Goal: Information Seeking & Learning: Learn about a topic

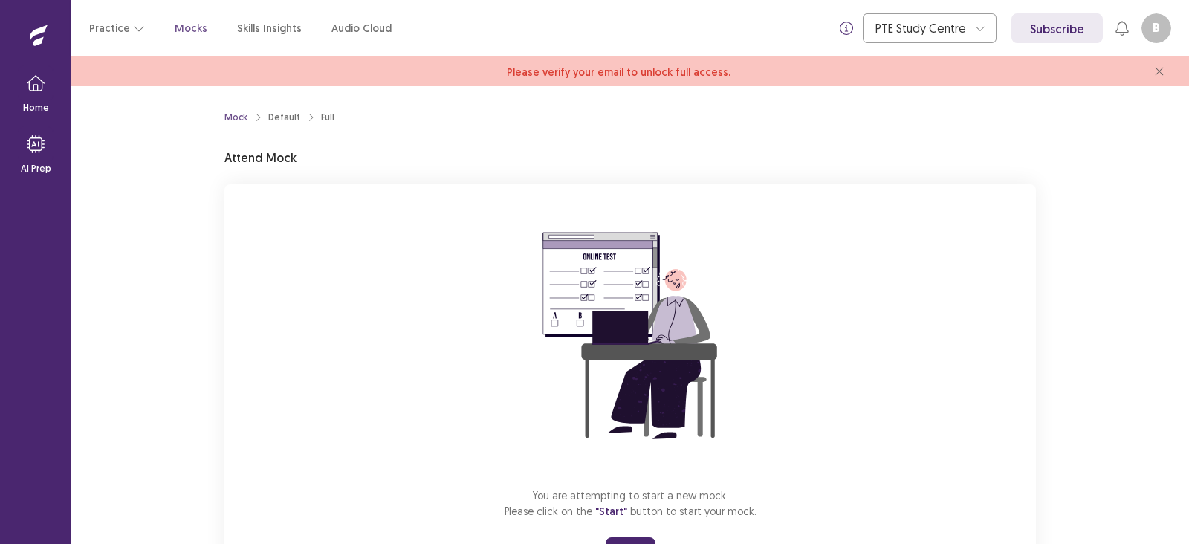
drag, startPoint x: 302, startPoint y: 213, endPoint x: 914, endPoint y: 325, distance: 622.6
click at [905, 279] on div "You are attempting to start a new mock. Please click on the "Start" button to s…" at bounding box center [631, 383] width 812 height 398
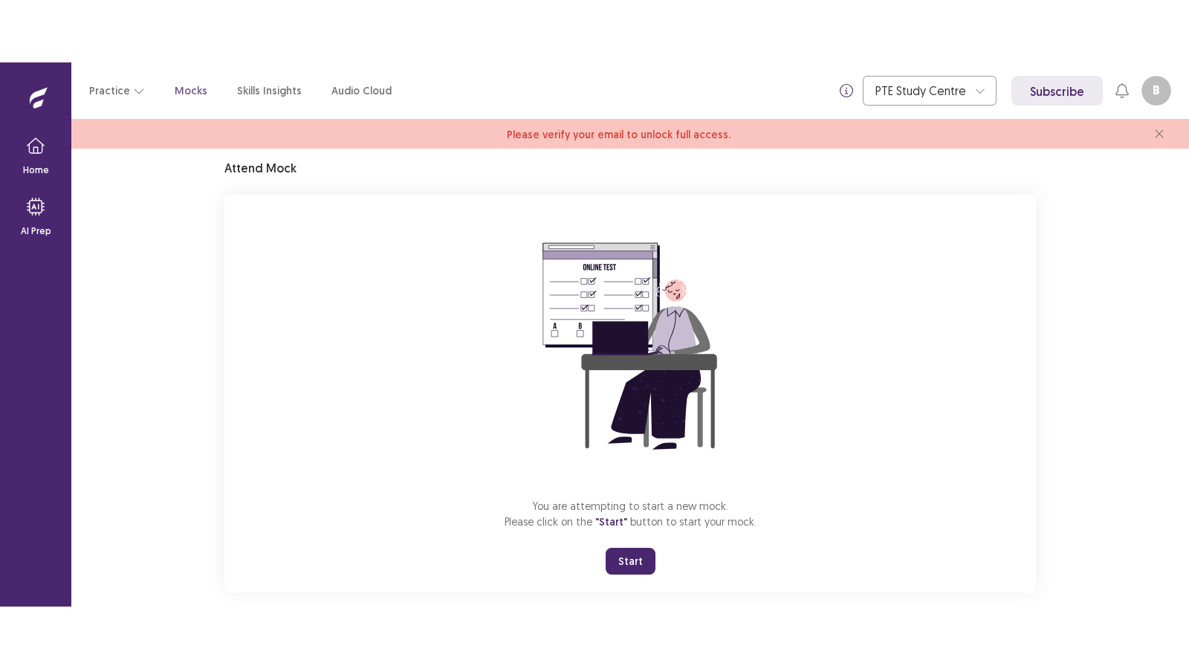
scroll to position [73, 0]
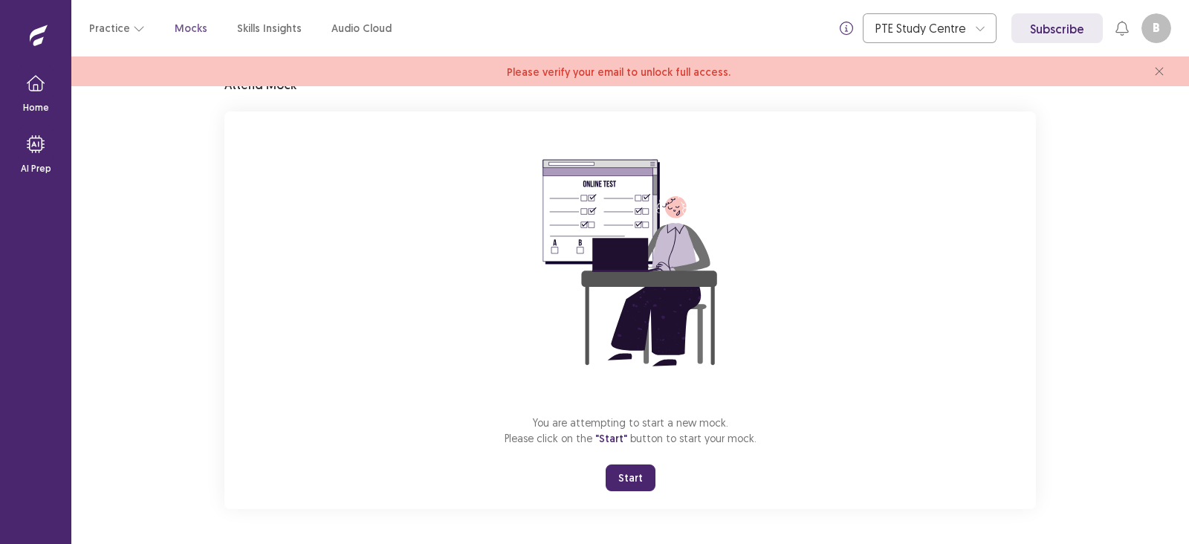
click at [622, 479] on font "Start" at bounding box center [631, 478] width 25 height 13
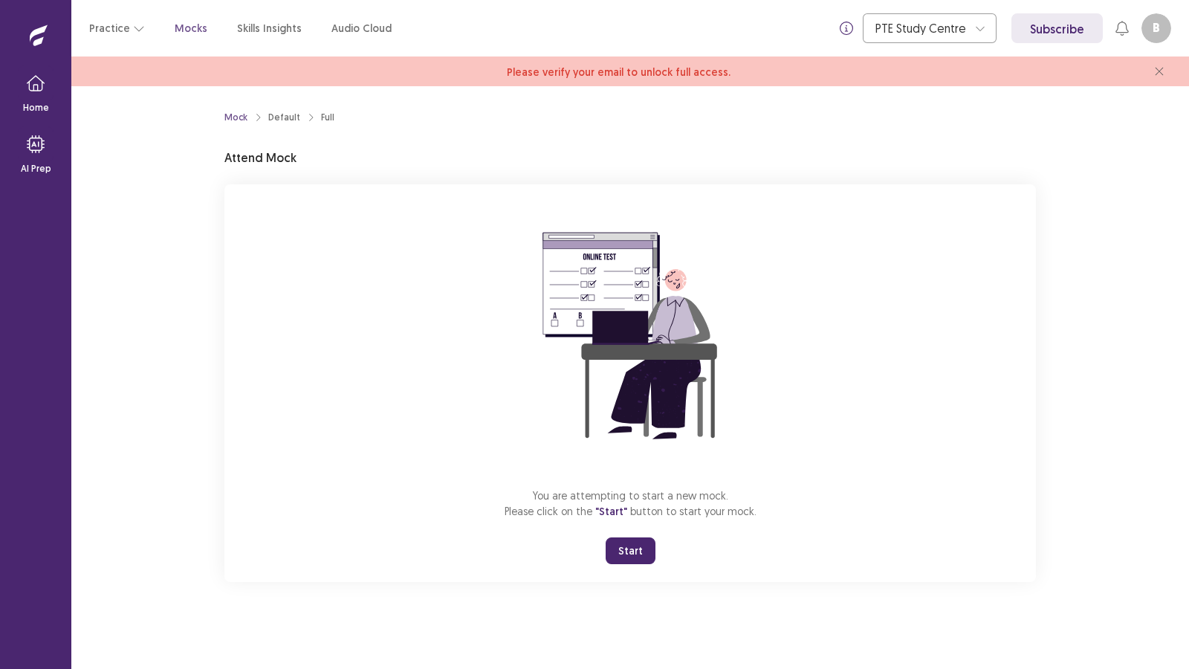
scroll to position [0, 0]
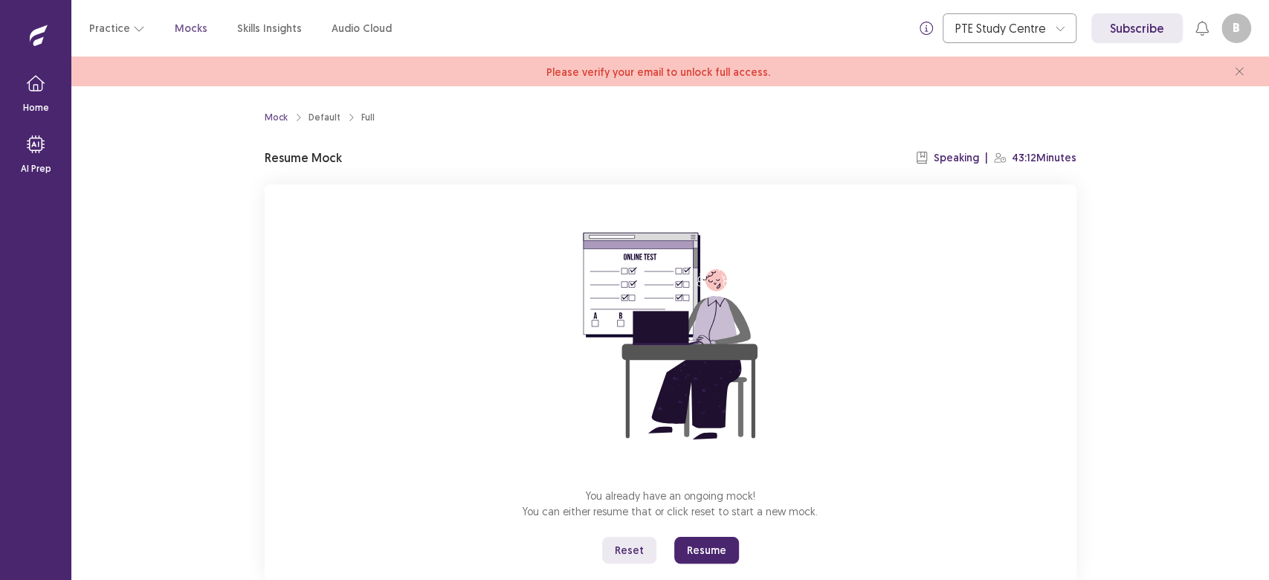
click at [701, 538] on button "Resume" at bounding box center [706, 550] width 65 height 27
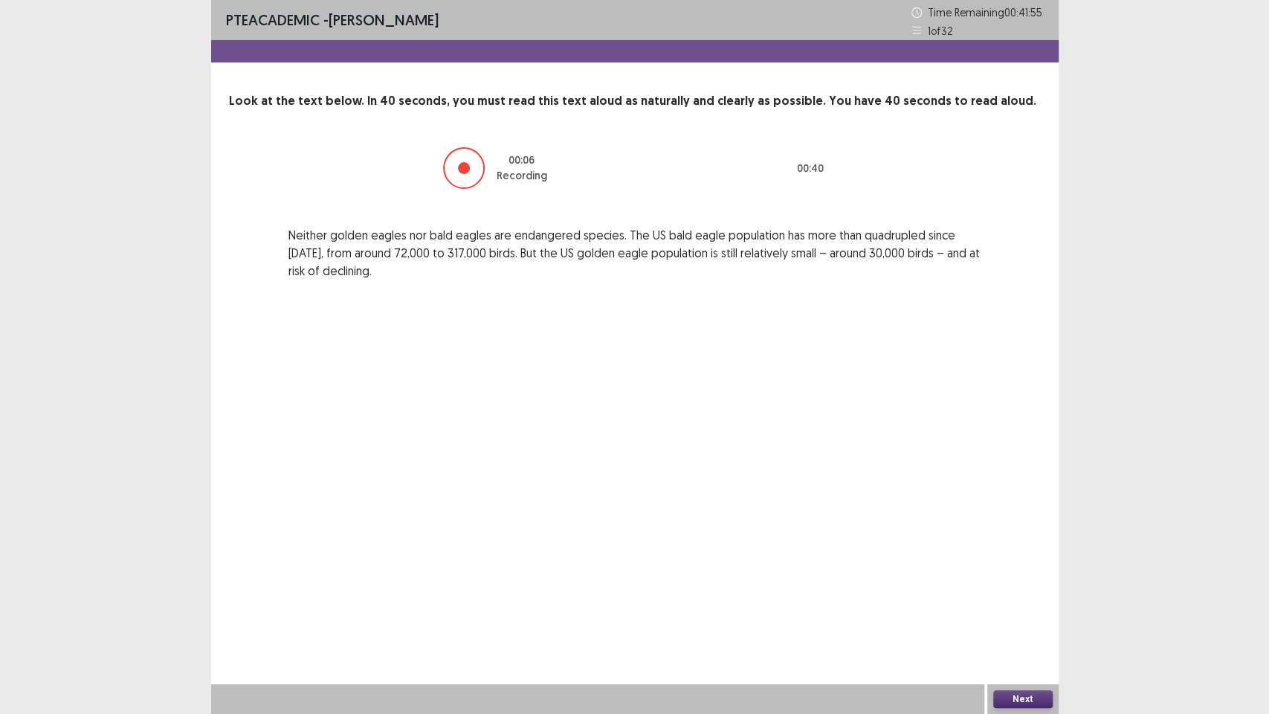
click at [695, 223] on div "00 : 06 Recording 00 : 40 Neither golden eagles nor bald eagles are endangered …" at bounding box center [635, 213] width 812 height 134
drag, startPoint x: 696, startPoint y: 226, endPoint x: 689, endPoint y: 220, distance: 9.0
click at [696, 232] on div "00 : 06 Recording 00 : 40 Neither golden eagles nor bald eagles are endangered …" at bounding box center [635, 213] width 812 height 134
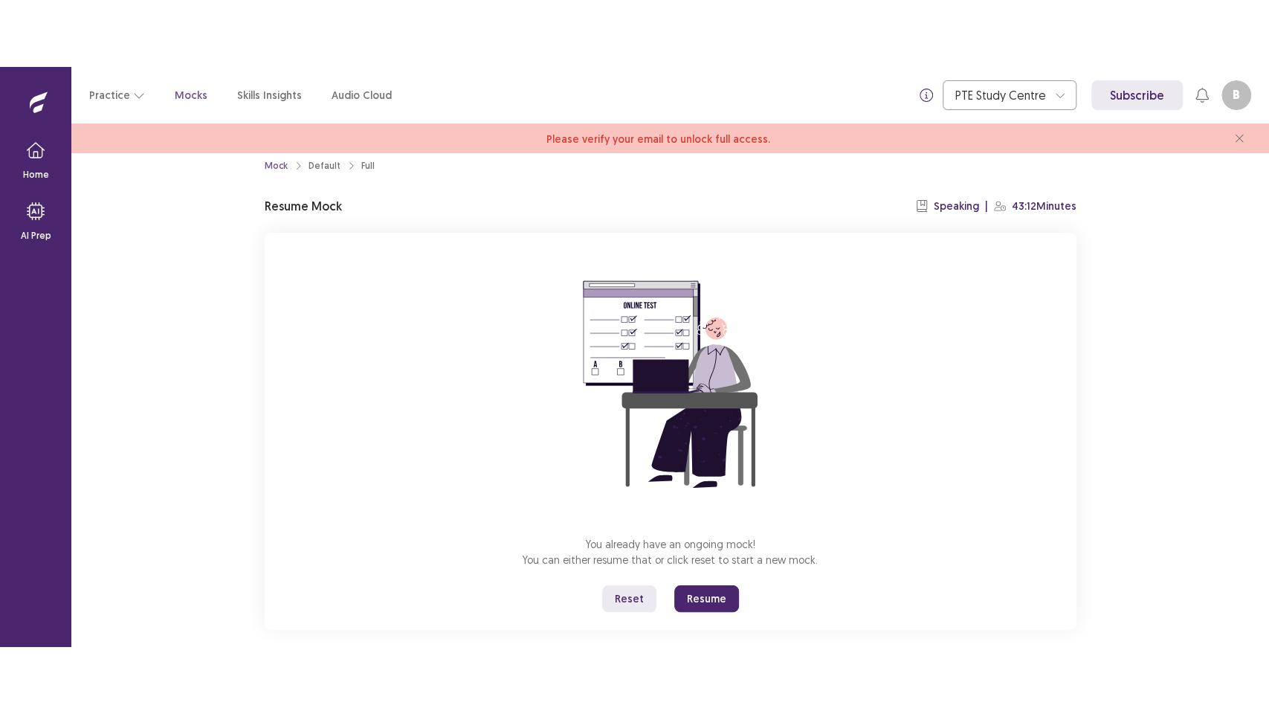
scroll to position [36, 0]
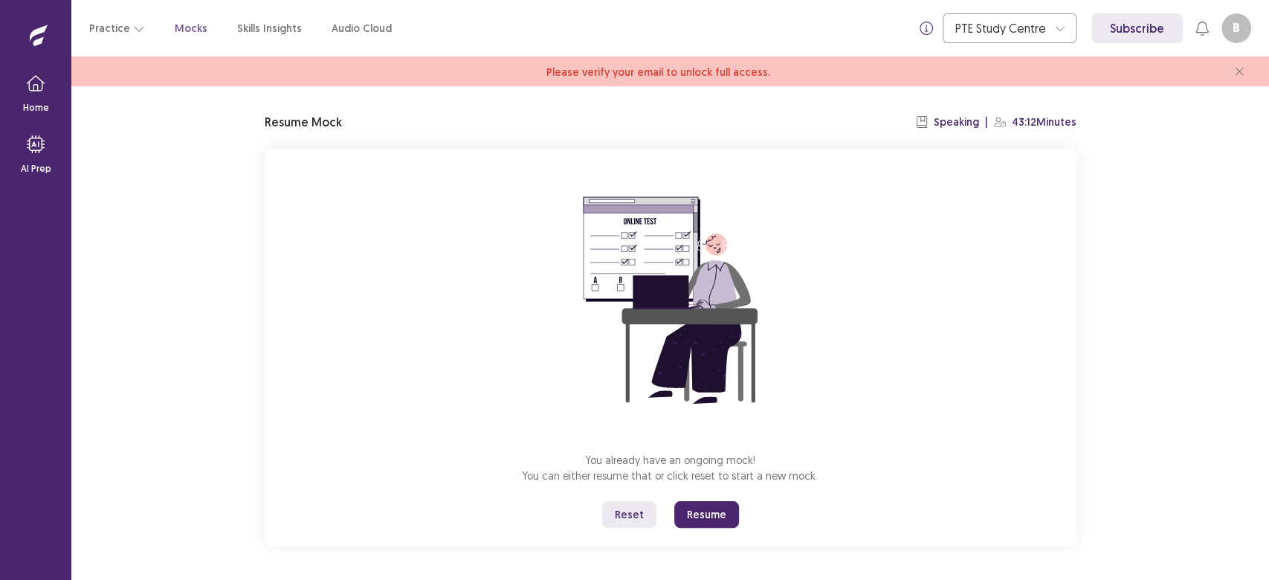
click at [702, 508] on button "Resume" at bounding box center [706, 514] width 65 height 27
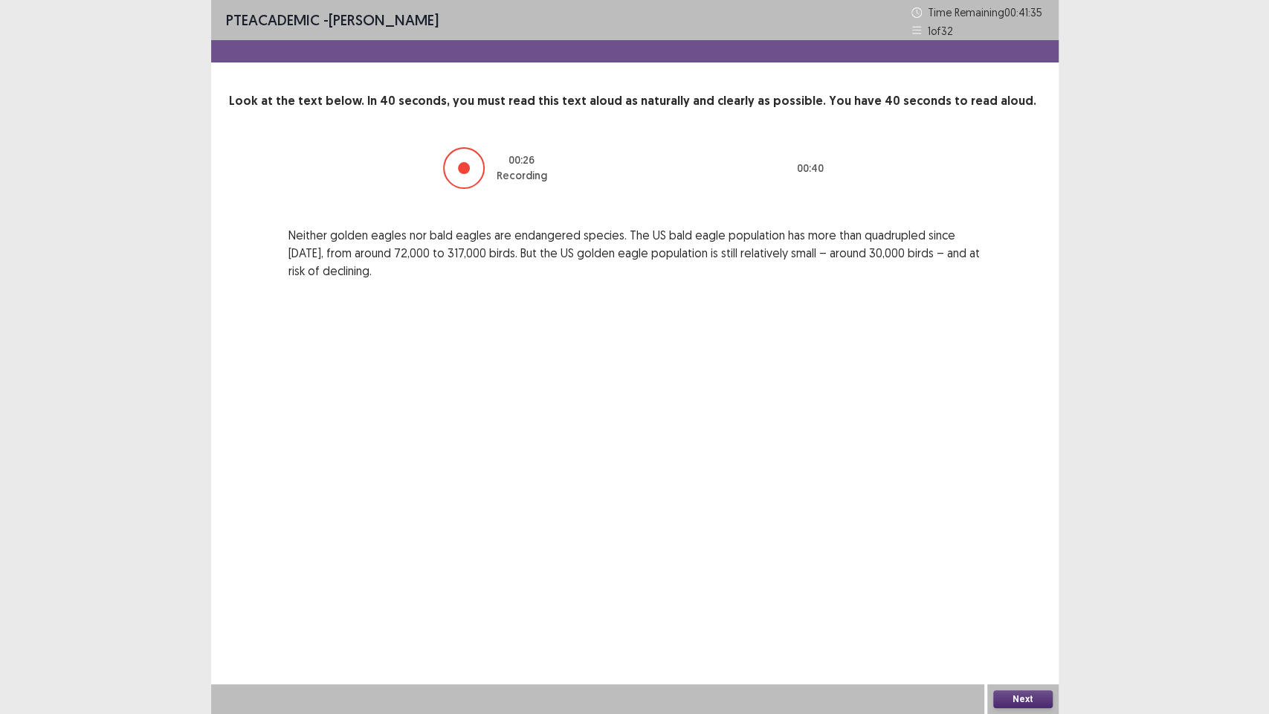
click at [1032, 579] on button "Next" at bounding box center [1022, 699] width 59 height 18
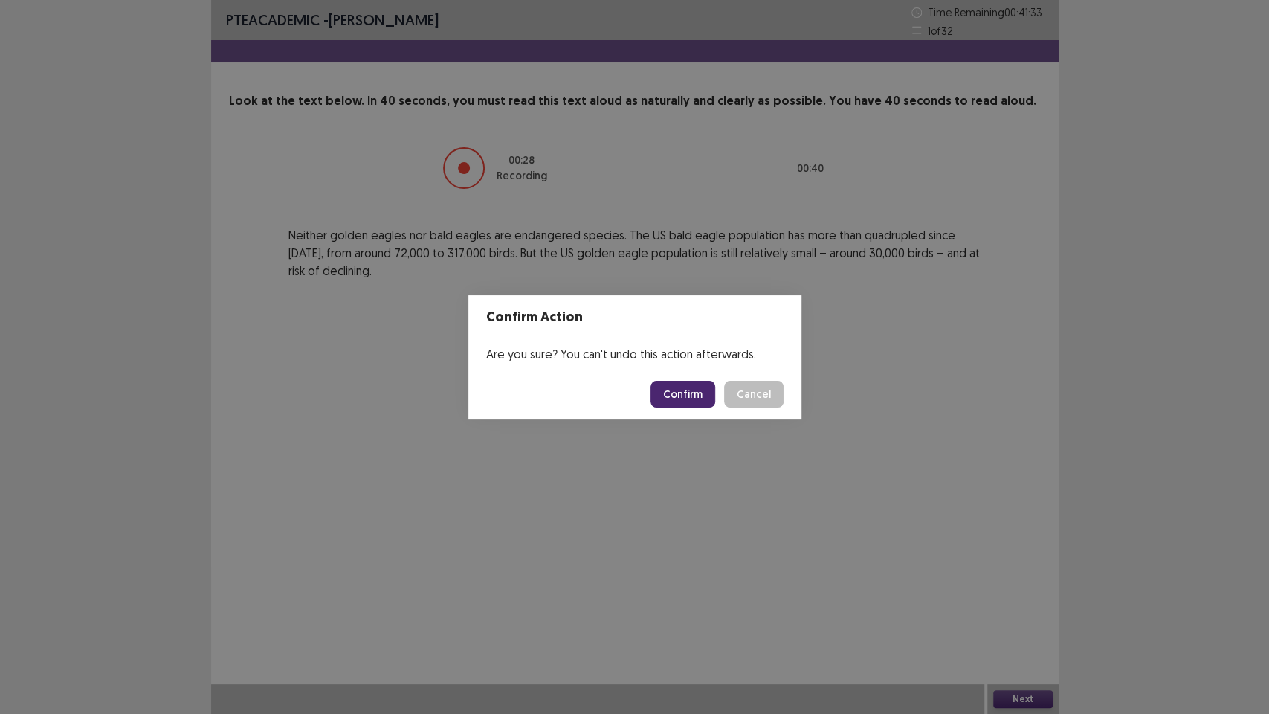
click at [695, 393] on button "Confirm" at bounding box center [682, 394] width 65 height 27
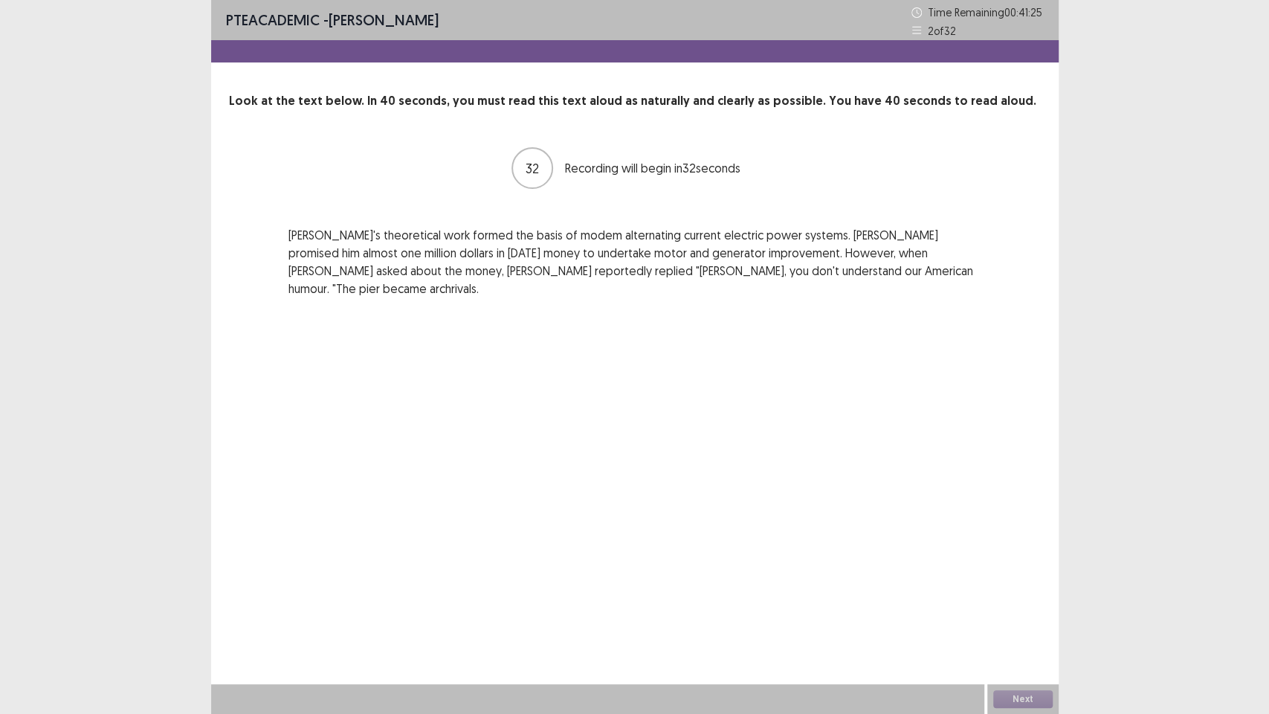
drag, startPoint x: 818, startPoint y: 350, endPoint x: 746, endPoint y: 343, distance: 71.7
click at [778, 349] on div "PTE academic - Binita Gurung Time Remaining 00 : 41 : 25 2 of 32 Look at the te…" at bounding box center [634, 357] width 847 height 714
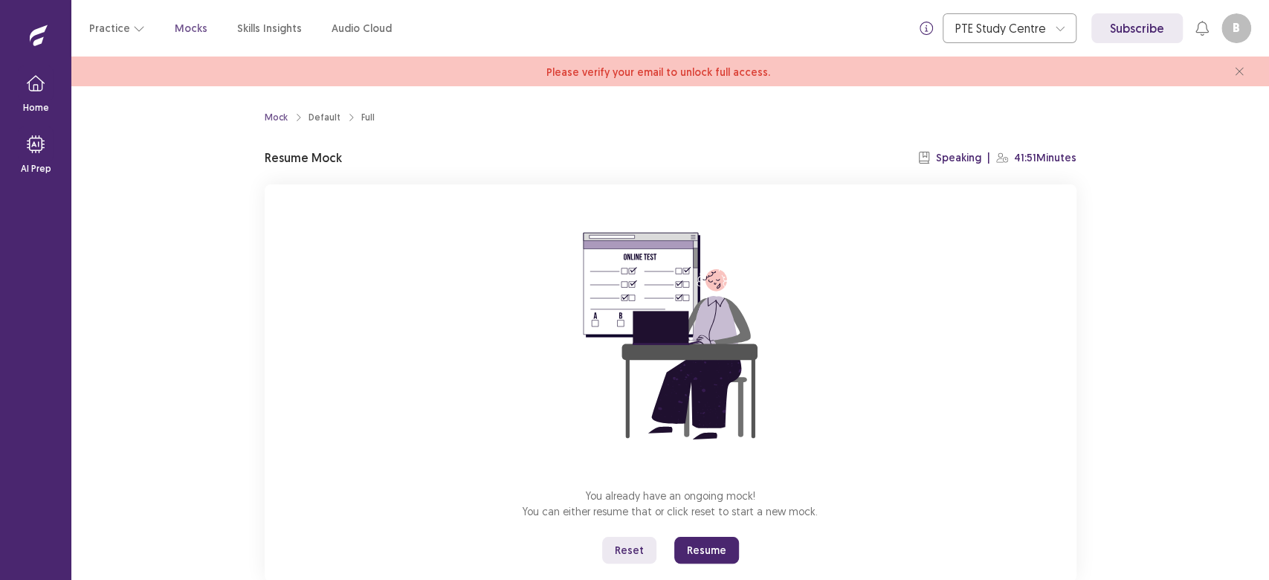
click at [693, 548] on button "Resume" at bounding box center [706, 550] width 65 height 27
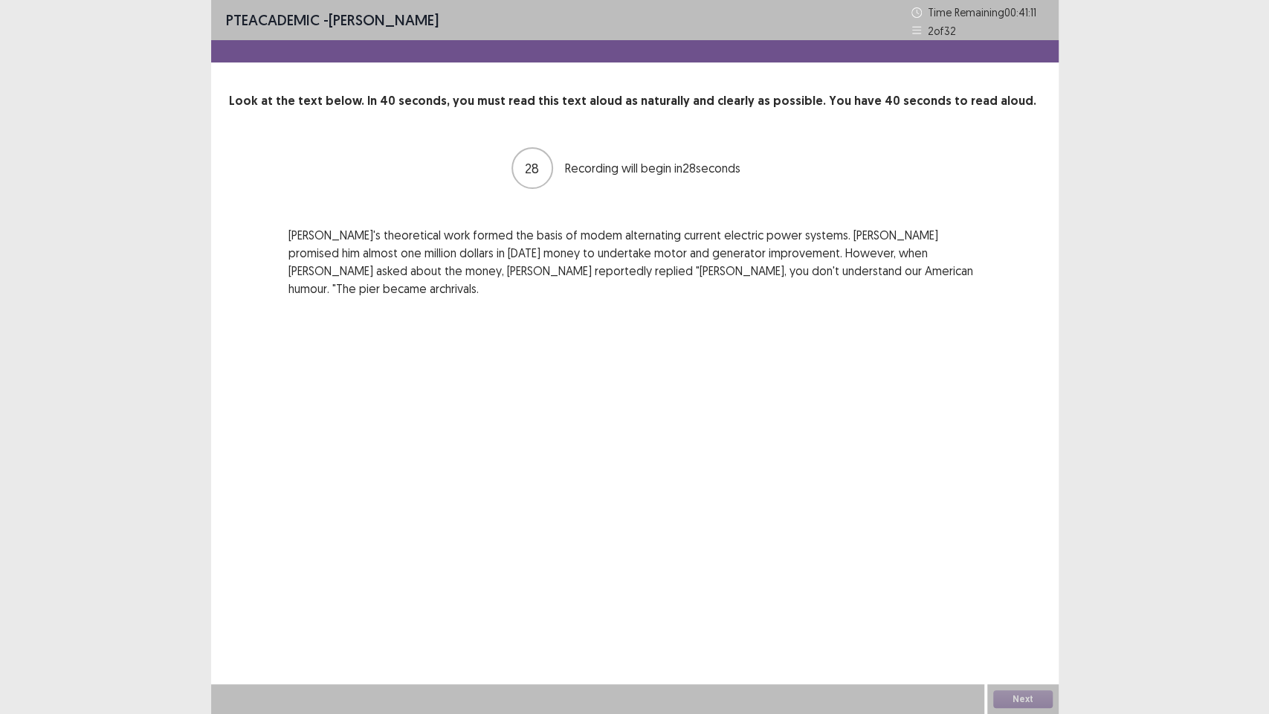
click at [381, 268] on p "[PERSON_NAME]'s theoretical work formed the basis of modem alternating current …" at bounding box center [634, 261] width 693 height 71
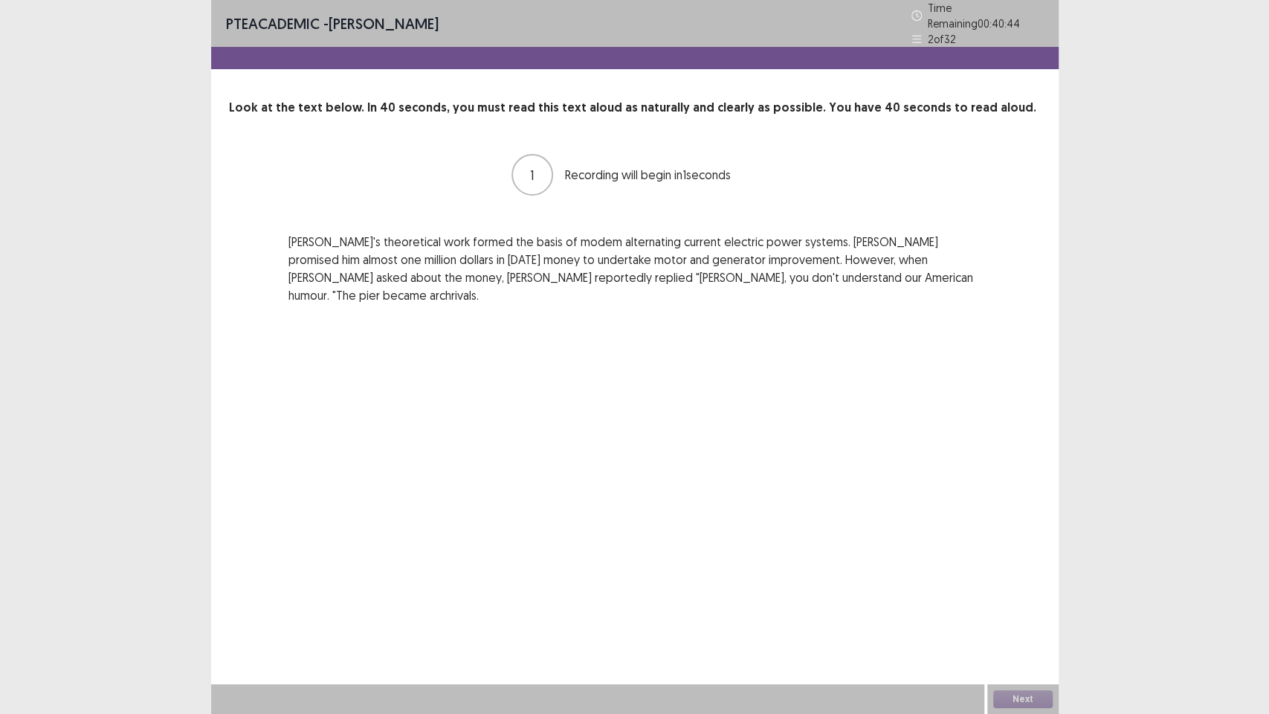
click at [322, 252] on p "[PERSON_NAME]'s theoretical work formed the basis of modem alternating current …" at bounding box center [634, 268] width 693 height 71
drag, startPoint x: 836, startPoint y: 240, endPoint x: 856, endPoint y: 240, distance: 20.1
click at [856, 240] on p "[PERSON_NAME]'s theoretical work formed the basis of modem alternating current …" at bounding box center [634, 268] width 693 height 71
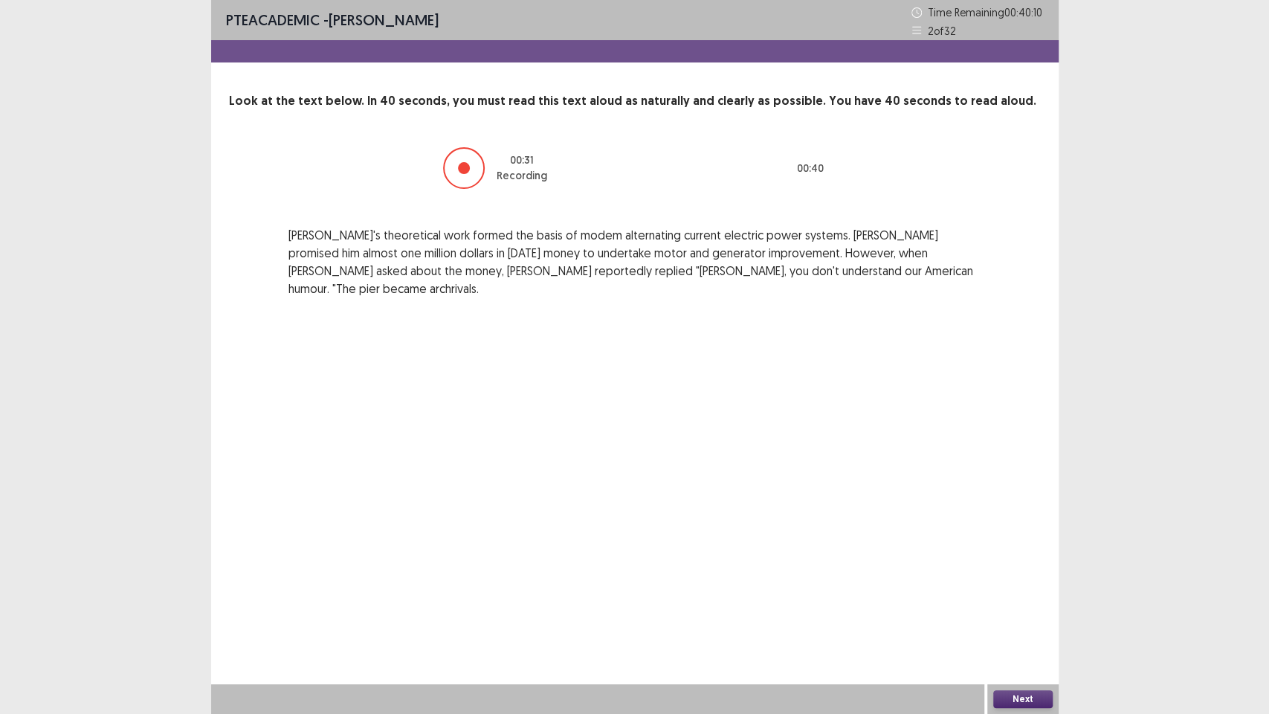
click at [1014, 579] on button "Next" at bounding box center [1022, 699] width 59 height 18
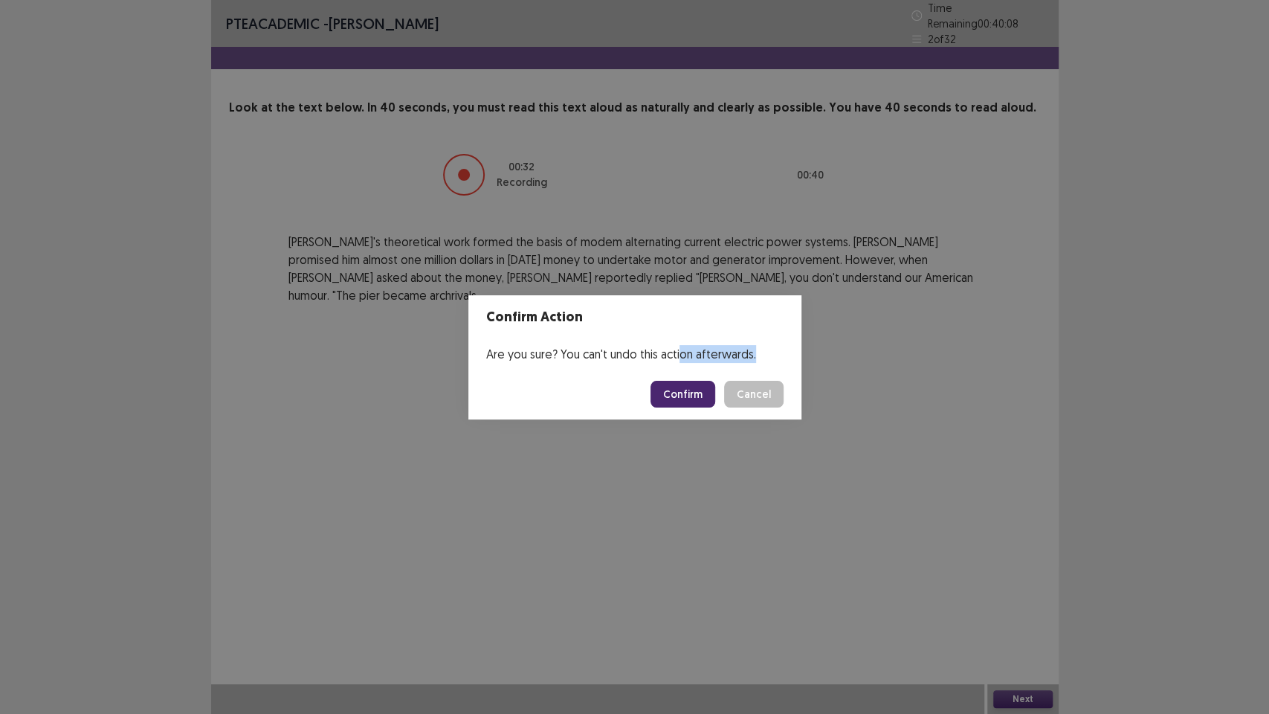
click at [683, 368] on section "Confirm Action Are you sure? You can't undo this action afterwards. Confirm Can…" at bounding box center [634, 357] width 333 height 124
click at [689, 385] on button "Confirm" at bounding box center [682, 394] width 65 height 27
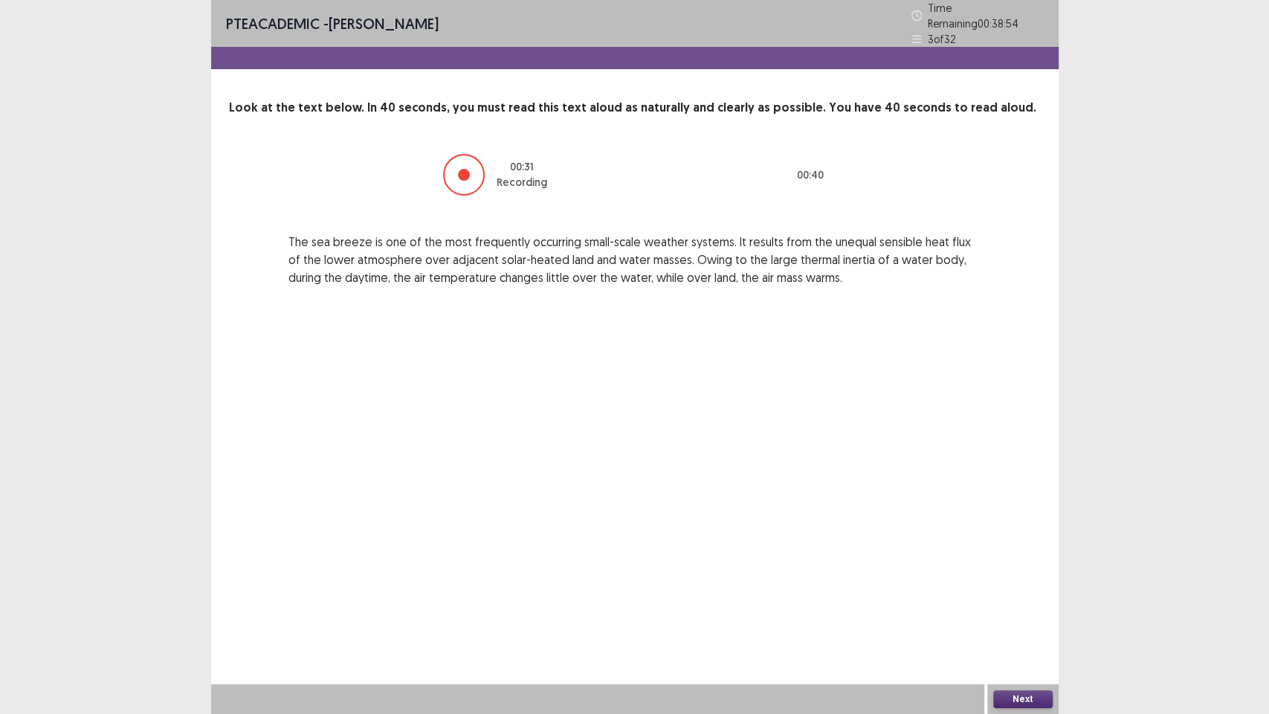
click at [1010, 579] on button "Next" at bounding box center [1022, 699] width 59 height 18
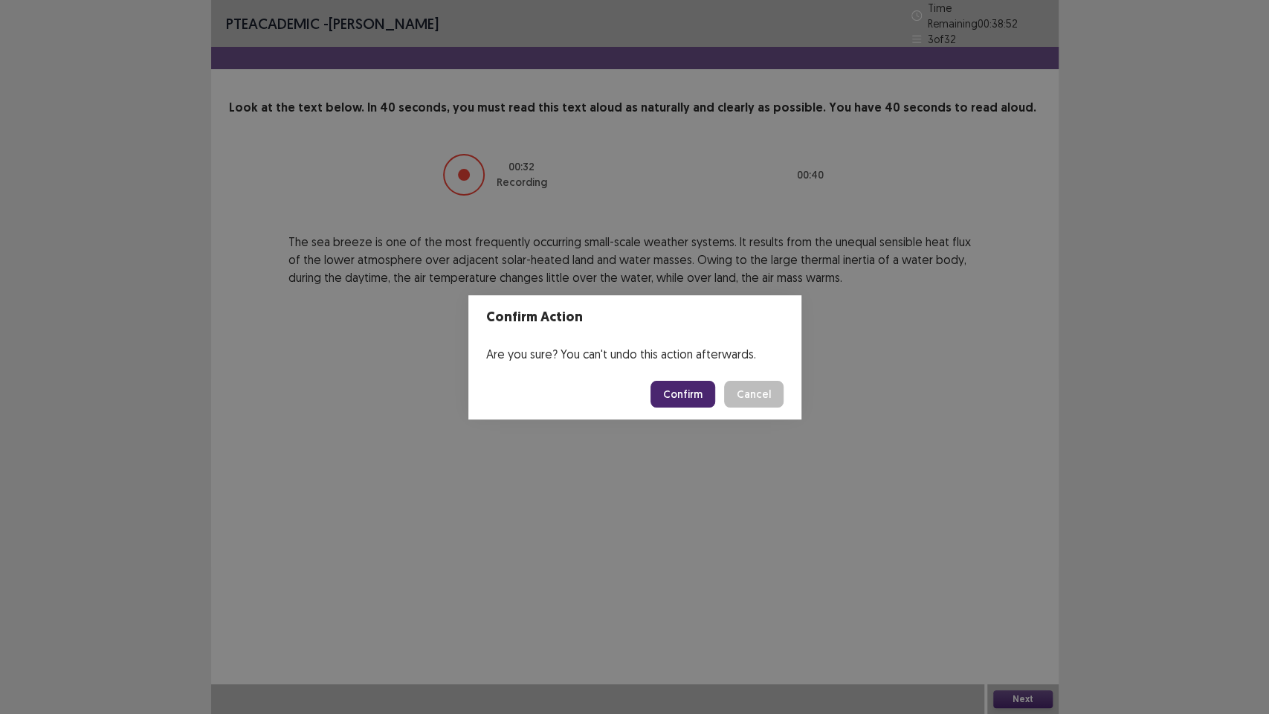
click at [678, 390] on button "Confirm" at bounding box center [682, 394] width 65 height 27
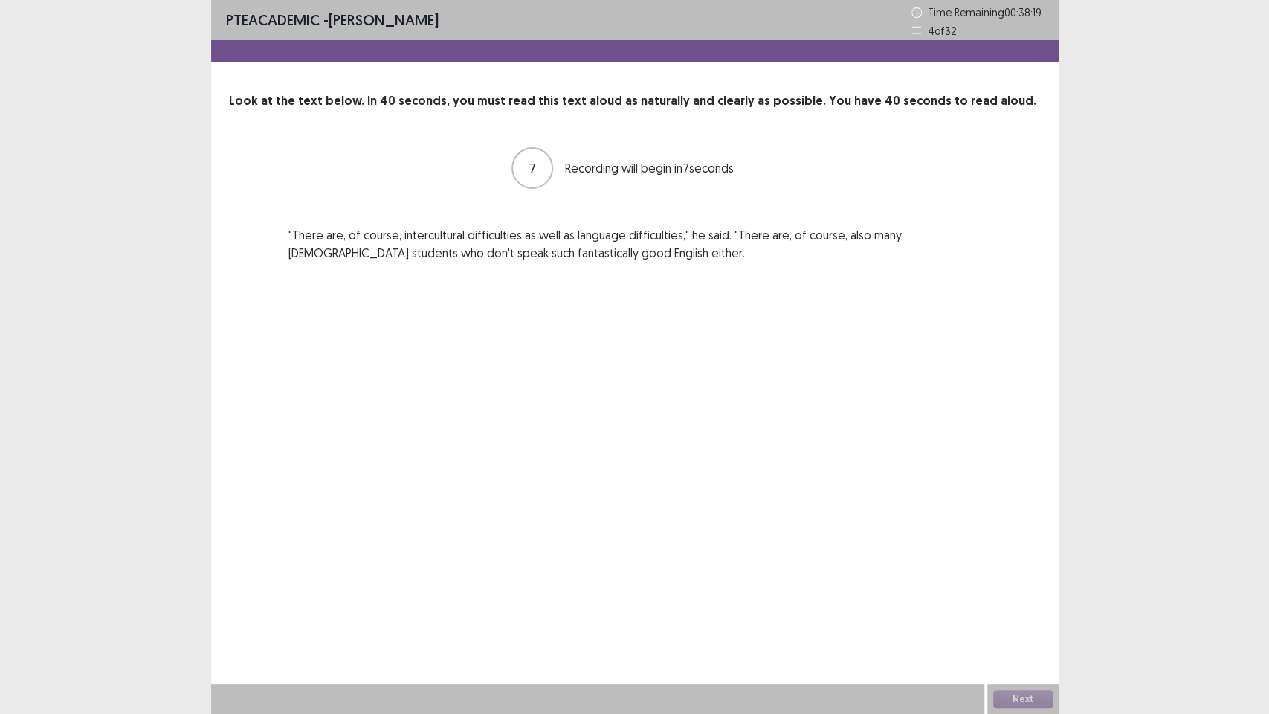
drag, startPoint x: 674, startPoint y: 270, endPoint x: 345, endPoint y: 244, distance: 329.6
click at [362, 246] on div "PTE academic - [PERSON_NAME] Time Remaining 00 : 38 : 19 4 of 32 Look at the te…" at bounding box center [634, 145] width 847 height 291
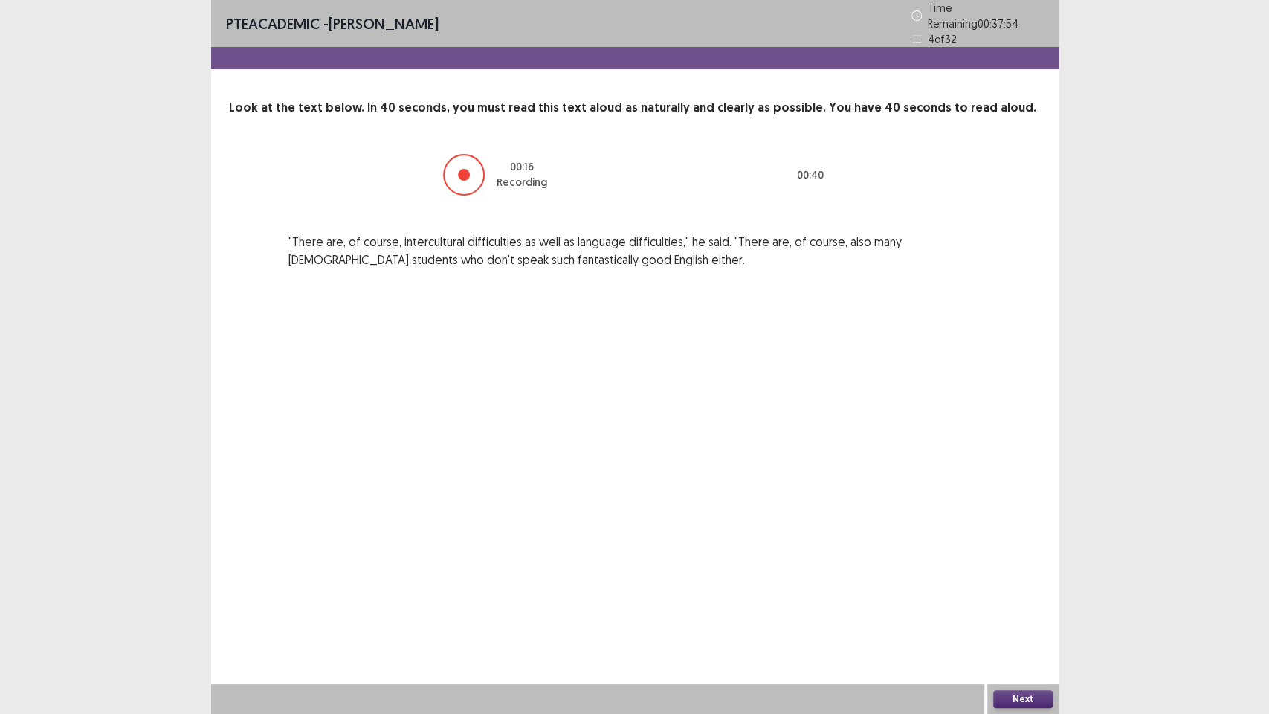
click at [1005, 579] on button "Next" at bounding box center [1022, 699] width 59 height 18
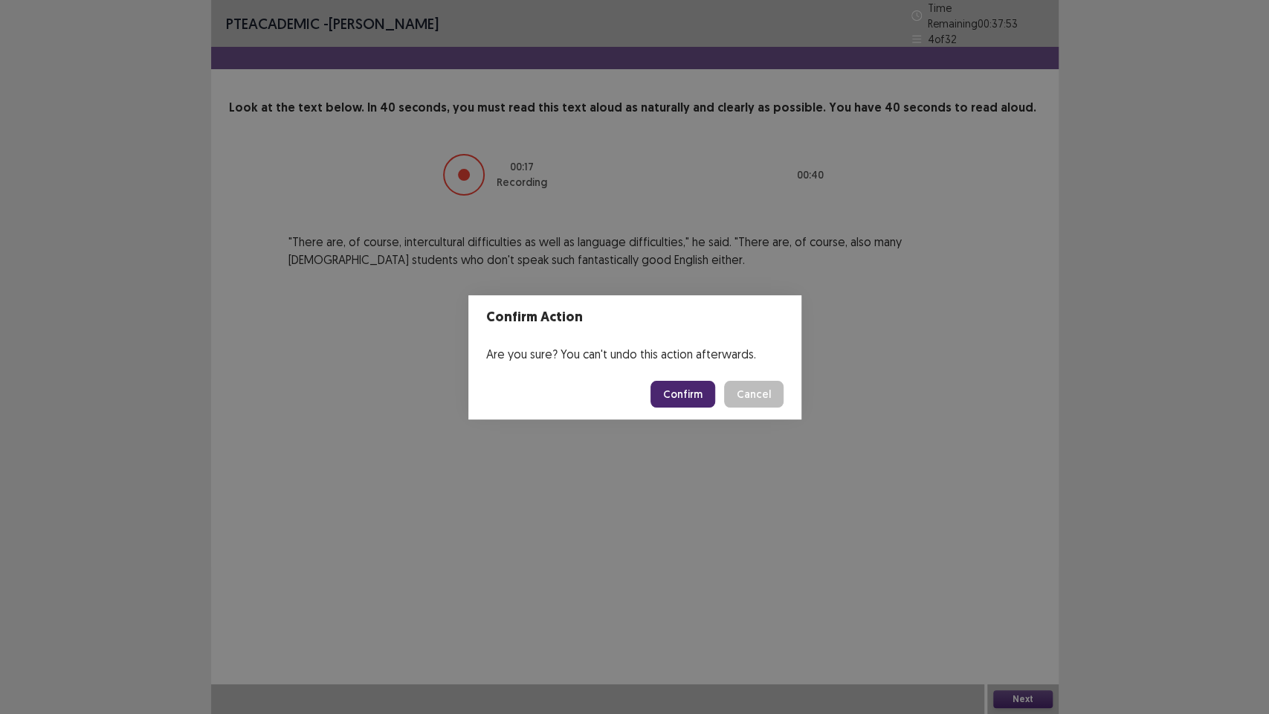
click at [694, 393] on button "Confirm" at bounding box center [682, 394] width 65 height 27
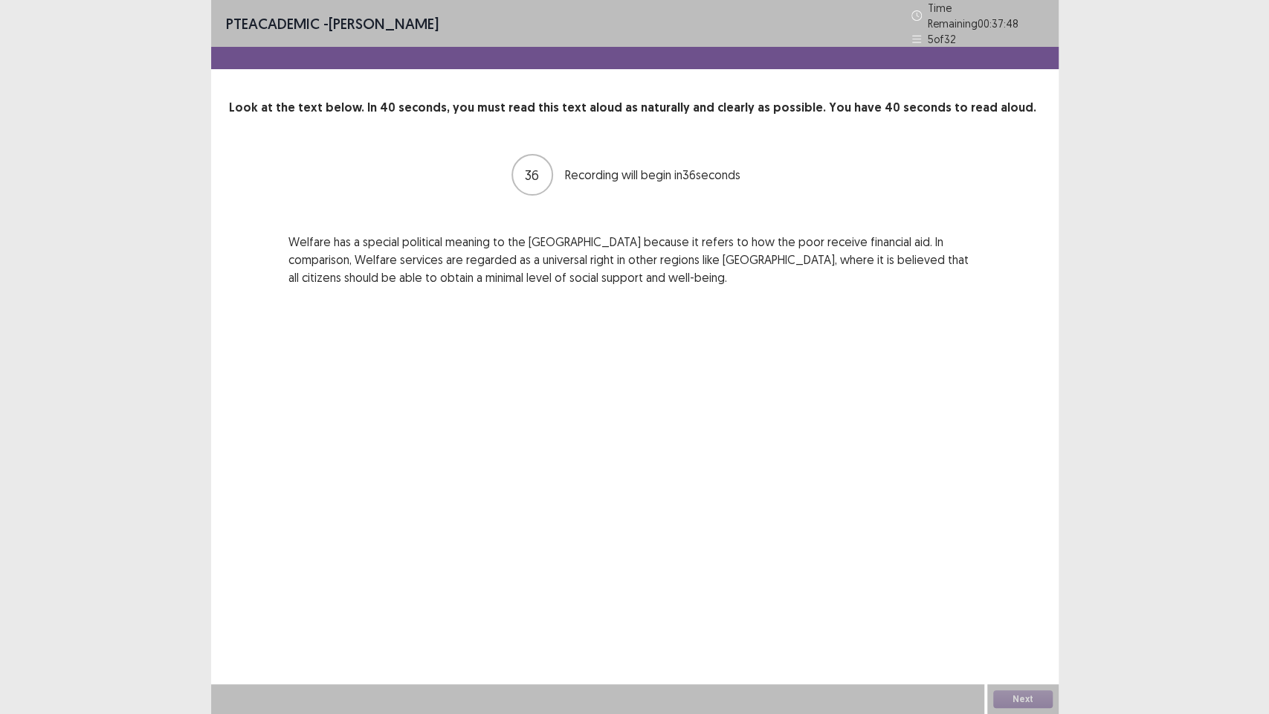
click at [353, 224] on div "36 Recording will begin in 36 seconds Welfare has a special political meaning t…" at bounding box center [635, 219] width 812 height 134
click at [1016, 579] on button "Next" at bounding box center [1022, 699] width 59 height 18
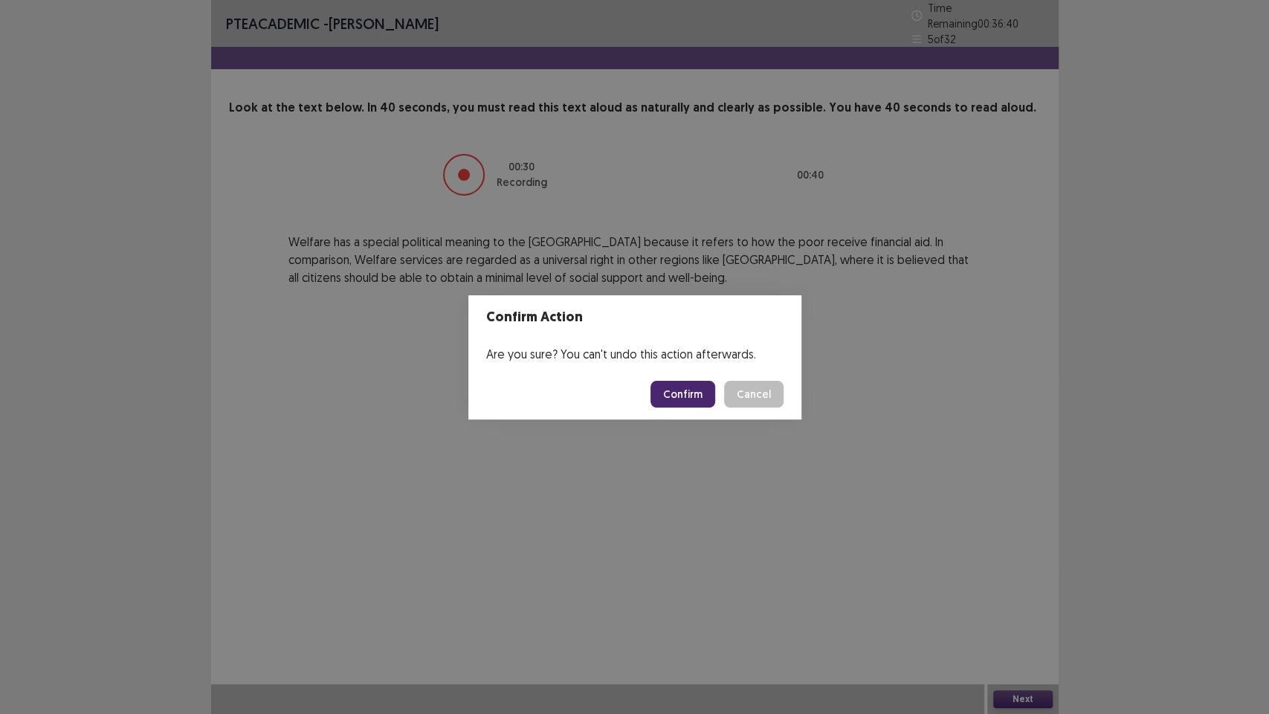
click at [673, 384] on button "Confirm" at bounding box center [682, 394] width 65 height 27
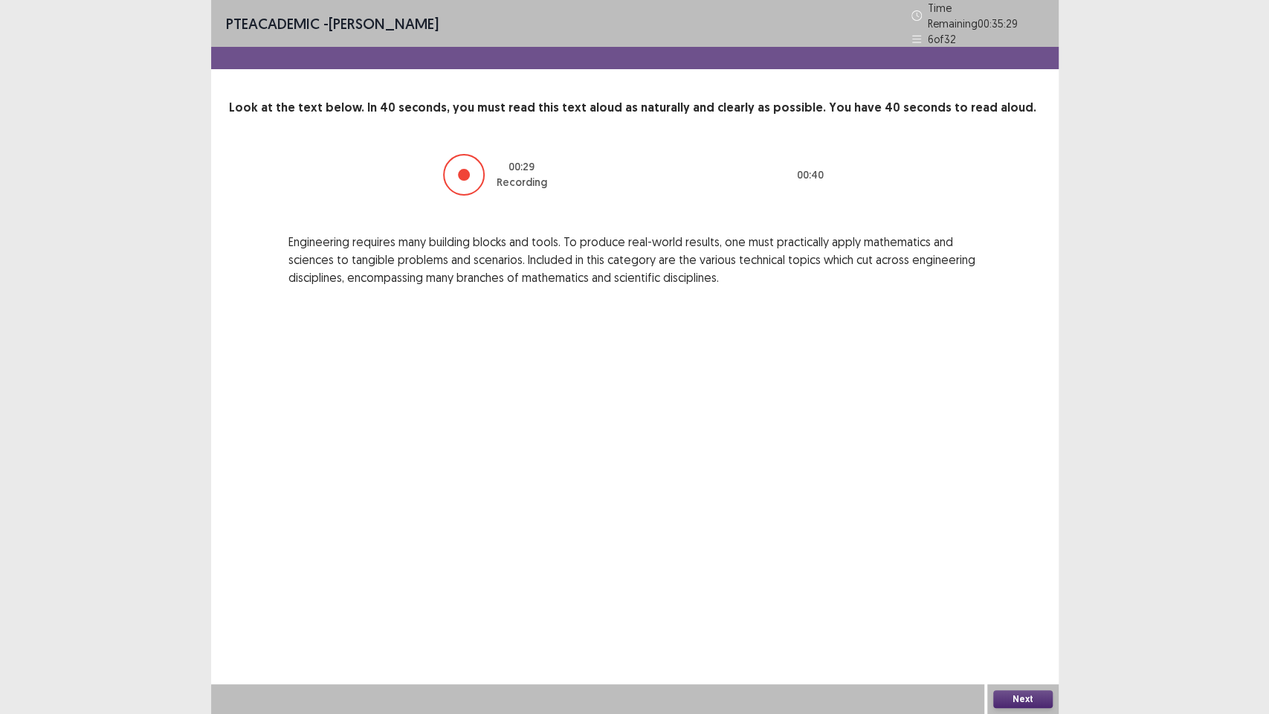
click at [1002, 579] on button "Next" at bounding box center [1022, 699] width 59 height 18
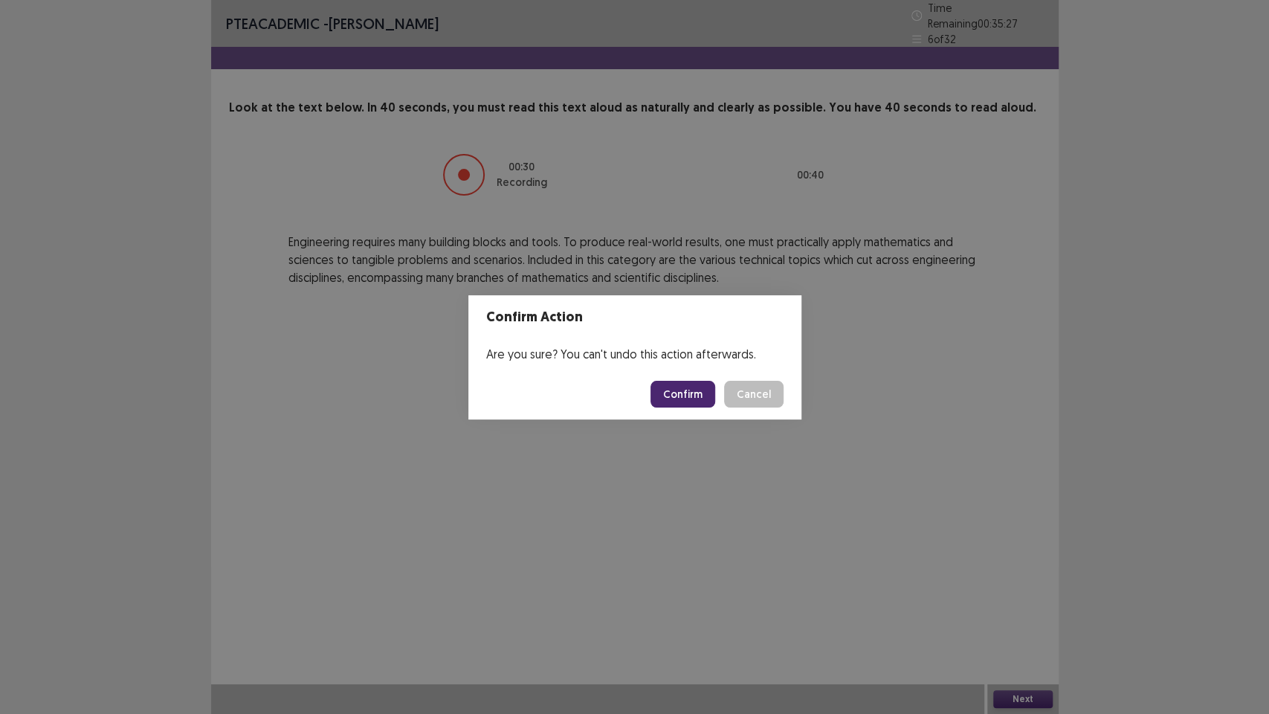
click at [677, 394] on button "Confirm" at bounding box center [682, 394] width 65 height 27
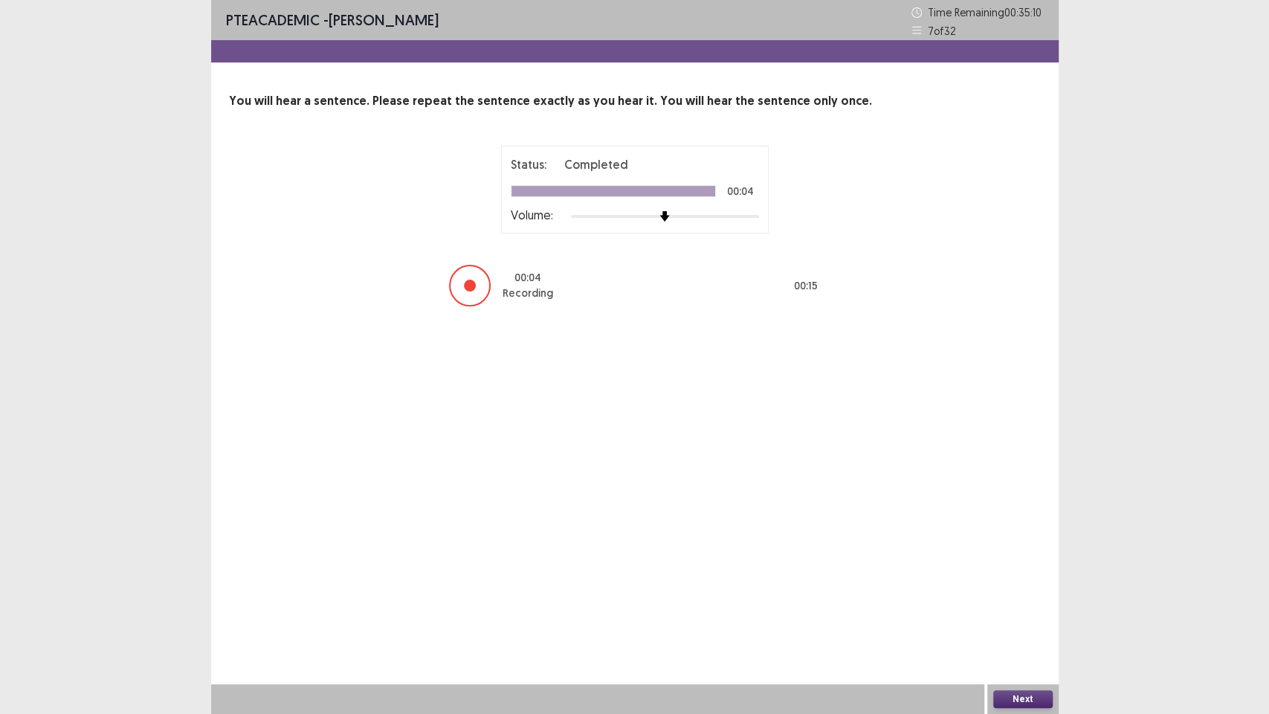
click at [1010, 579] on button "Next" at bounding box center [1022, 699] width 59 height 18
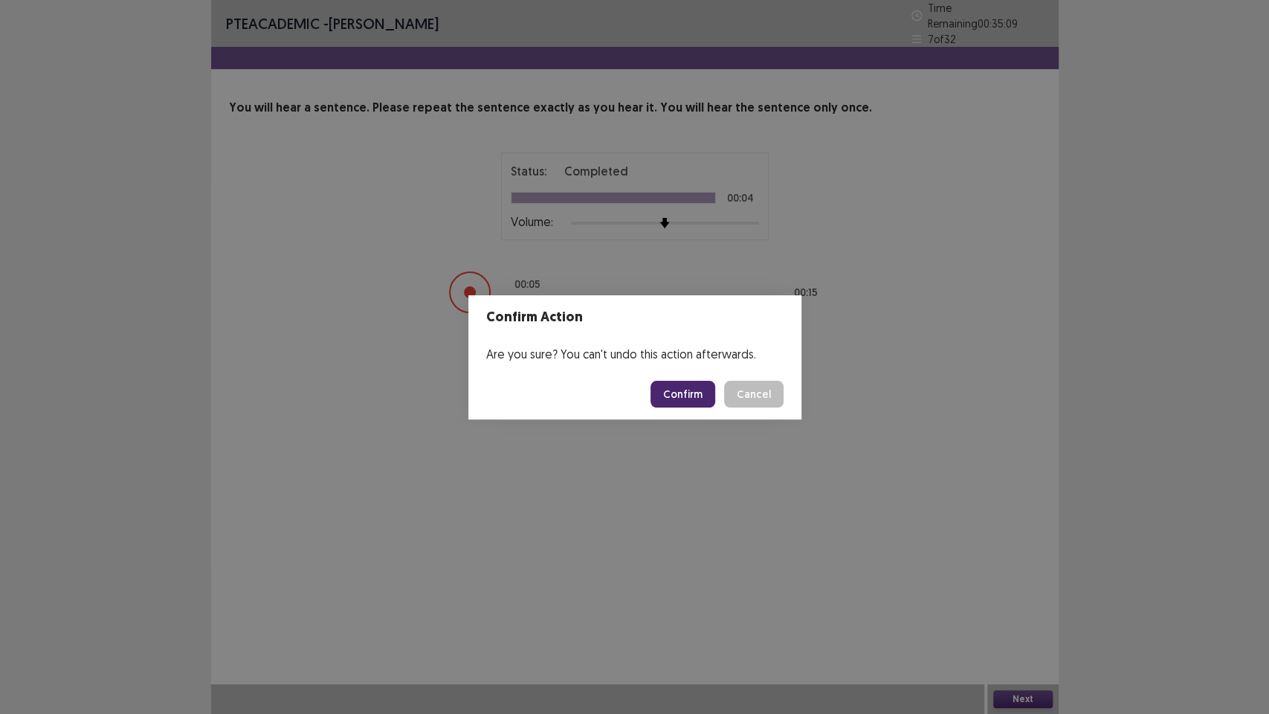
click at [700, 393] on button "Confirm" at bounding box center [682, 394] width 65 height 27
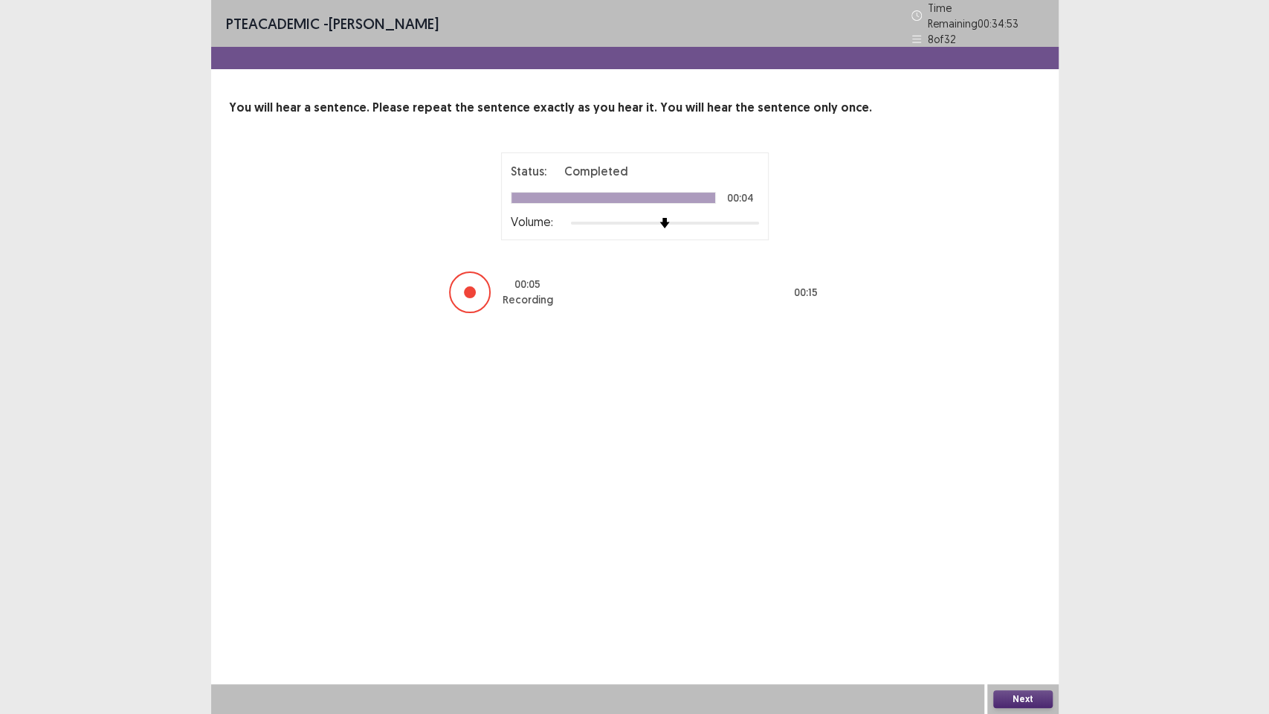
click at [1013, 579] on div "Next" at bounding box center [1022, 699] width 71 height 30
drag, startPoint x: 1018, startPoint y: 691, endPoint x: 1010, endPoint y: 682, distance: 12.1
click at [1017, 579] on div "Next" at bounding box center [1022, 699] width 71 height 30
click at [1027, 579] on button "Next" at bounding box center [1022, 699] width 59 height 18
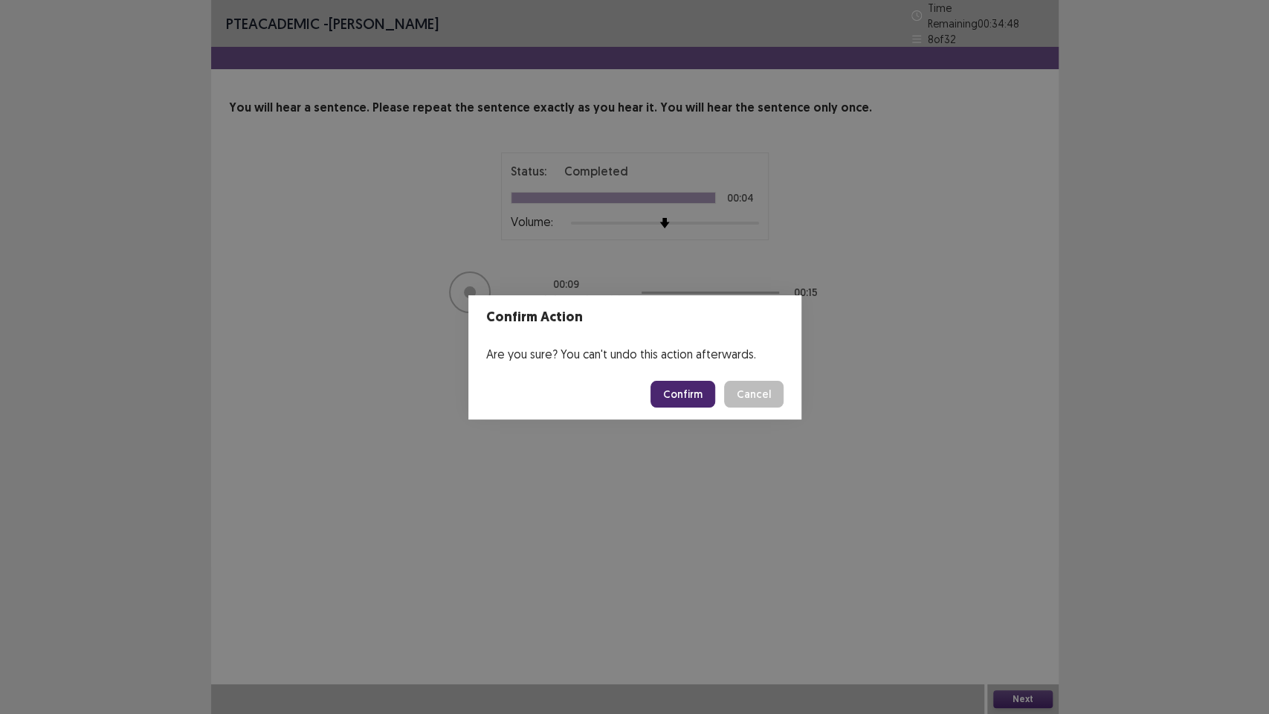
click at [683, 393] on button "Confirm" at bounding box center [682, 394] width 65 height 27
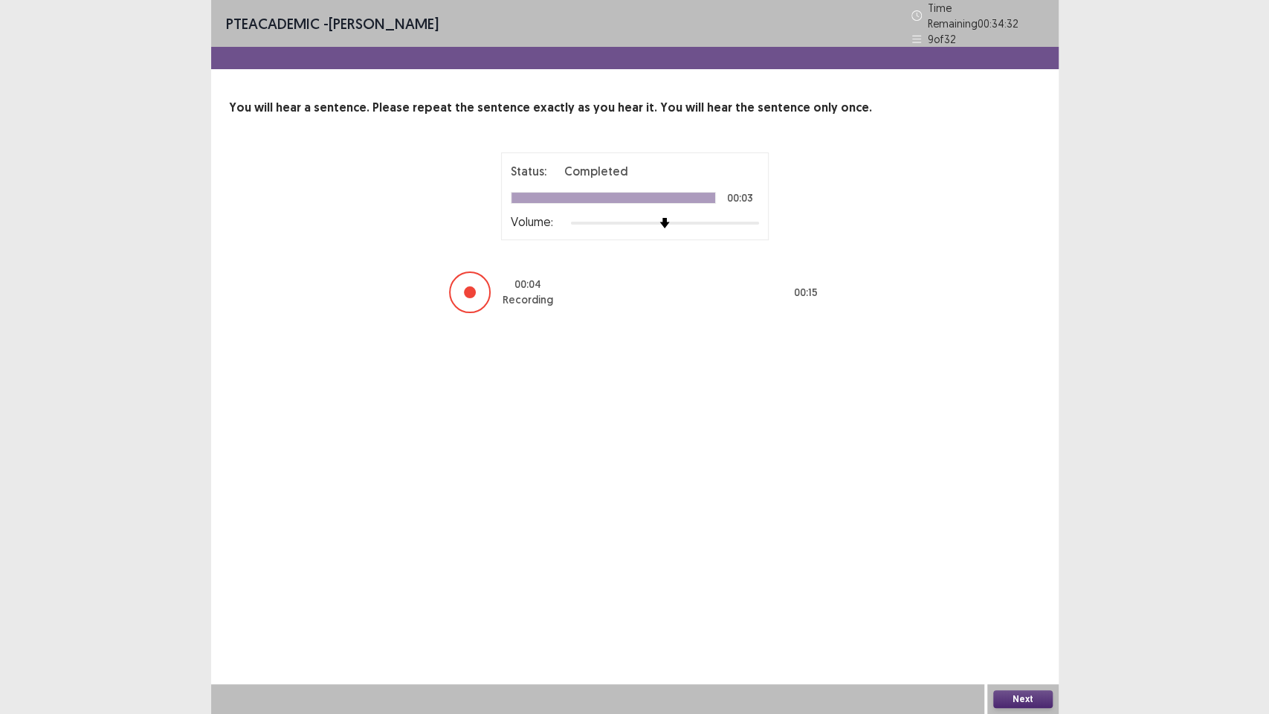
click at [1016, 579] on button "Next" at bounding box center [1022, 699] width 59 height 18
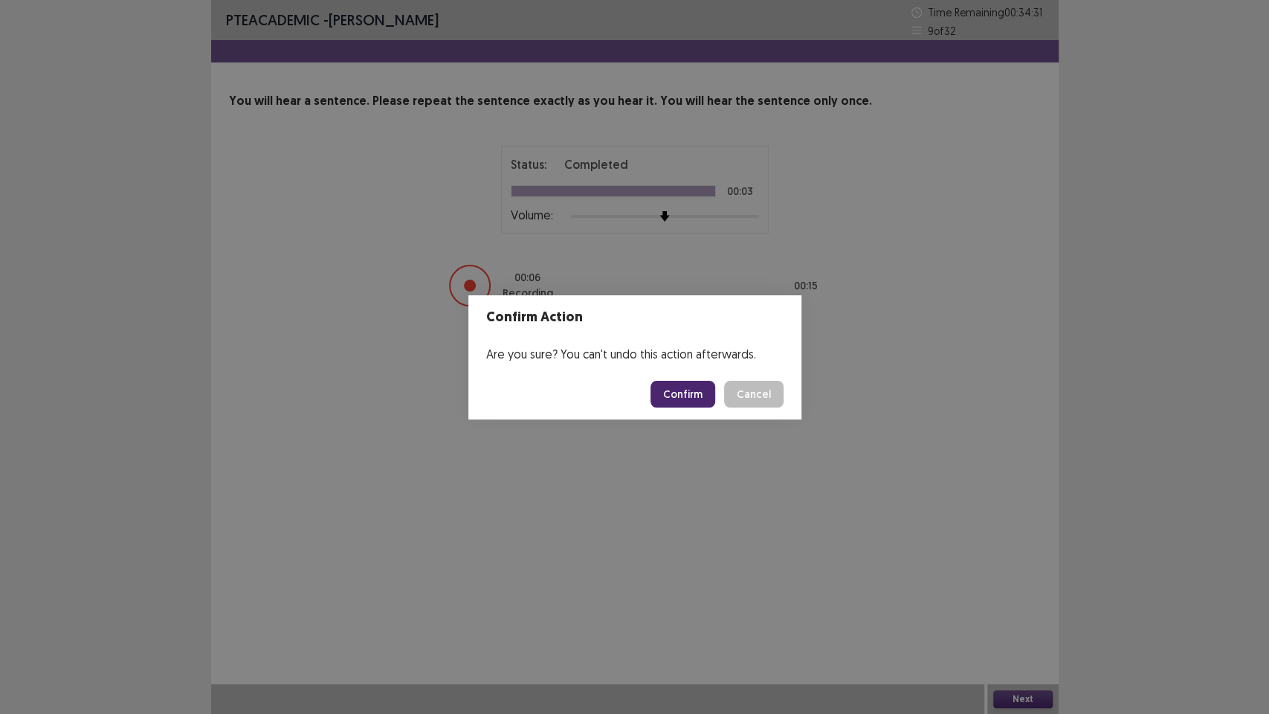
click at [703, 393] on button "Confirm" at bounding box center [682, 394] width 65 height 27
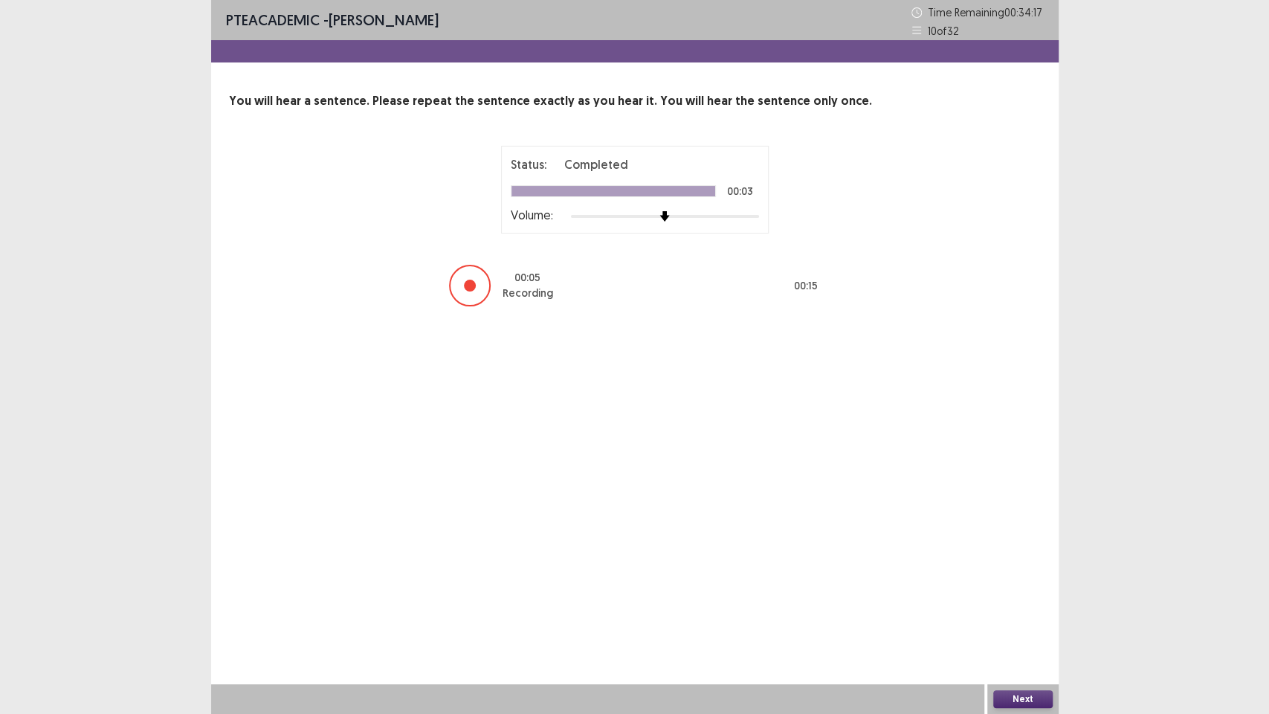
click at [1037, 579] on button "Next" at bounding box center [1022, 699] width 59 height 18
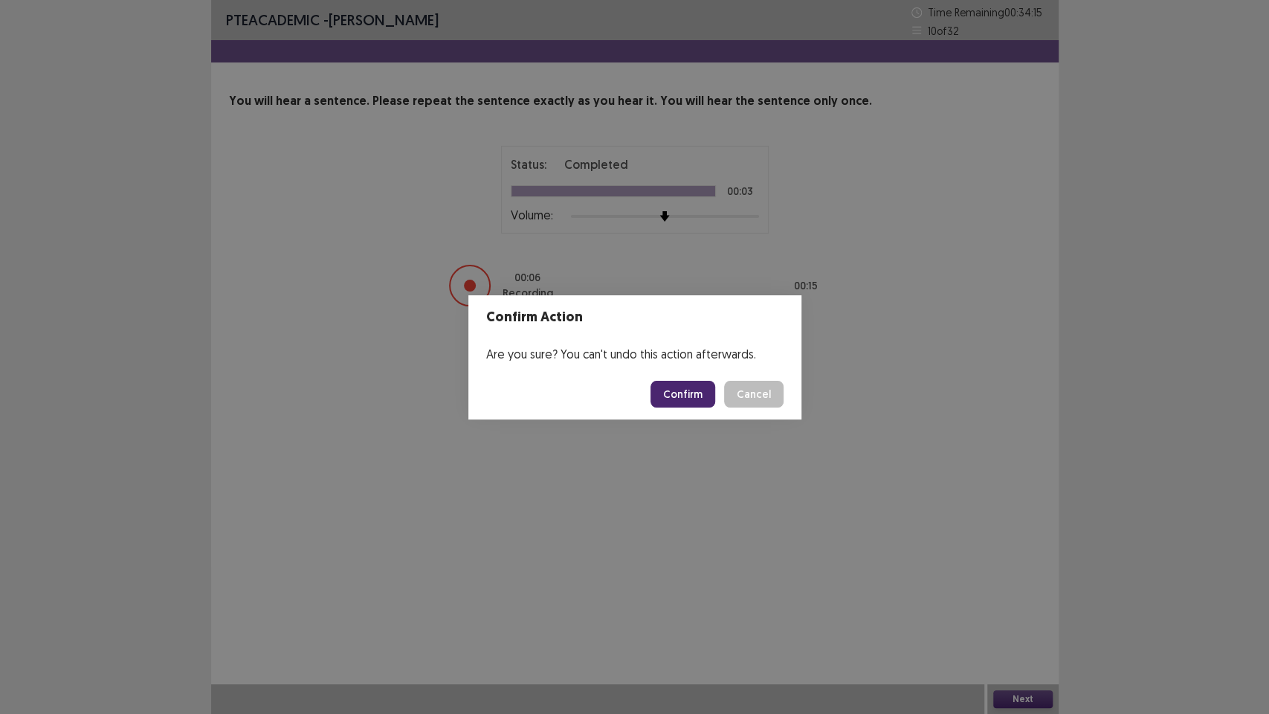
click at [694, 387] on button "Confirm" at bounding box center [682, 394] width 65 height 27
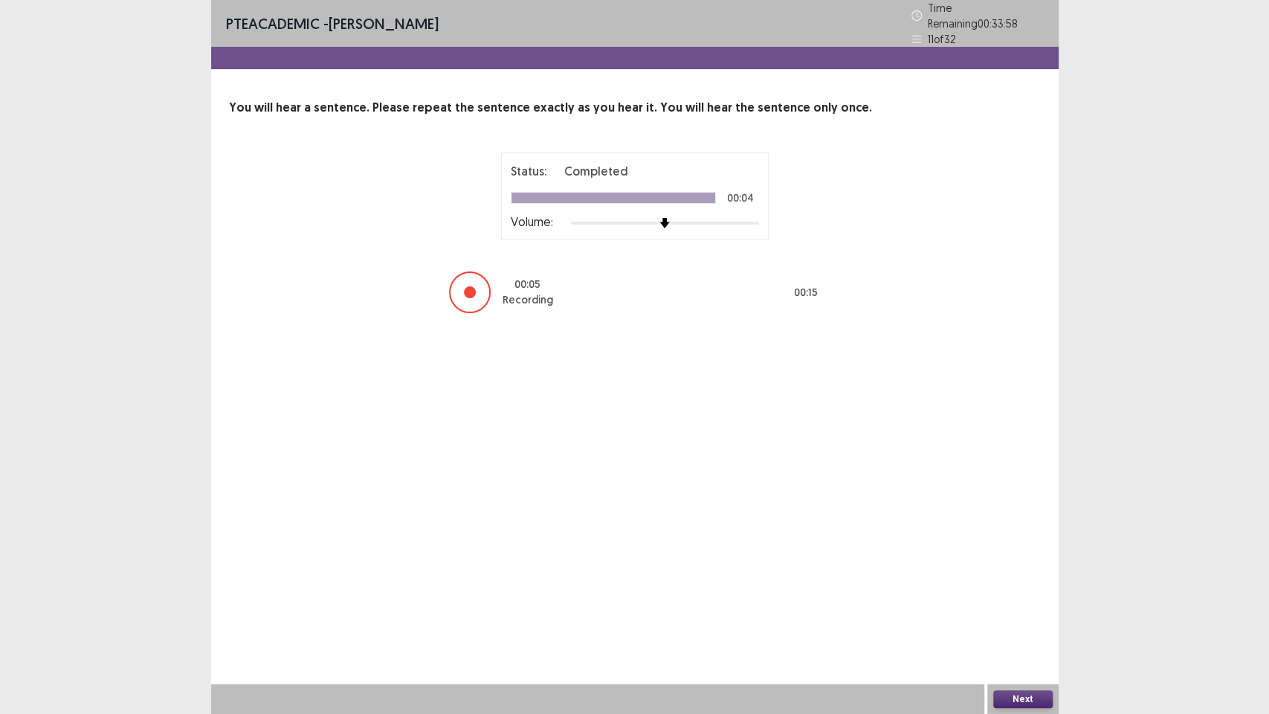
click at [1024, 579] on button "Next" at bounding box center [1022, 699] width 59 height 18
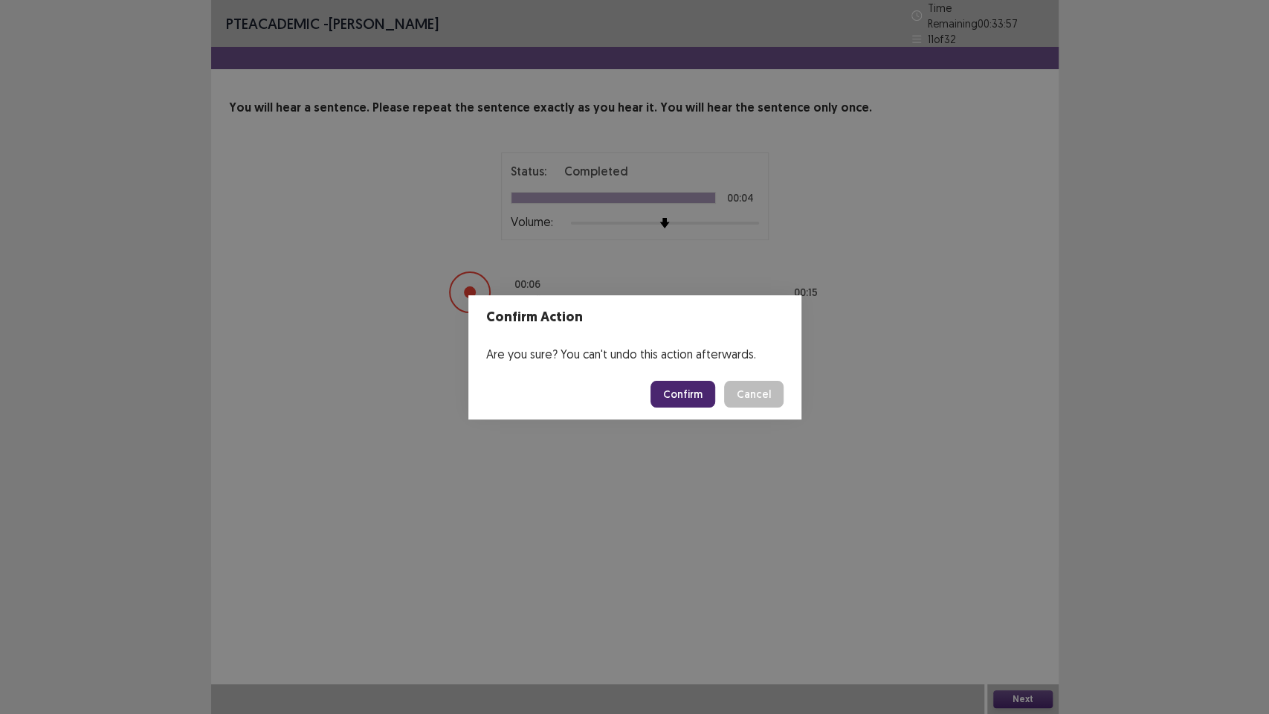
click at [690, 402] on button "Confirm" at bounding box center [682, 394] width 65 height 27
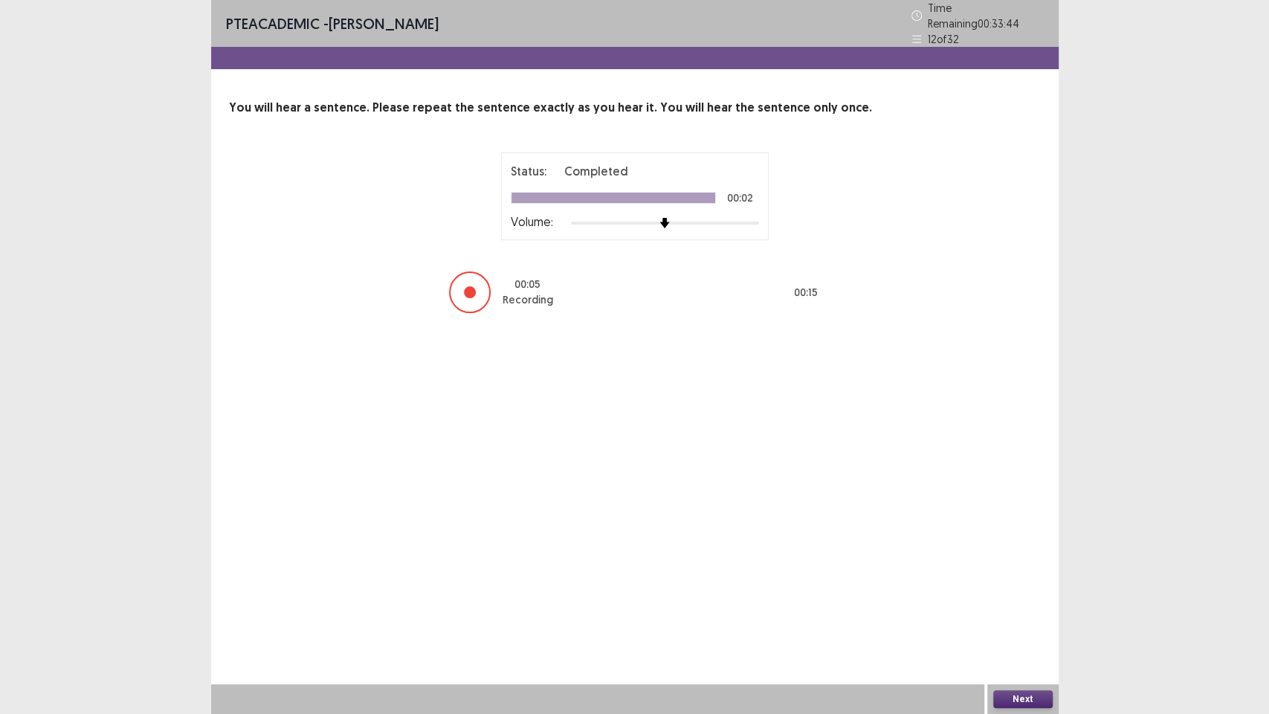
click at [1002, 579] on button "Next" at bounding box center [1022, 699] width 59 height 18
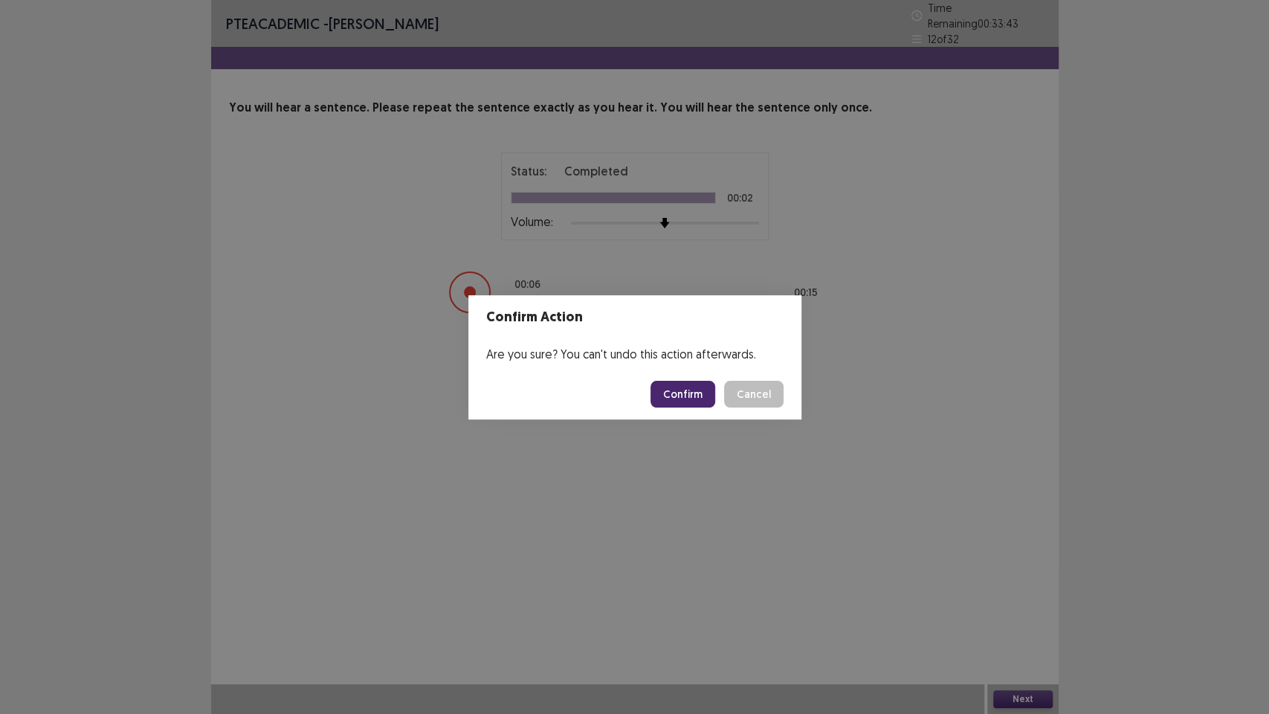
click at [691, 395] on button "Confirm" at bounding box center [682, 394] width 65 height 27
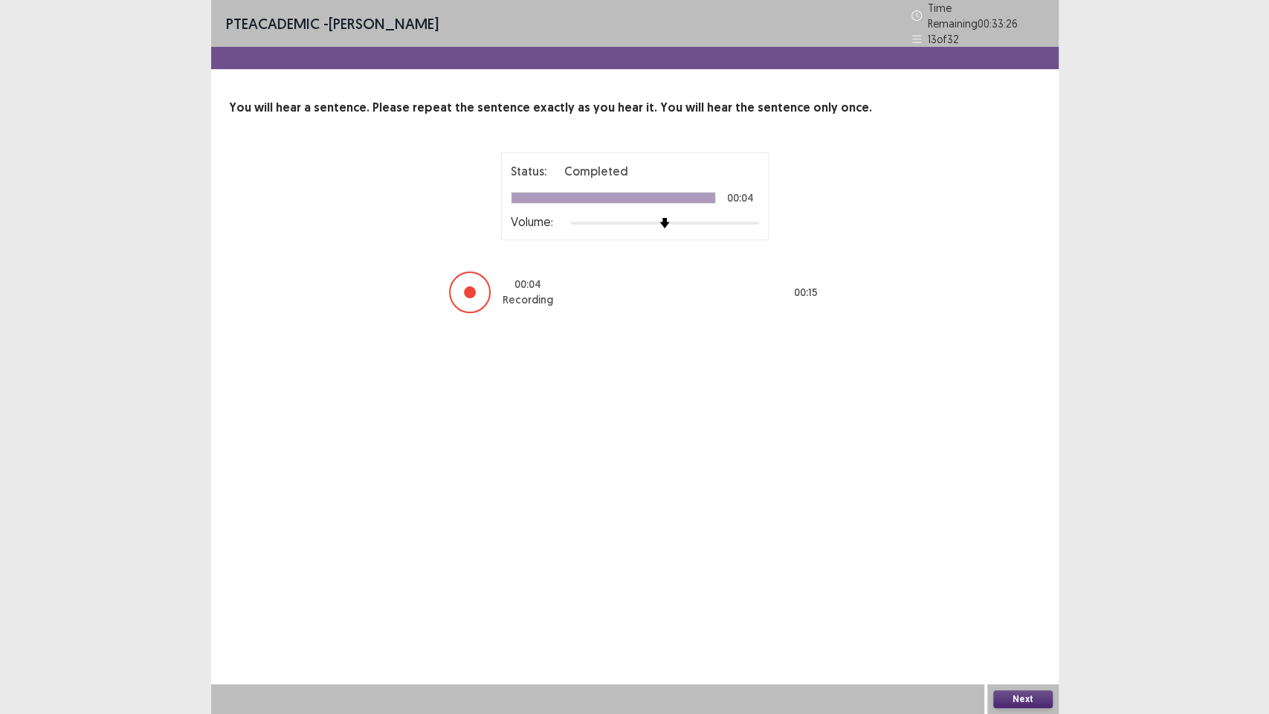
drag, startPoint x: 1017, startPoint y: 695, endPoint x: 1011, endPoint y: 679, distance: 17.4
click at [1015, 579] on div "Next" at bounding box center [1022, 699] width 71 height 30
click at [1029, 579] on button "Next" at bounding box center [1022, 699] width 59 height 18
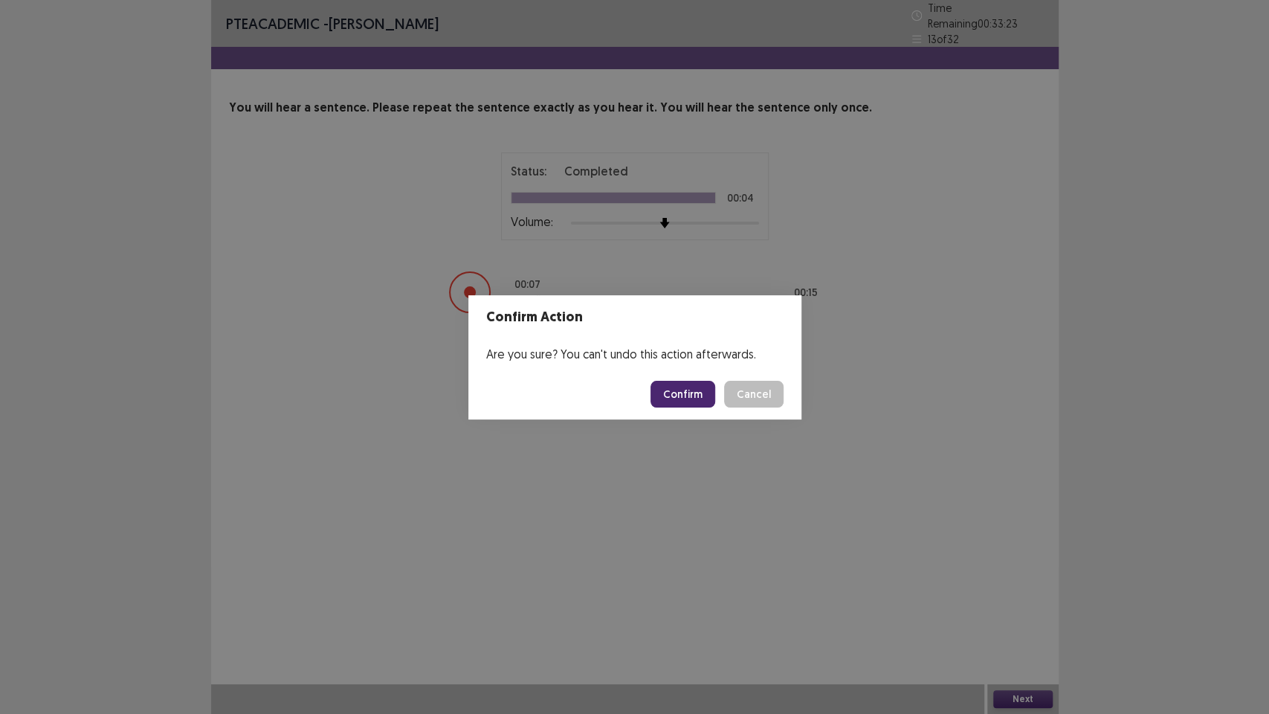
click at [678, 390] on button "Confirm" at bounding box center [682, 394] width 65 height 27
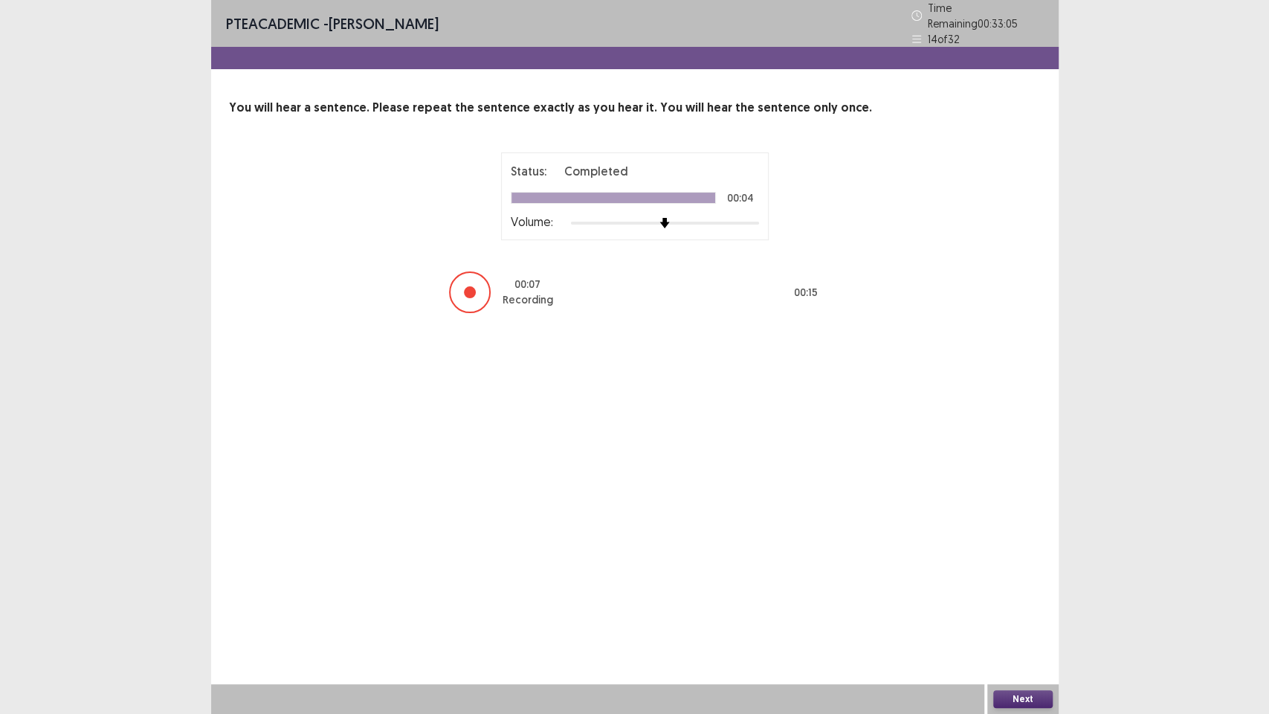
click at [1013, 579] on button "Next" at bounding box center [1022, 699] width 59 height 18
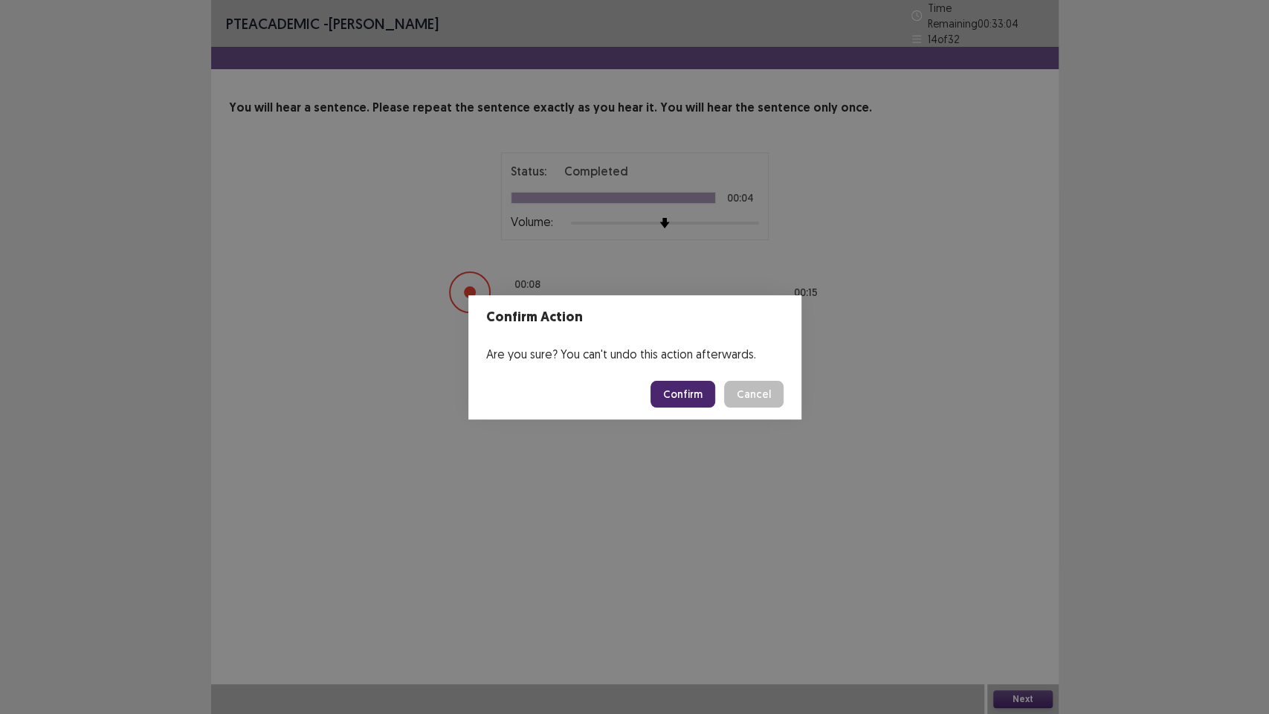
click at [691, 393] on button "Confirm" at bounding box center [682, 394] width 65 height 27
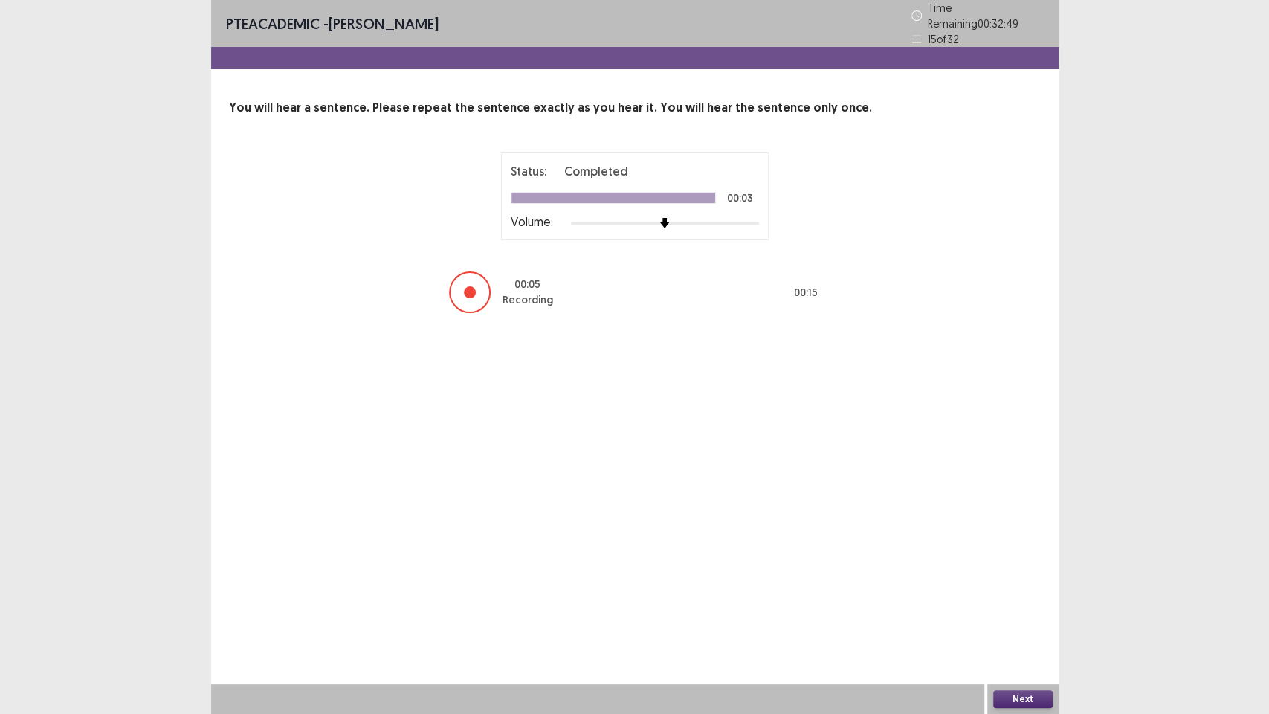
click at [1026, 579] on button "Next" at bounding box center [1022, 699] width 59 height 18
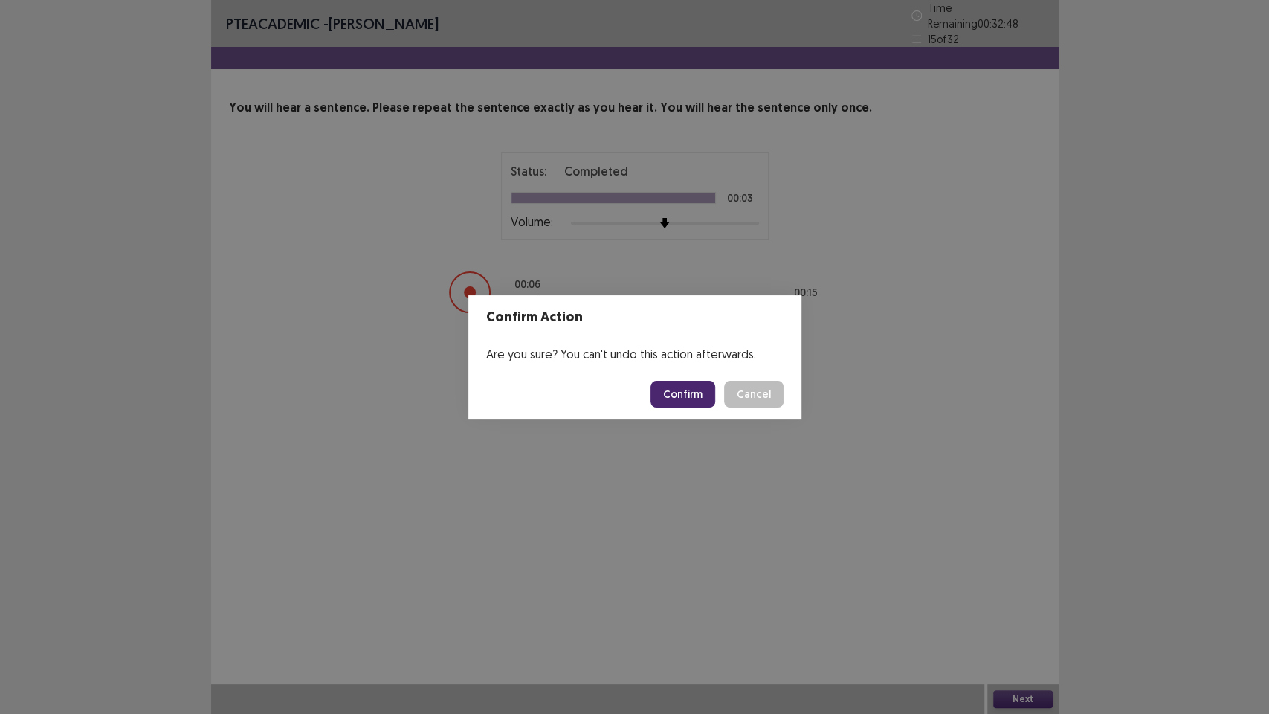
click at [699, 401] on button "Confirm" at bounding box center [682, 394] width 65 height 27
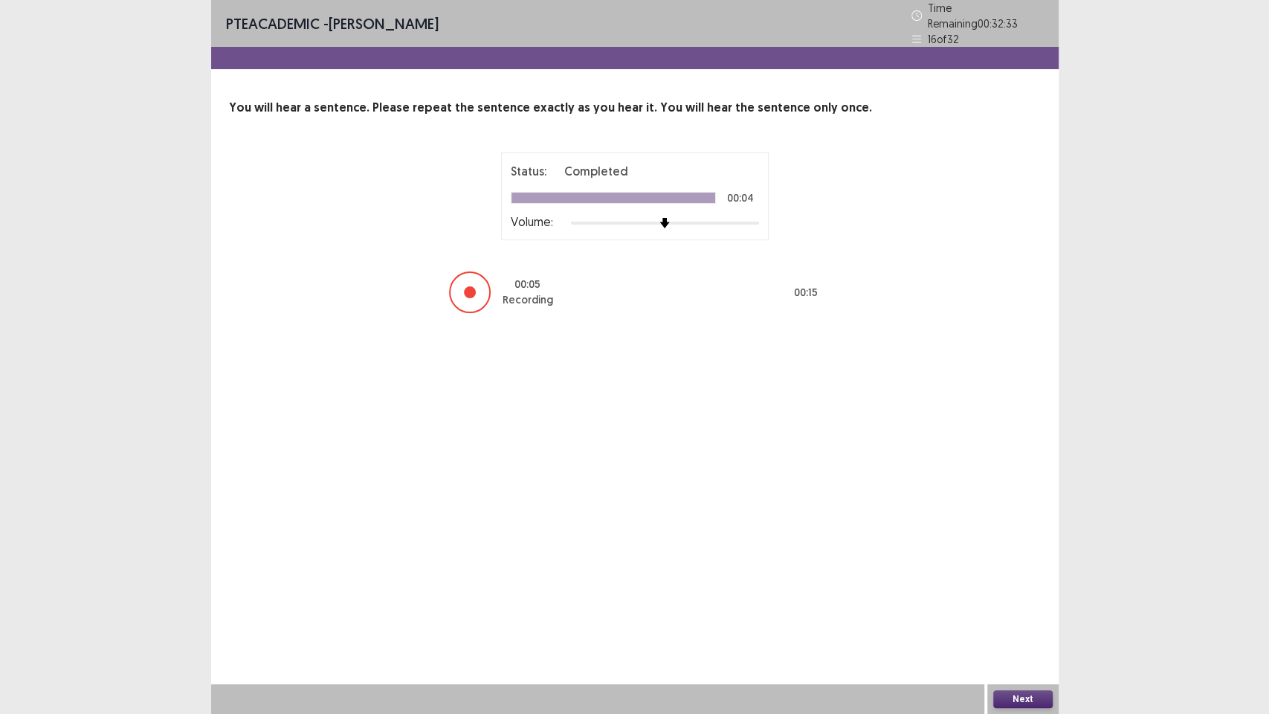
click at [996, 579] on button "Next" at bounding box center [1022, 699] width 59 height 18
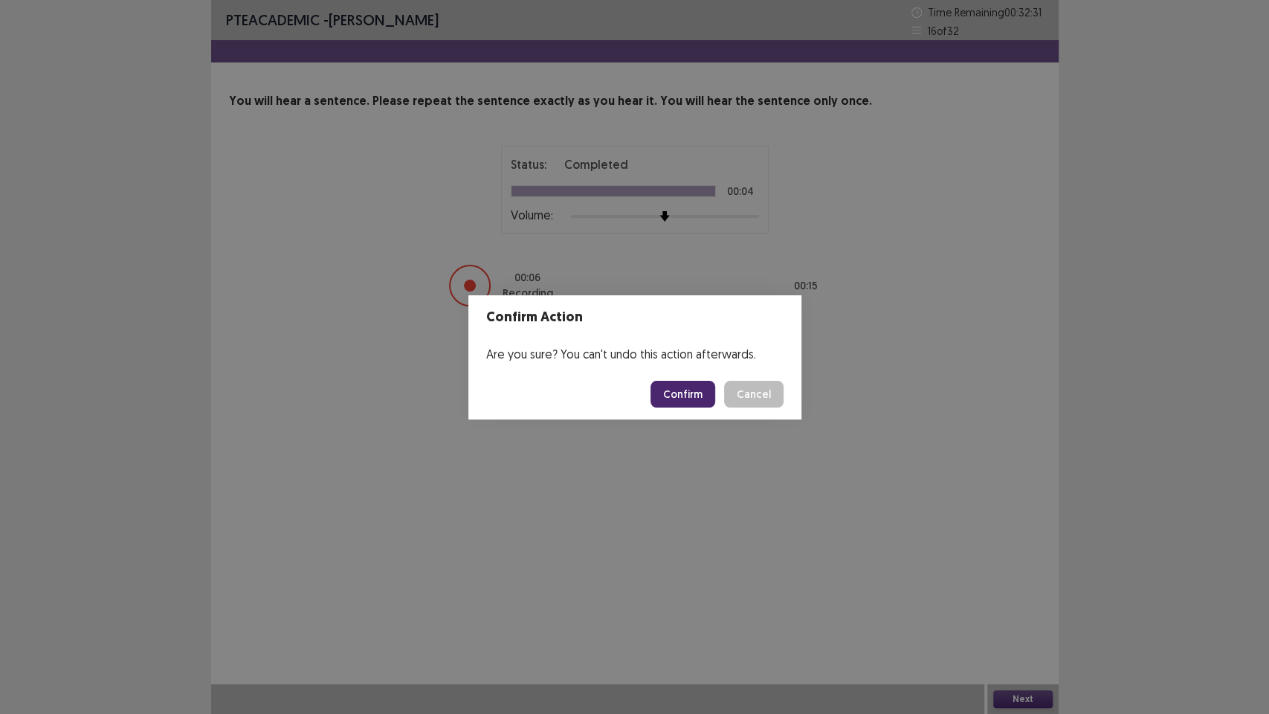
click at [683, 395] on button "Confirm" at bounding box center [682, 394] width 65 height 27
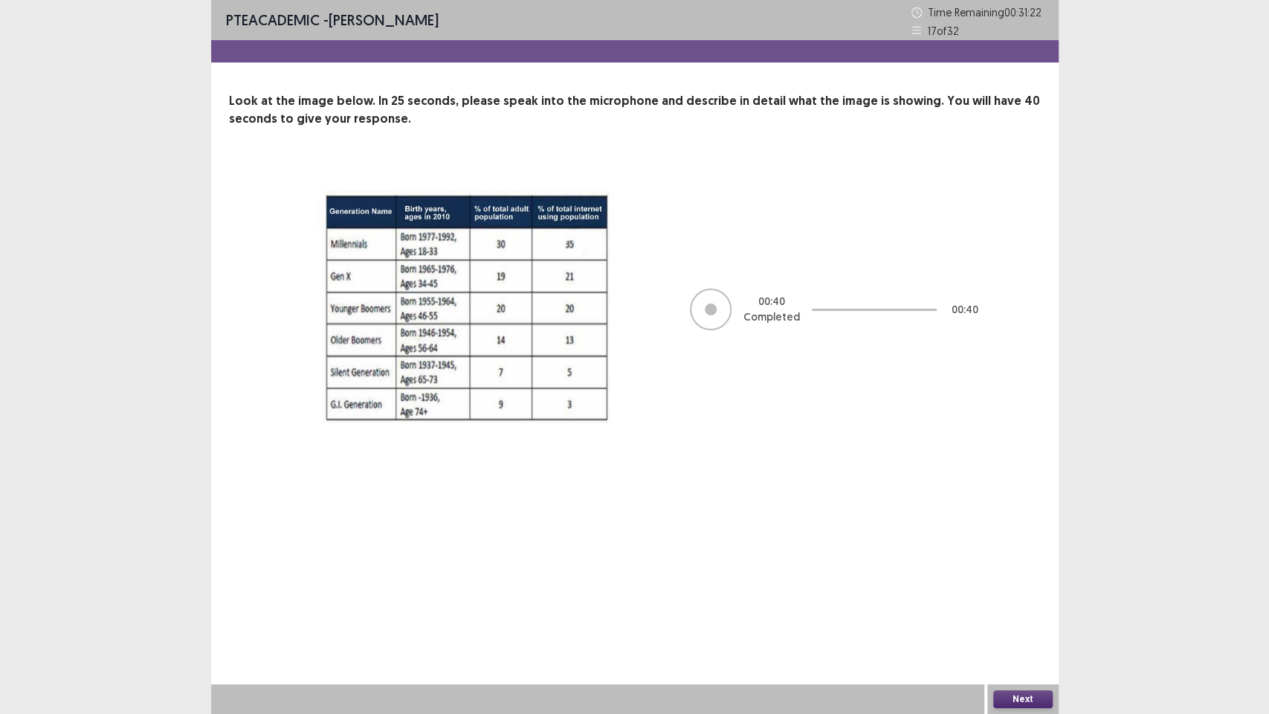
click at [1028, 579] on button "Next" at bounding box center [1022, 699] width 59 height 18
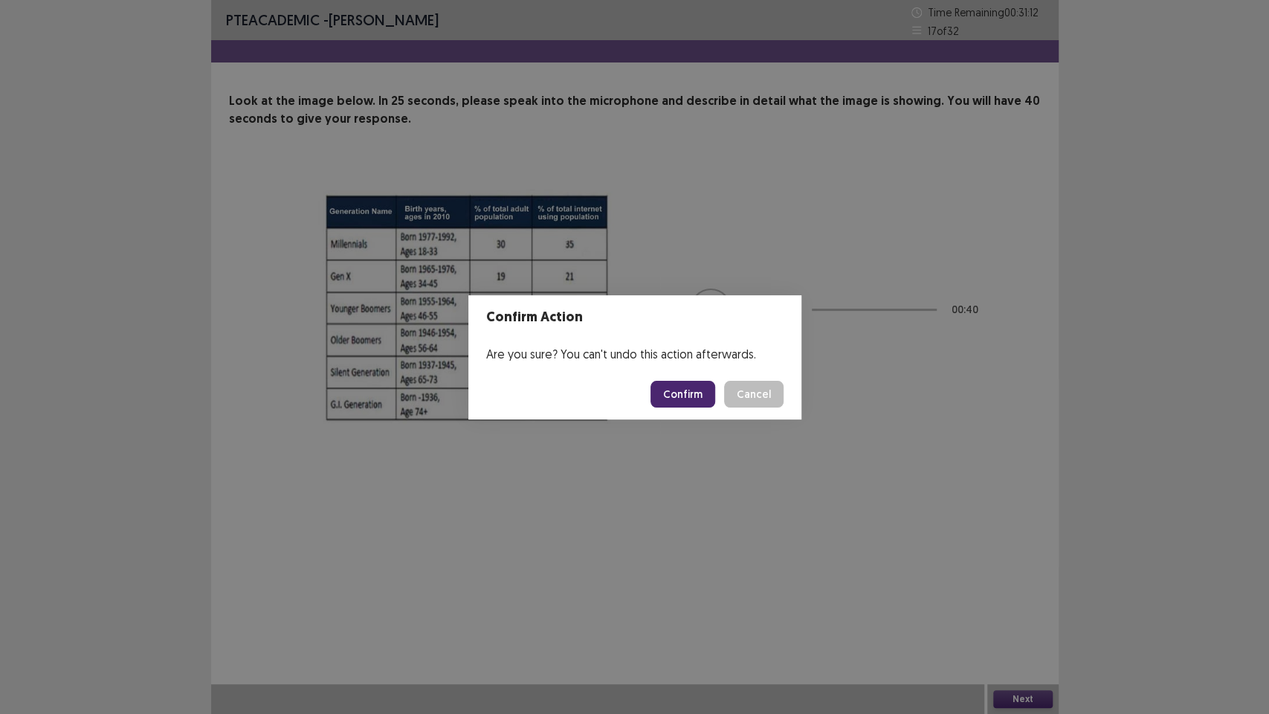
click at [662, 390] on button "Confirm" at bounding box center [682, 394] width 65 height 27
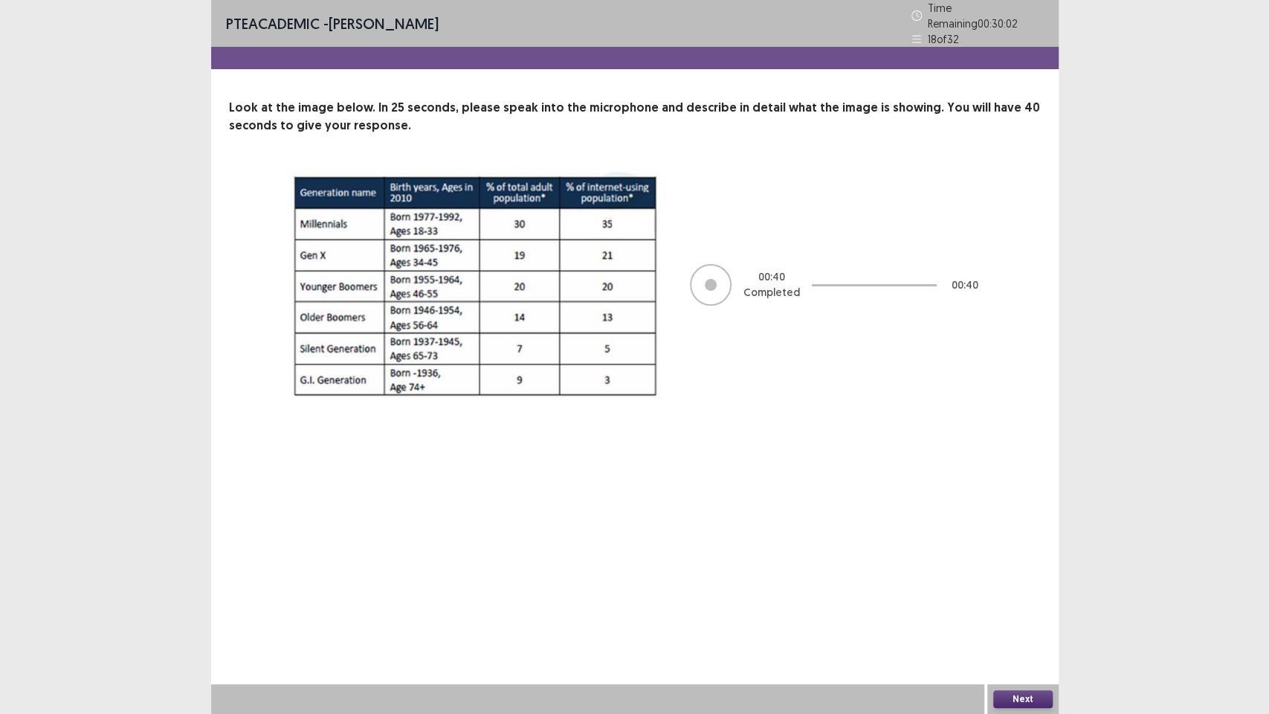
drag, startPoint x: 1012, startPoint y: 698, endPoint x: 1010, endPoint y: 690, distance: 8.5
click at [1010, 579] on button "Next" at bounding box center [1022, 699] width 59 height 18
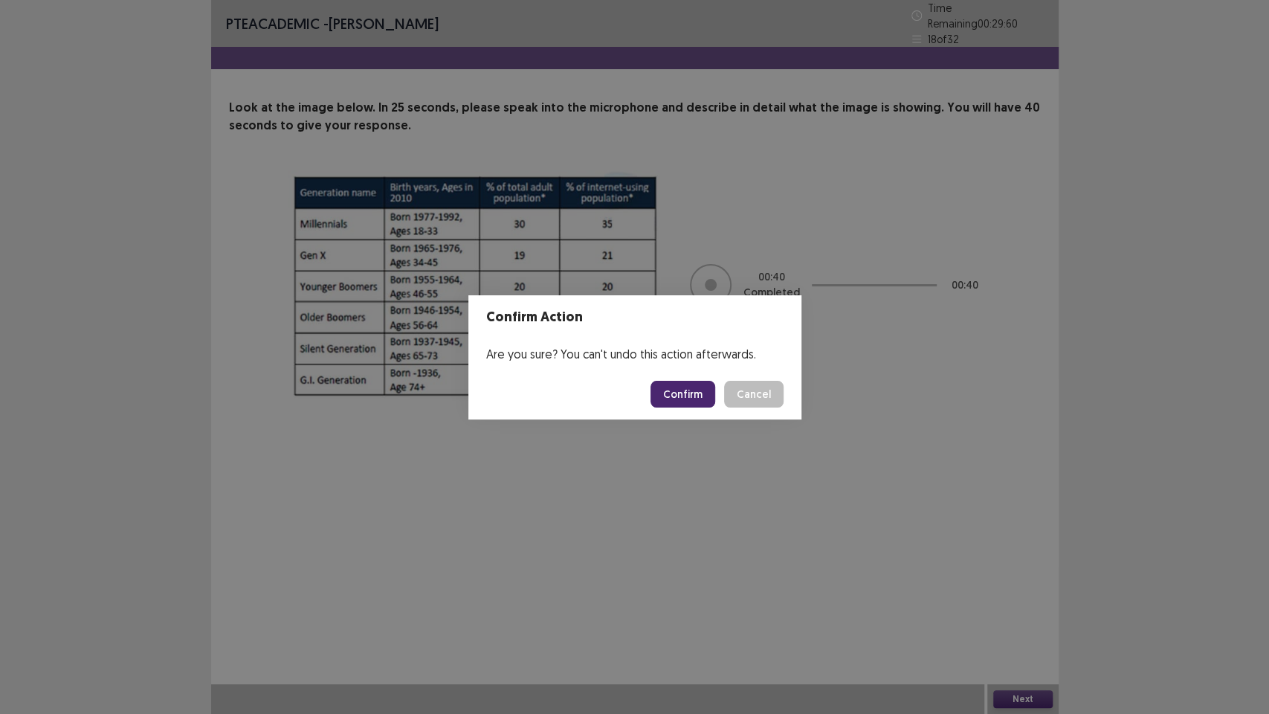
click at [679, 393] on button "Confirm" at bounding box center [682, 394] width 65 height 27
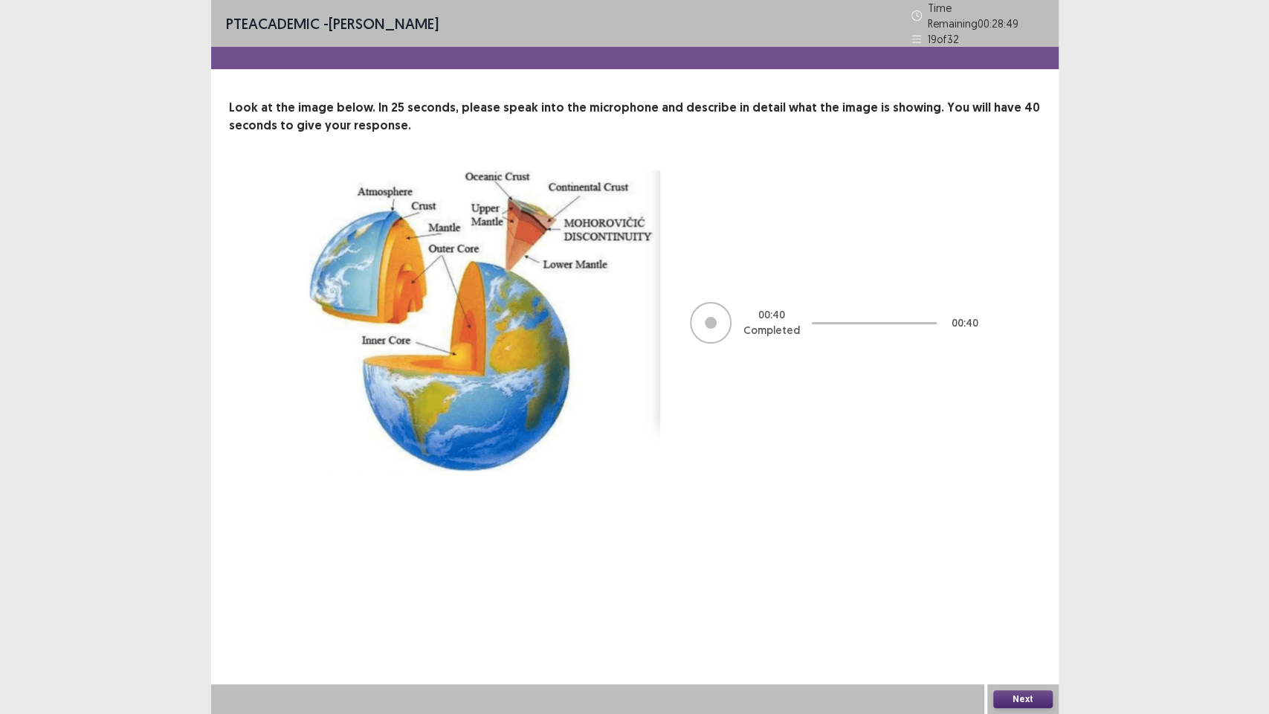
click at [1011, 579] on button "Next" at bounding box center [1022, 699] width 59 height 18
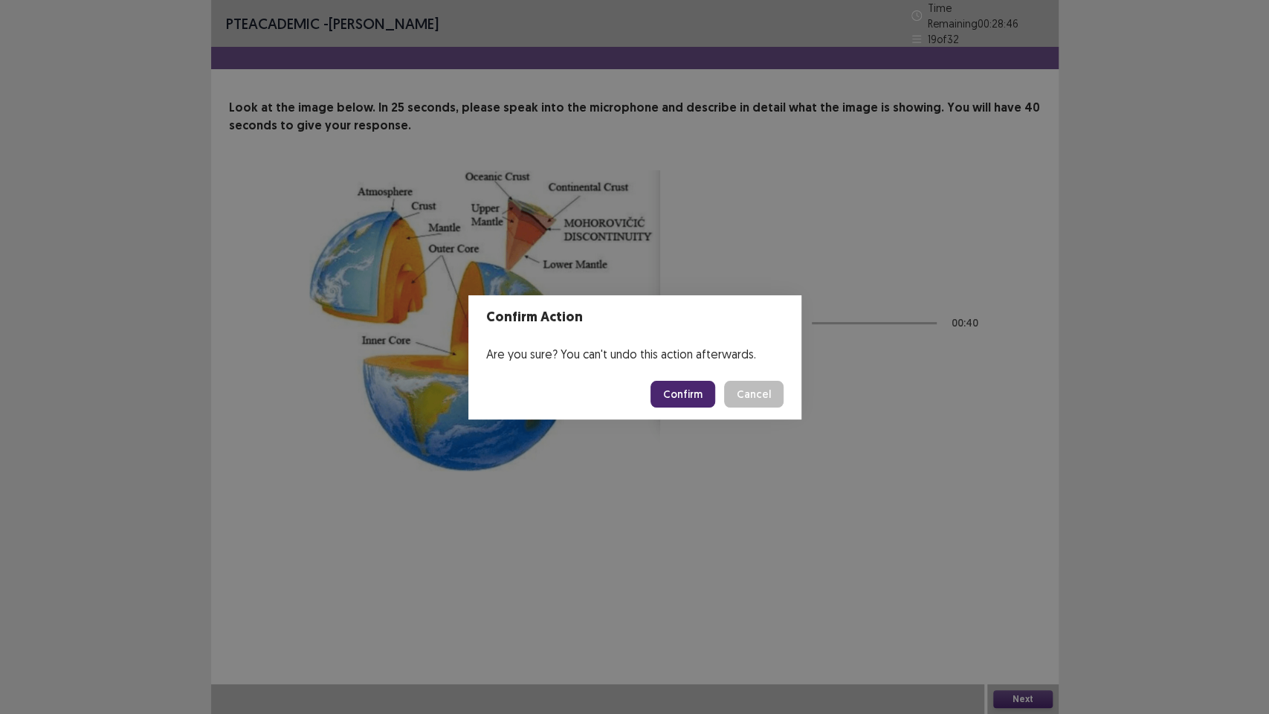
click at [671, 389] on button "Confirm" at bounding box center [682, 394] width 65 height 27
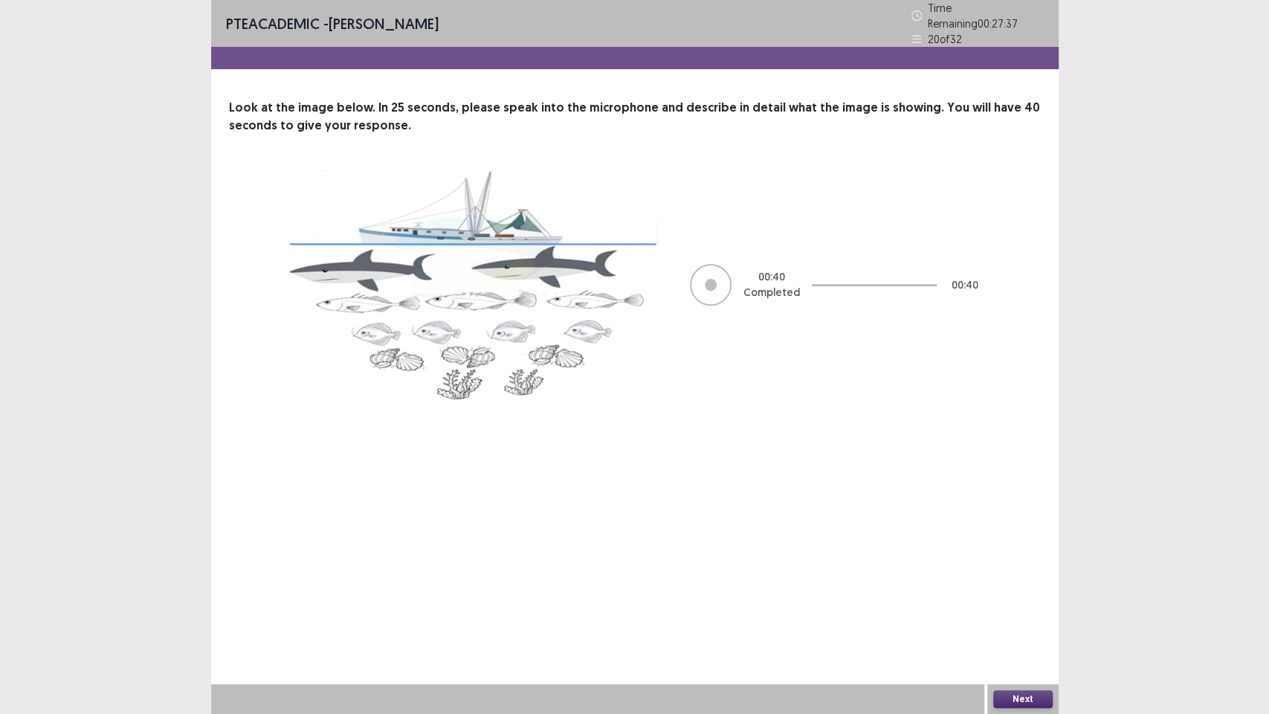
click at [1017, 579] on button "Next" at bounding box center [1022, 699] width 59 height 18
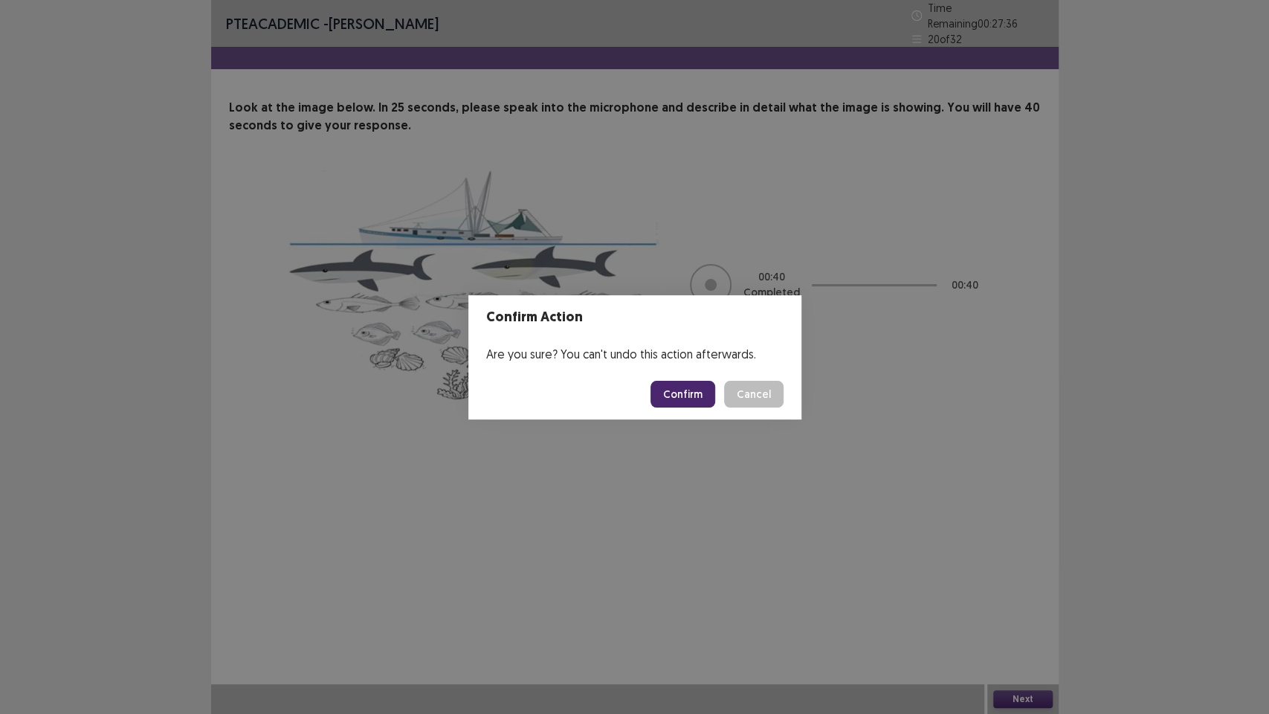
drag, startPoint x: 689, startPoint y: 388, endPoint x: 671, endPoint y: 411, distance: 29.6
click at [679, 399] on button "Confirm" at bounding box center [682, 394] width 65 height 27
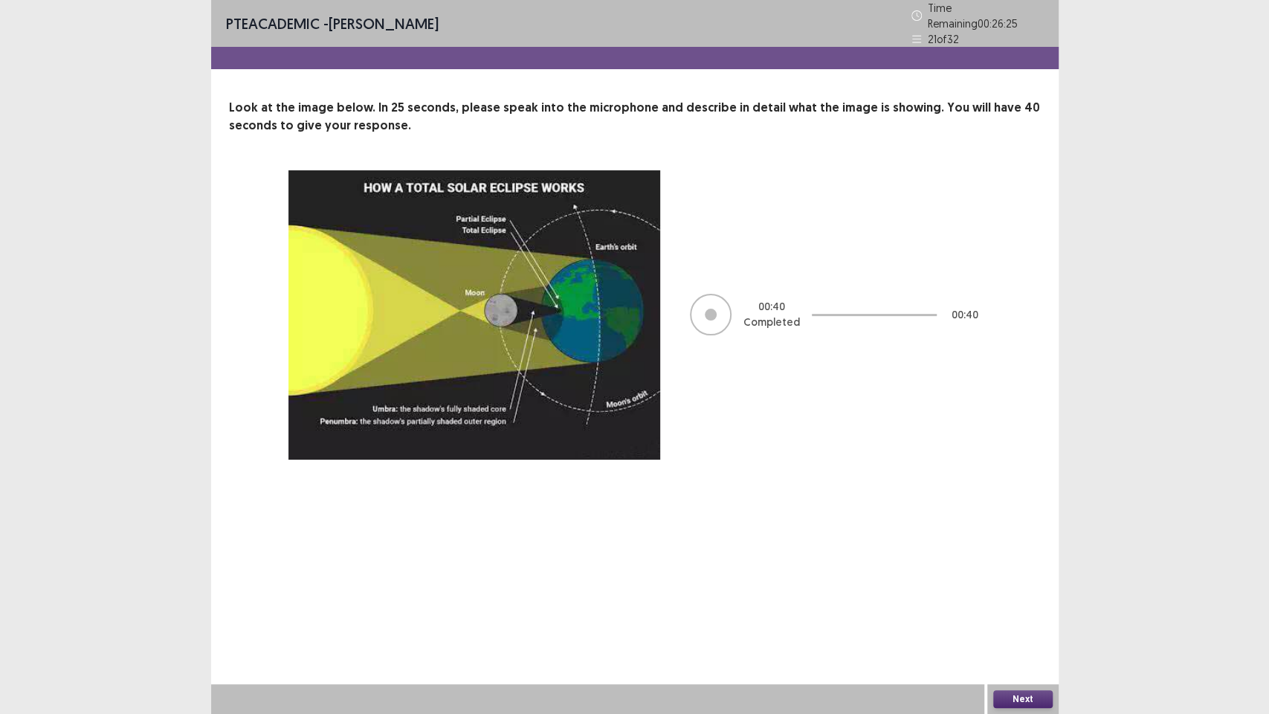
click at [996, 579] on button "Next" at bounding box center [1022, 699] width 59 height 18
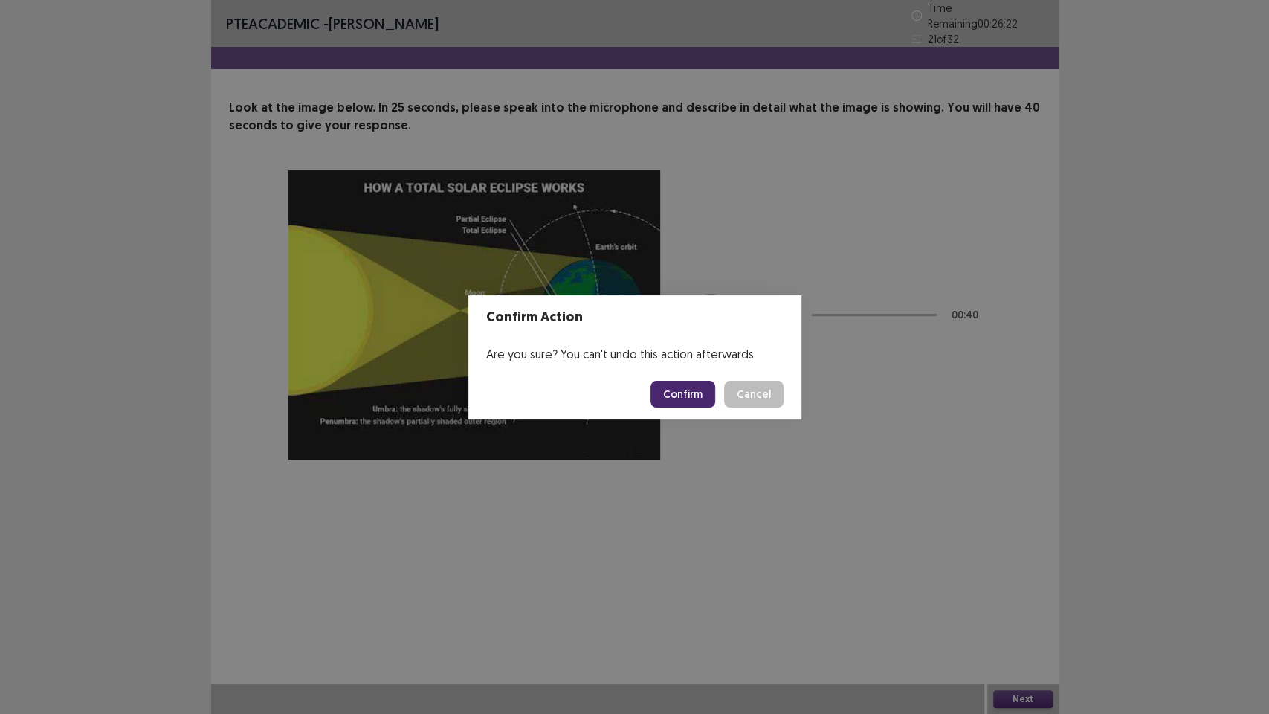
click at [693, 388] on button "Confirm" at bounding box center [682, 394] width 65 height 27
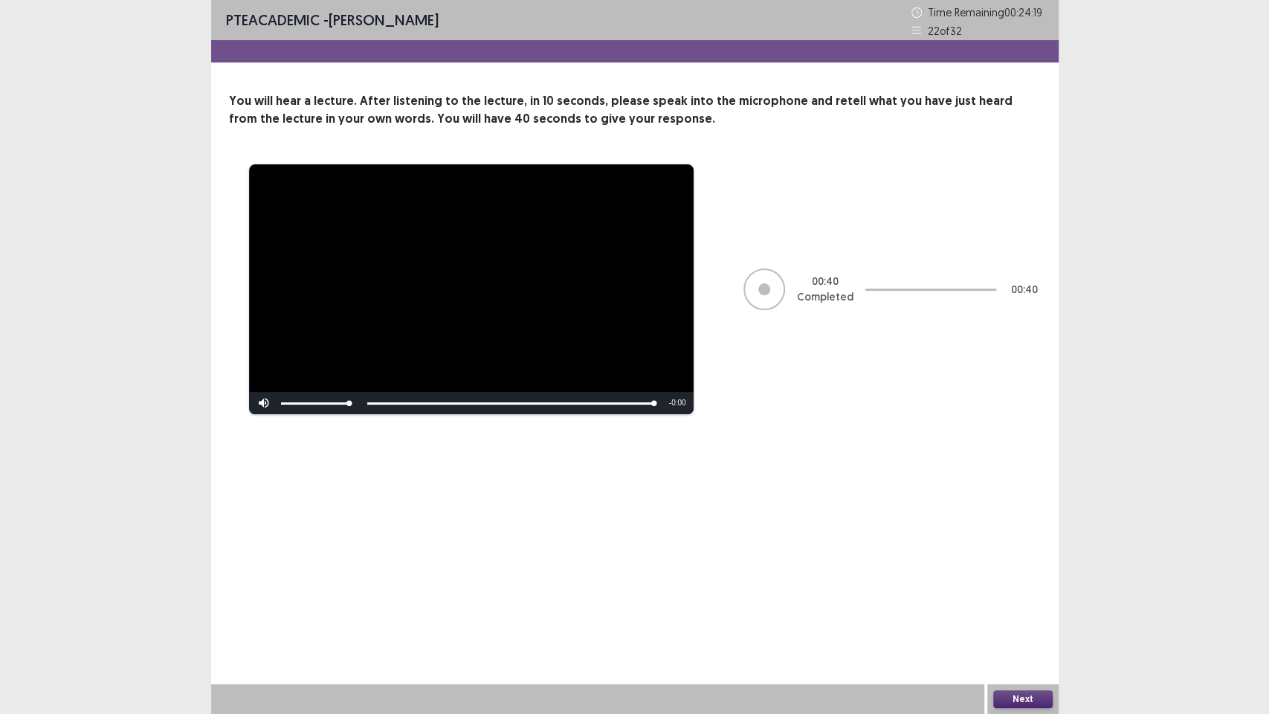
click at [1031, 579] on button "Next" at bounding box center [1022, 699] width 59 height 18
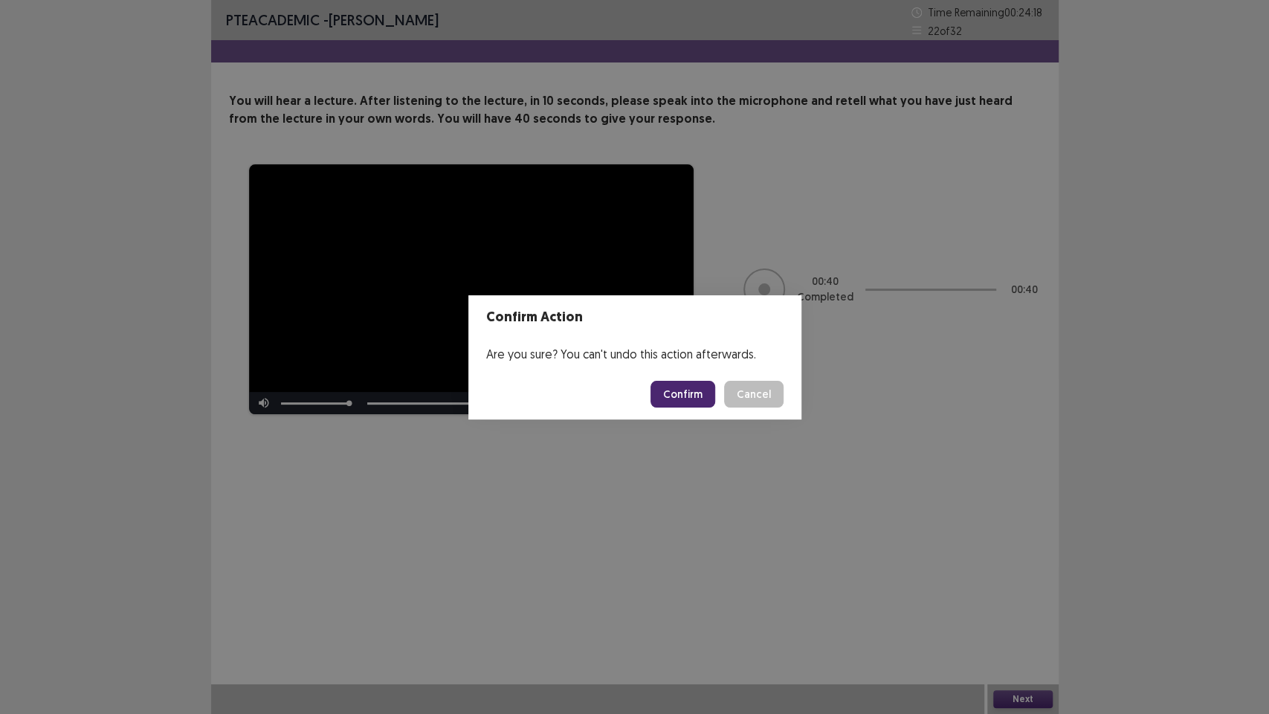
drag, startPoint x: 675, startPoint y: 393, endPoint x: 674, endPoint y: 369, distance: 23.8
click at [675, 381] on button "Confirm" at bounding box center [682, 394] width 65 height 27
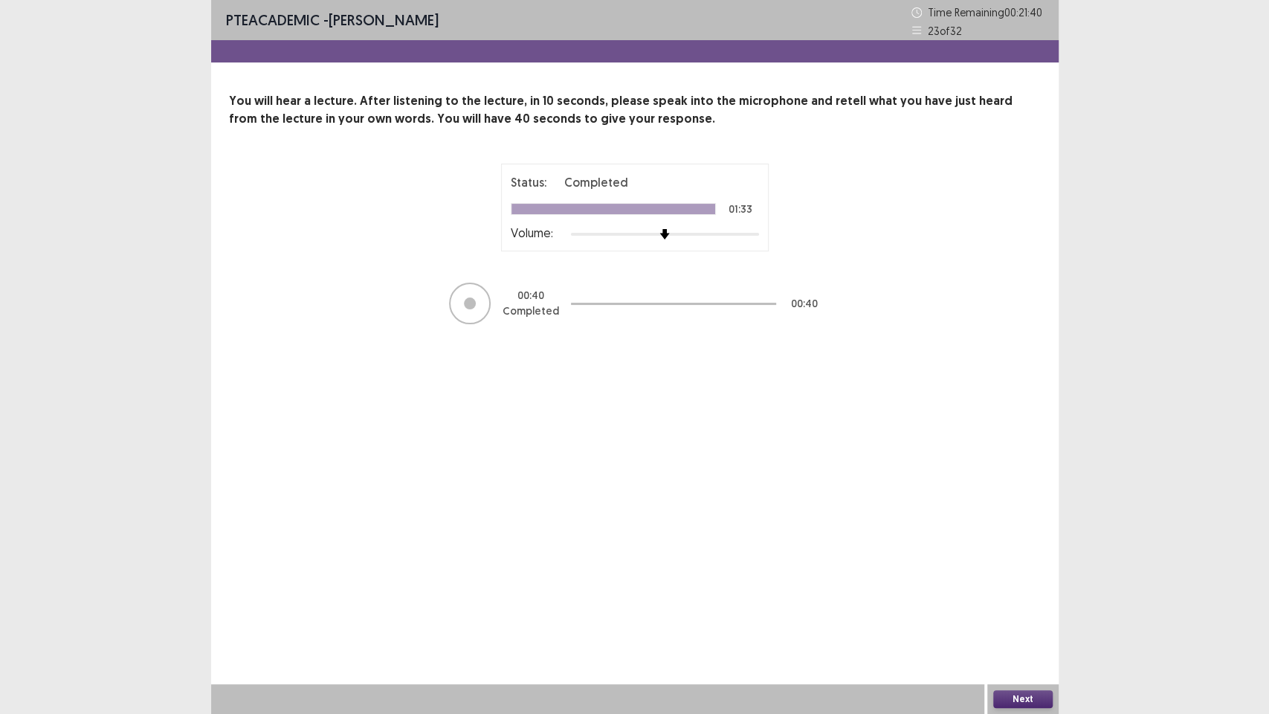
click at [1024, 579] on button "Next" at bounding box center [1022, 699] width 59 height 18
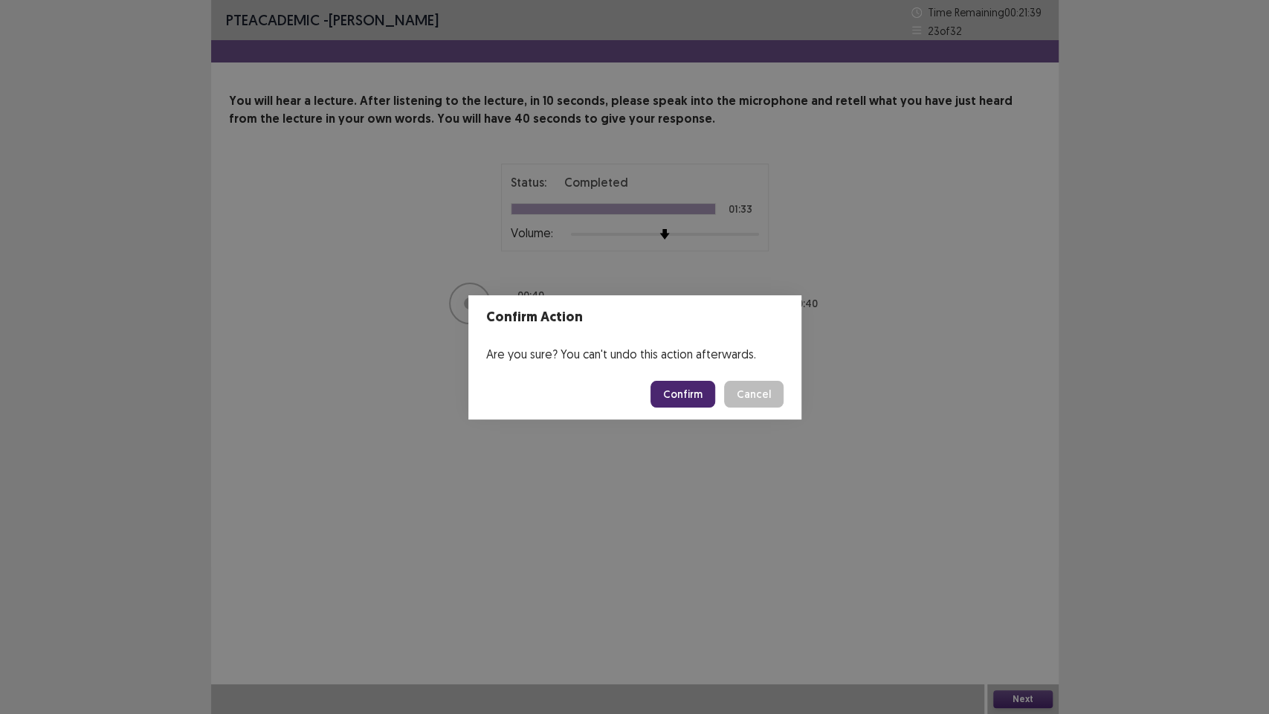
click at [682, 398] on button "Confirm" at bounding box center [682, 394] width 65 height 27
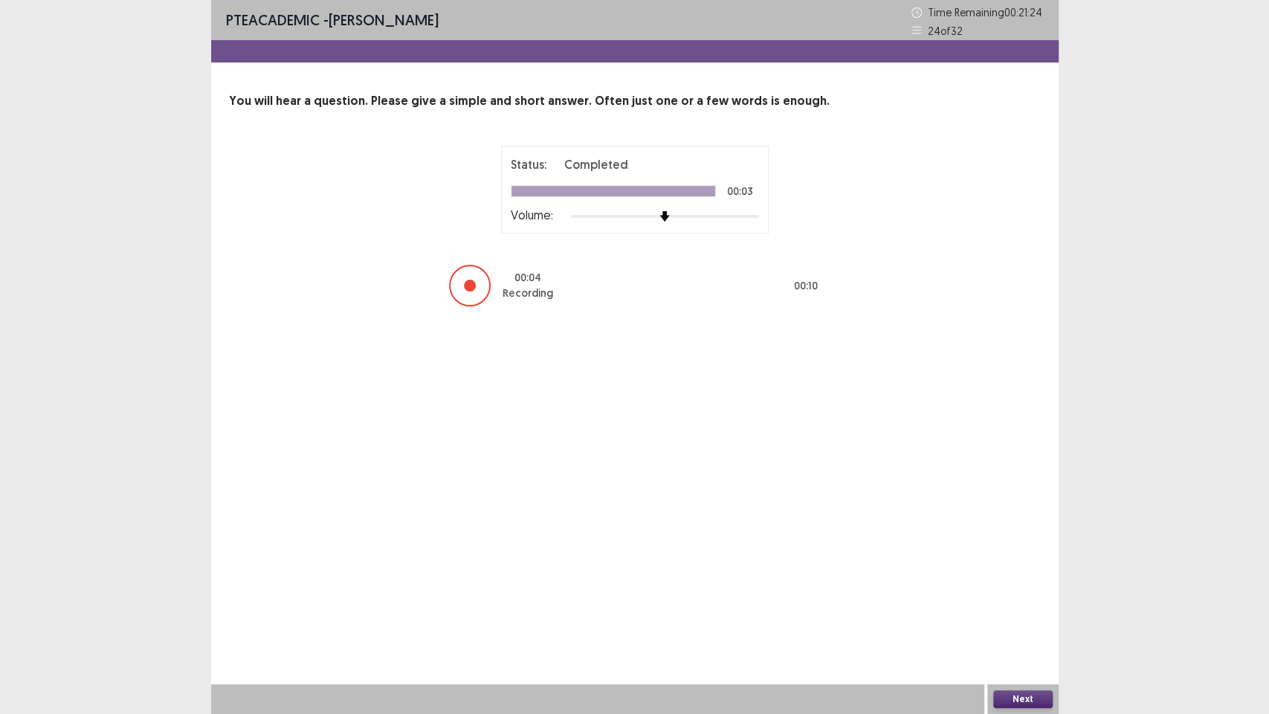
click at [1021, 579] on button "Next" at bounding box center [1022, 699] width 59 height 18
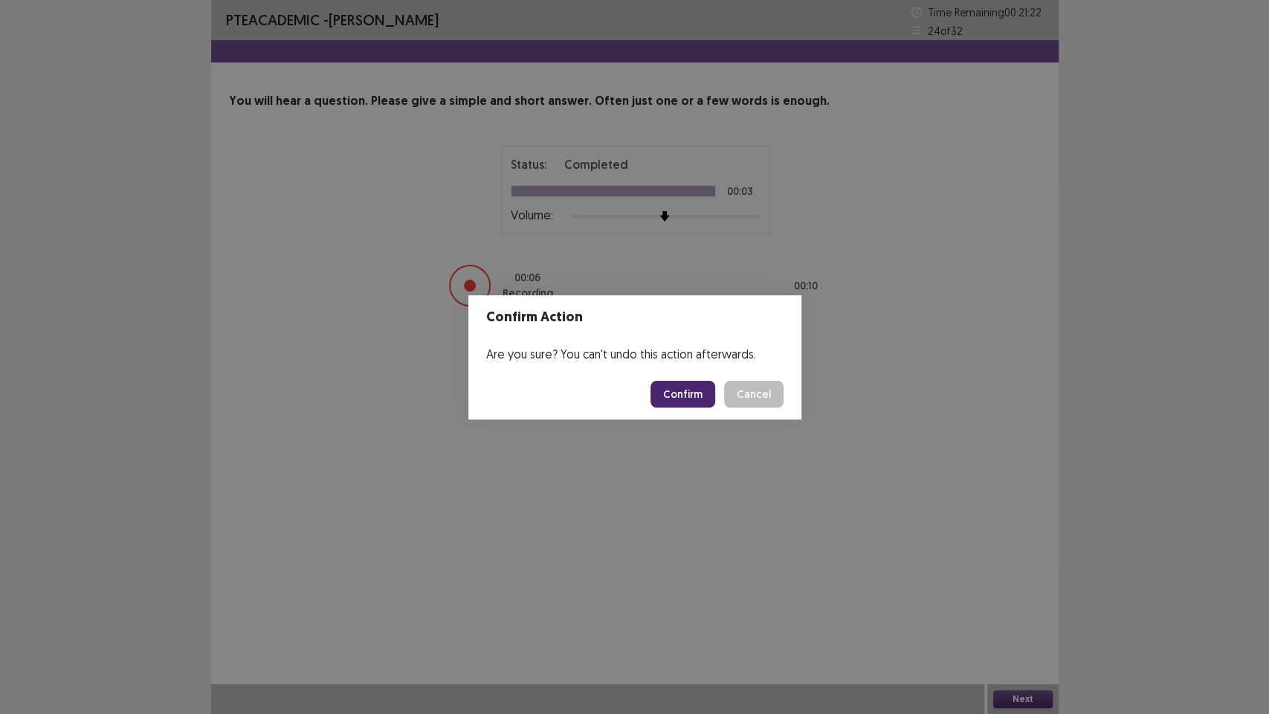
click at [676, 390] on button "Confirm" at bounding box center [682, 394] width 65 height 27
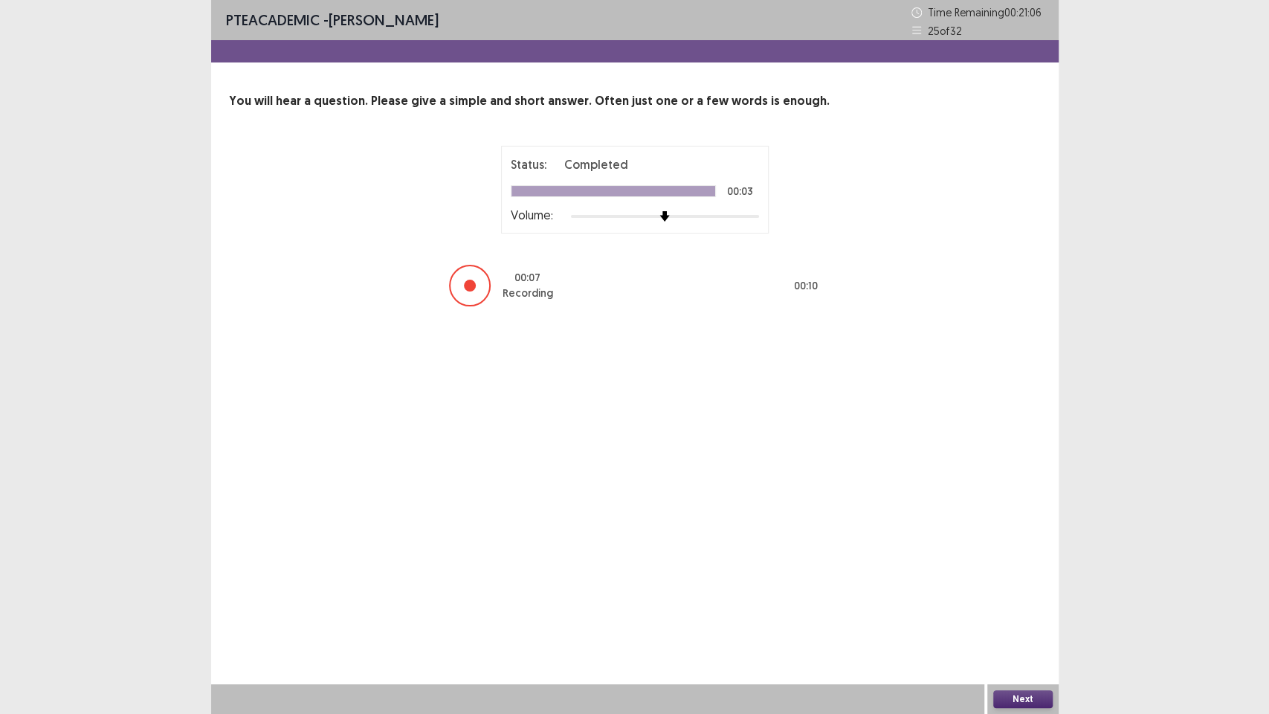
click at [1042, 579] on button "Next" at bounding box center [1022, 699] width 59 height 18
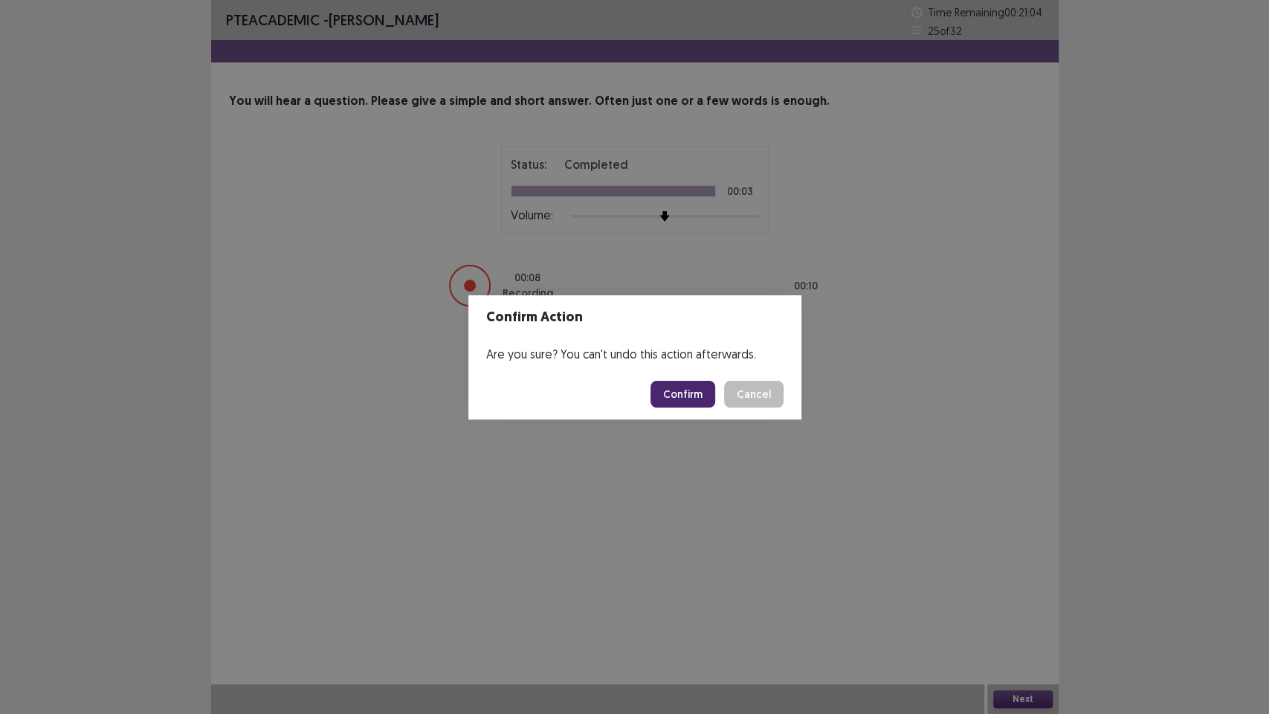
click at [685, 393] on button "Confirm" at bounding box center [682, 394] width 65 height 27
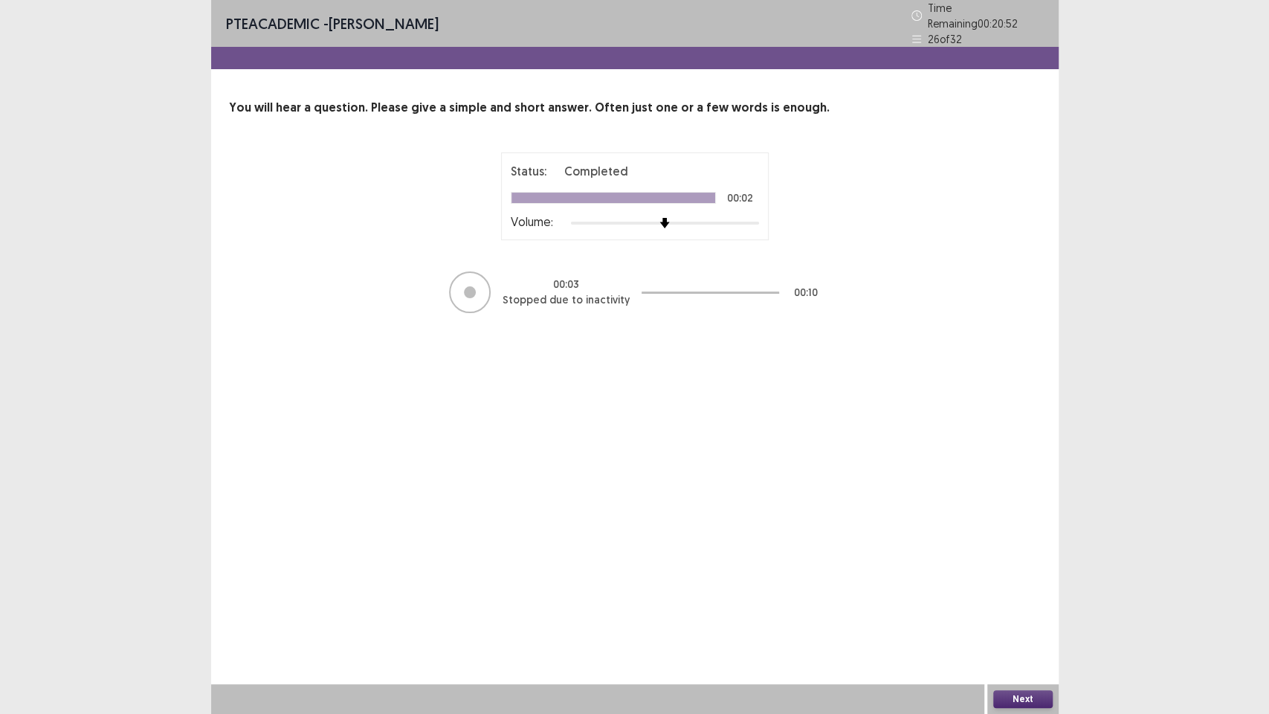
click at [1004, 579] on button "Next" at bounding box center [1022, 699] width 59 height 18
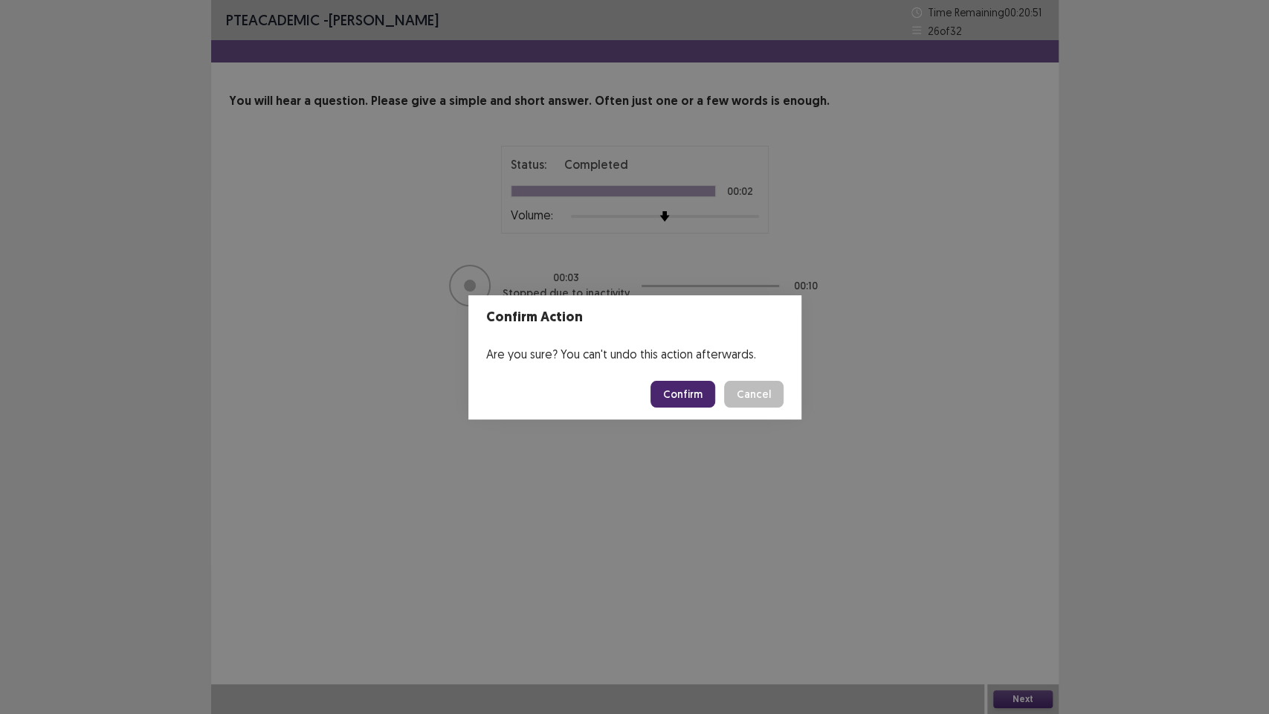
click at [682, 398] on button "Confirm" at bounding box center [682, 394] width 65 height 27
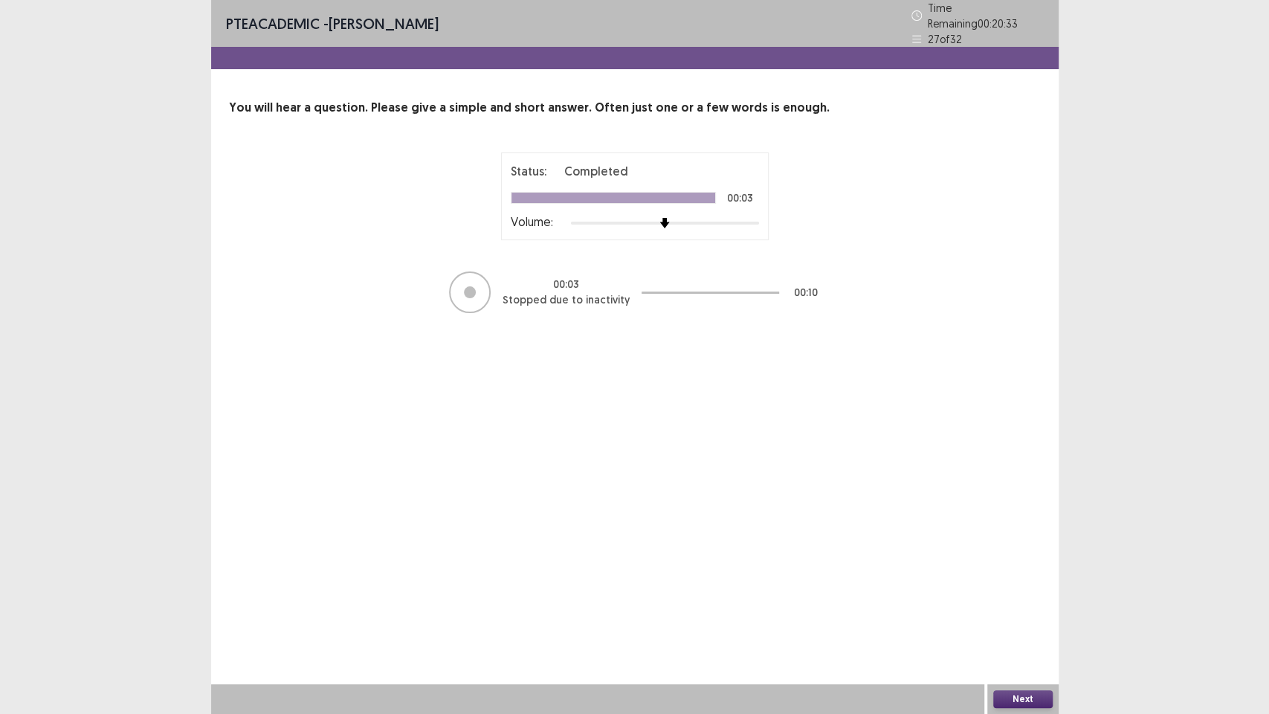
click at [1034, 579] on button "Next" at bounding box center [1022, 699] width 59 height 18
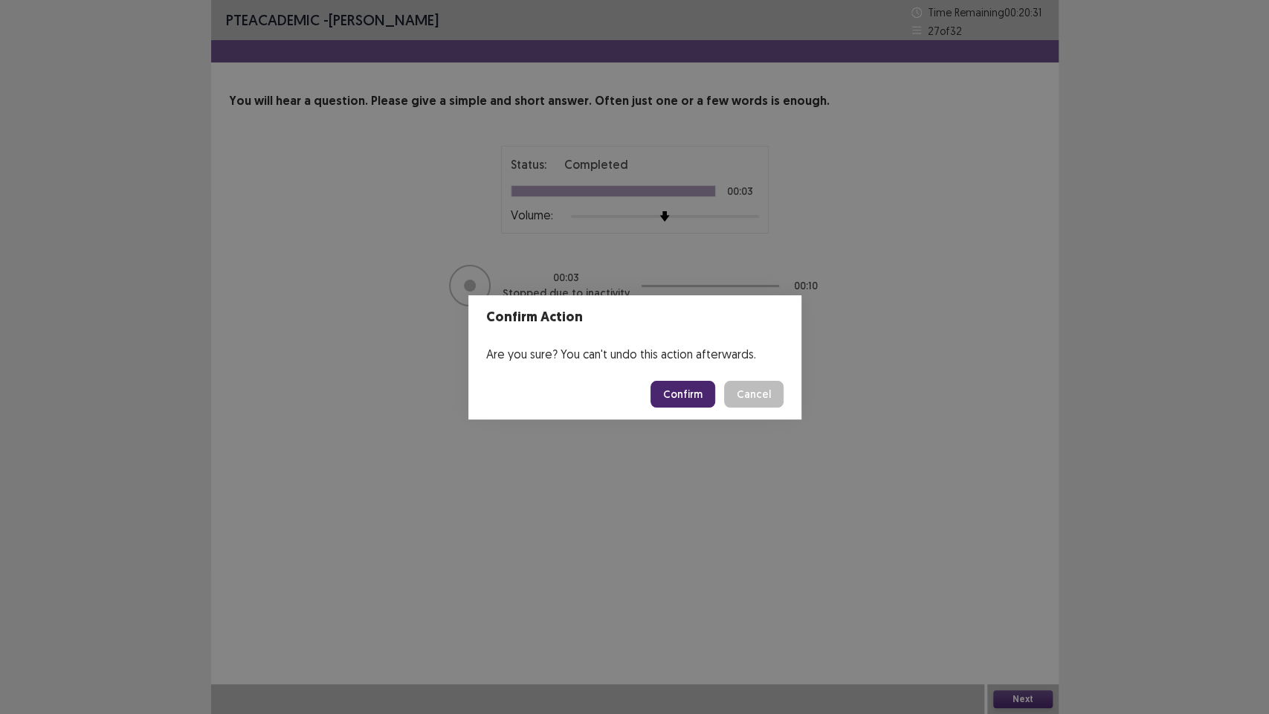
click at [665, 393] on button "Confirm" at bounding box center [682, 394] width 65 height 27
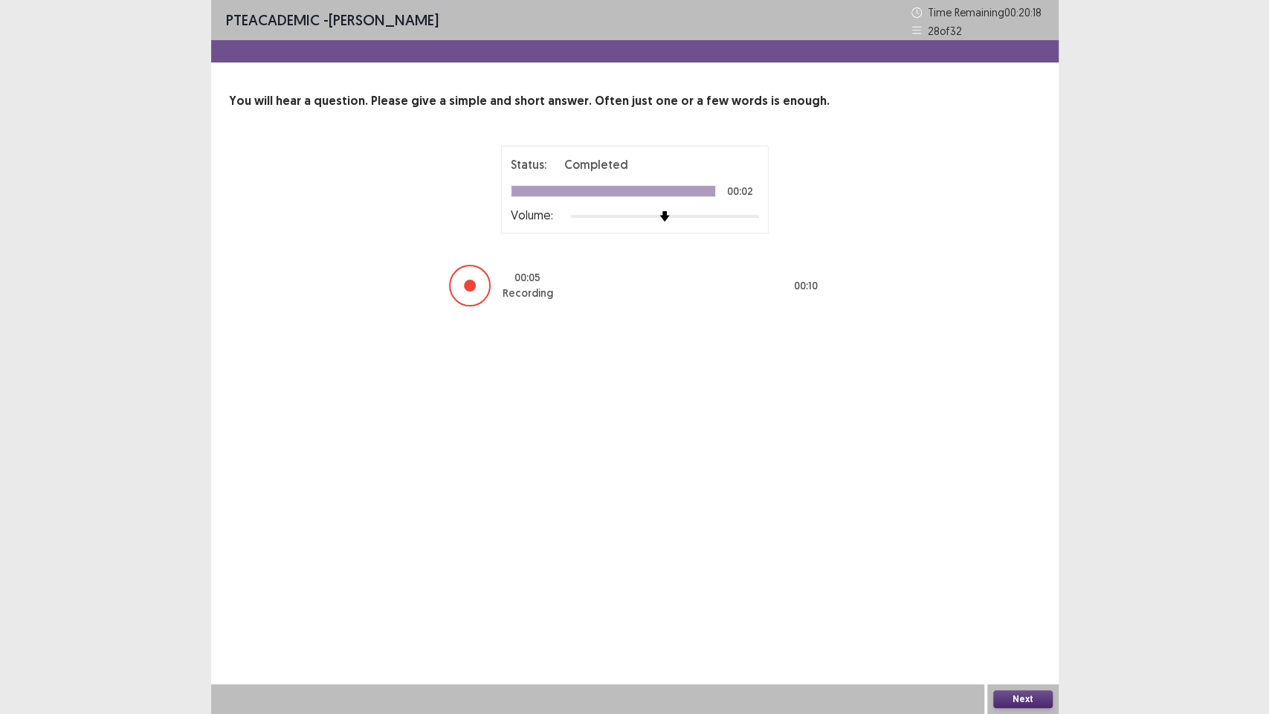
click at [1007, 579] on button "Next" at bounding box center [1022, 699] width 59 height 18
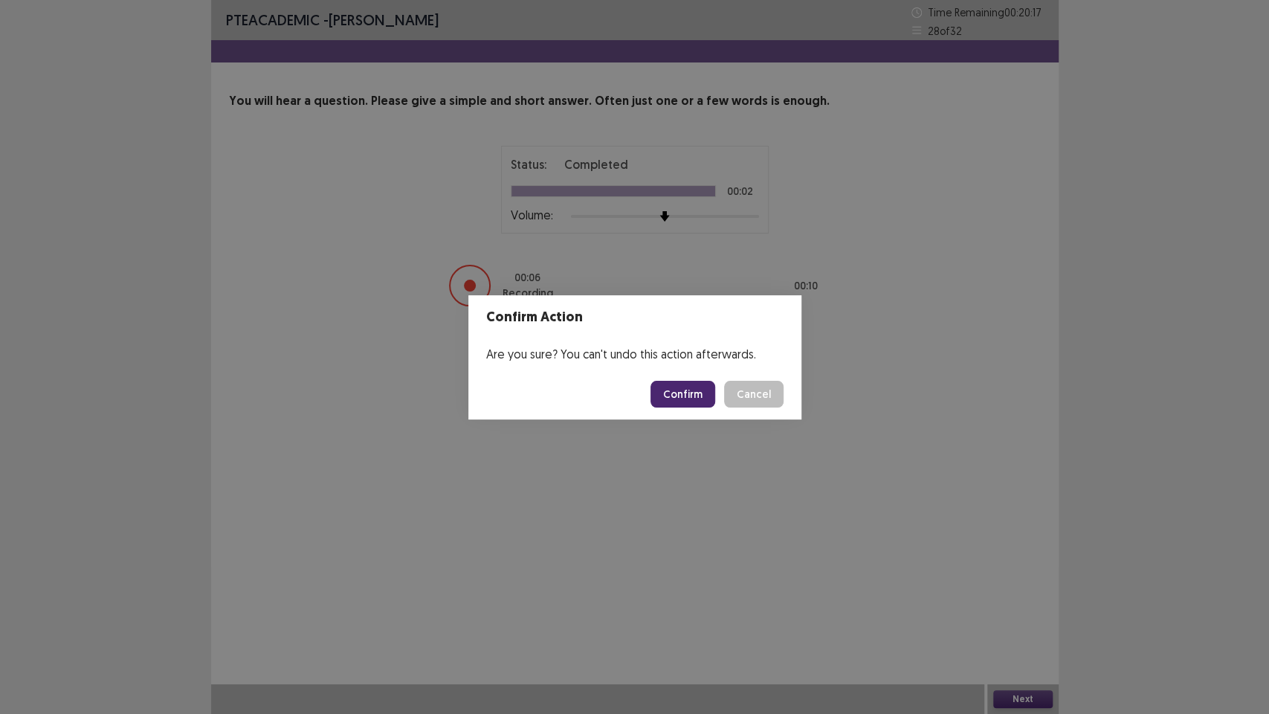
click at [679, 394] on button "Confirm" at bounding box center [682, 394] width 65 height 27
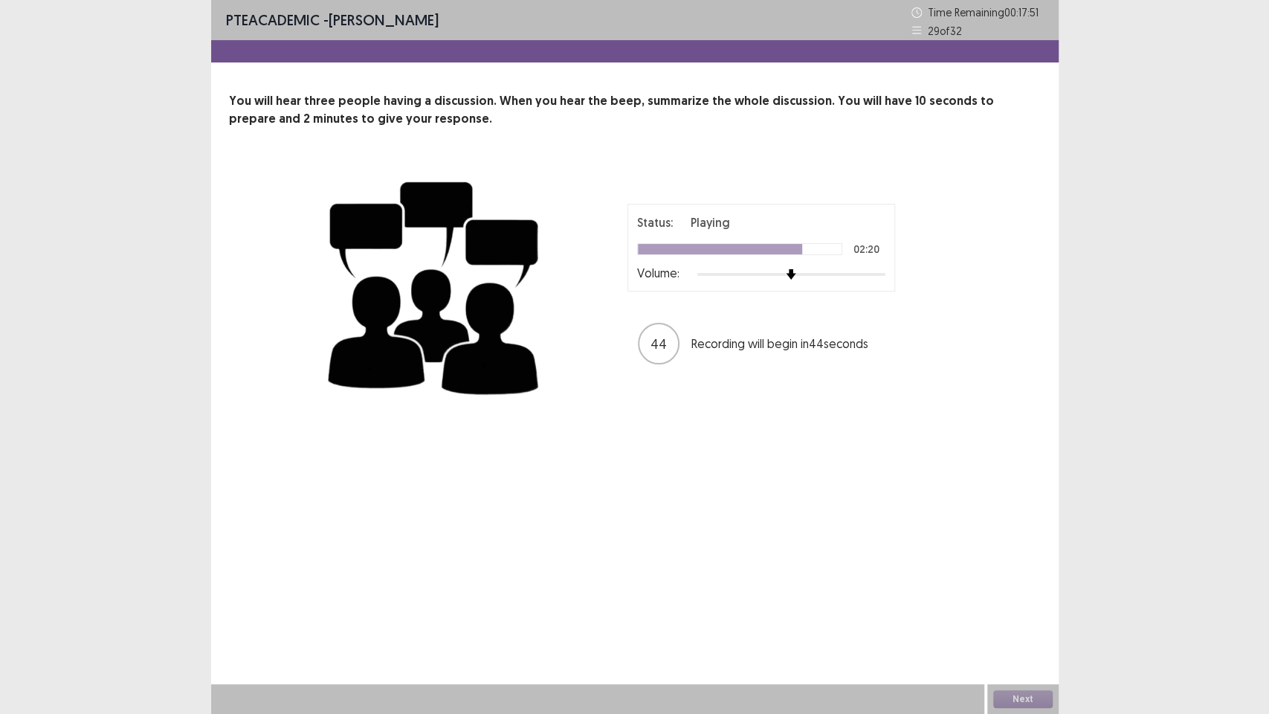
drag, startPoint x: 169, startPoint y: 609, endPoint x: 169, endPoint y: 630, distance: 20.8
click at [306, 579] on div "PTE academic - [PERSON_NAME] Time Remaining 00 : 17 : 49 29 of 32 You will hear…" at bounding box center [634, 357] width 1269 height 714
drag, startPoint x: 277, startPoint y: 713, endPoint x: 732, endPoint y: 603, distance: 468.1
click at [732, 579] on div "PTE academic - [PERSON_NAME] Time Remaining 00 : 16 : 38 29 of 32 You will hear…" at bounding box center [634, 357] width 847 height 714
click at [1013, 579] on button "Next" at bounding box center [1022, 699] width 59 height 18
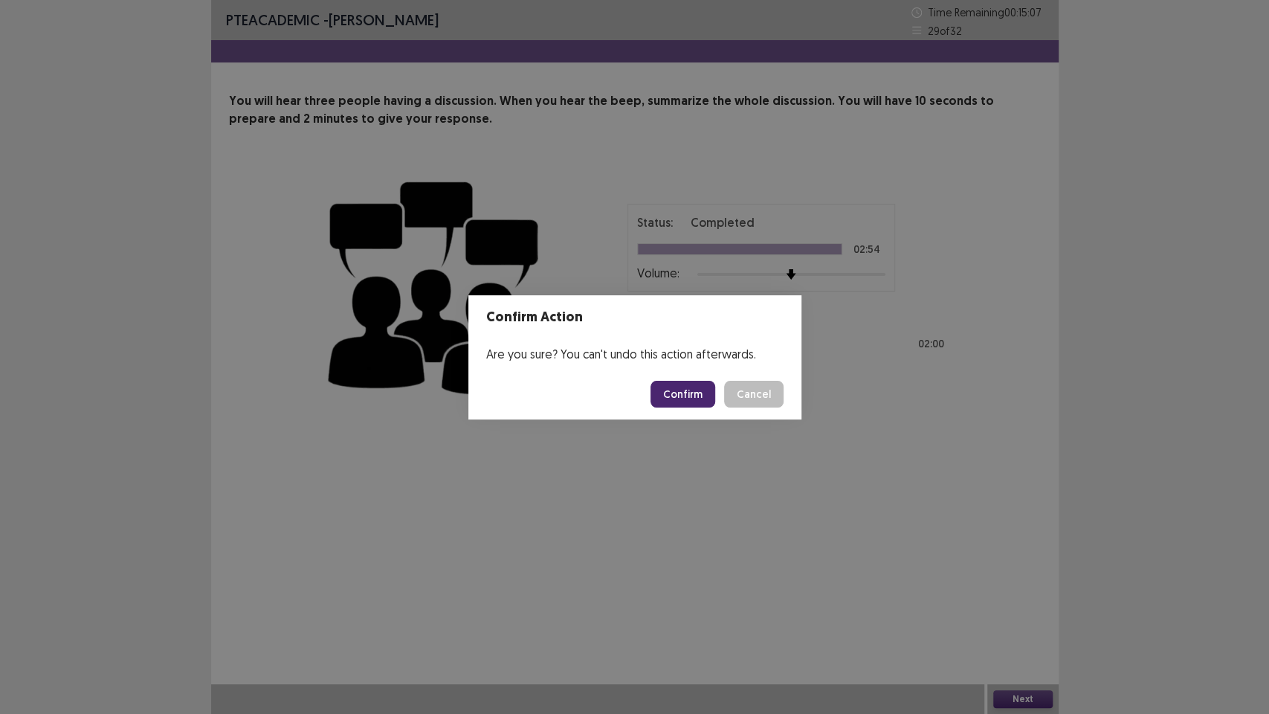
click at [698, 397] on button "Confirm" at bounding box center [682, 394] width 65 height 27
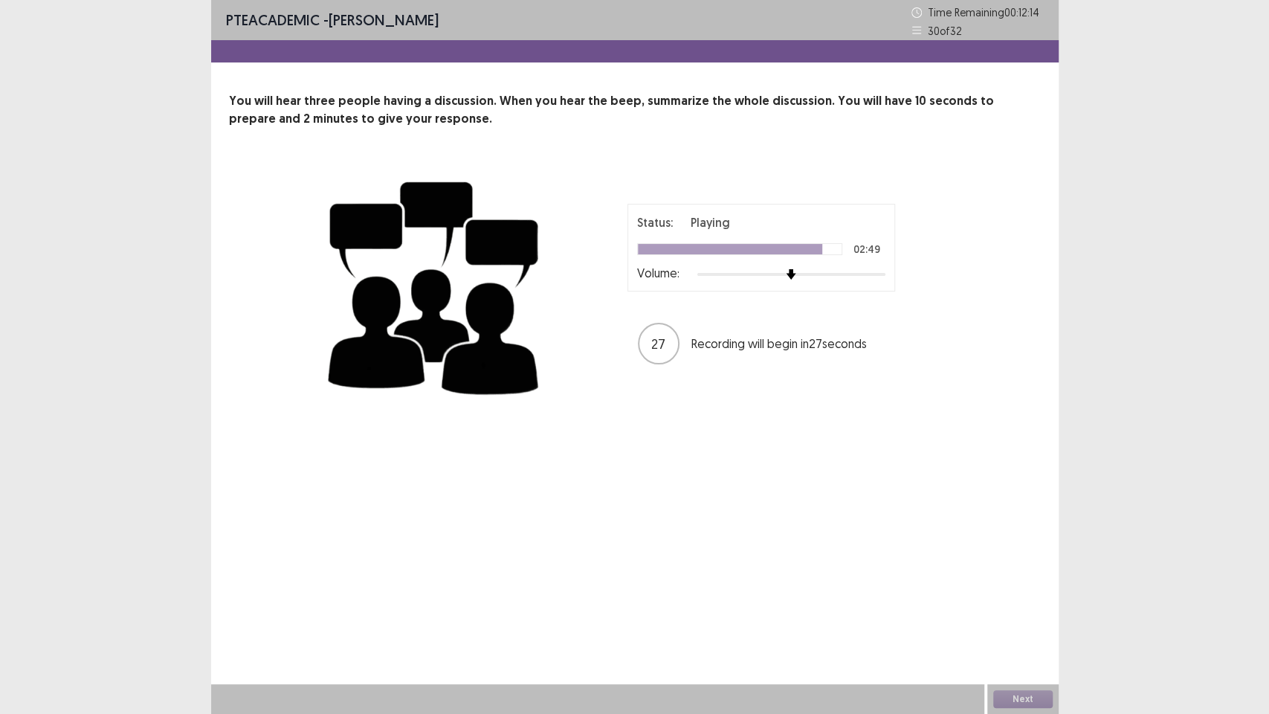
drag, startPoint x: 12, startPoint y: 494, endPoint x: 0, endPoint y: 501, distance: 13.6
drag, startPoint x: 0, startPoint y: 501, endPoint x: 500, endPoint y: 672, distance: 528.7
click at [500, 579] on div "PTE academic - [PERSON_NAME] Time Remaining 00 : 12 : 01 30 of 32 You will hear…" at bounding box center [634, 357] width 847 height 714
drag, startPoint x: 546, startPoint y: 679, endPoint x: 529, endPoint y: 713, distance: 37.9
drag, startPoint x: 529, startPoint y: 713, endPoint x: 0, endPoint y: 713, distance: 528.6
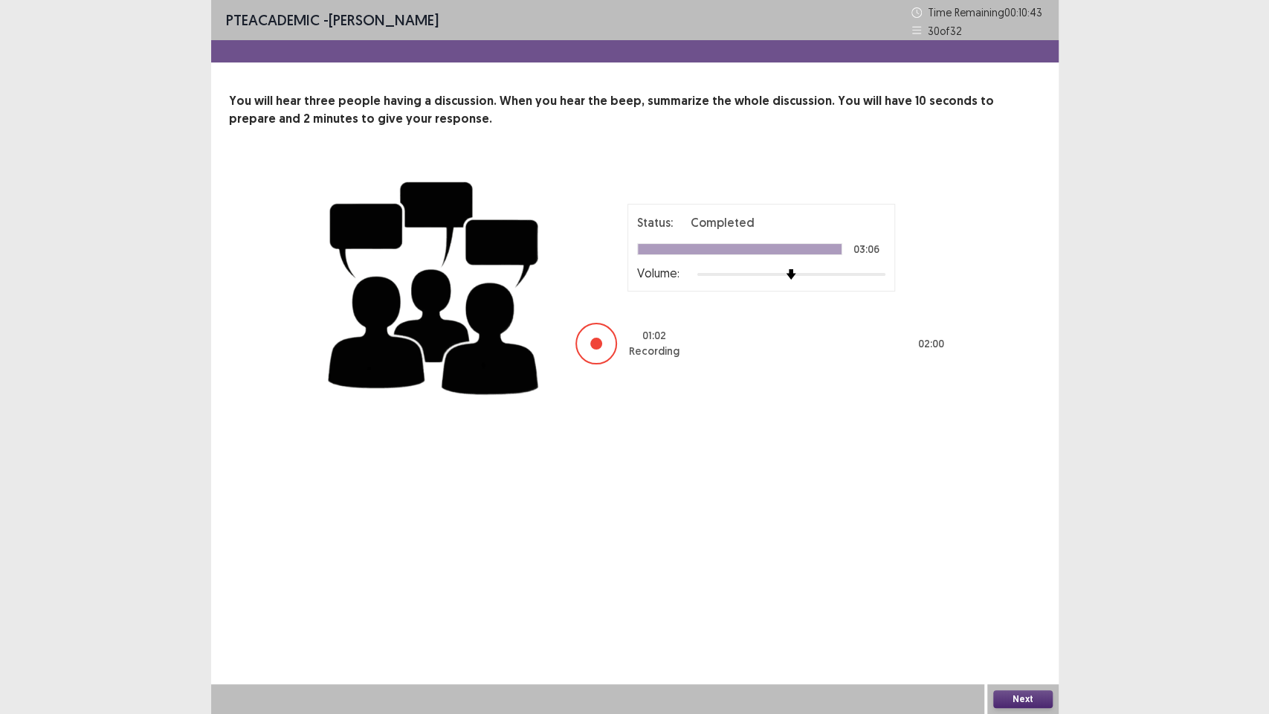
click at [0, 579] on div "PTE academic - [PERSON_NAME] Time Remaining 00 : 10 : 43 30 of 32 You will hear…" at bounding box center [634, 357] width 1269 height 714
click at [999, 579] on button "Next" at bounding box center [1022, 699] width 59 height 18
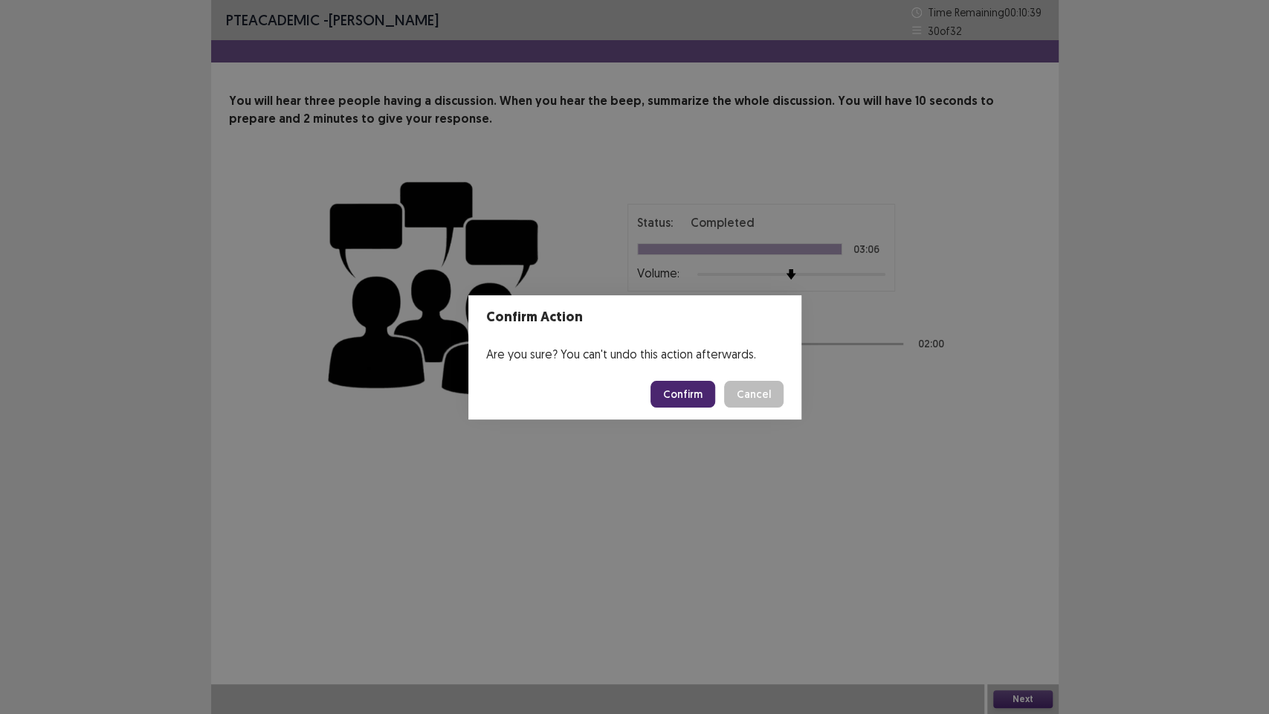
click at [690, 397] on button "Confirm" at bounding box center [682, 394] width 65 height 27
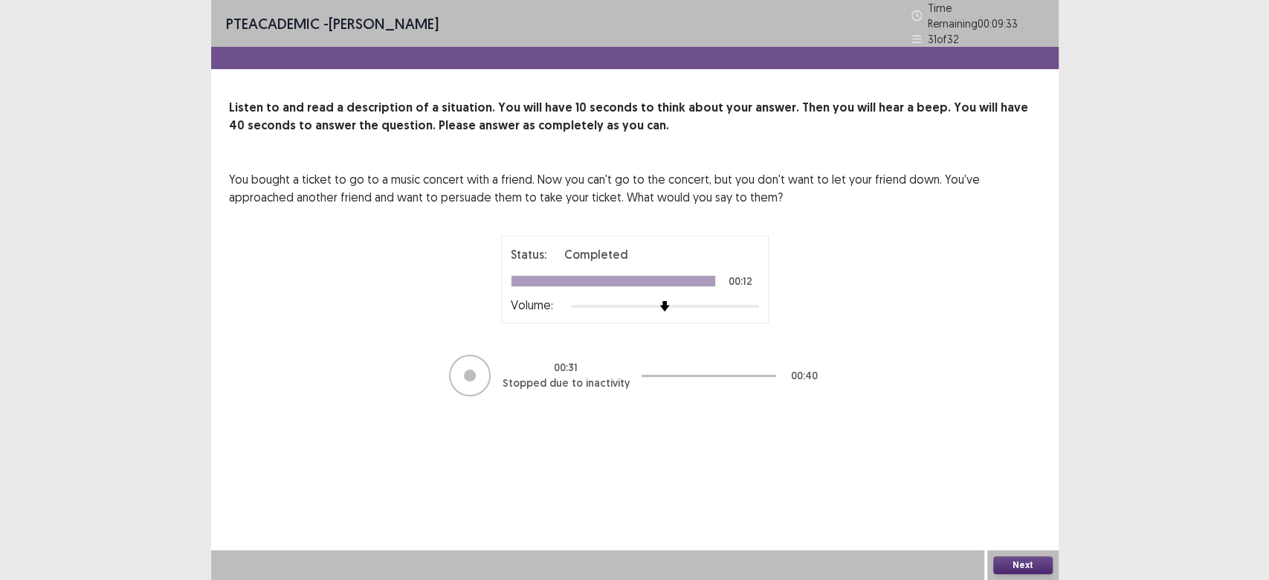
click at [1019, 567] on button "Next" at bounding box center [1022, 565] width 59 height 18
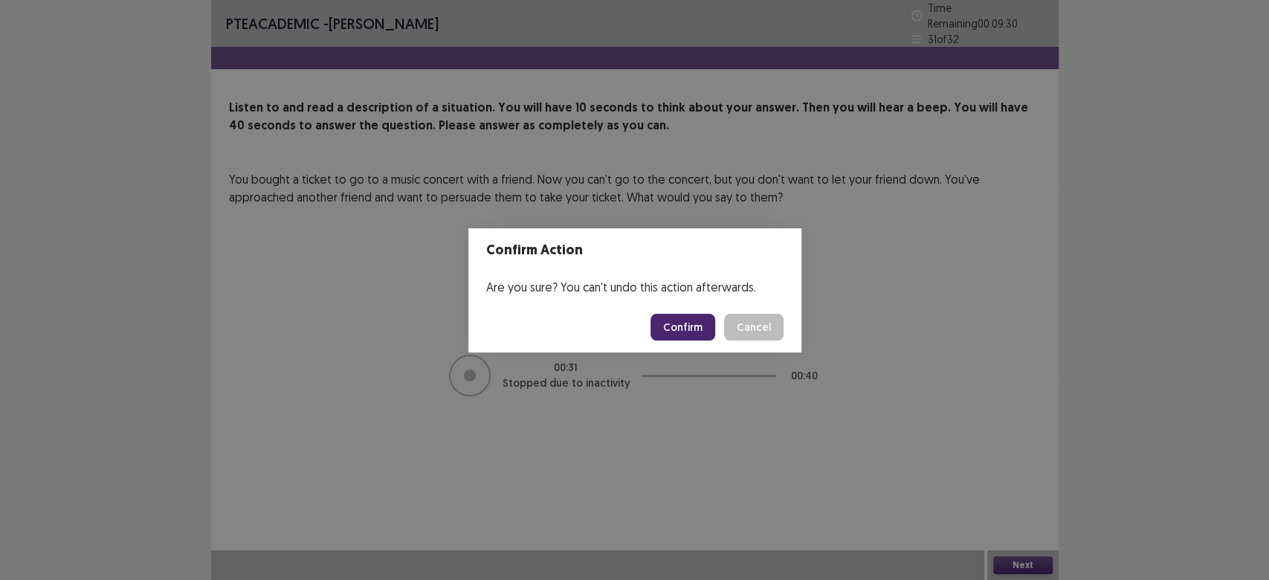
click at [684, 326] on button "Confirm" at bounding box center [682, 327] width 65 height 27
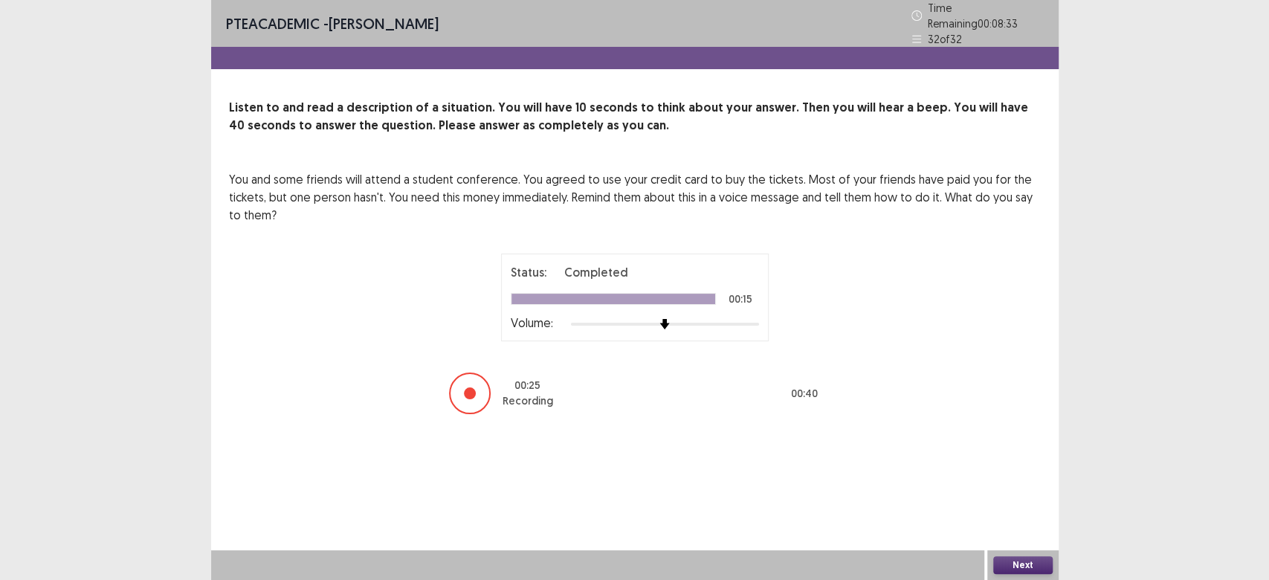
click at [1016, 567] on button "Next" at bounding box center [1022, 565] width 59 height 18
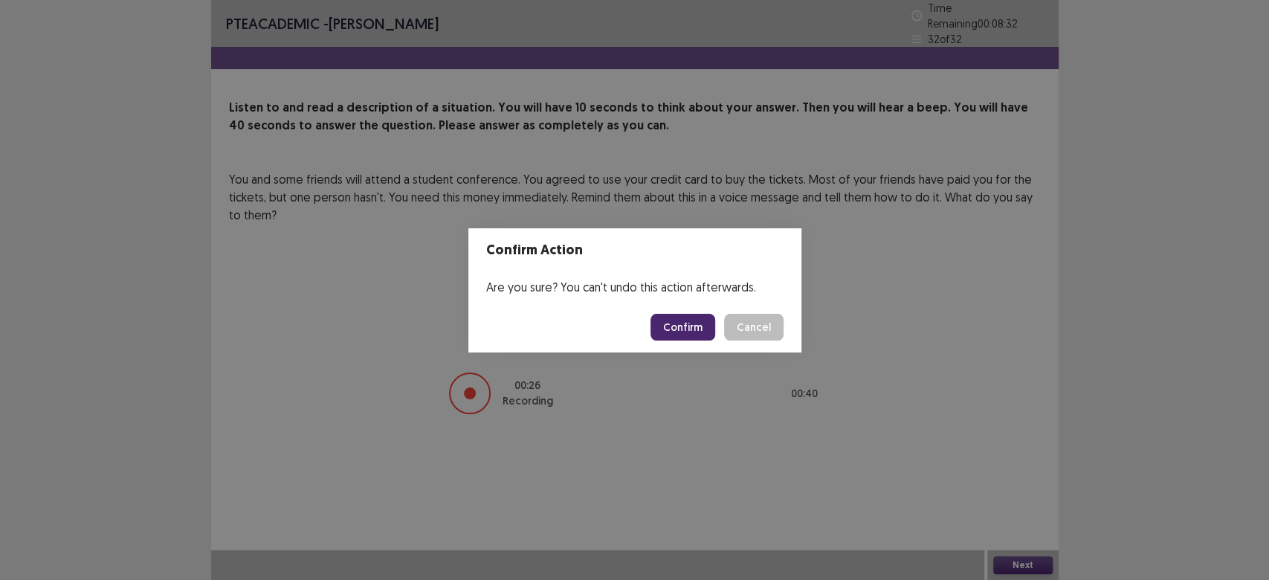
click at [680, 326] on button "Confirm" at bounding box center [682, 327] width 65 height 27
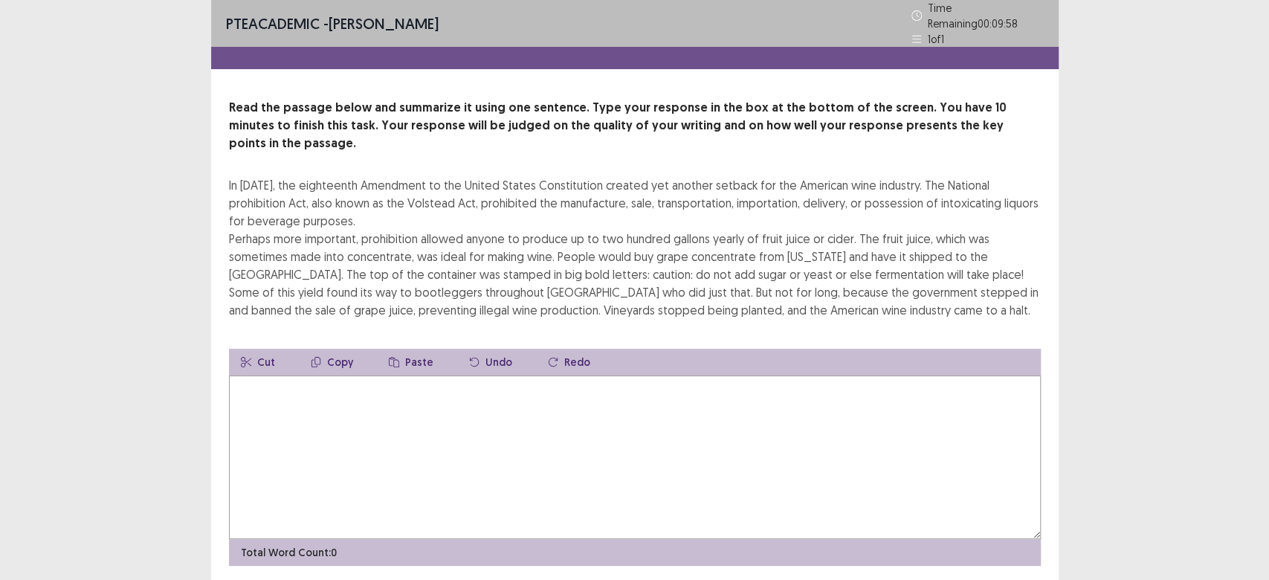
click at [511, 450] on textarea at bounding box center [635, 457] width 812 height 164
drag, startPoint x: 264, startPoint y: 374, endPoint x: 256, endPoint y: 374, distance: 8.2
click at [263, 375] on textarea at bounding box center [635, 457] width 812 height 164
type textarea "*"
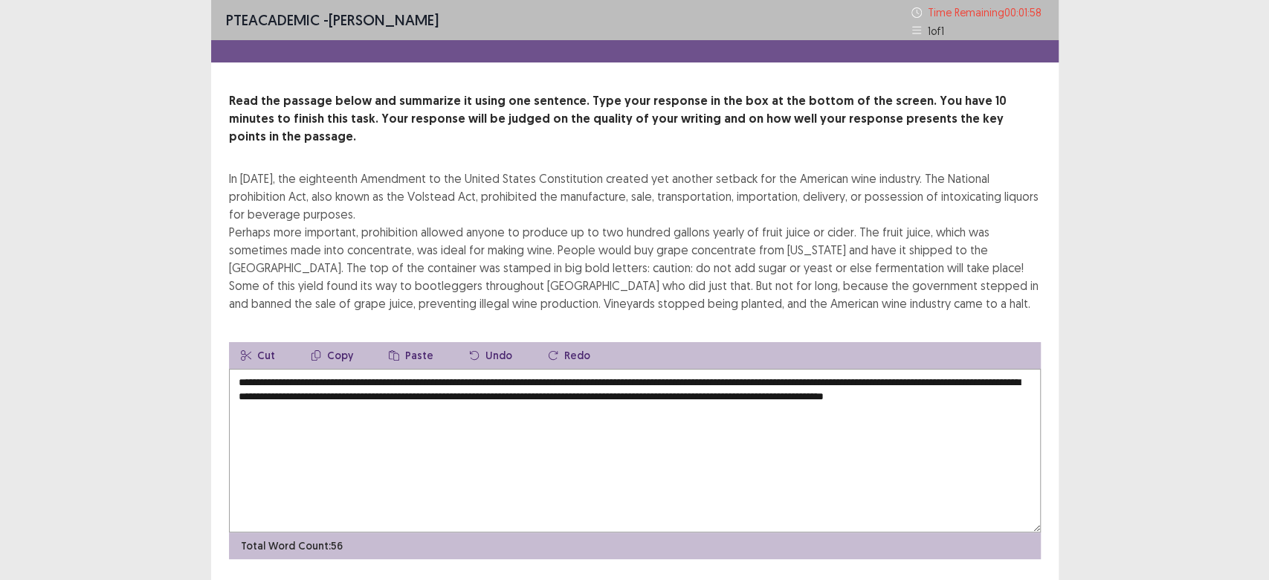
click at [482, 380] on textarea "**********" at bounding box center [635, 451] width 812 height 164
click at [355, 398] on textarea "**********" at bounding box center [635, 451] width 812 height 164
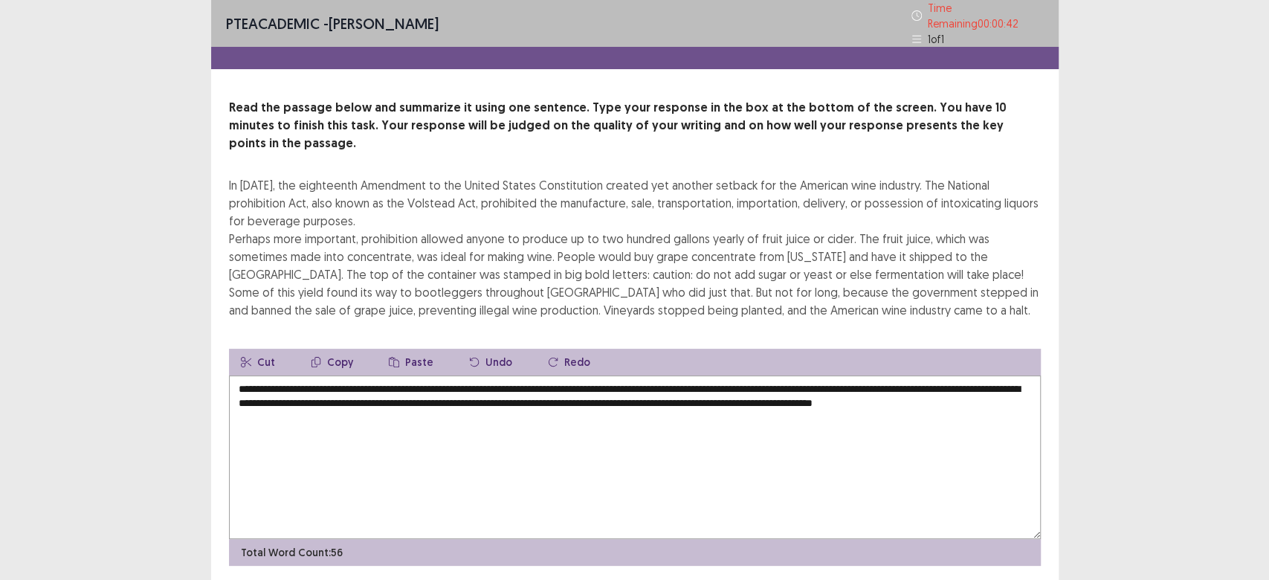
click at [650, 395] on textarea "**********" at bounding box center [635, 457] width 812 height 164
type textarea "**********"
drag, startPoint x: 952, startPoint y: 565, endPoint x: 1005, endPoint y: 543, distance: 58.0
click at [1005, 543] on div "PTE academic - [PERSON_NAME] Time Remaining 00 : 00 : 36 1 of 1 Read the passag…" at bounding box center [634, 297] width 847 height 595
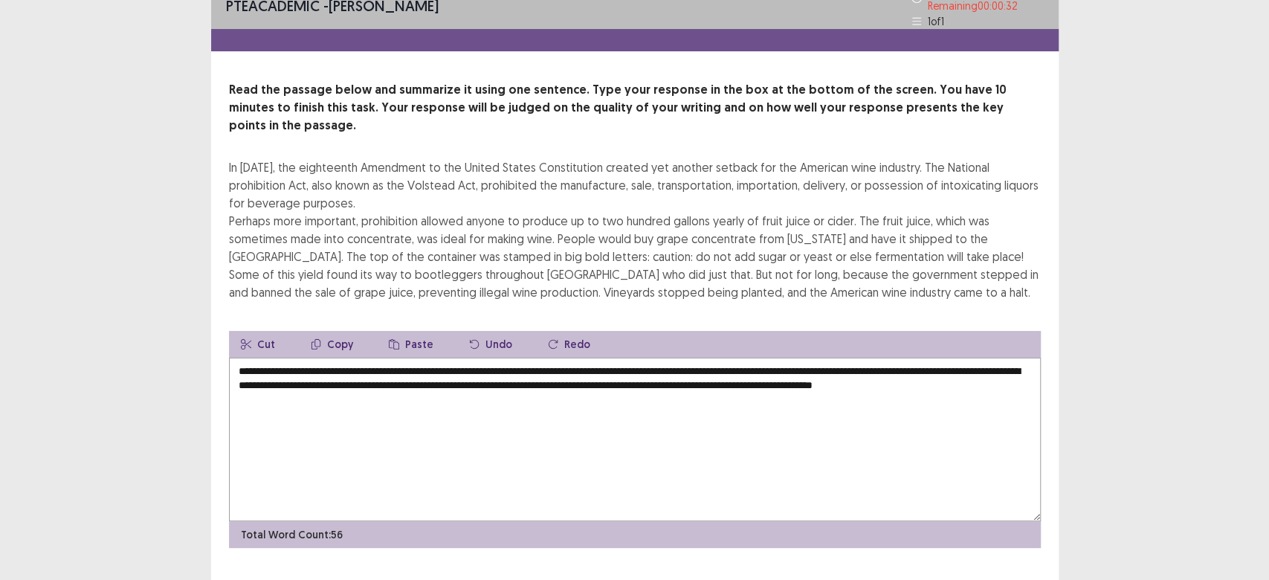
scroll to position [26, 0]
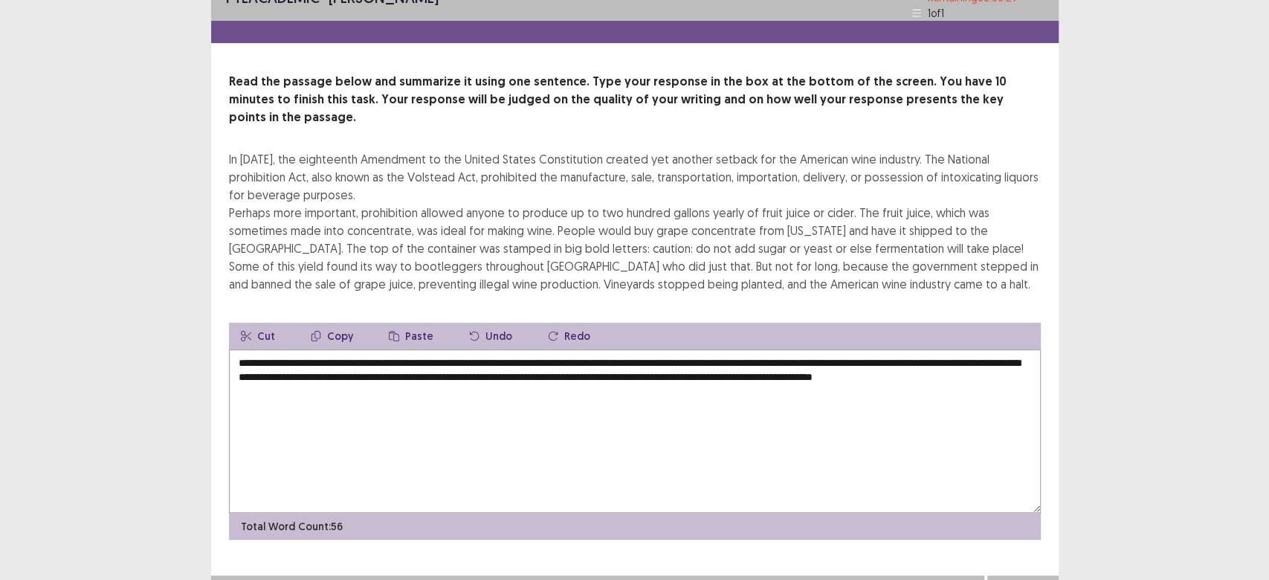
click at [1024, 579] on button "Next" at bounding box center [1022, 590] width 59 height 18
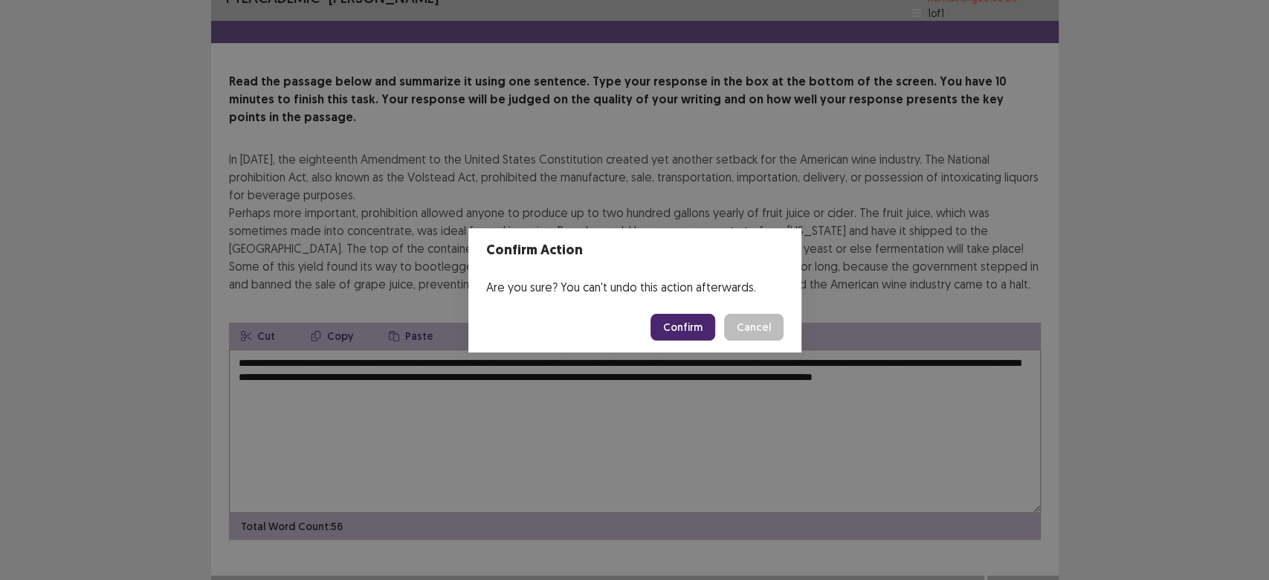
click at [686, 325] on button "Confirm" at bounding box center [682, 327] width 65 height 27
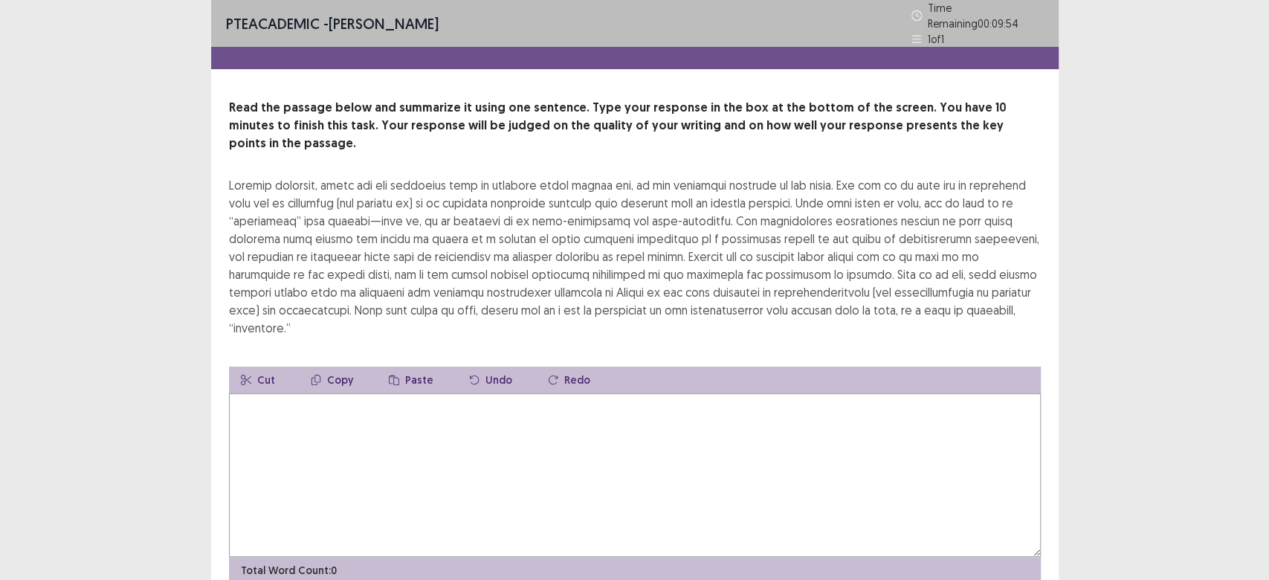
click at [375, 413] on textarea at bounding box center [635, 475] width 812 height 164
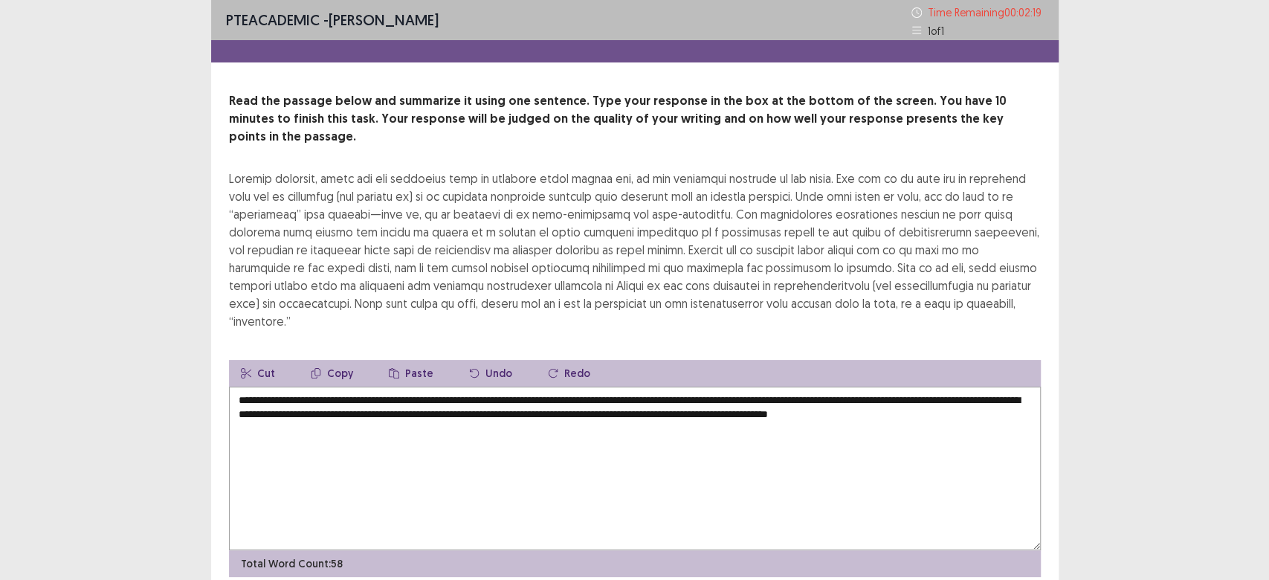
click at [239, 271] on div at bounding box center [635, 249] width 812 height 161
click at [1017, 390] on textarea "**********" at bounding box center [635, 469] width 812 height 164
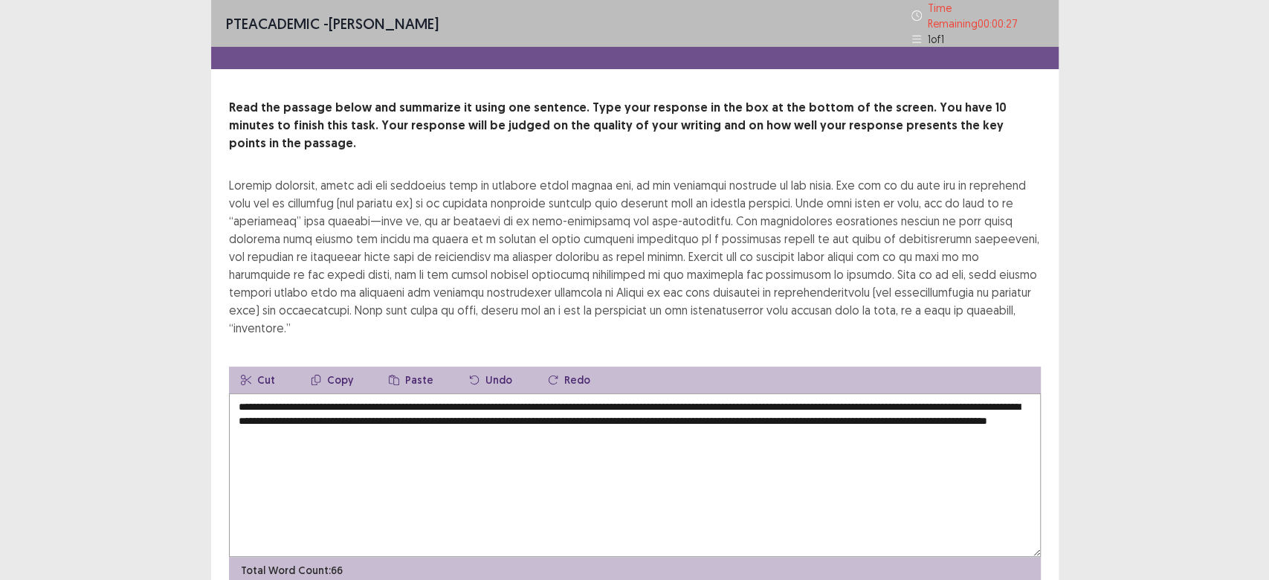
scroll to position [26, 0]
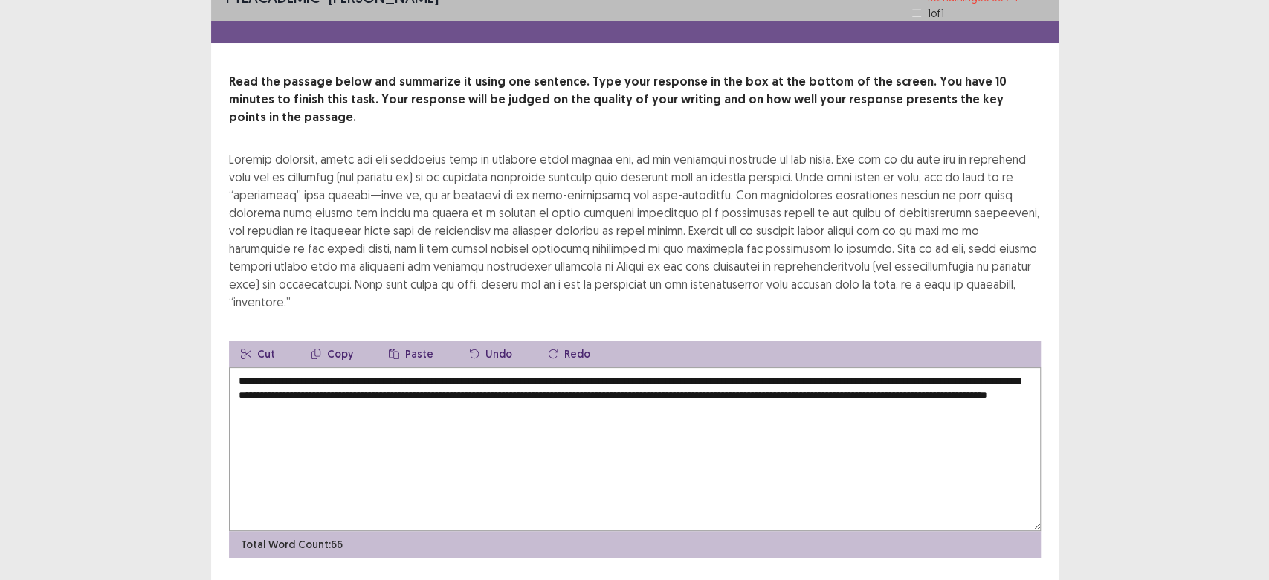
type textarea "**********"
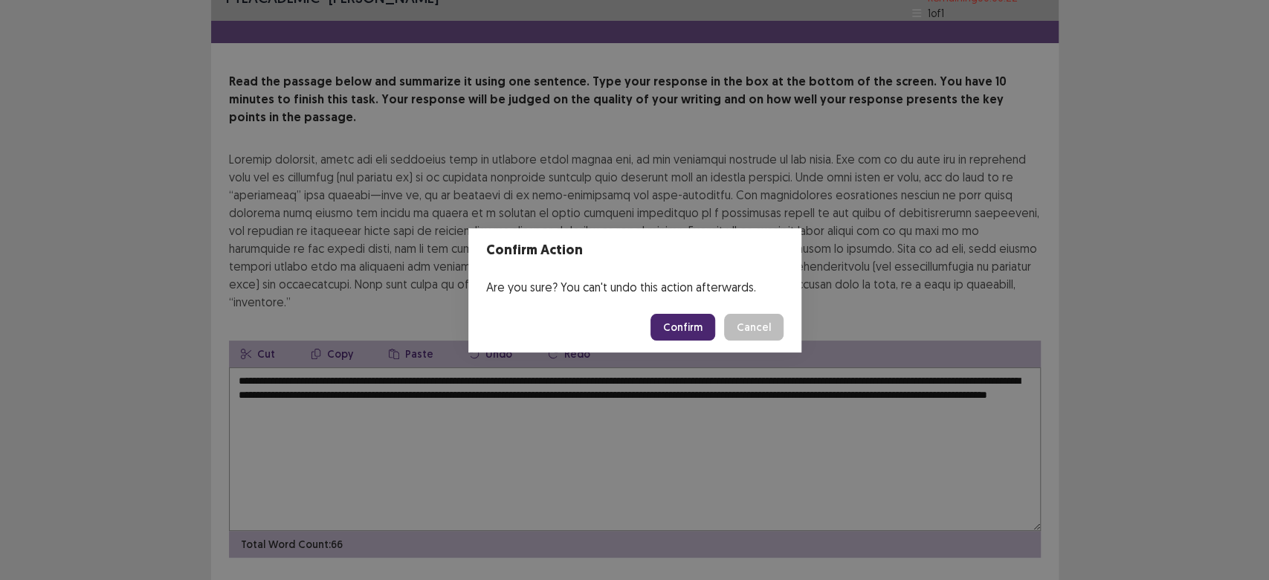
click at [694, 324] on button "Confirm" at bounding box center [682, 327] width 65 height 27
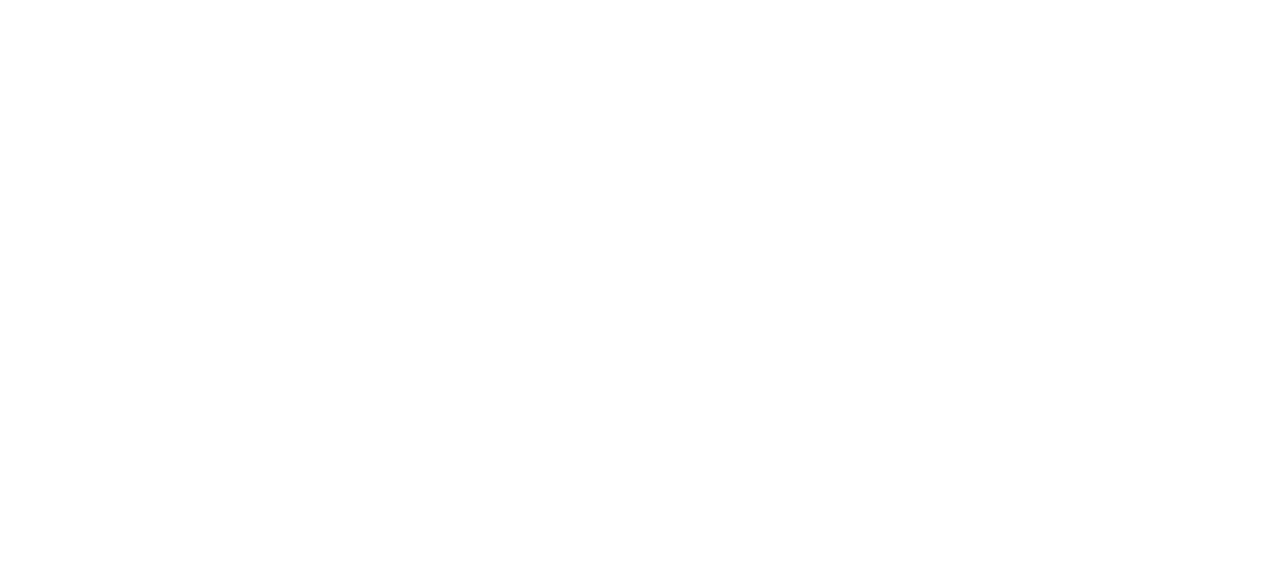
scroll to position [0, 0]
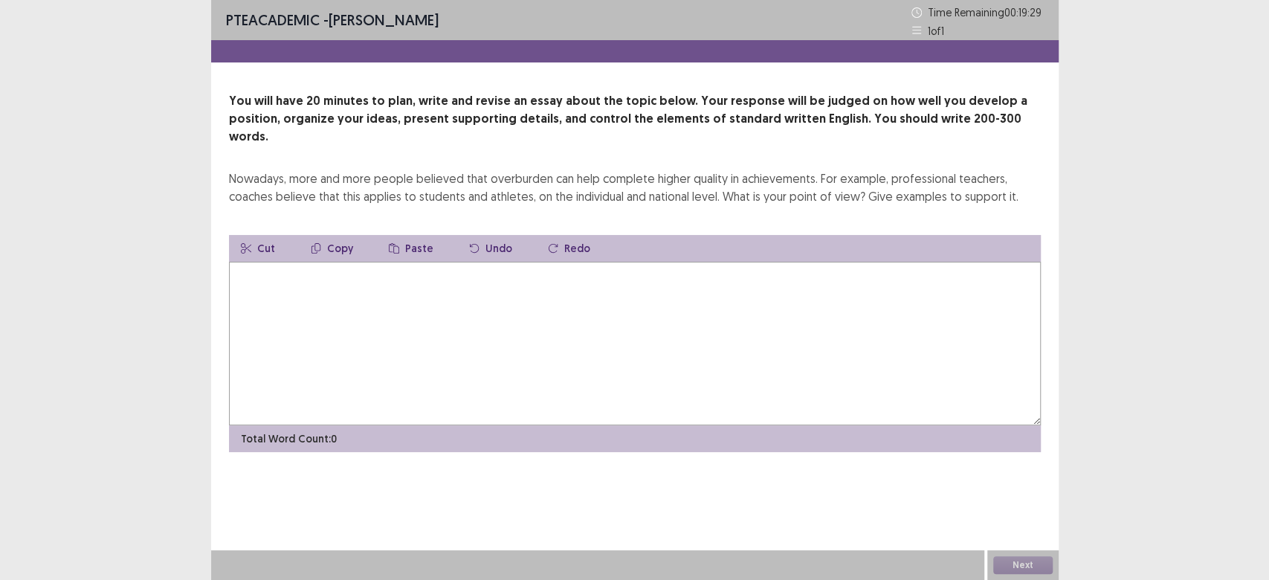
click at [361, 314] on textarea at bounding box center [635, 344] width 812 height 164
click at [342, 272] on textarea at bounding box center [635, 344] width 812 height 164
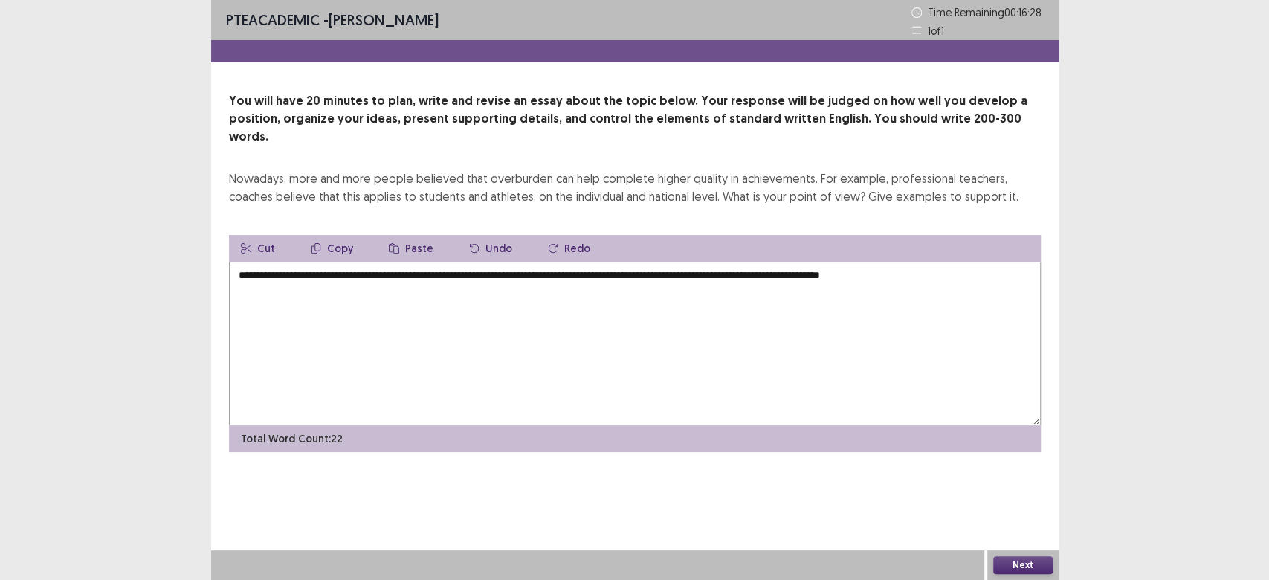
click at [993, 262] on textarea "**********" at bounding box center [635, 344] width 812 height 164
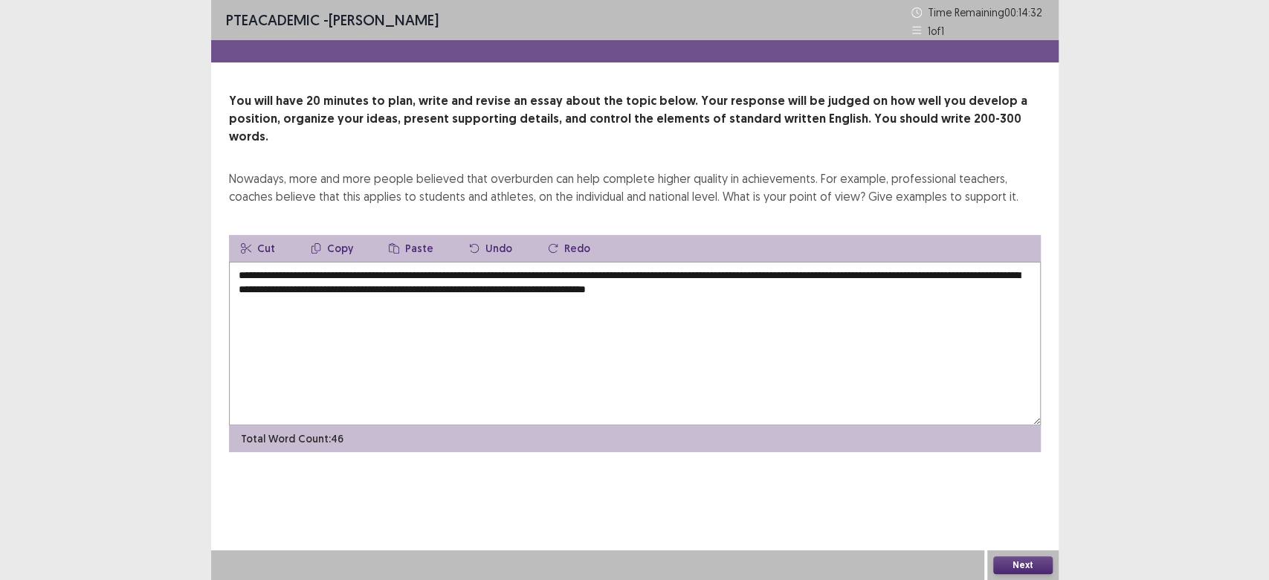
click at [993, 281] on textarea "**********" at bounding box center [635, 344] width 812 height 164
click at [993, 285] on textarea "**********" at bounding box center [635, 344] width 812 height 164
click at [904, 269] on textarea "**********" at bounding box center [635, 344] width 812 height 164
click at [996, 273] on textarea "**********" at bounding box center [635, 344] width 812 height 164
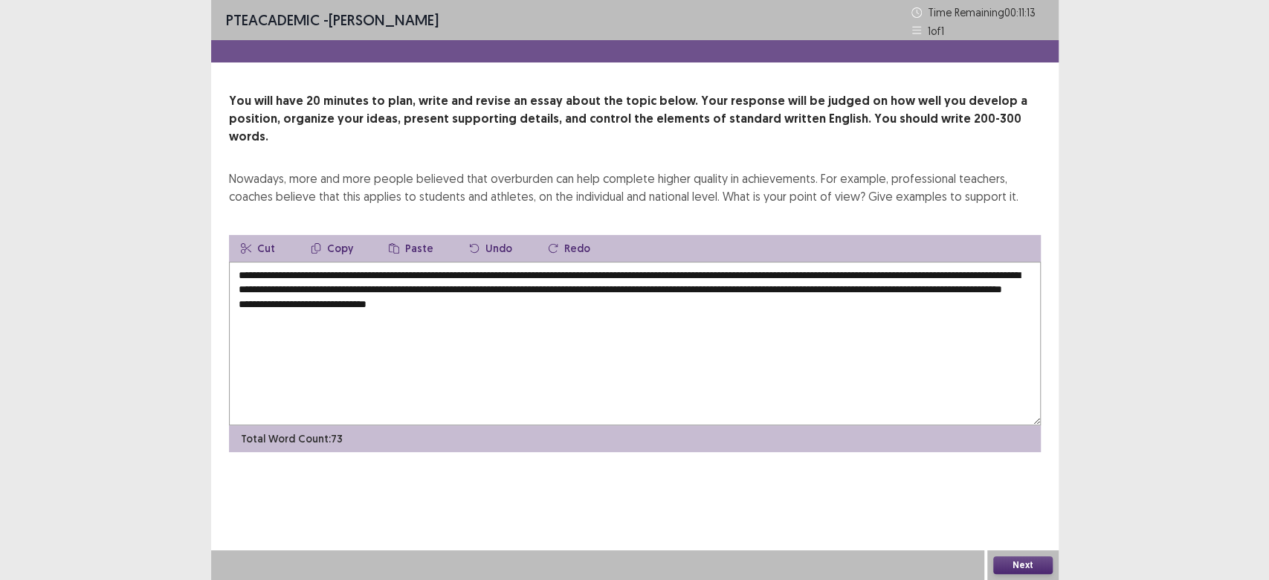
click at [999, 282] on textarea "**********" at bounding box center [635, 344] width 812 height 164
click at [402, 315] on textarea "**********" at bounding box center [635, 344] width 812 height 164
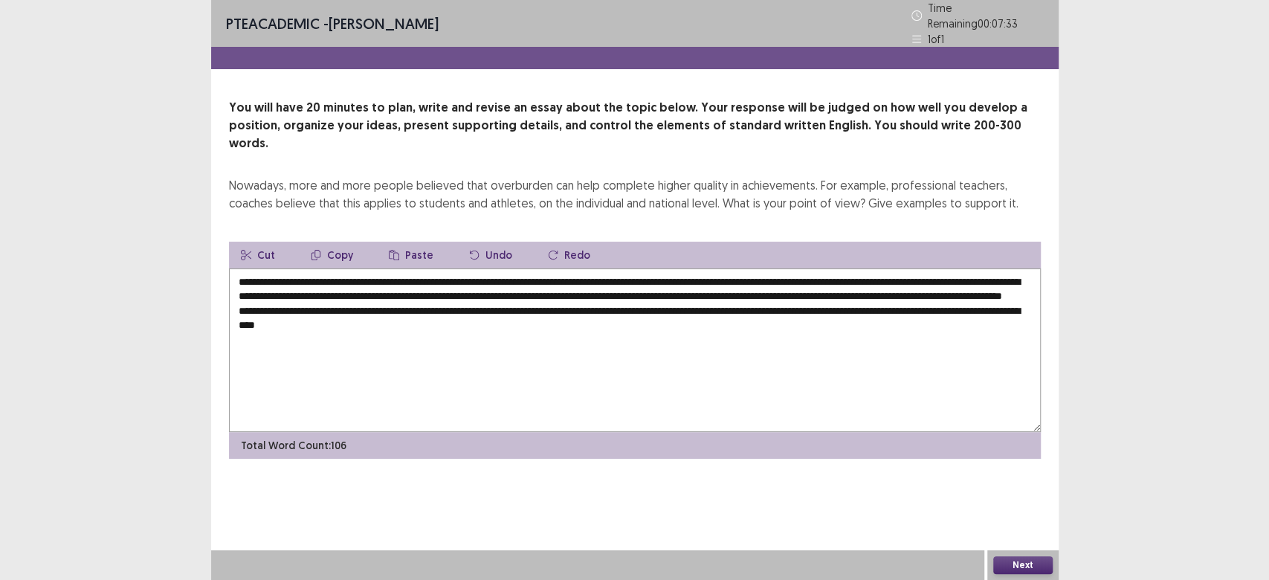
click at [332, 312] on textarea "**********" at bounding box center [635, 350] width 812 height 164
click at [433, 317] on textarea "**********" at bounding box center [635, 350] width 812 height 164
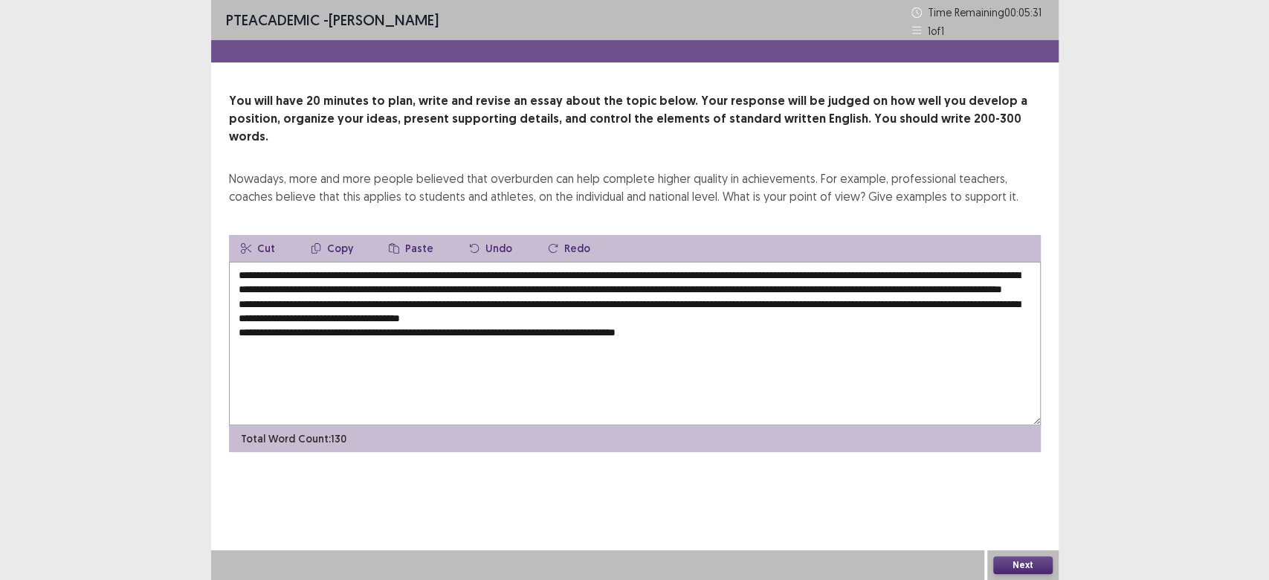
click at [668, 330] on textarea "**********" at bounding box center [635, 344] width 812 height 164
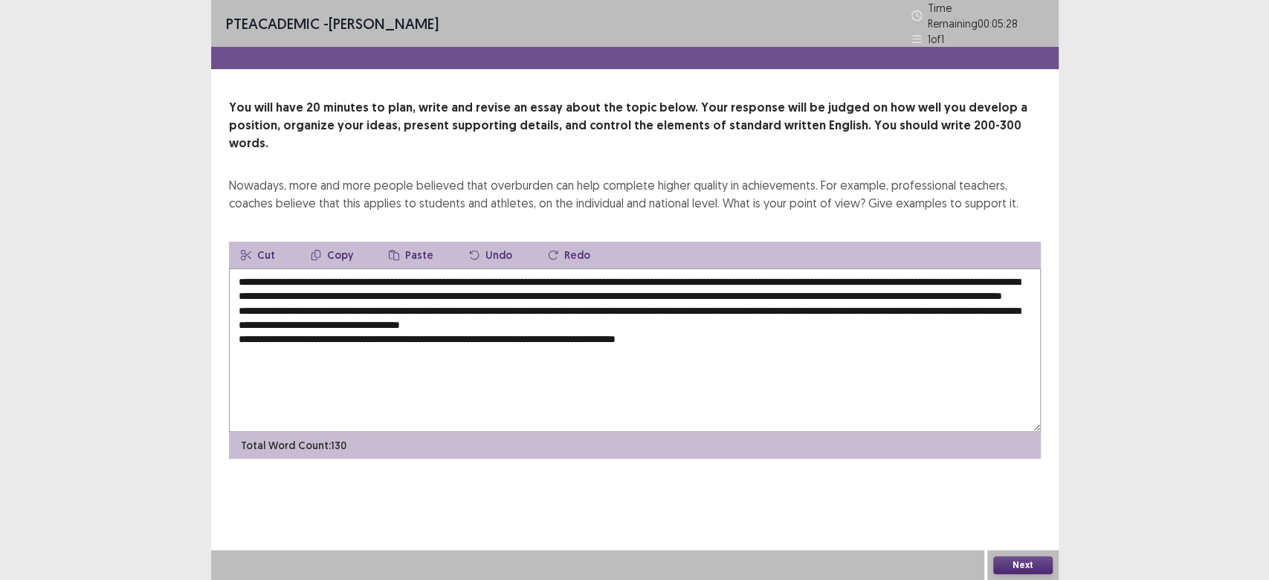
click at [724, 330] on textarea "**********" at bounding box center [635, 350] width 812 height 164
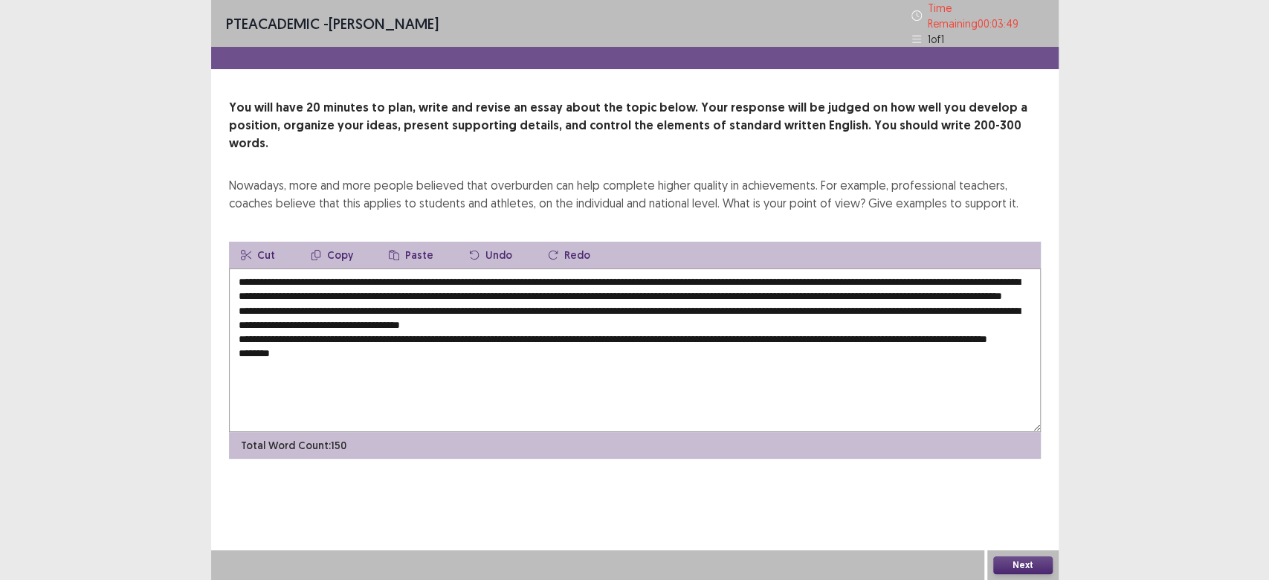
click at [369, 343] on textarea "**********" at bounding box center [635, 350] width 812 height 164
click at [286, 361] on textarea "**********" at bounding box center [635, 350] width 812 height 164
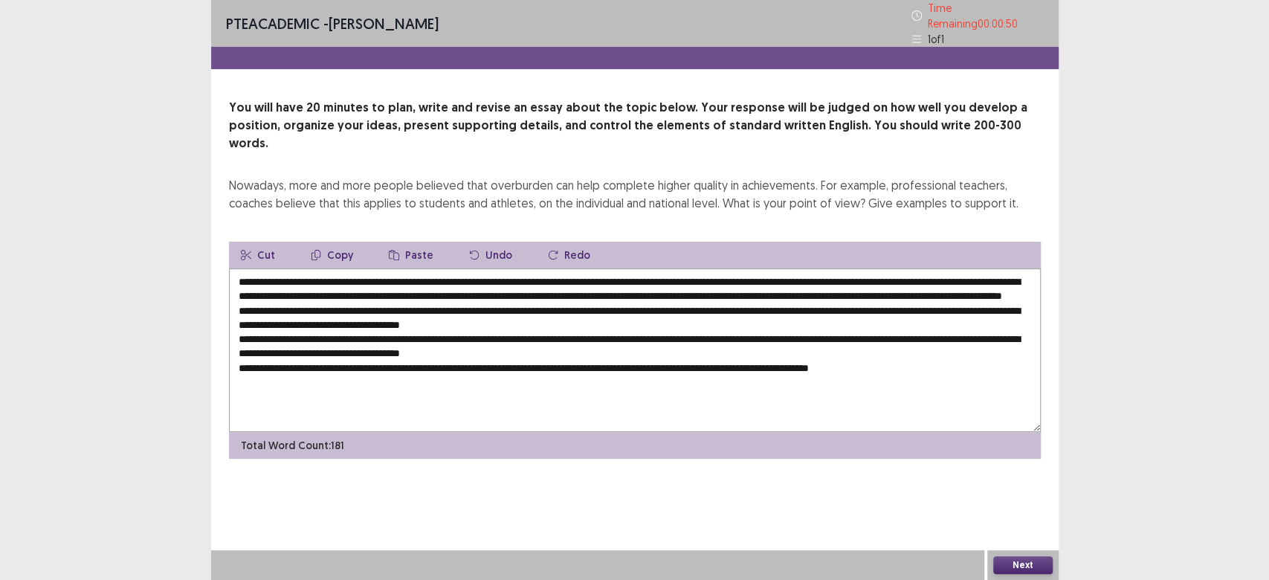
drag, startPoint x: 324, startPoint y: 256, endPoint x: 673, endPoint y: 258, distance: 348.7
click at [673, 268] on textarea at bounding box center [635, 350] width 812 height 164
click at [337, 242] on button "Copy" at bounding box center [332, 255] width 66 height 27
click at [453, 300] on textarea at bounding box center [635, 350] width 812 height 164
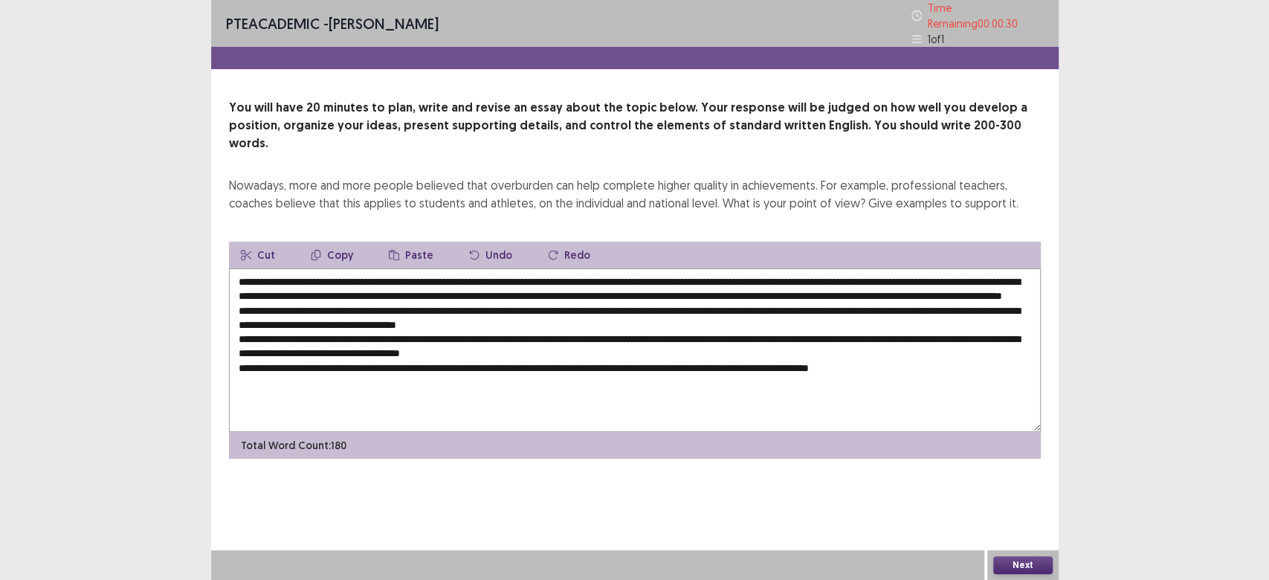
click at [413, 242] on button "Paste" at bounding box center [411, 255] width 68 height 27
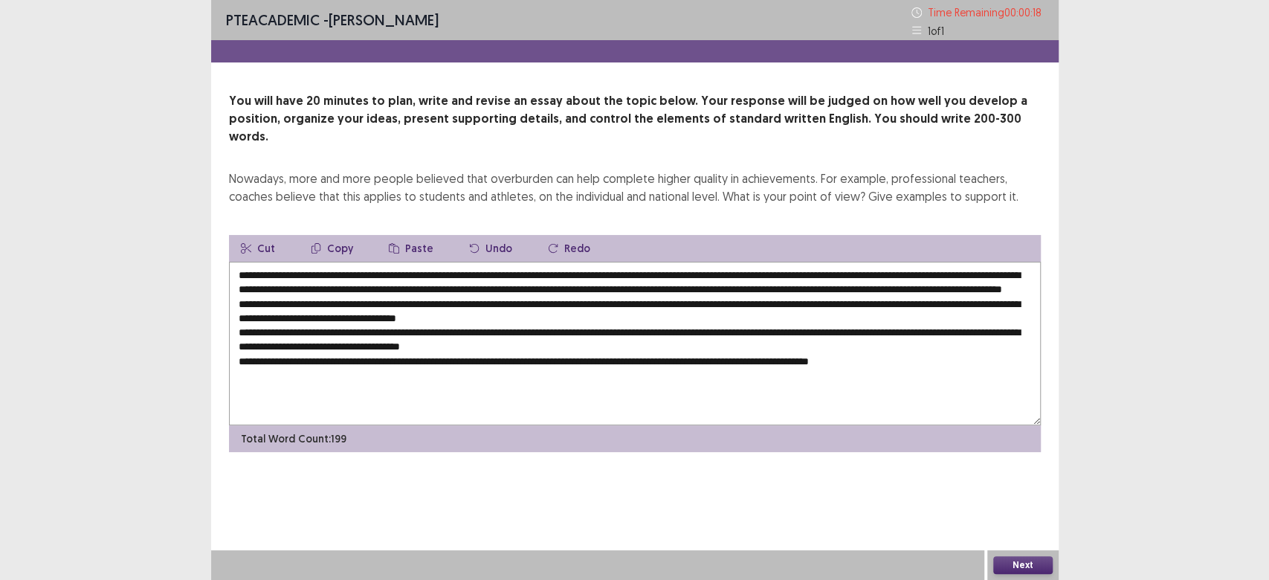
click at [424, 340] on textarea at bounding box center [635, 344] width 812 height 164
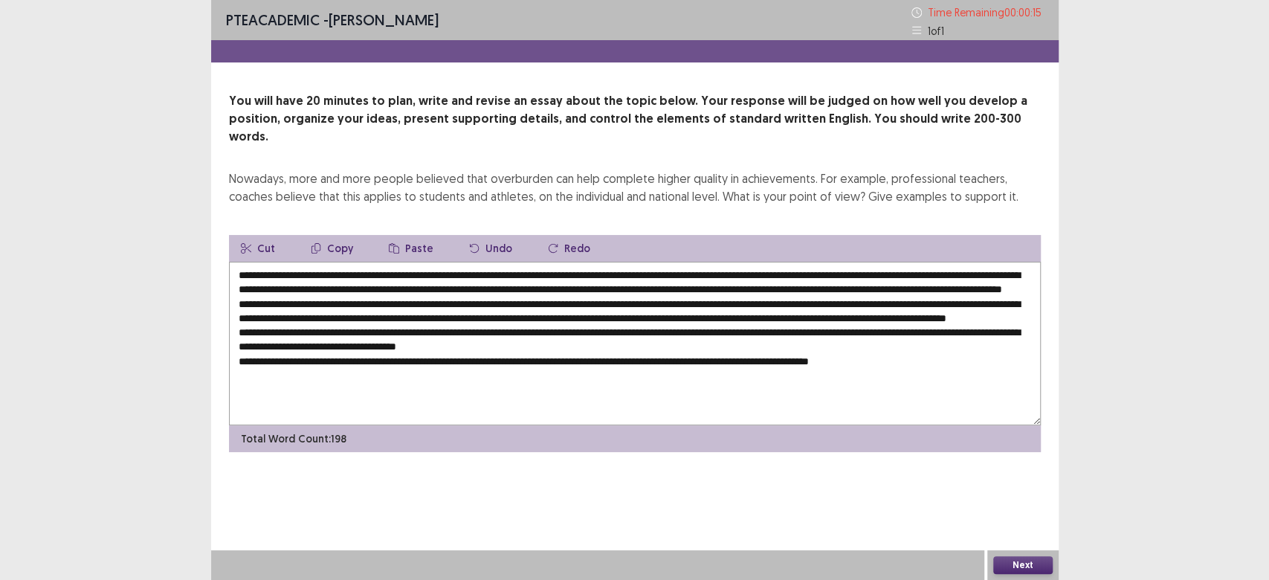
click at [407, 235] on button "Paste" at bounding box center [411, 248] width 68 height 27
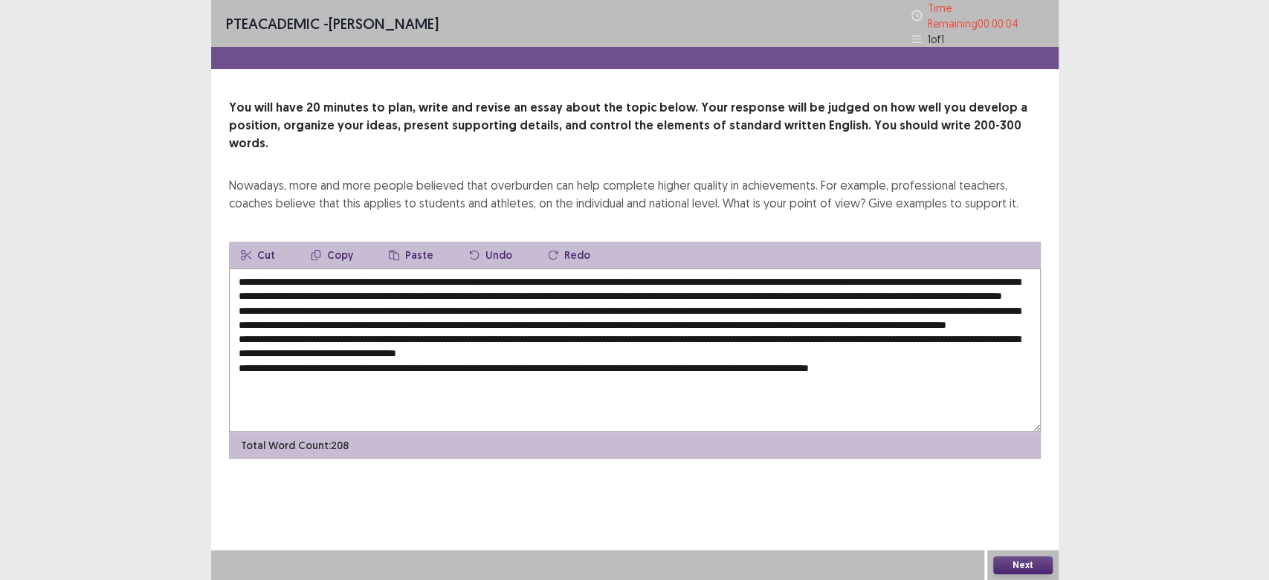
click at [588, 372] on textarea at bounding box center [635, 350] width 812 height 164
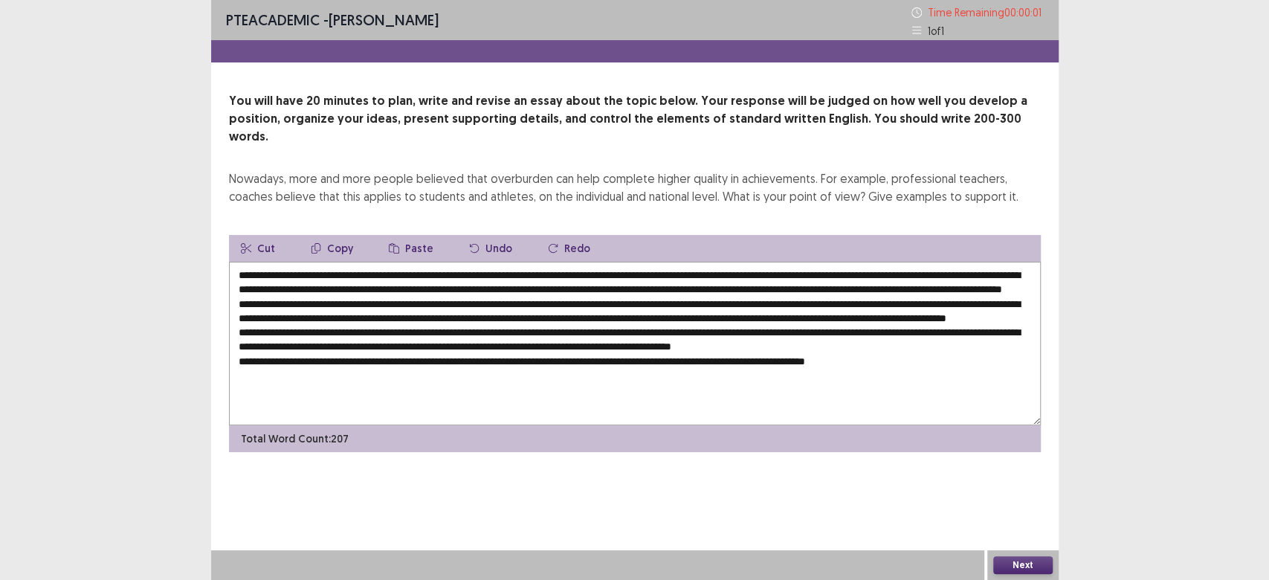
type textarea "**********"
click at [405, 235] on button "Paste" at bounding box center [411, 248] width 68 height 27
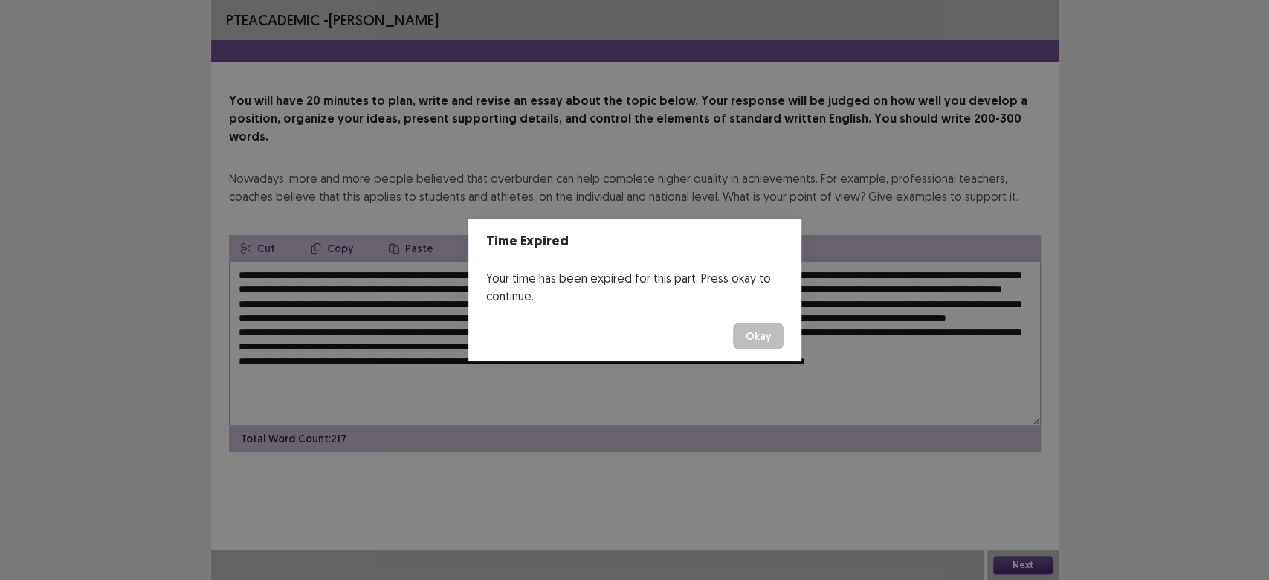
click at [758, 338] on button "Okay" at bounding box center [758, 336] width 51 height 27
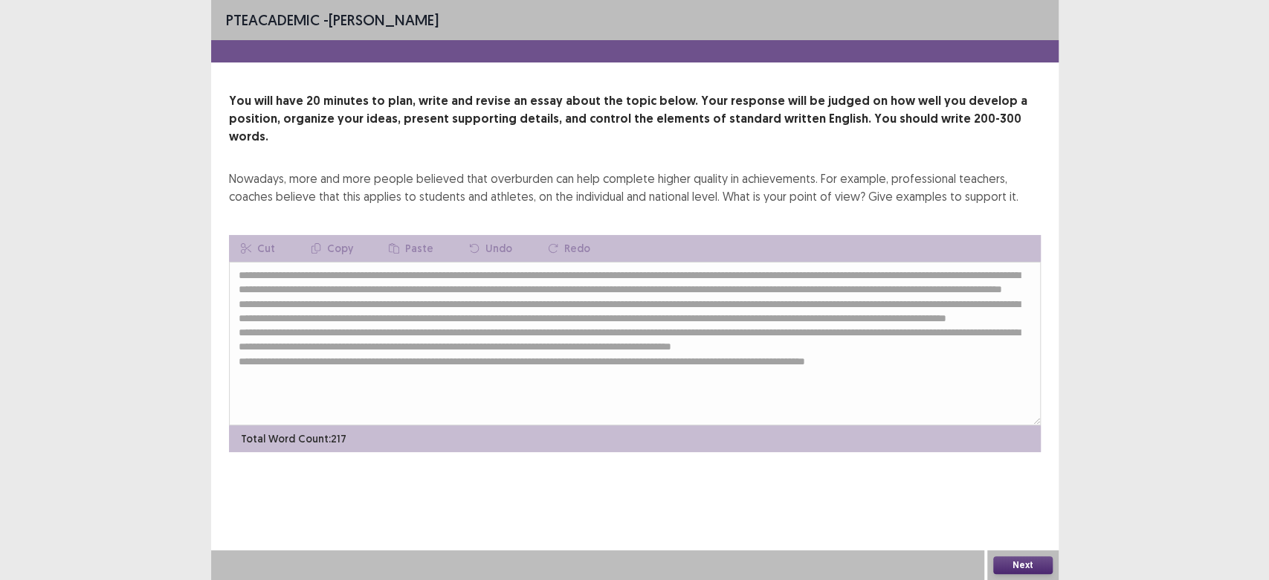
click at [1015, 564] on button "Next" at bounding box center [1022, 565] width 59 height 18
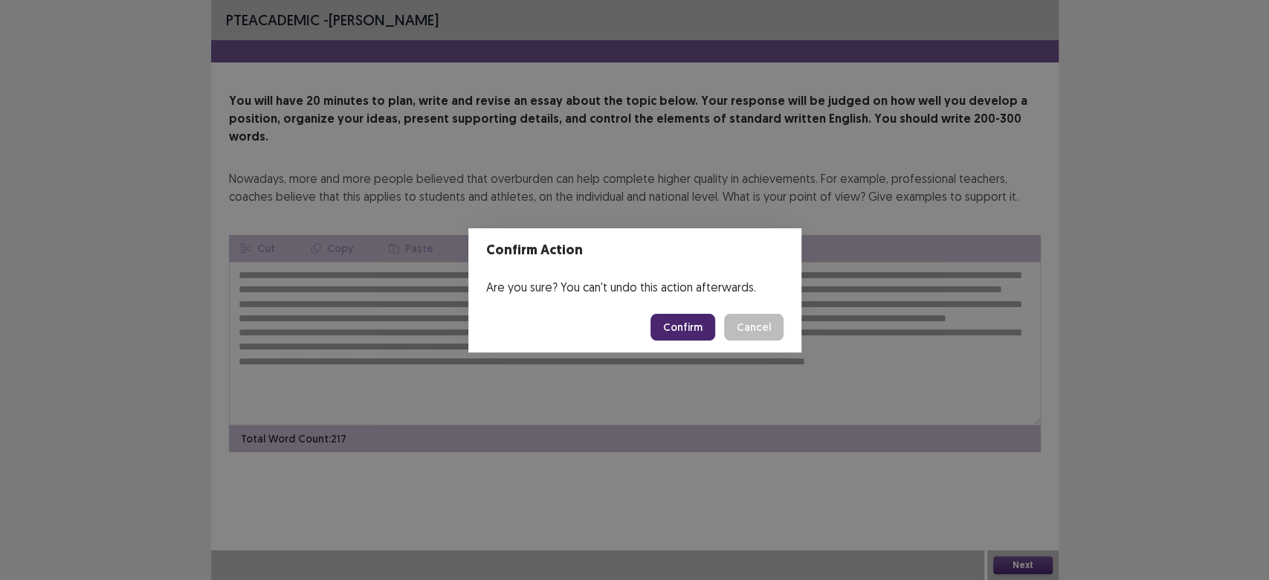
click at [662, 339] on button "Confirm" at bounding box center [682, 327] width 65 height 27
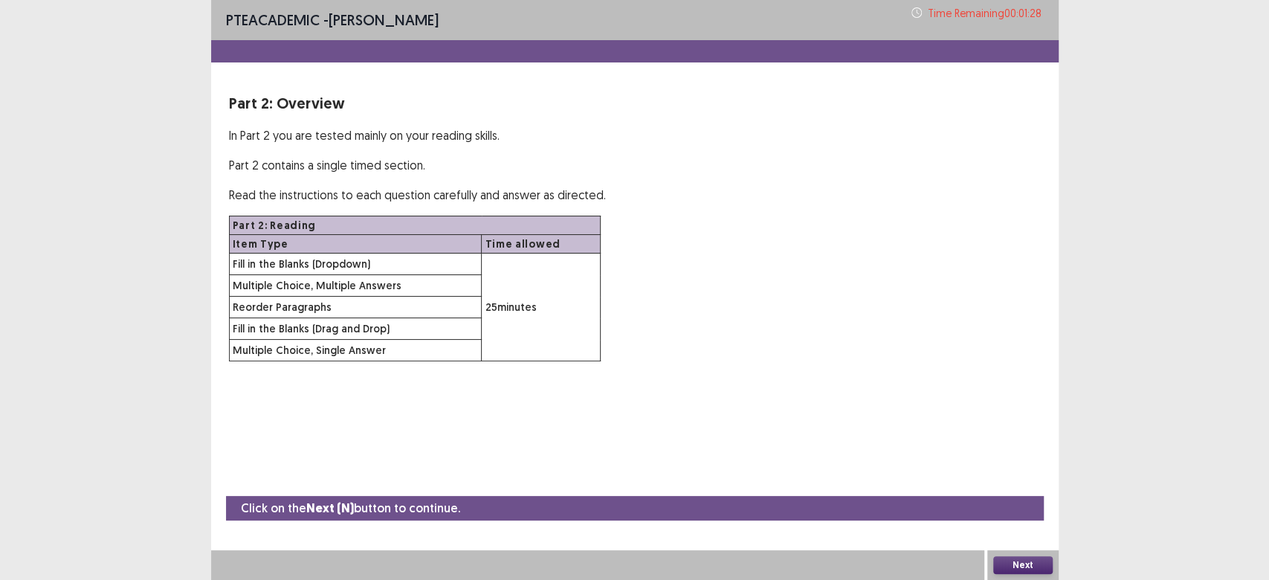
click at [1025, 561] on button "Next" at bounding box center [1022, 565] width 59 height 18
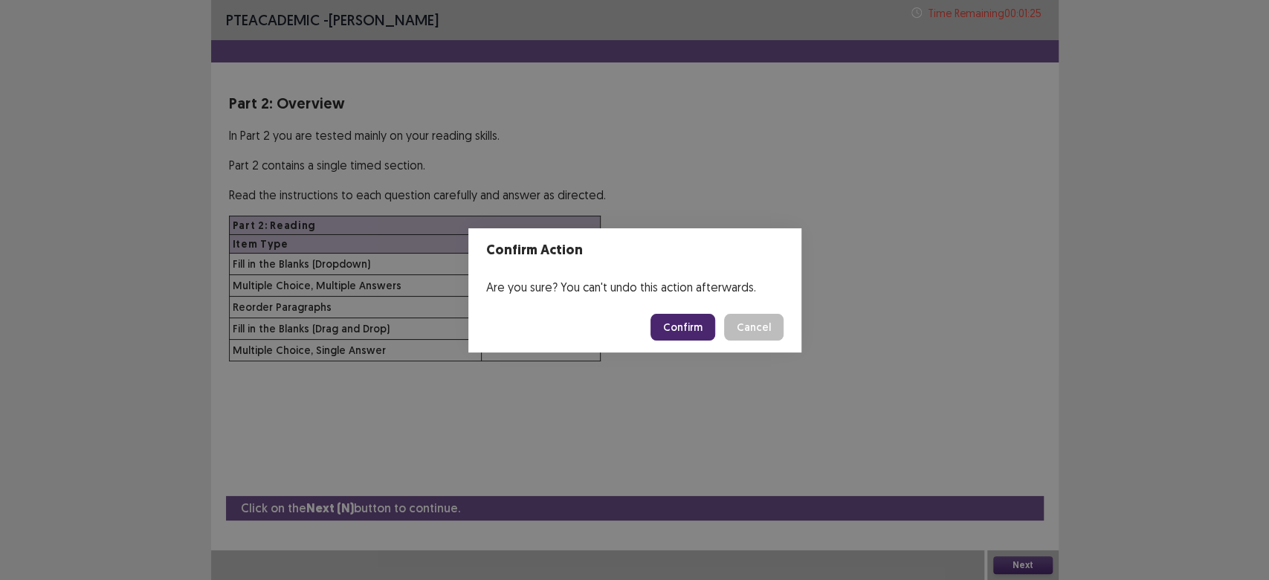
click at [684, 335] on button "Confirm" at bounding box center [682, 327] width 65 height 27
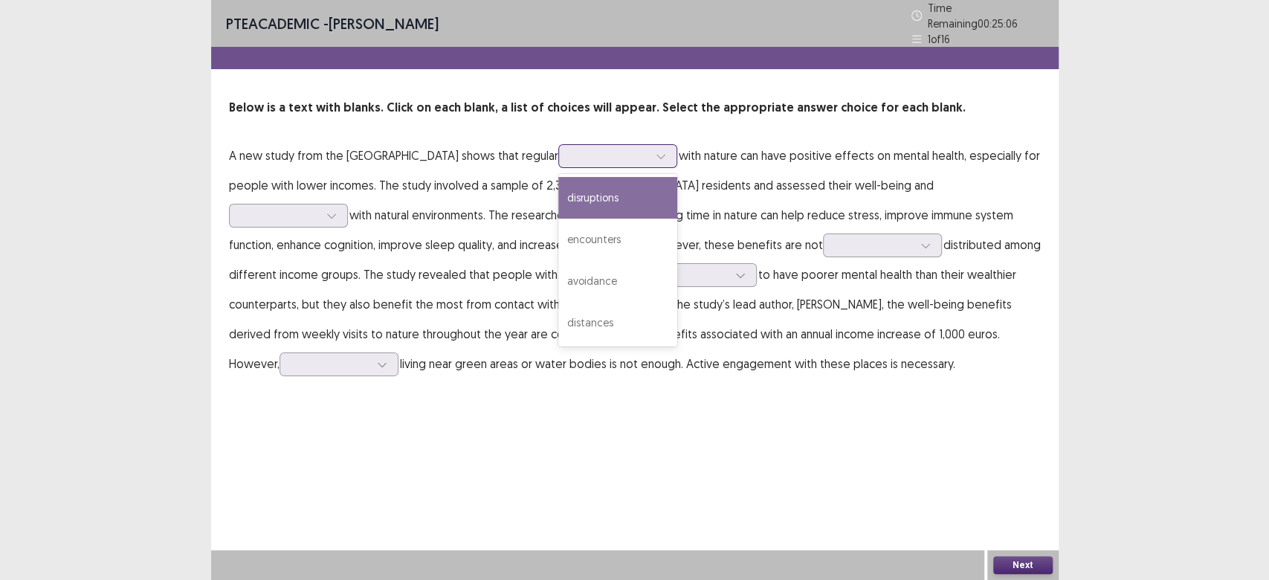
drag, startPoint x: 640, startPoint y: 154, endPoint x: 437, endPoint y: 158, distance: 203.0
drag, startPoint x: 437, startPoint y: 158, endPoint x: 193, endPoint y: 131, distance: 245.3
click at [193, 131] on div "PTE academic - [PERSON_NAME] Time Remaining 00 : 25 : 05 1 of 16 Below is a tex…" at bounding box center [634, 290] width 1269 height 580
click at [656, 145] on div at bounding box center [661, 156] width 22 height 22
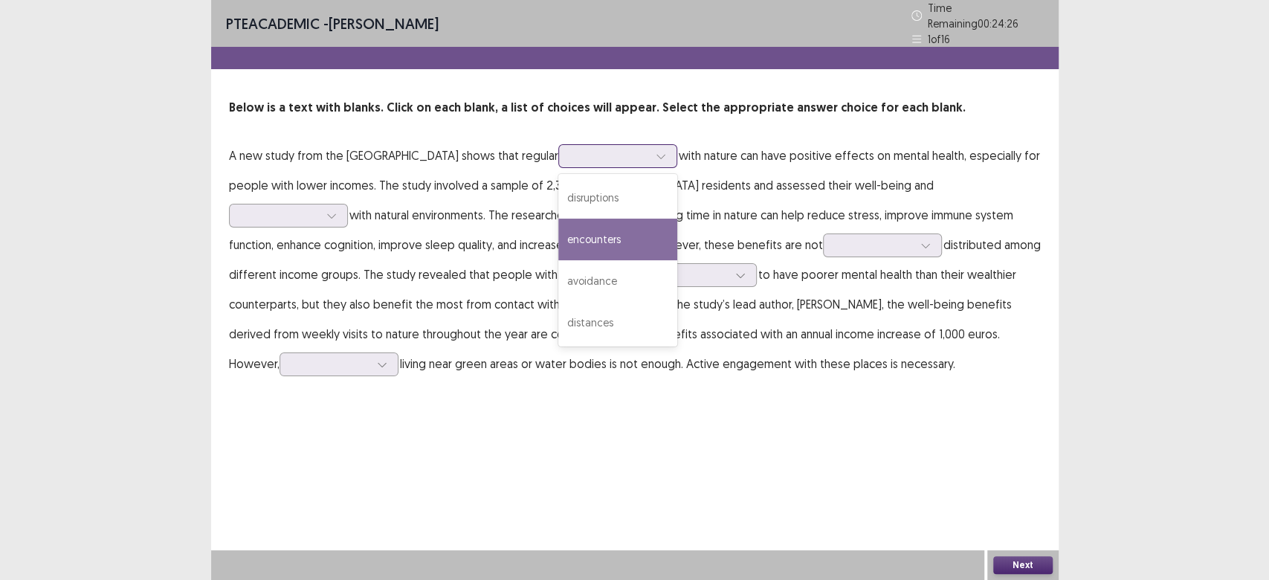
drag, startPoint x: 581, startPoint y: 239, endPoint x: 583, endPoint y: 247, distance: 8.5
click at [583, 247] on div "encounters" at bounding box center [617, 240] width 119 height 42
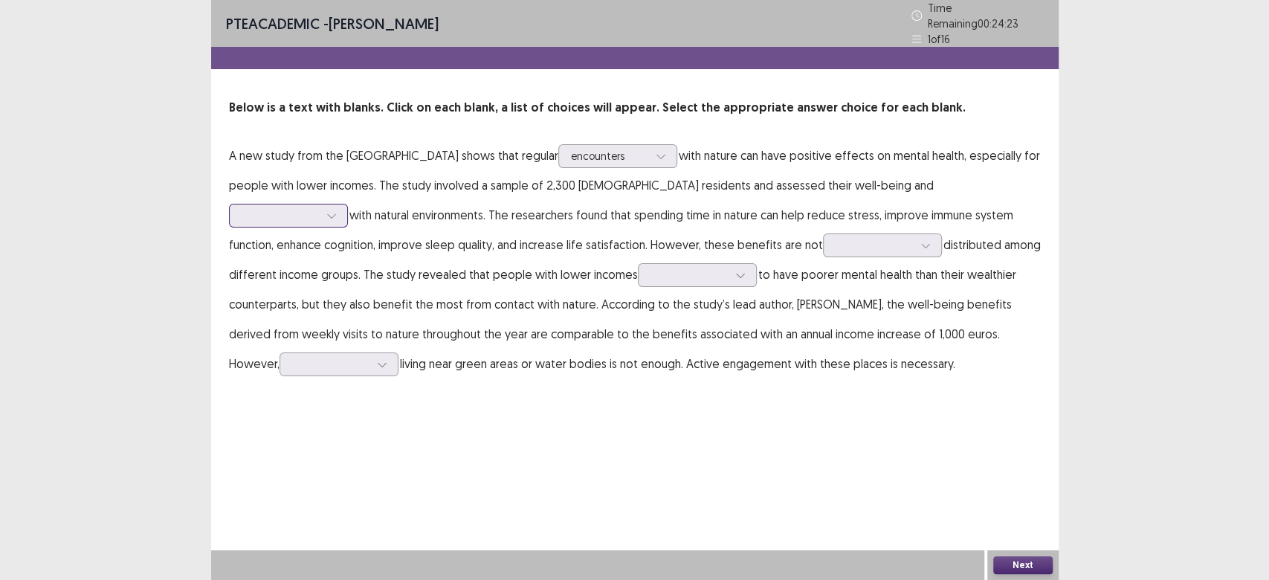
click at [343, 204] on div at bounding box center [331, 215] width 22 height 22
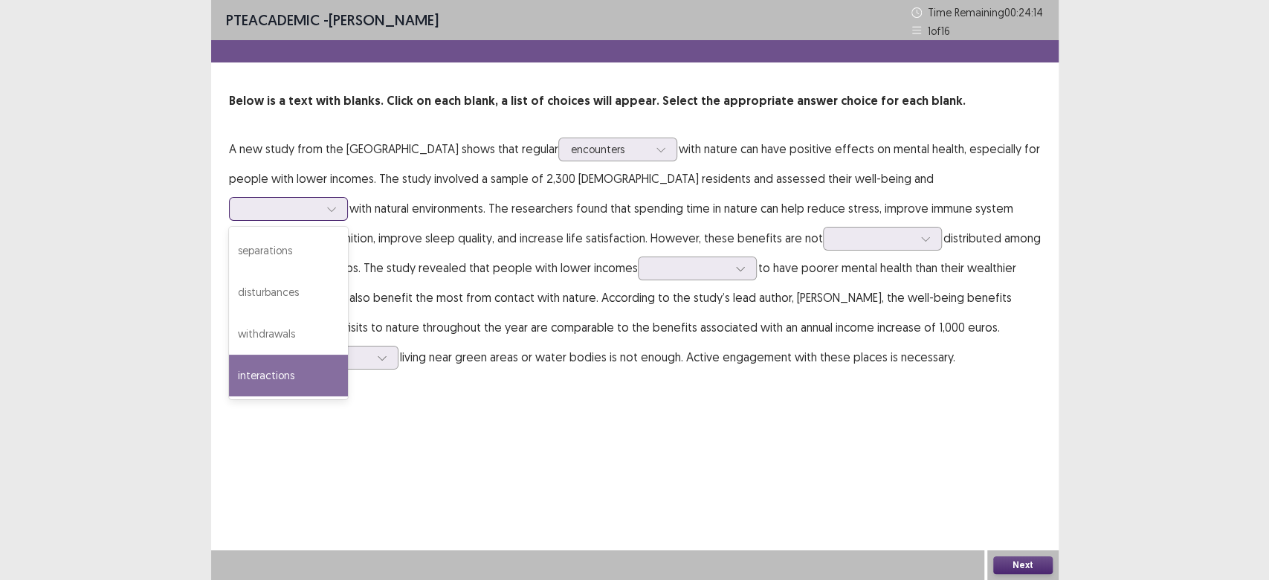
click at [348, 355] on div "interactions" at bounding box center [288, 376] width 119 height 42
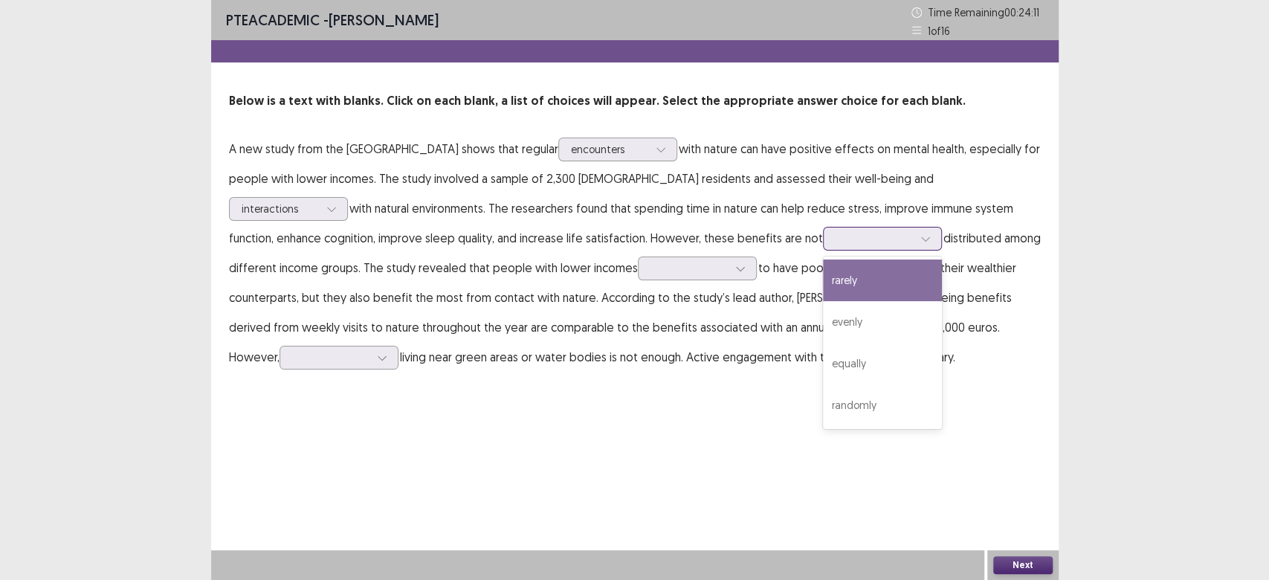
click at [920, 243] on icon at bounding box center [925, 238] width 10 height 10
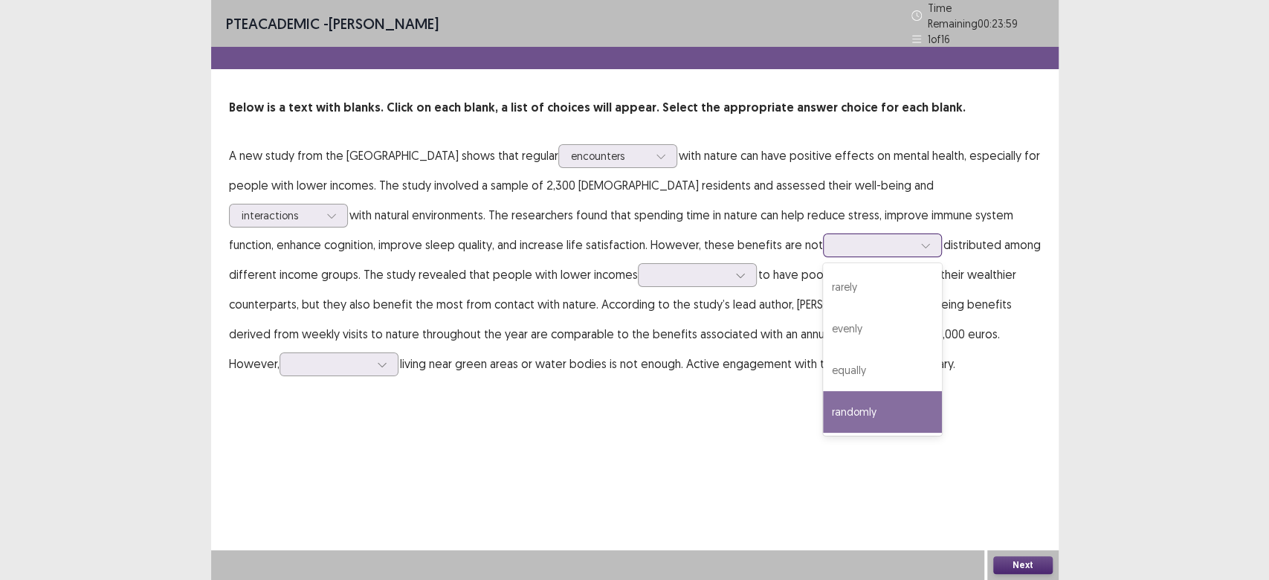
click at [823, 401] on div "randomly" at bounding box center [882, 412] width 119 height 42
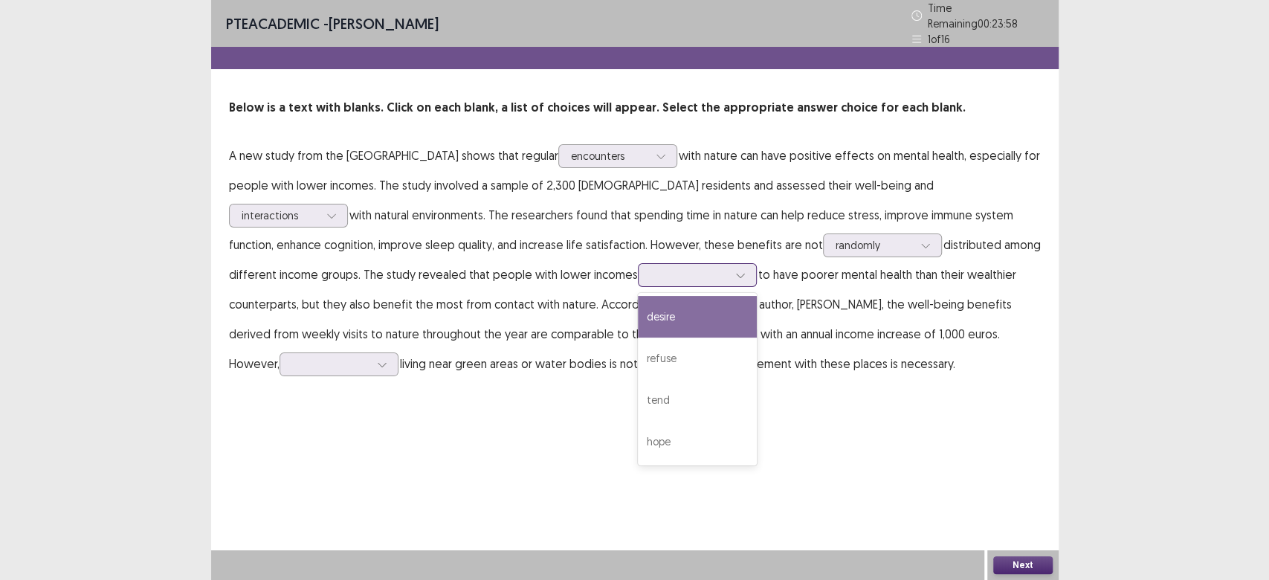
click at [729, 265] on div at bounding box center [740, 275] width 22 height 22
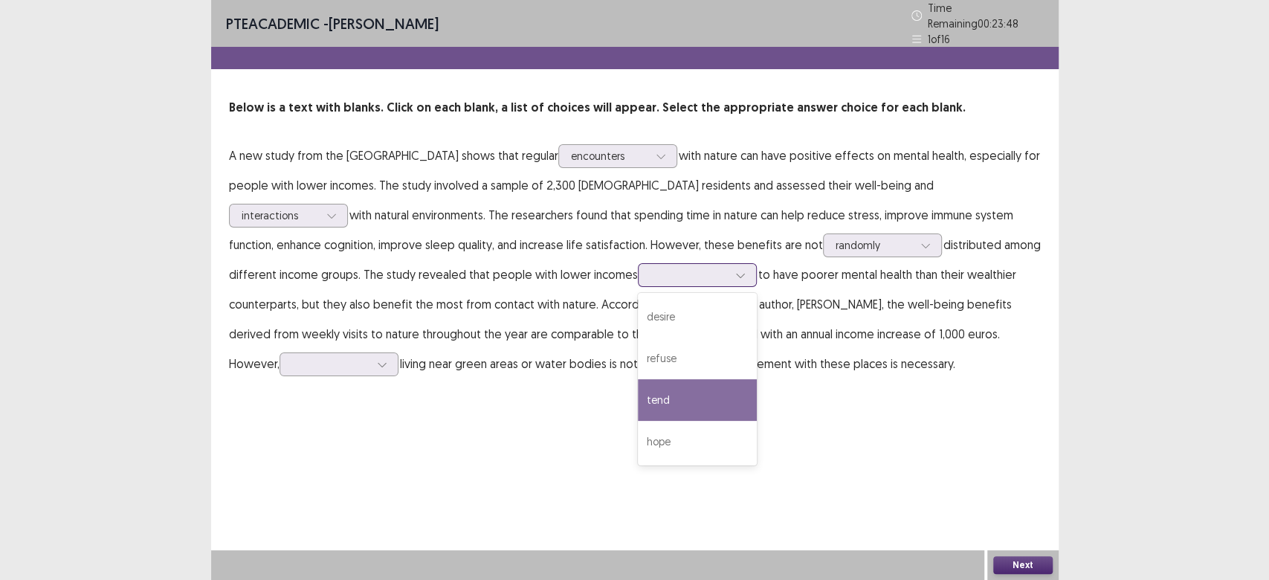
click at [638, 379] on div "tend" at bounding box center [697, 400] width 119 height 42
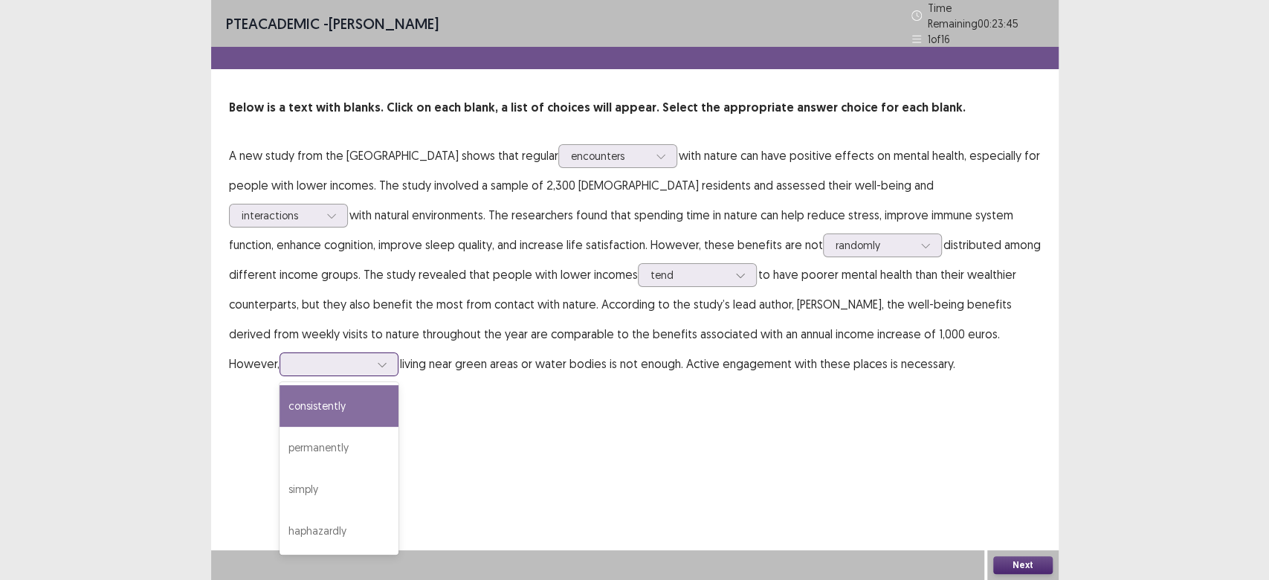
click at [387, 359] on icon at bounding box center [382, 364] width 10 height 10
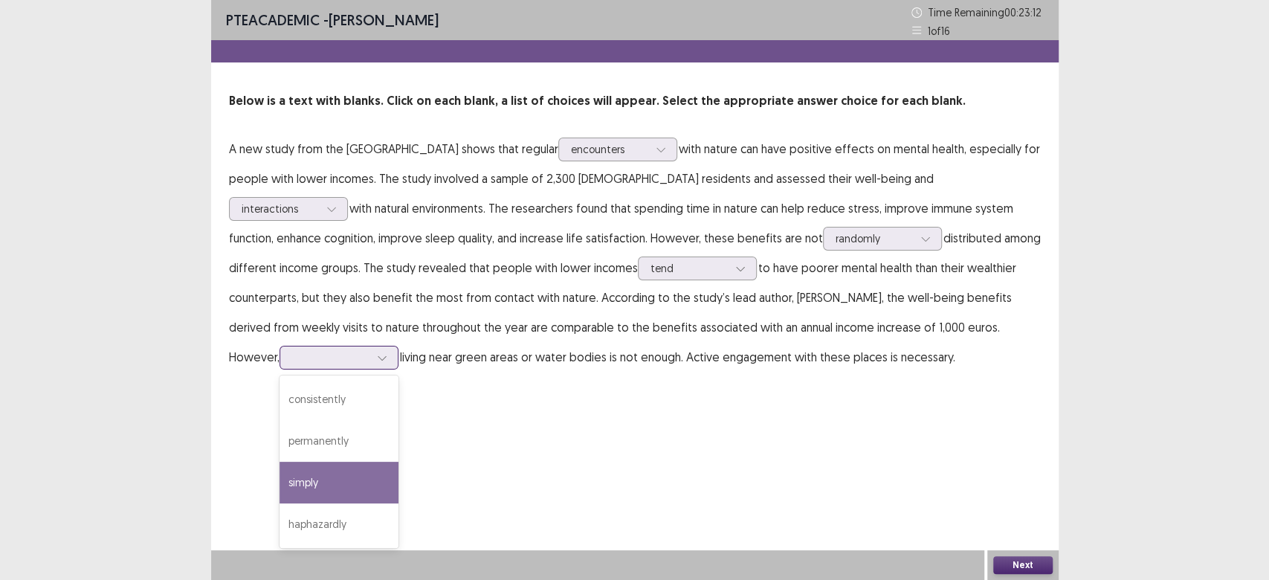
click at [398, 462] on div "simply" at bounding box center [339, 483] width 119 height 42
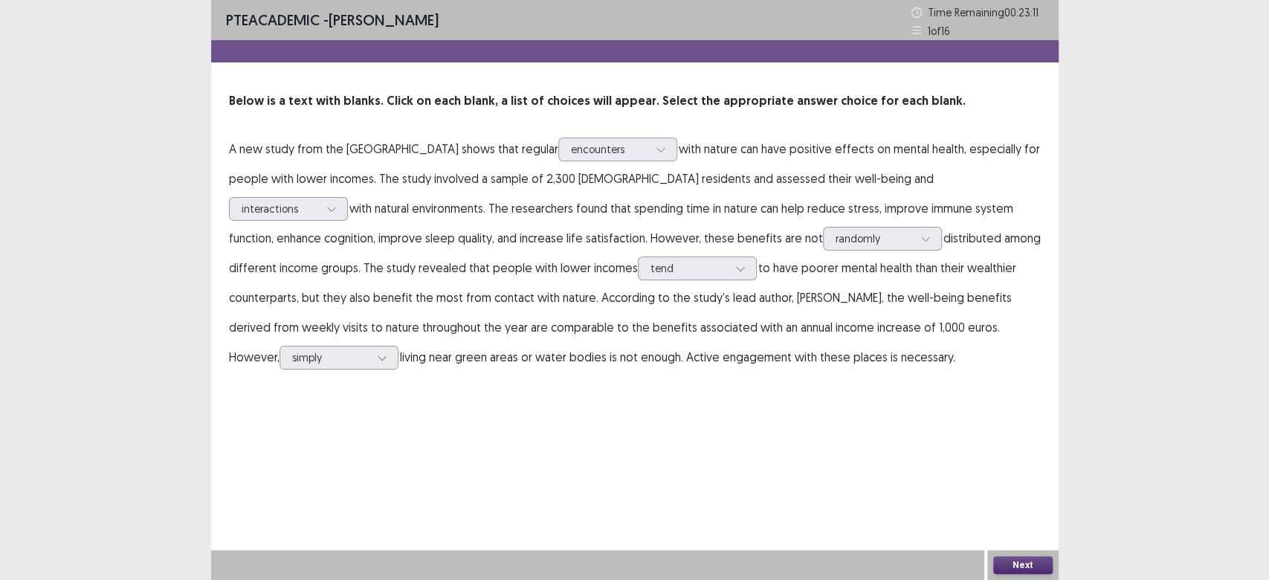
click at [1034, 561] on button "Next" at bounding box center [1022, 565] width 59 height 18
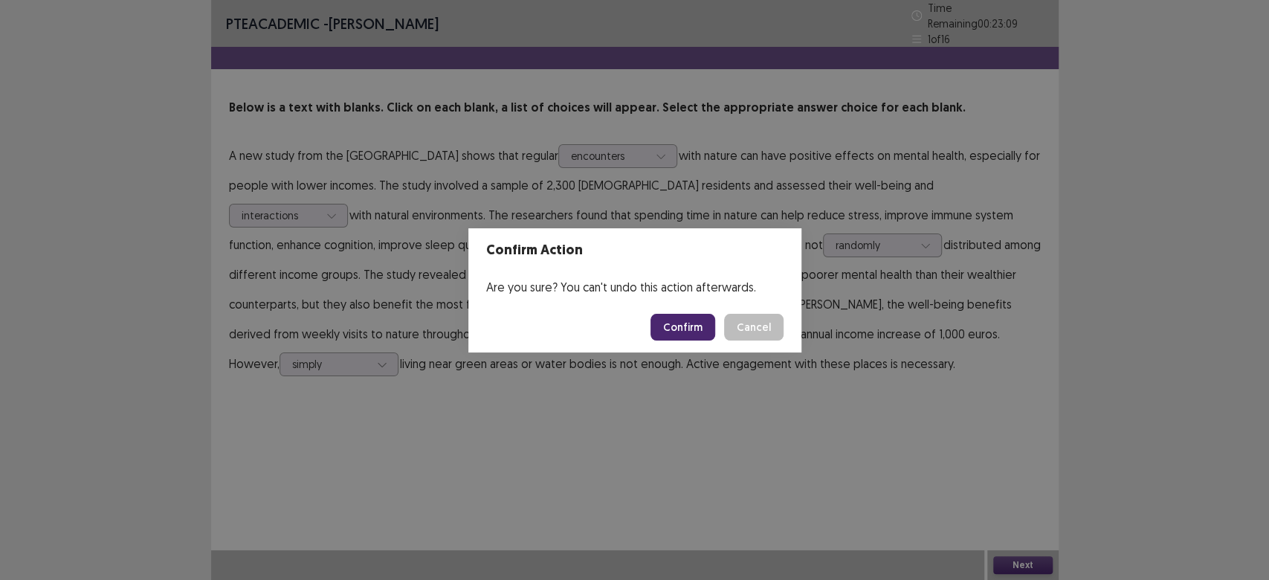
click at [677, 317] on button "Confirm" at bounding box center [682, 327] width 65 height 27
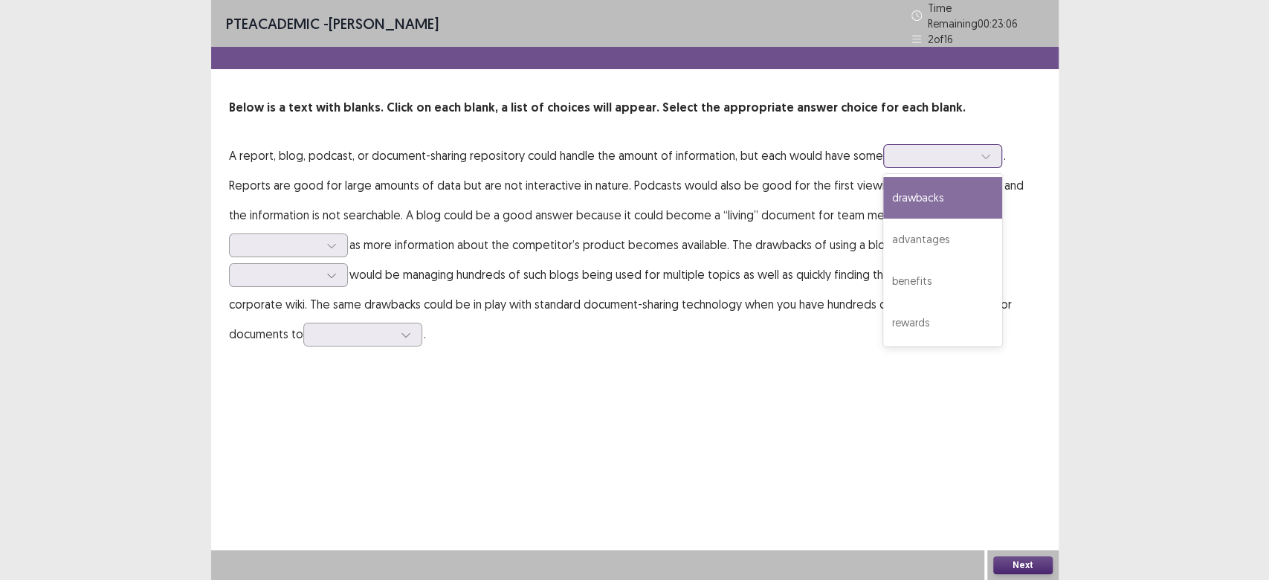
click at [969, 149] on div at bounding box center [934, 156] width 77 height 14
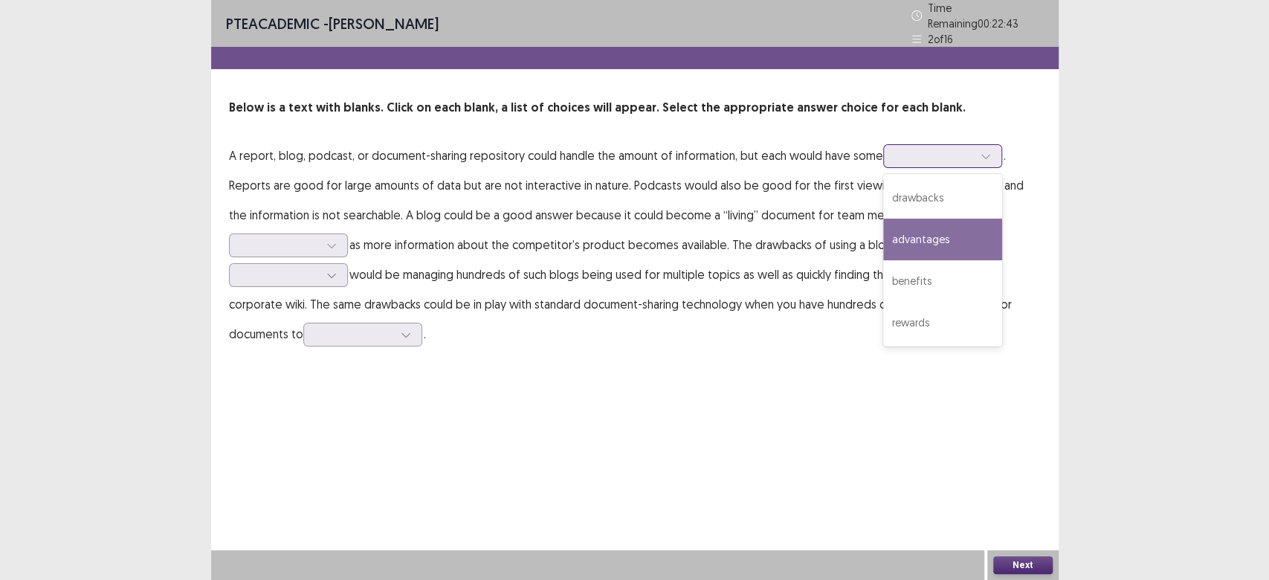
click at [928, 245] on div "advantages" at bounding box center [942, 240] width 119 height 42
click at [981, 145] on div at bounding box center [986, 156] width 22 height 22
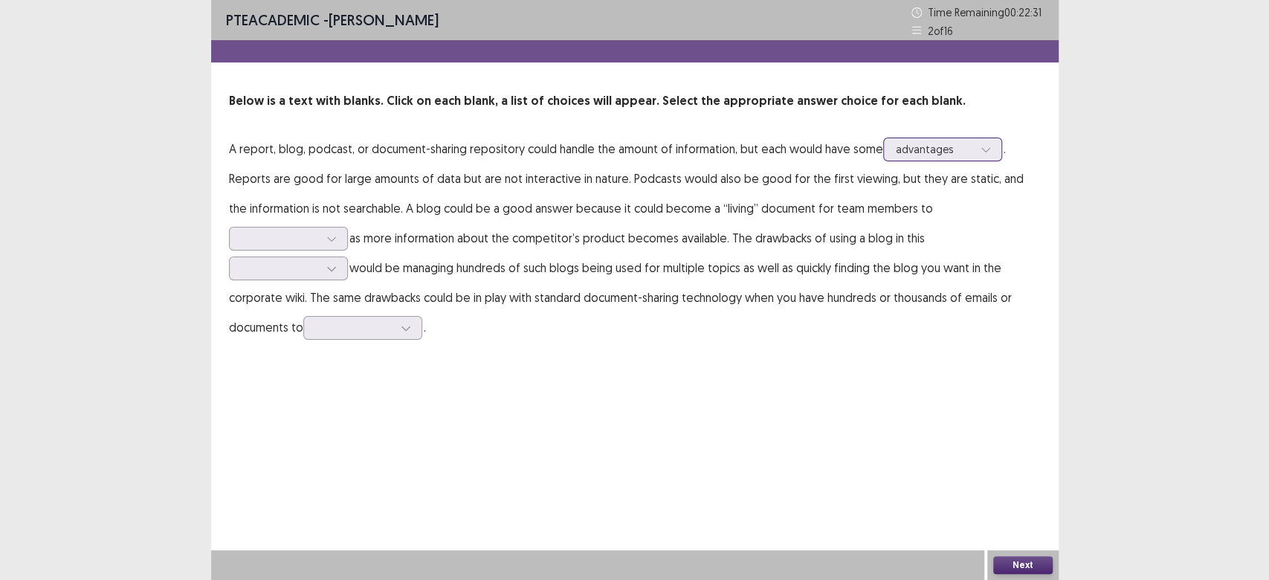
click at [981, 141] on div at bounding box center [986, 149] width 22 height 22
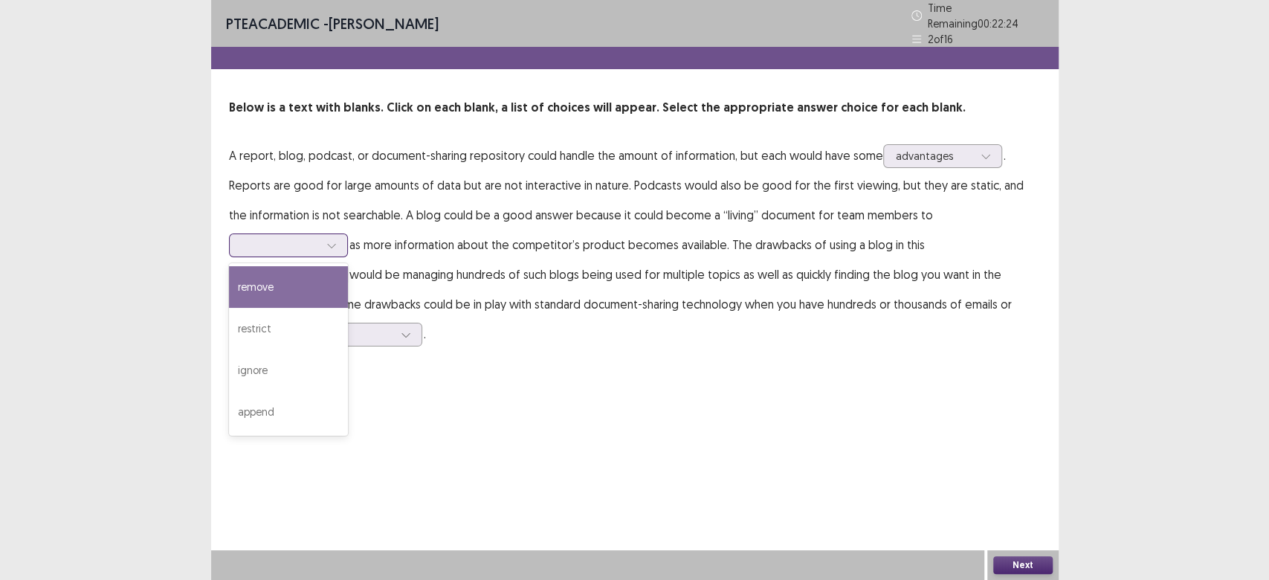
click at [343, 234] on div at bounding box center [331, 245] width 22 height 22
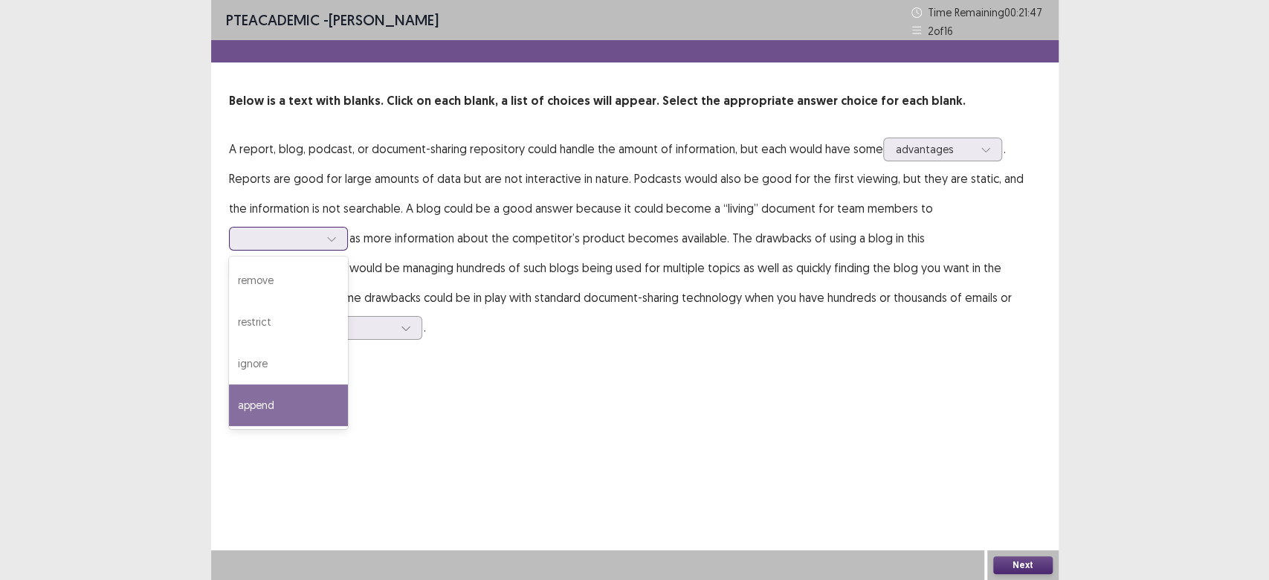
click at [348, 384] on div "append" at bounding box center [288, 405] width 119 height 42
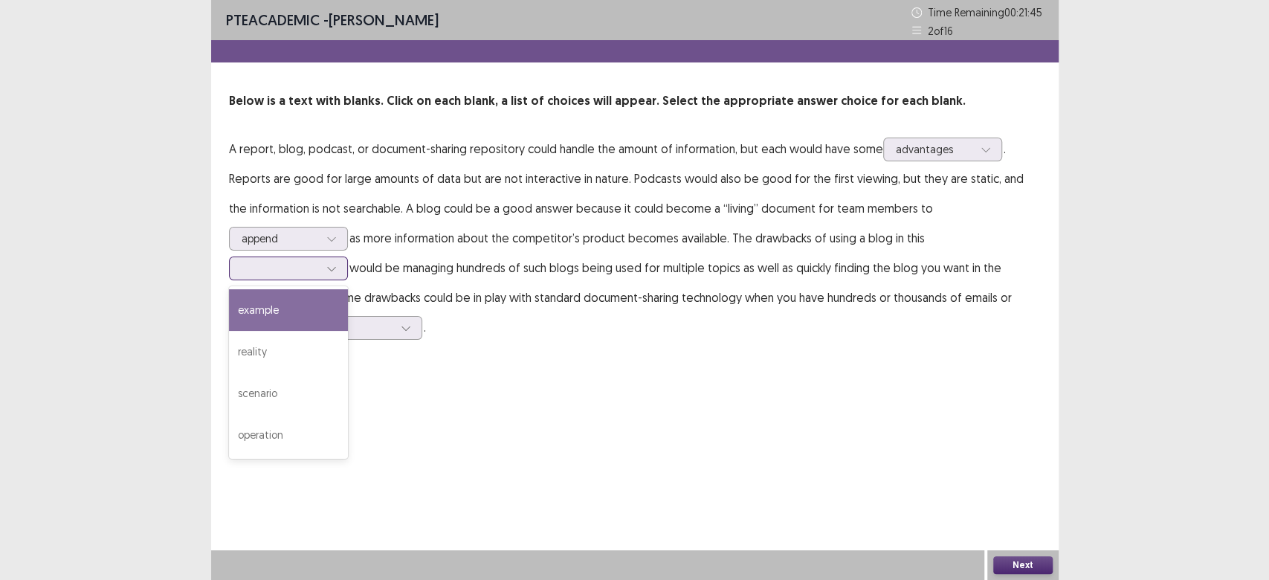
click at [343, 257] on div at bounding box center [331, 268] width 22 height 22
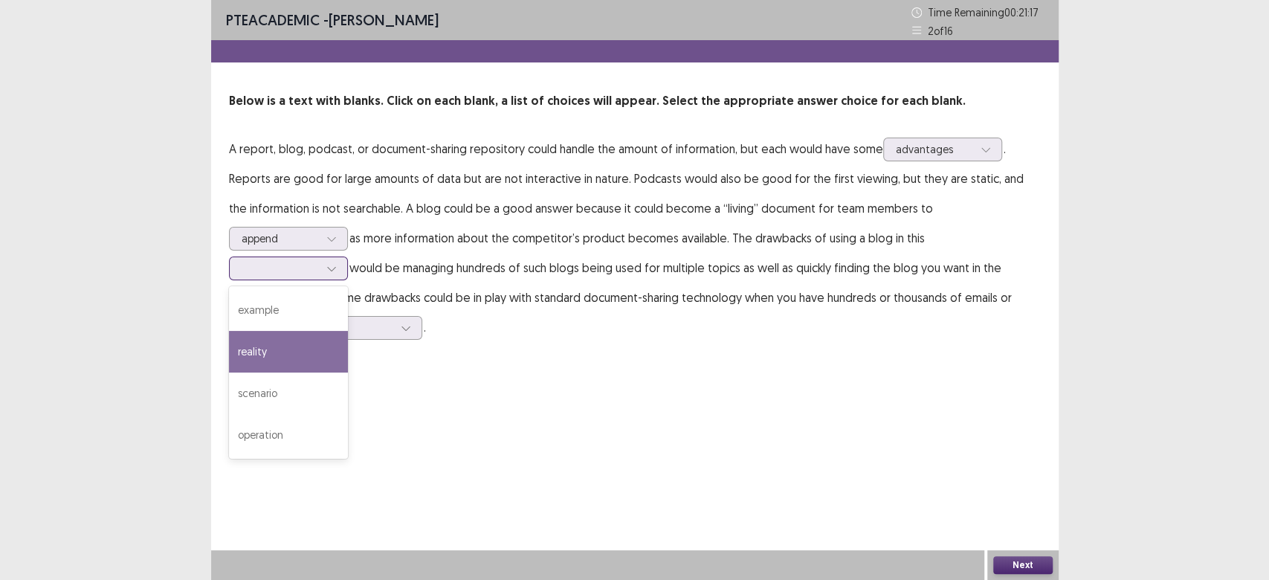
click at [348, 331] on div "reality" at bounding box center [288, 352] width 119 height 42
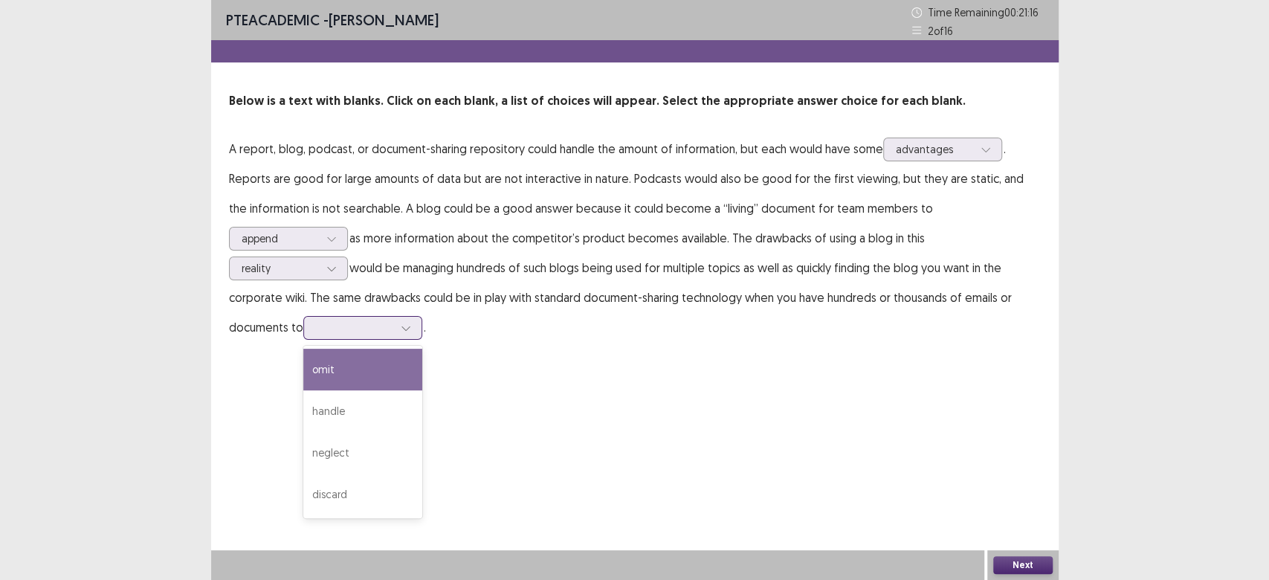
click at [417, 317] on div at bounding box center [406, 328] width 22 height 22
click at [422, 354] on div "omit" at bounding box center [362, 370] width 119 height 42
click at [1027, 556] on button "Next" at bounding box center [1022, 565] width 59 height 18
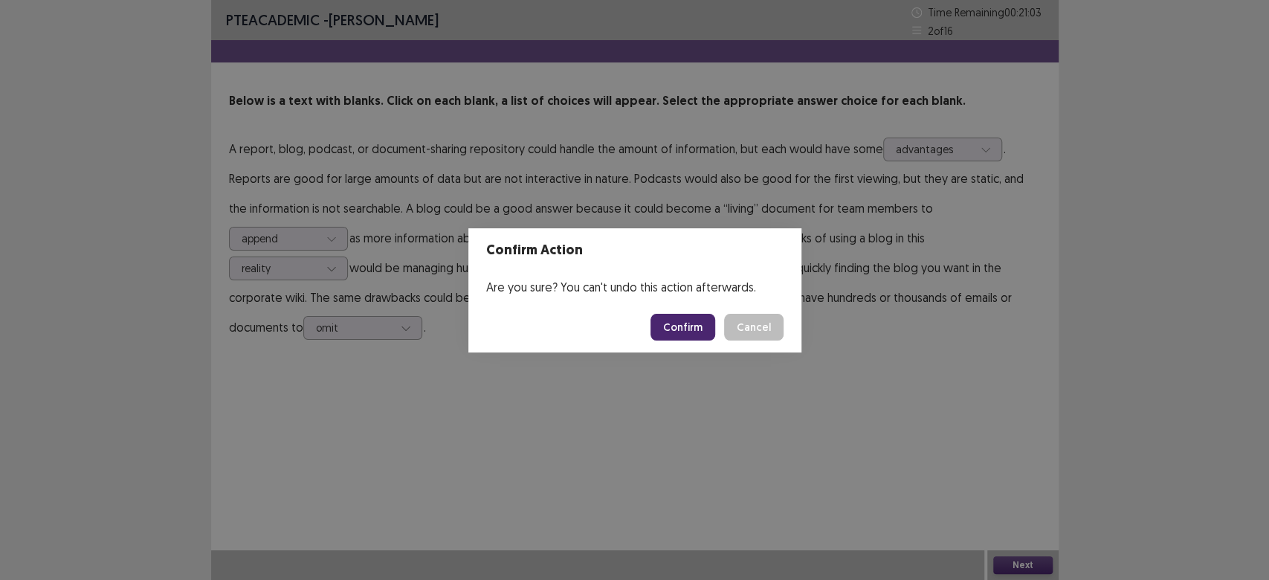
click at [677, 336] on button "Confirm" at bounding box center [682, 327] width 65 height 27
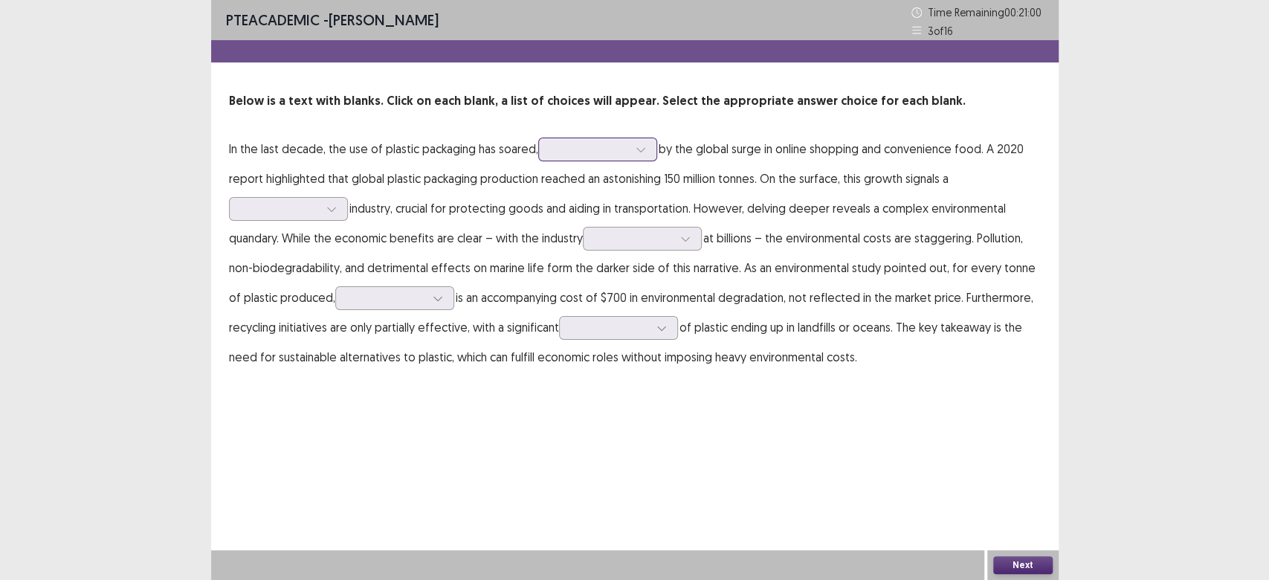
click at [642, 158] on div at bounding box center [641, 149] width 22 height 22
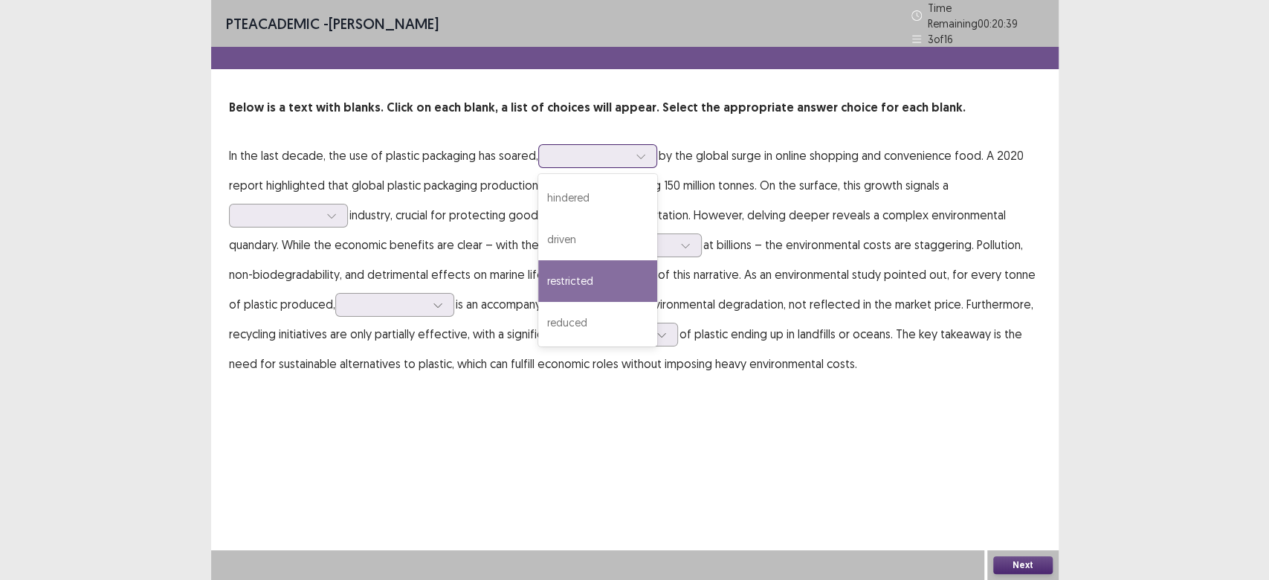
click at [581, 286] on div "restricted" at bounding box center [597, 281] width 119 height 42
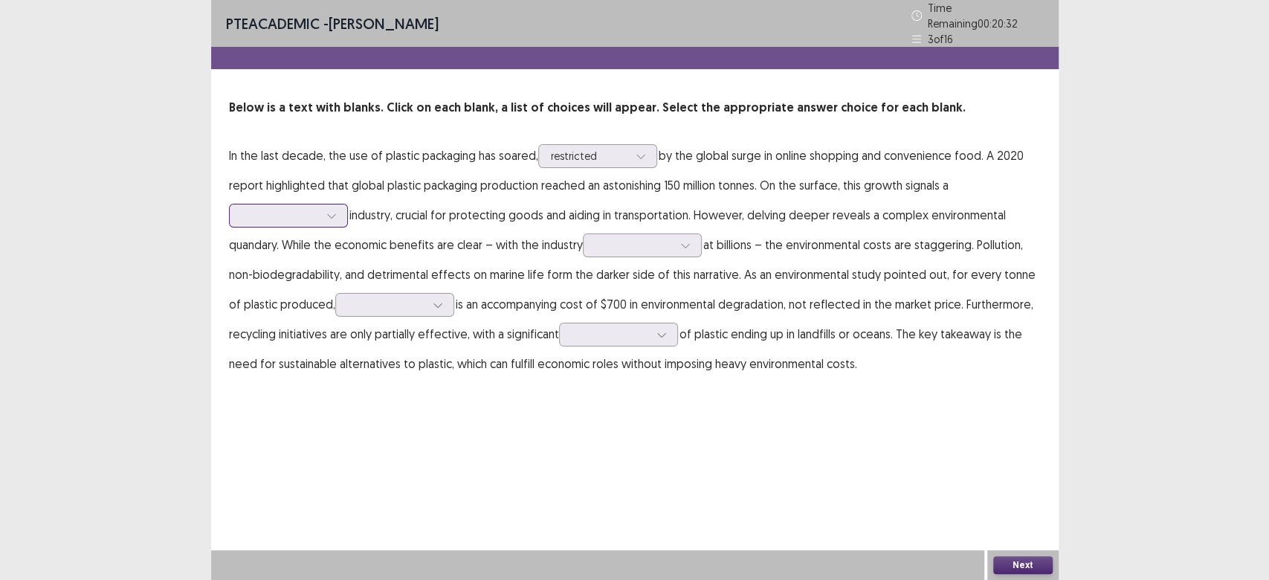
click at [335, 210] on icon at bounding box center [331, 215] width 10 height 10
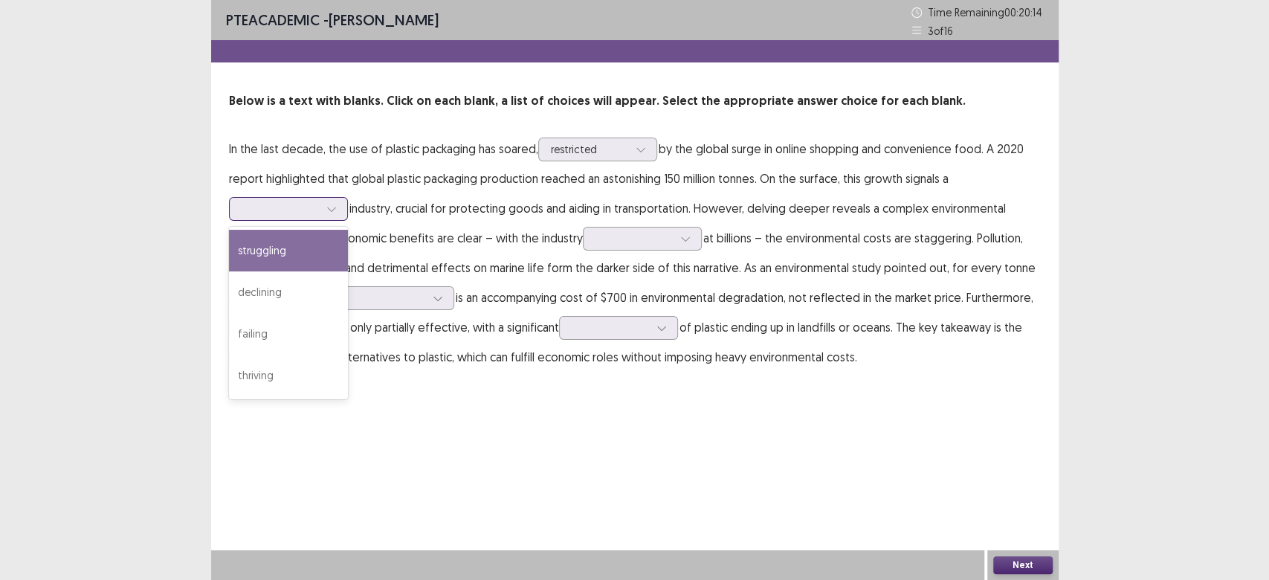
drag, startPoint x: 297, startPoint y: 251, endPoint x: 297, endPoint y: 260, distance: 9.0
click at [297, 253] on div "struggling" at bounding box center [288, 251] width 119 height 42
click at [335, 208] on icon at bounding box center [331, 209] width 10 height 10
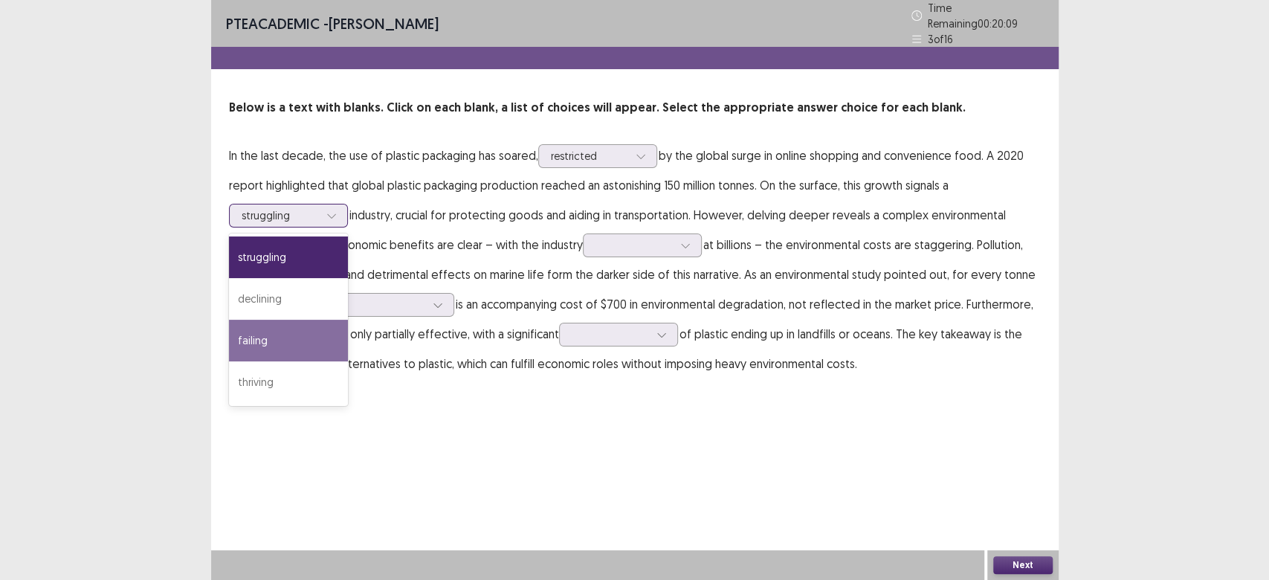
click at [303, 338] on div "failing" at bounding box center [288, 341] width 119 height 42
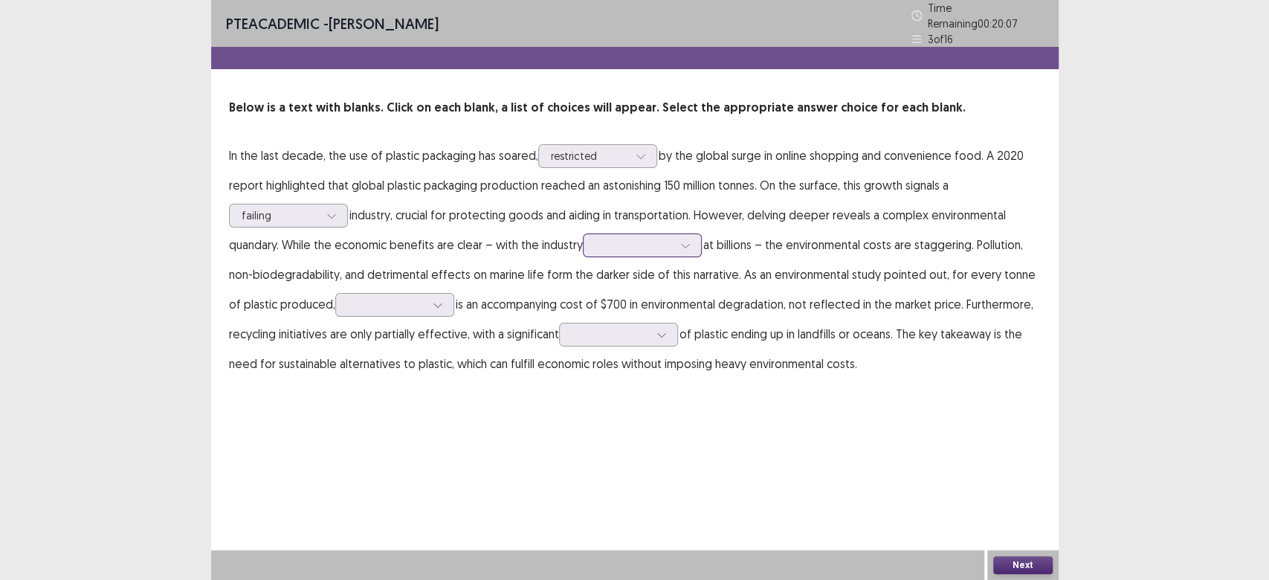
click at [693, 238] on div at bounding box center [685, 245] width 22 height 22
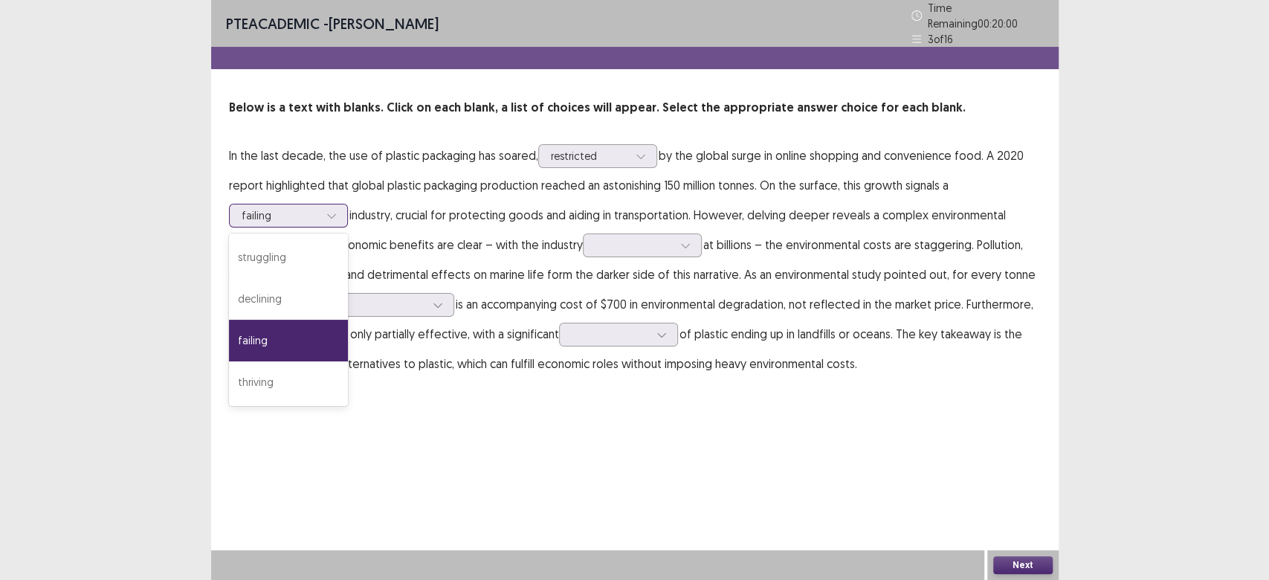
click at [333, 214] on div at bounding box center [331, 215] width 22 height 22
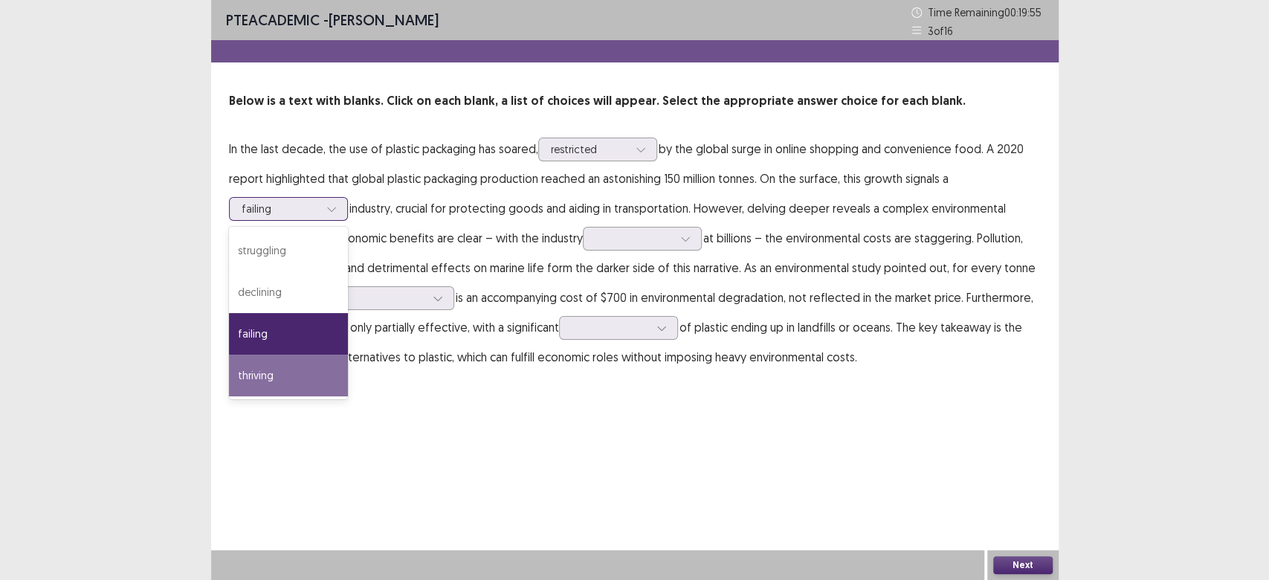
click at [333, 372] on div "thriving" at bounding box center [288, 376] width 119 height 42
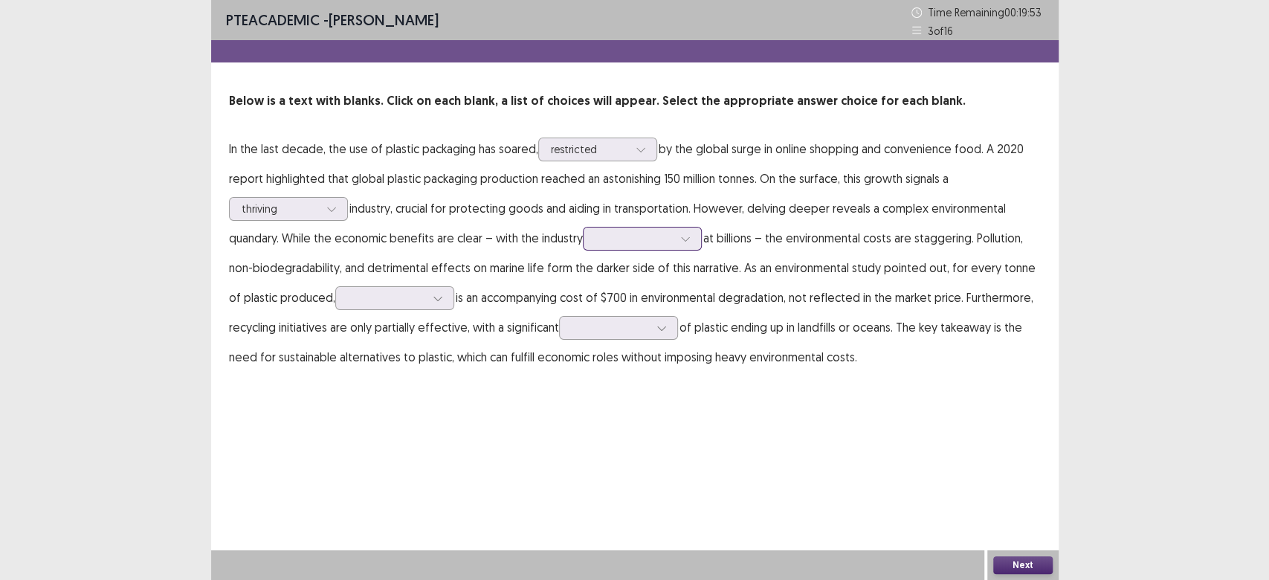
click at [689, 242] on icon at bounding box center [685, 238] width 10 height 10
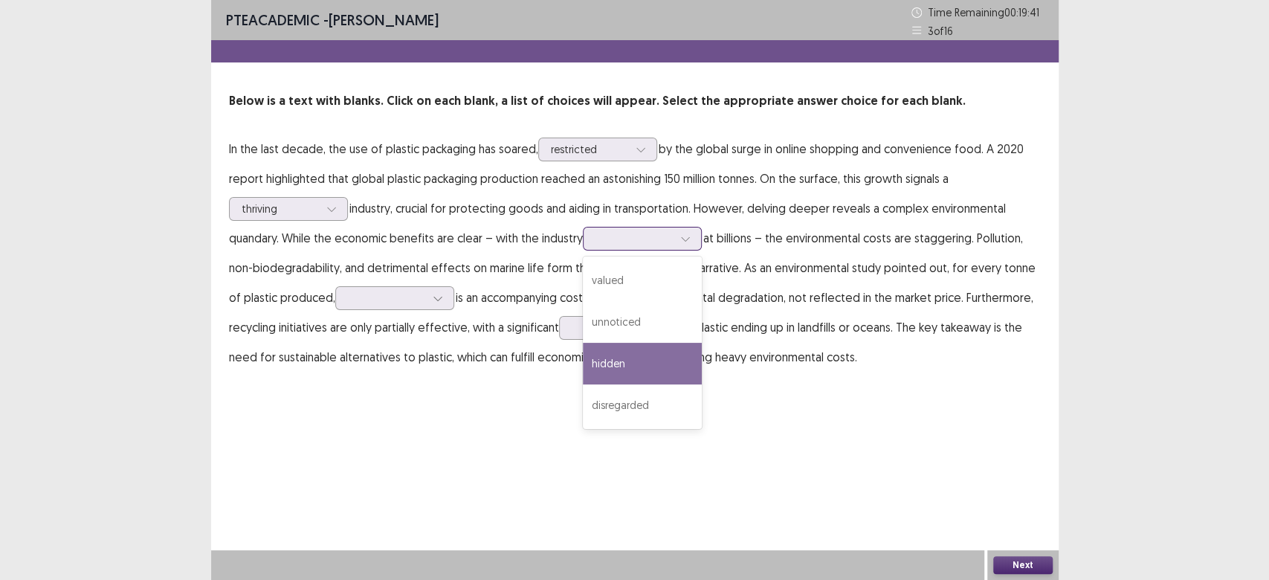
click at [619, 362] on div "hidden" at bounding box center [642, 364] width 119 height 42
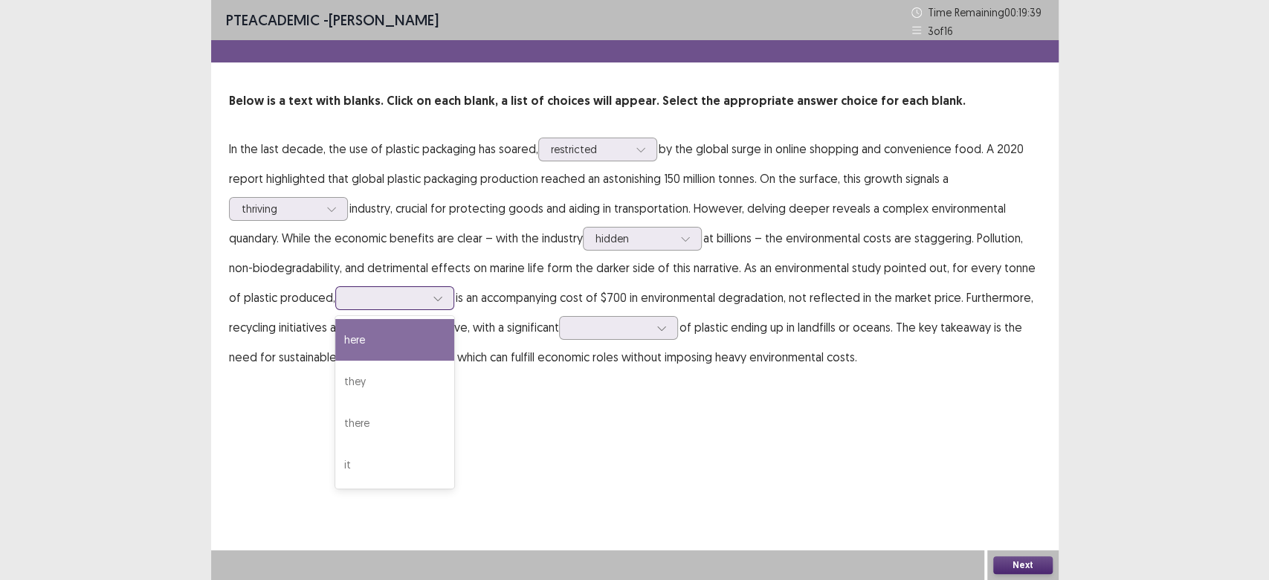
click at [430, 304] on div at bounding box center [438, 298] width 22 height 22
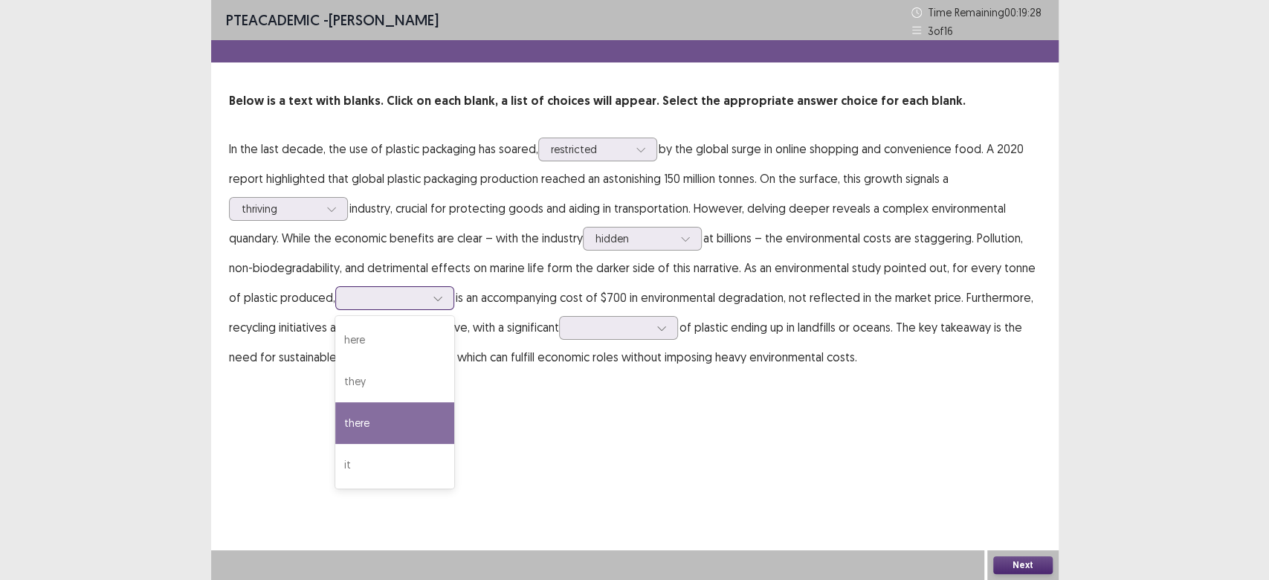
click at [357, 424] on div "there" at bounding box center [394, 423] width 119 height 42
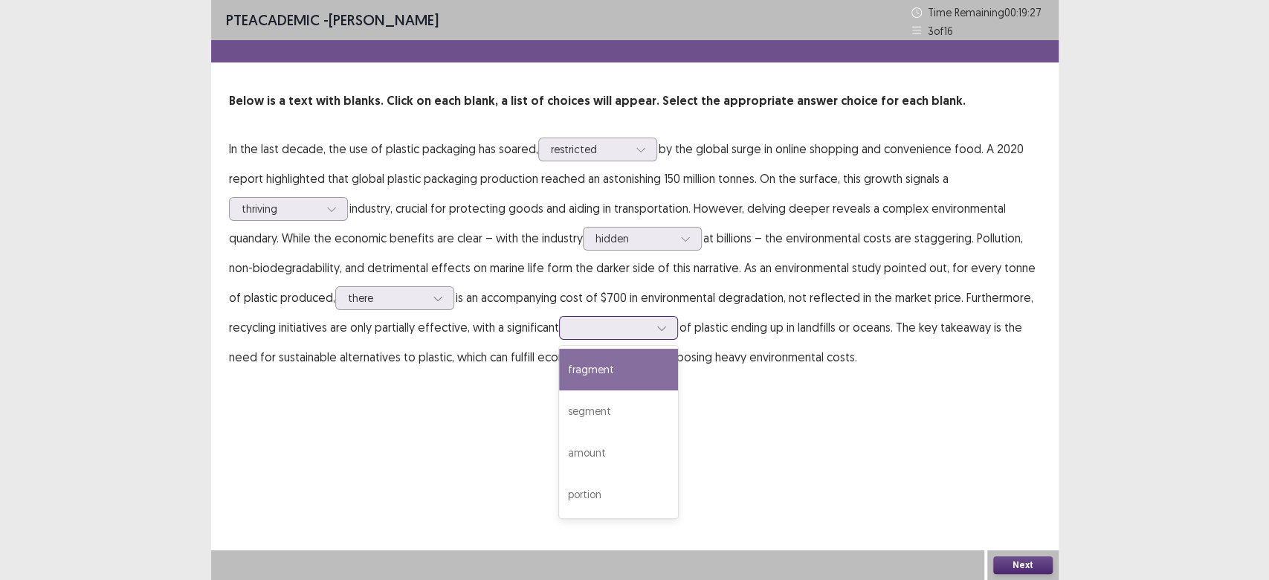
click at [660, 327] on icon at bounding box center [661, 328] width 10 height 10
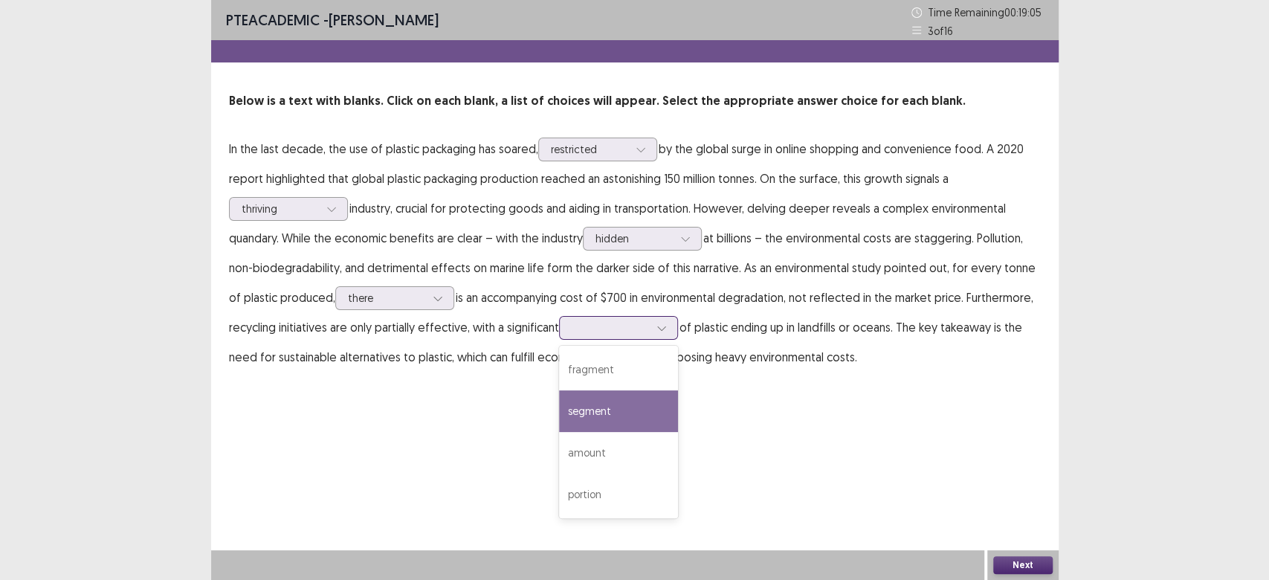
click at [590, 422] on div "segment" at bounding box center [618, 411] width 119 height 42
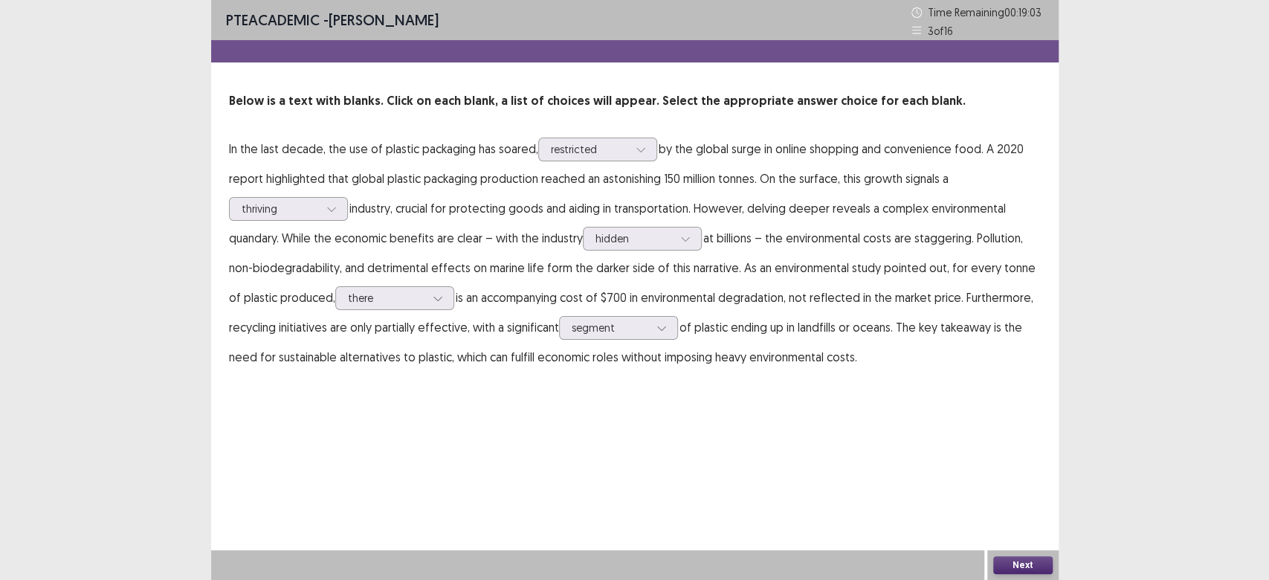
click at [1028, 557] on button "Next" at bounding box center [1022, 565] width 59 height 18
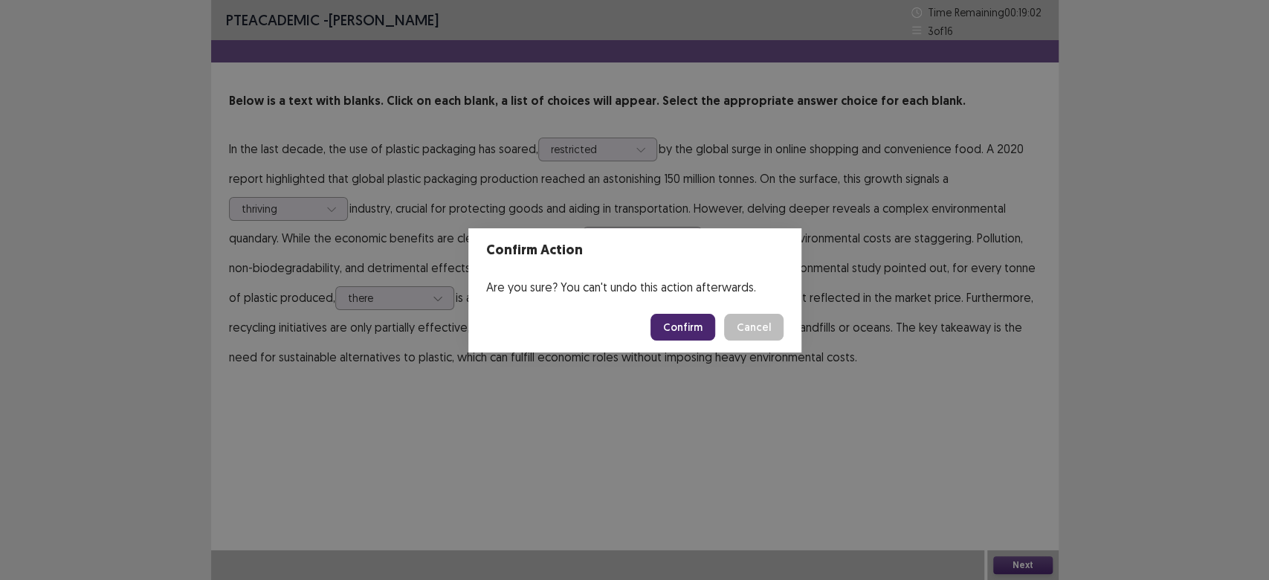
click at [684, 328] on button "Confirm" at bounding box center [682, 327] width 65 height 27
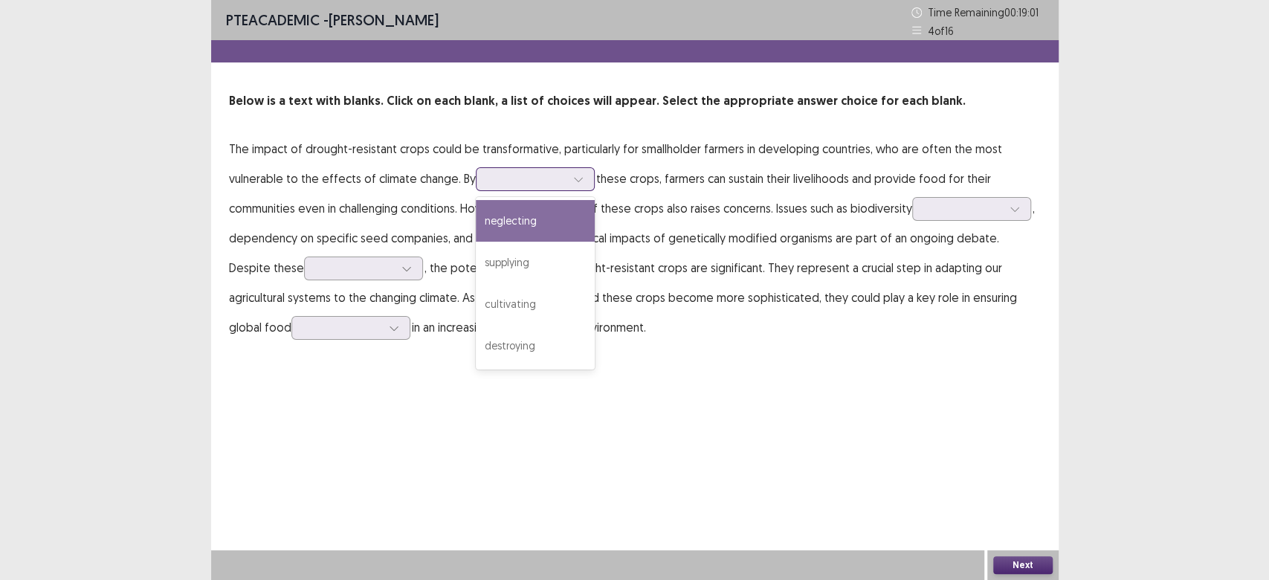
click at [572, 172] on div at bounding box center [578, 179] width 22 height 22
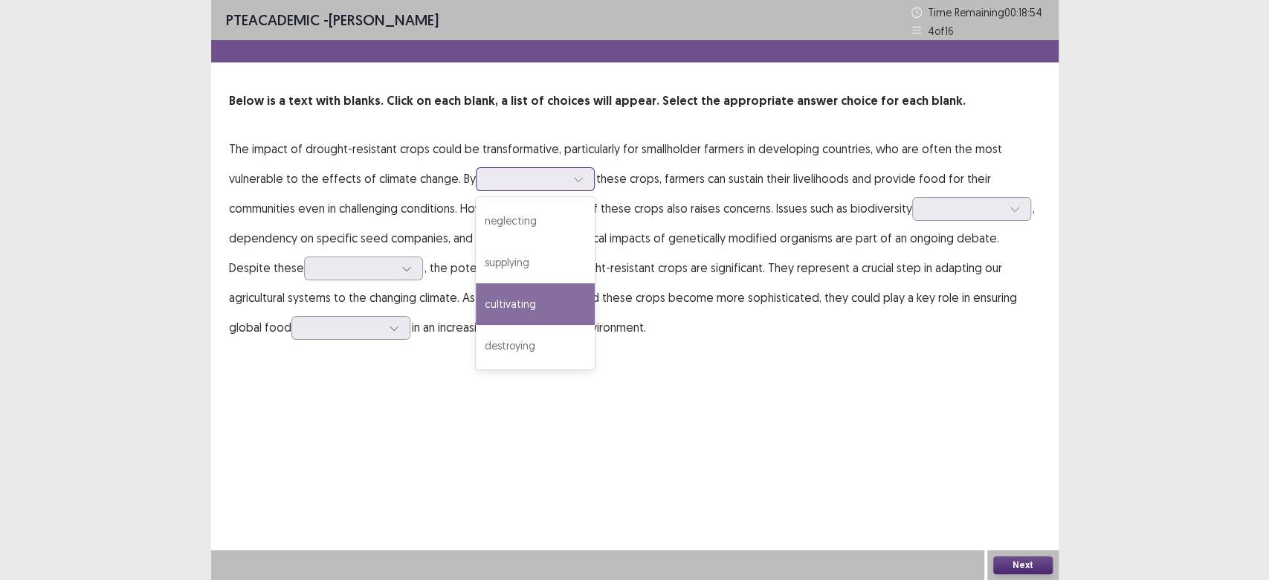
click at [555, 305] on div "cultivating" at bounding box center [535, 304] width 119 height 42
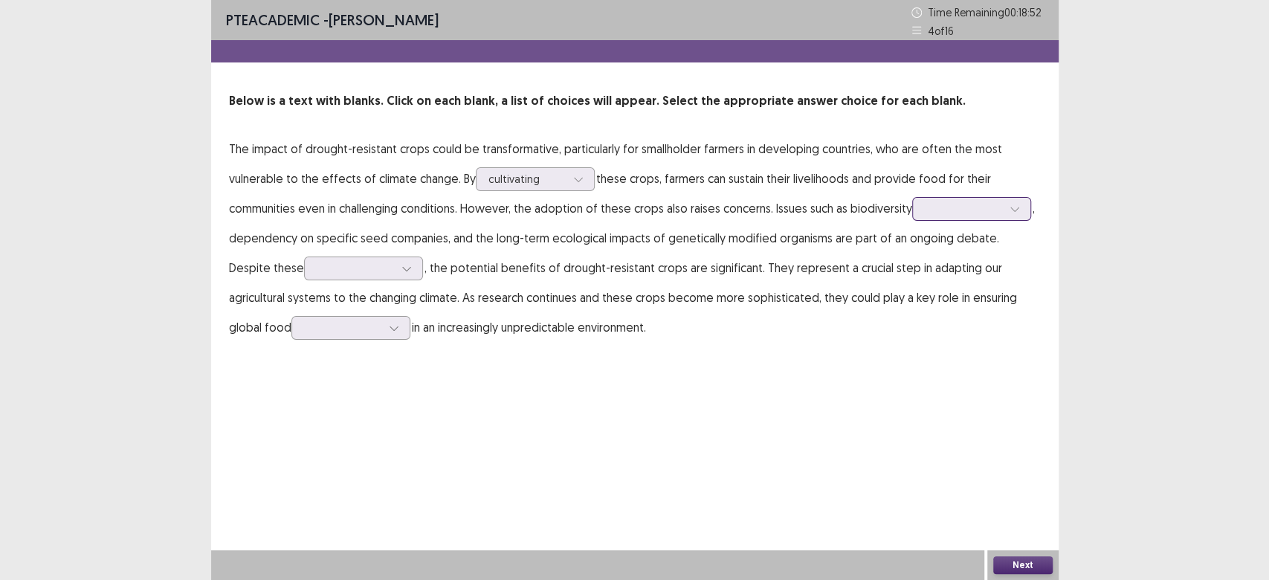
click at [1009, 208] on div at bounding box center [1015, 209] width 22 height 22
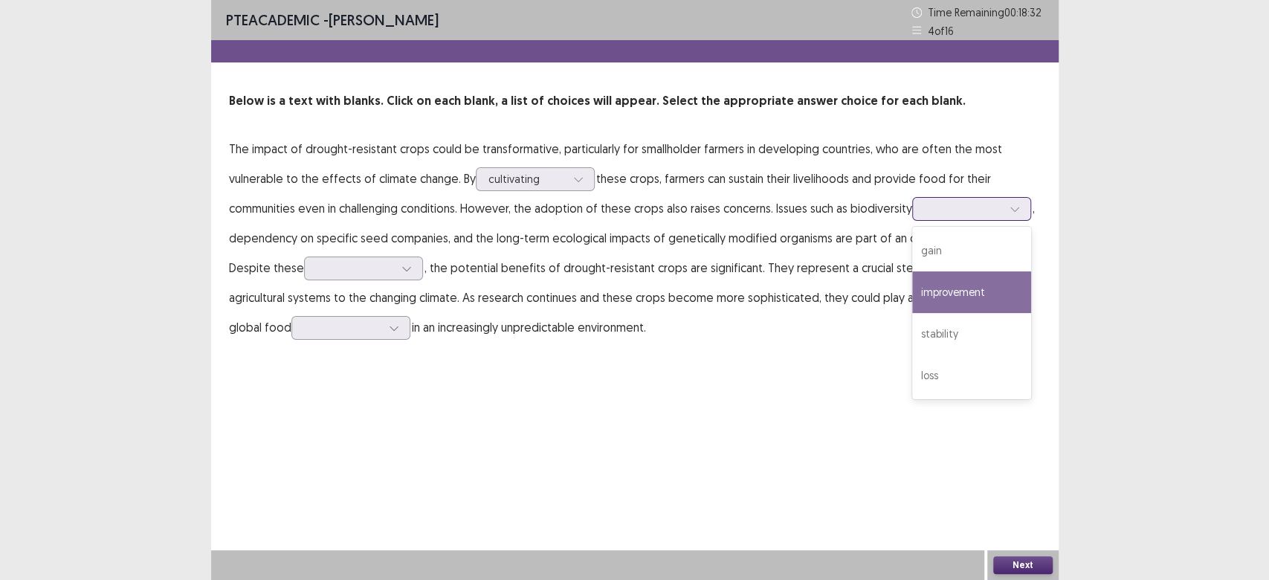
click at [916, 297] on div "improvement" at bounding box center [971, 292] width 119 height 42
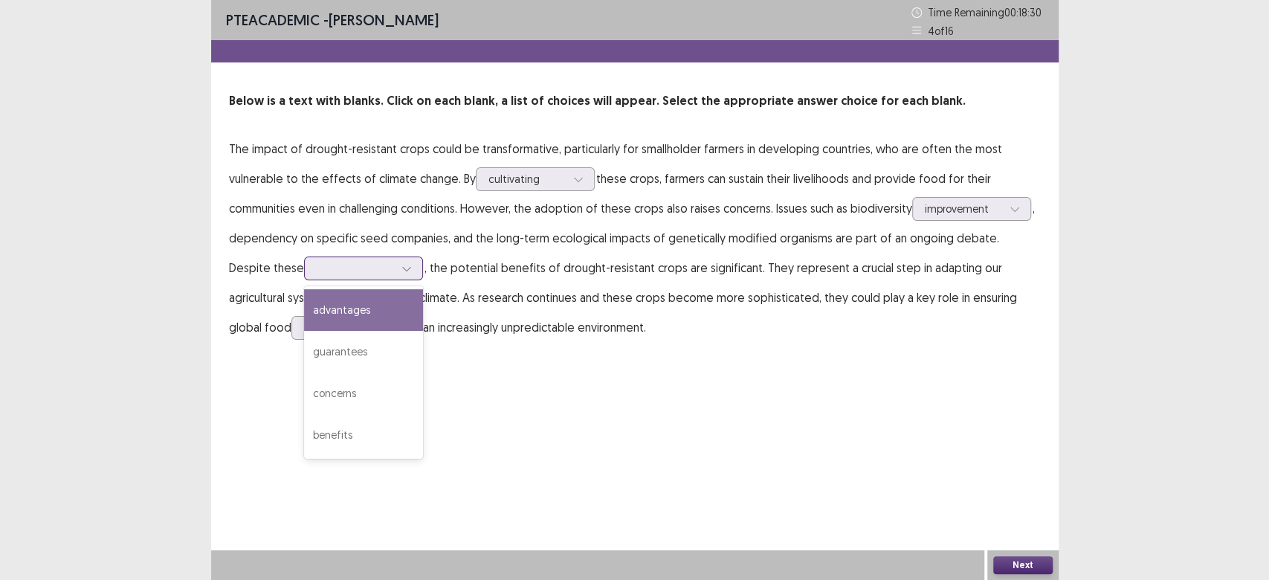
click at [395, 263] on div at bounding box center [406, 268] width 22 height 22
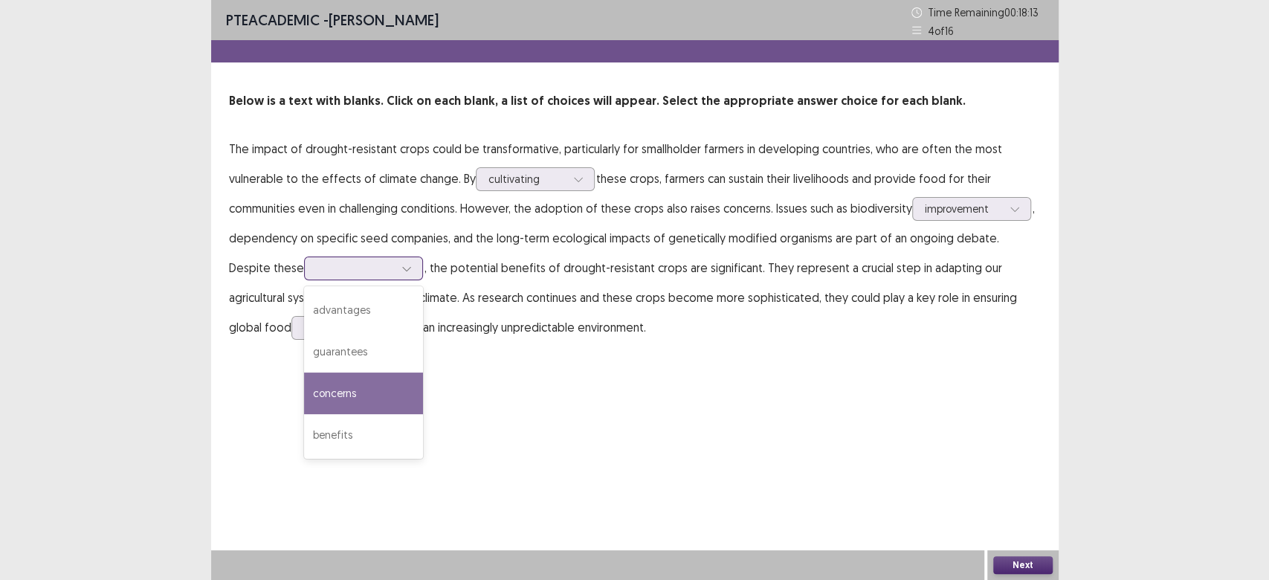
click at [304, 393] on div "concerns" at bounding box center [363, 393] width 119 height 42
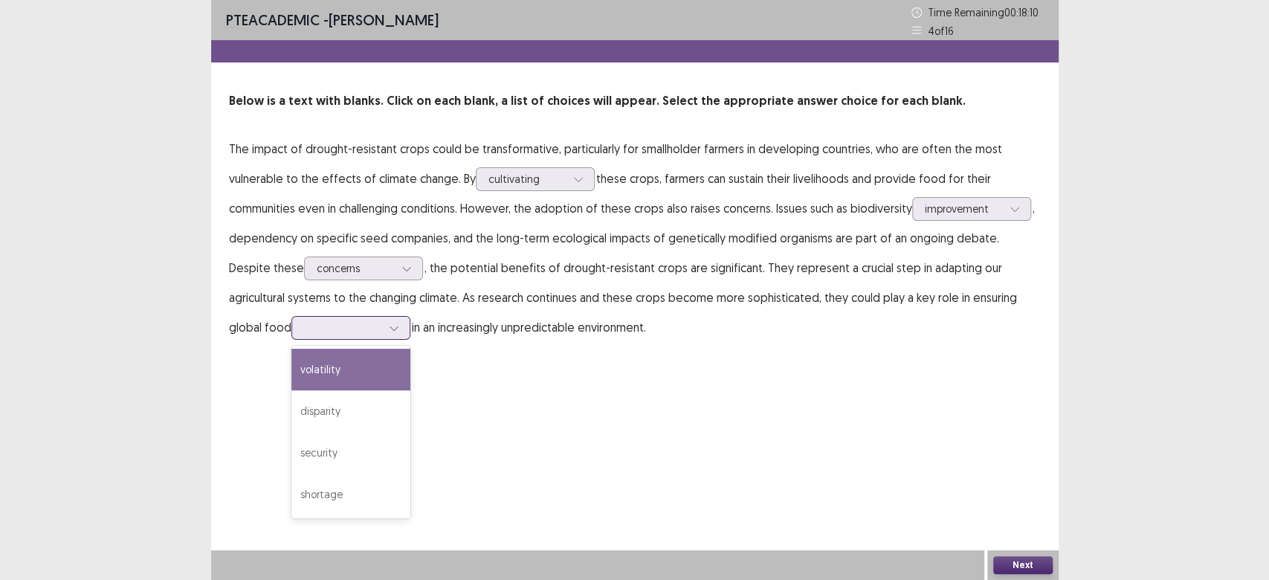
click at [383, 329] on div at bounding box center [394, 328] width 22 height 22
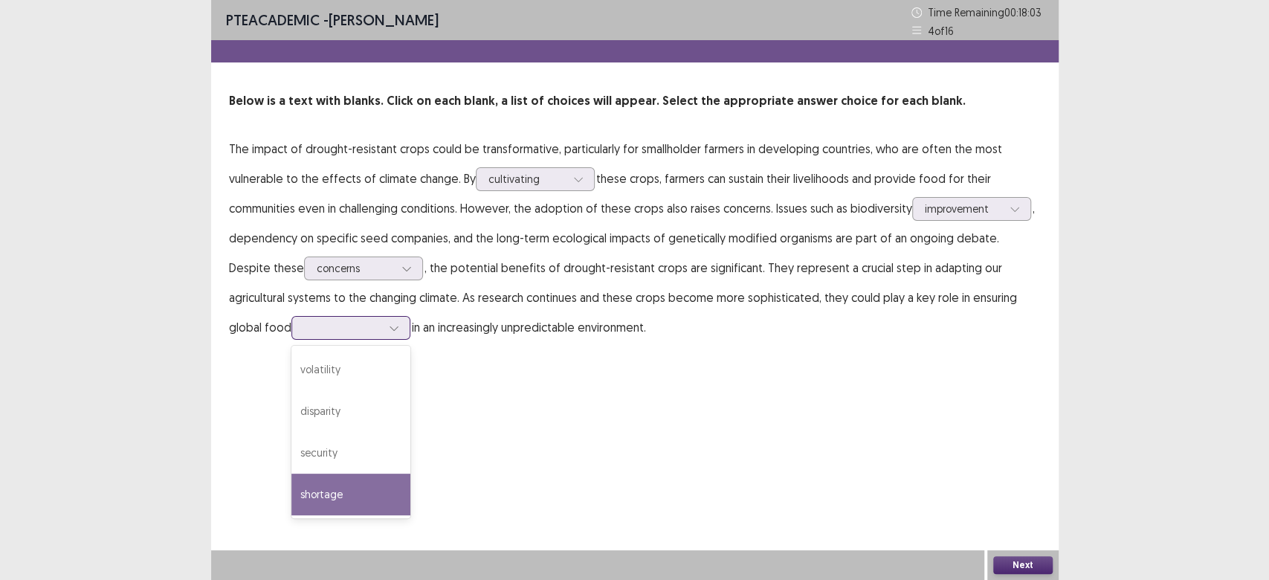
click at [291, 499] on div "shortage" at bounding box center [350, 495] width 119 height 42
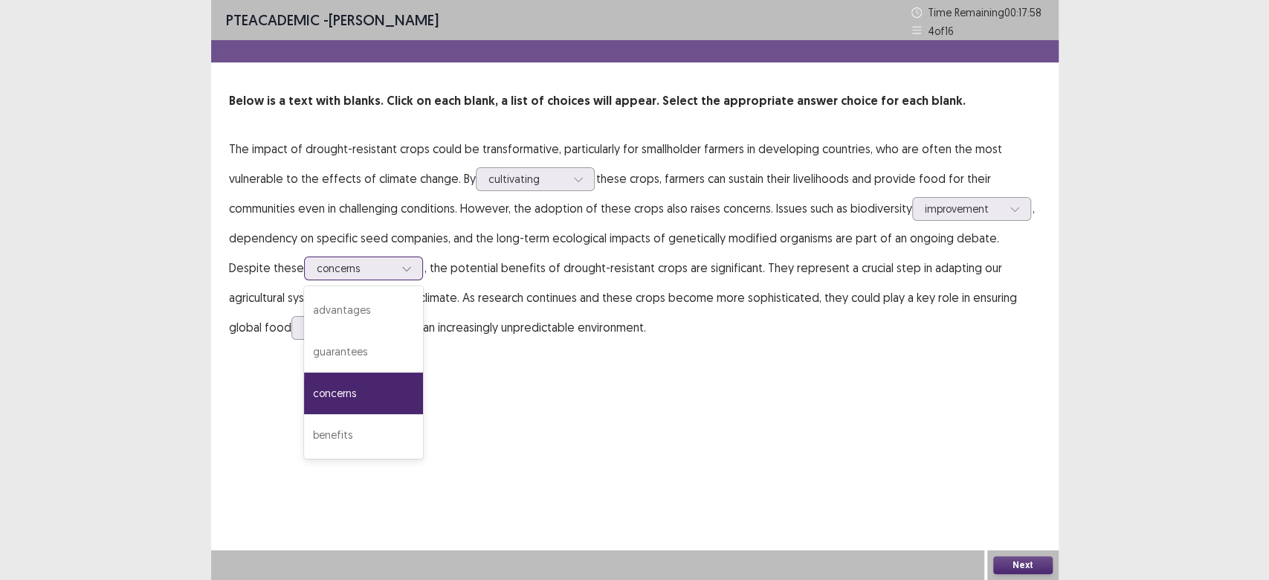
click at [401, 272] on icon at bounding box center [406, 268] width 10 height 10
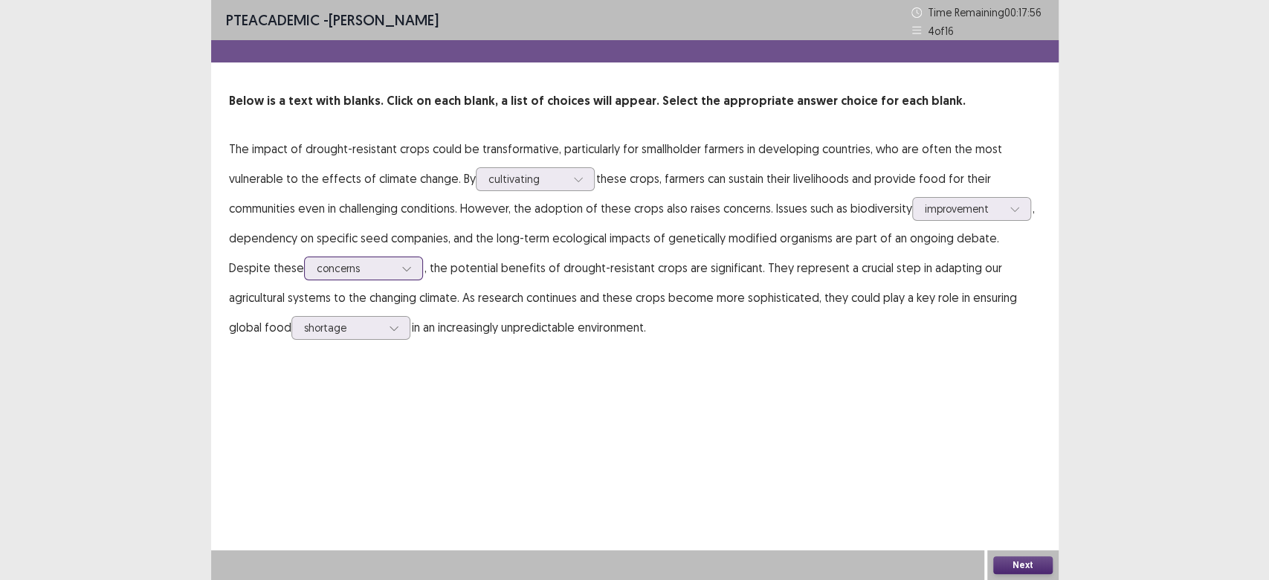
click at [401, 272] on icon at bounding box center [406, 268] width 10 height 10
click at [395, 270] on div at bounding box center [406, 268] width 22 height 22
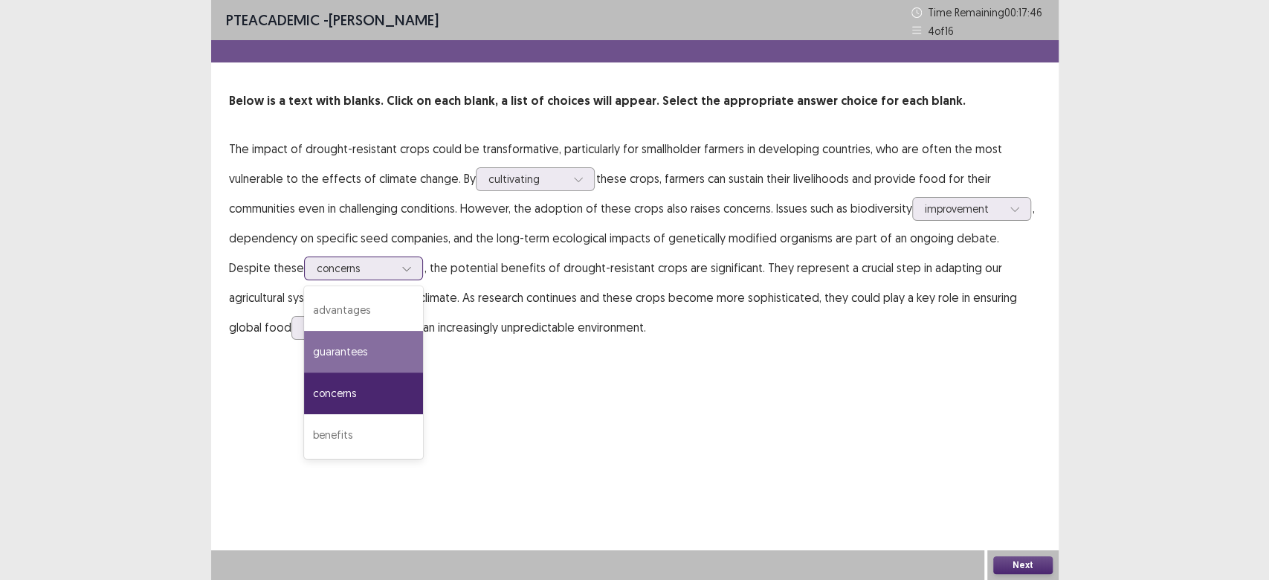
click at [340, 366] on div "guarantees" at bounding box center [363, 352] width 119 height 42
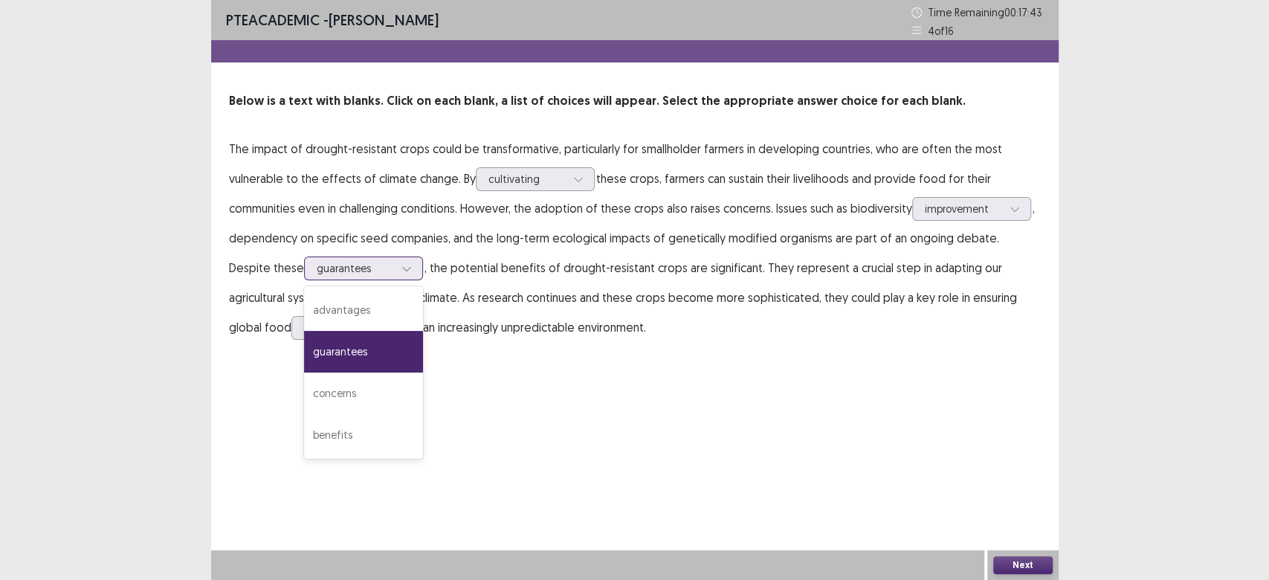
click at [401, 265] on icon at bounding box center [406, 268] width 10 height 10
click at [327, 390] on div "concerns" at bounding box center [363, 393] width 119 height 42
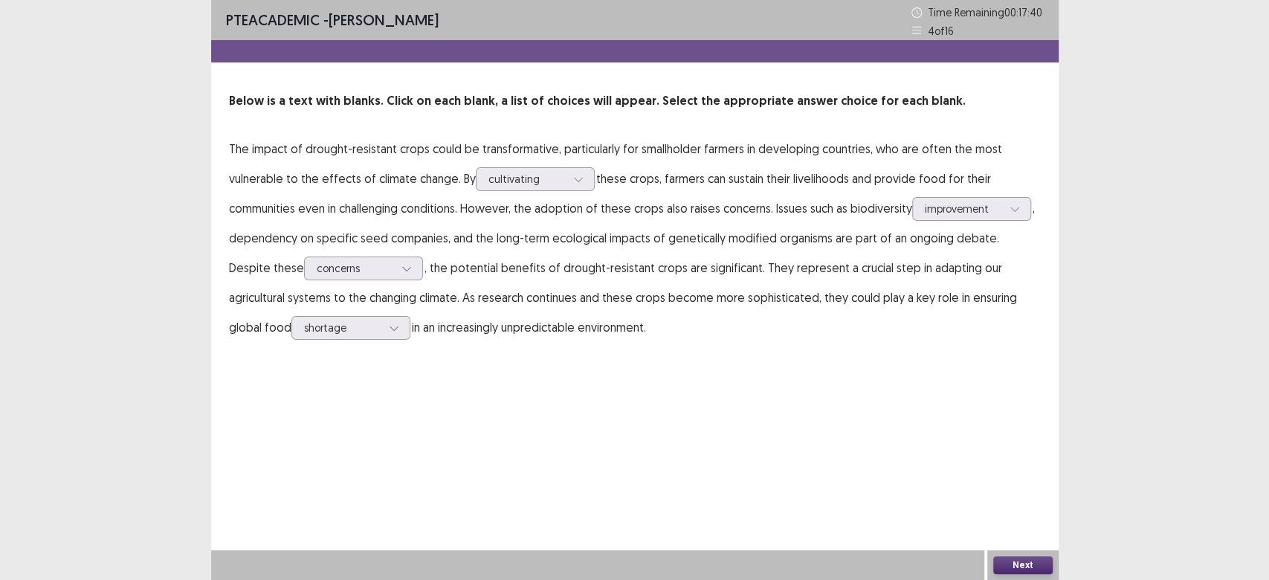
click at [1035, 553] on div "Next" at bounding box center [1022, 565] width 71 height 30
click at [1007, 556] on button "Next" at bounding box center [1022, 565] width 59 height 18
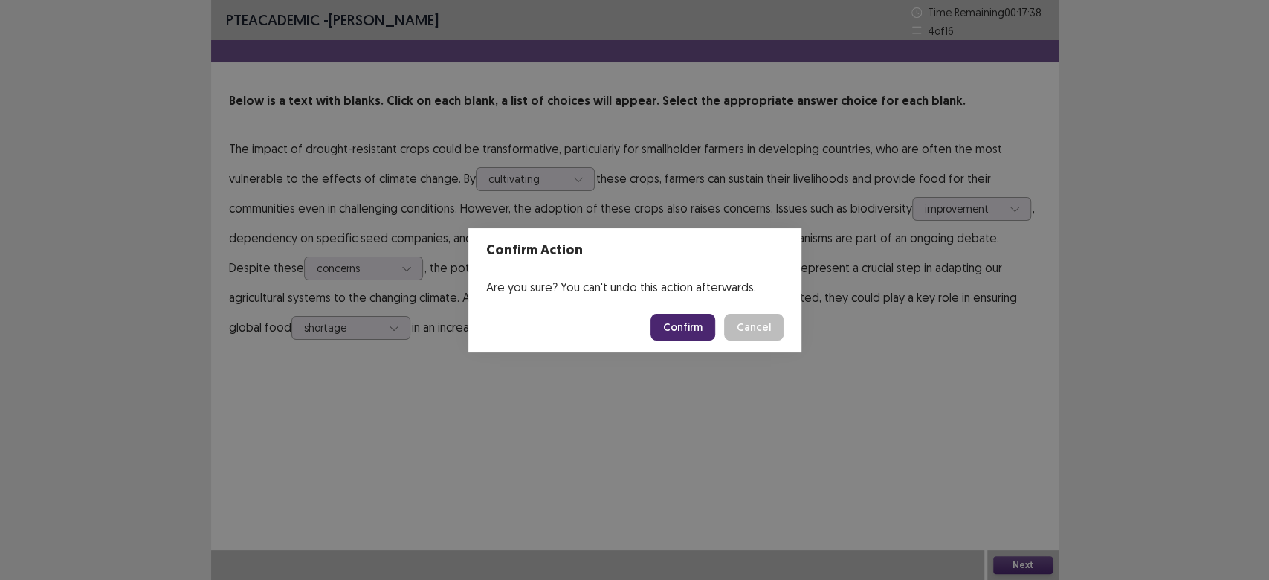
click at [664, 314] on button "Confirm" at bounding box center [682, 327] width 65 height 27
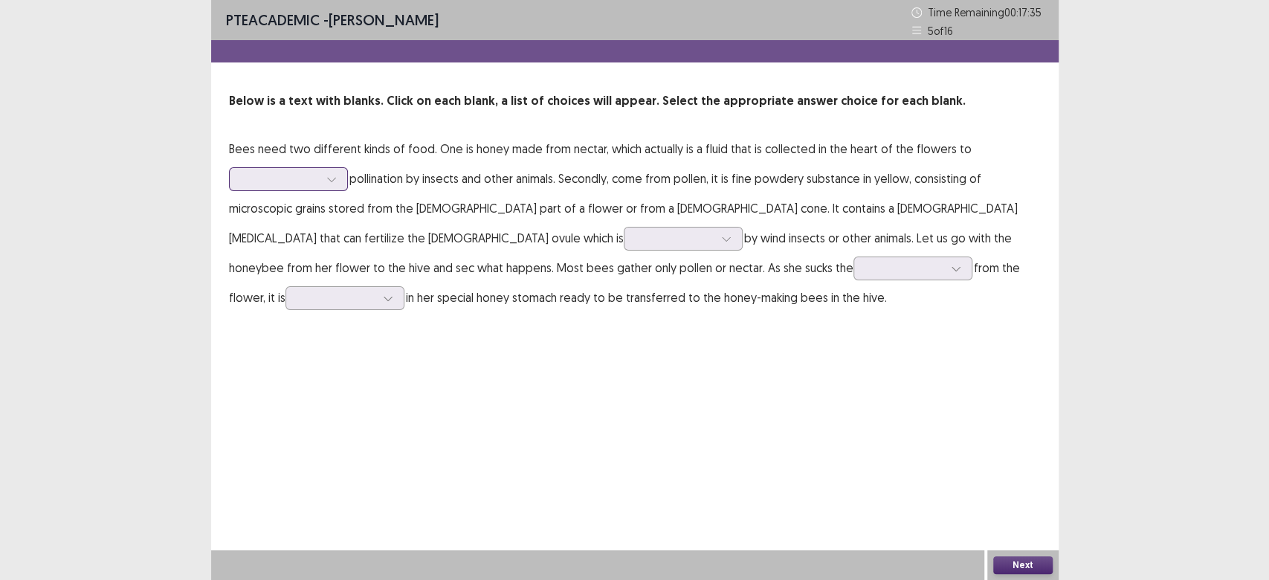
click at [333, 172] on div at bounding box center [331, 179] width 22 height 22
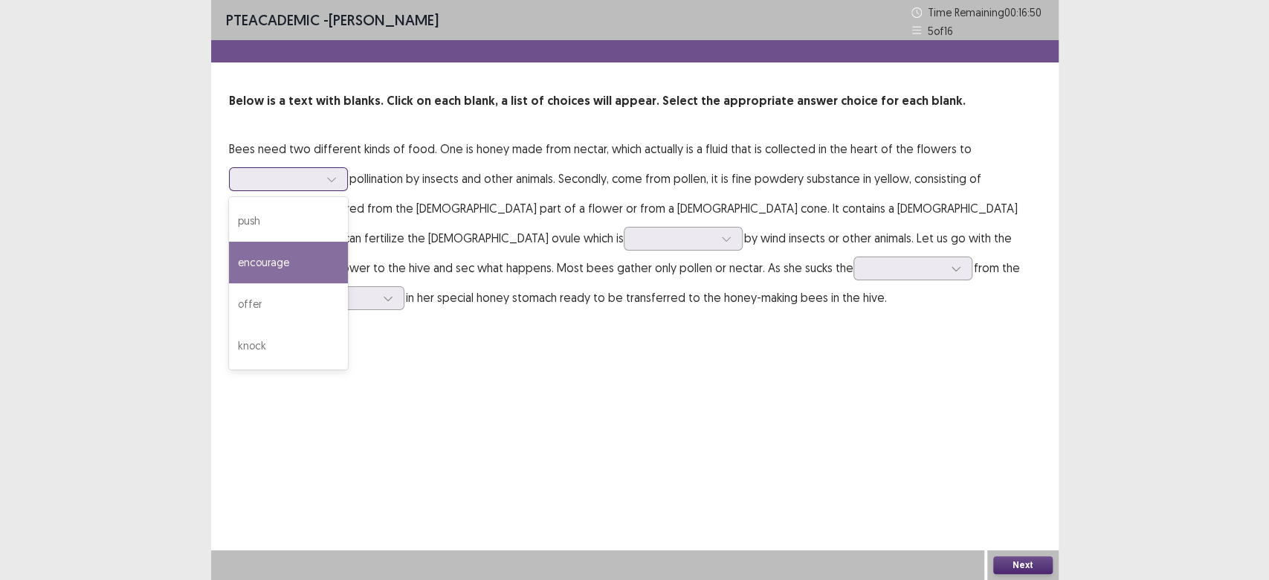
click at [303, 250] on div "encourage" at bounding box center [288, 263] width 119 height 42
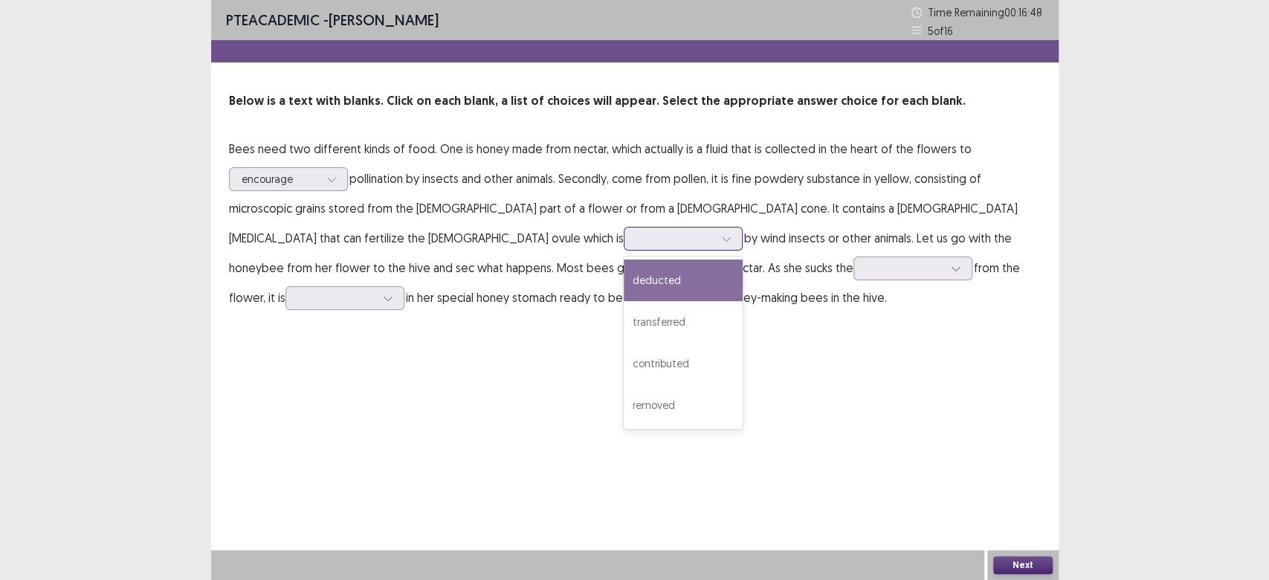
click at [715, 241] on div at bounding box center [726, 238] width 22 height 22
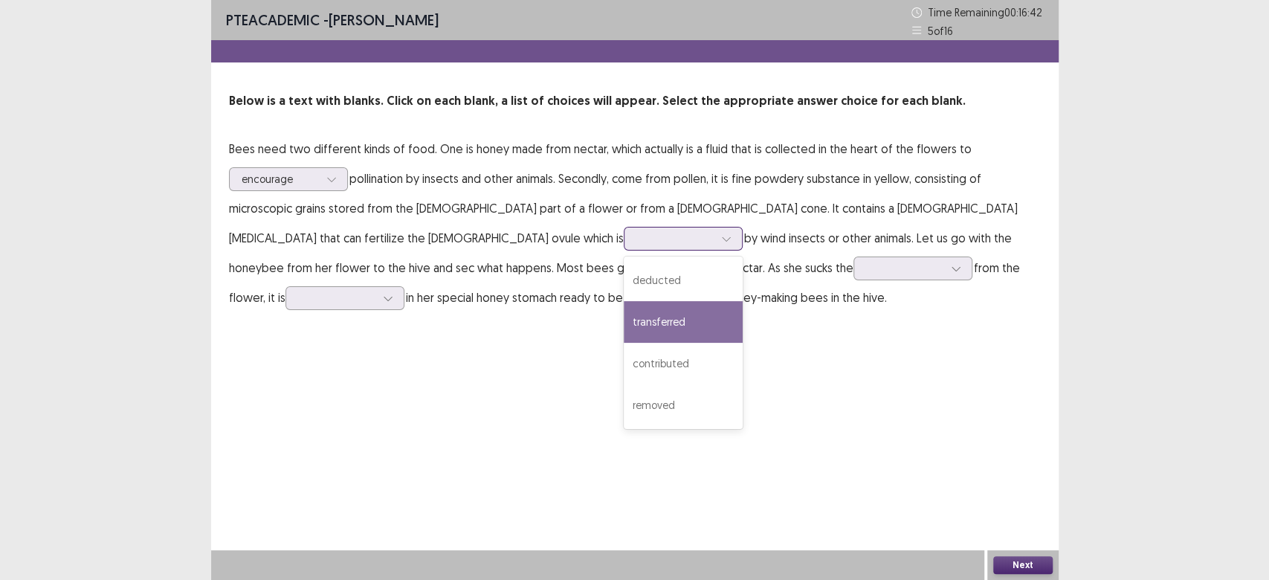
click at [624, 306] on div "transferred" at bounding box center [683, 322] width 119 height 42
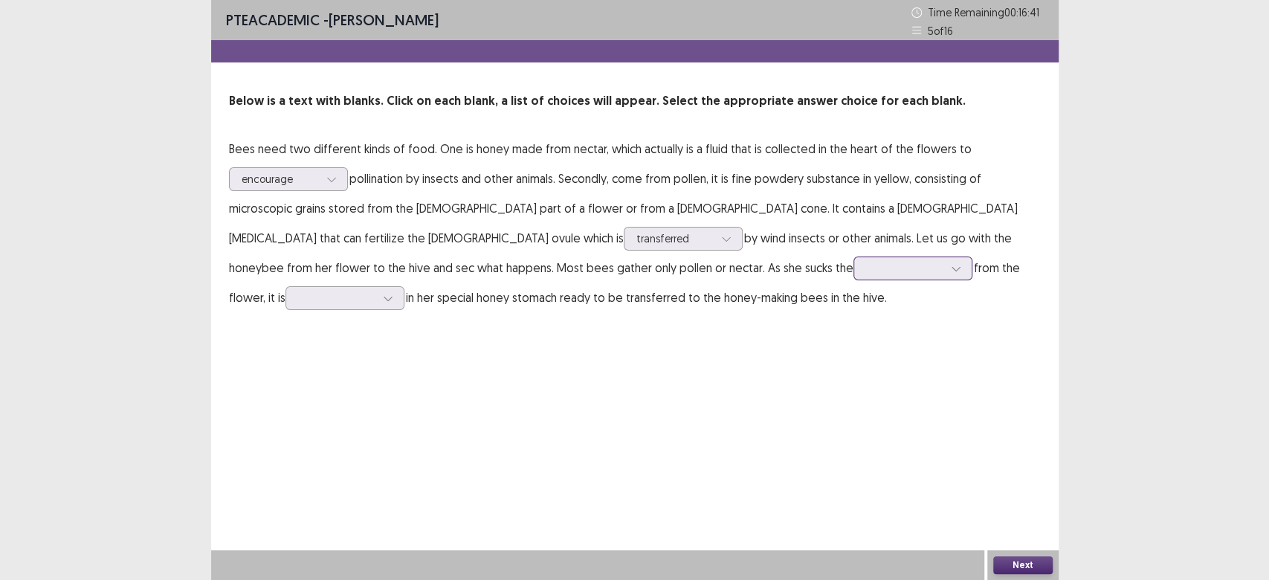
click at [853, 271] on div at bounding box center [912, 268] width 119 height 24
click at [853, 439] on div "juice" at bounding box center [912, 435] width 119 height 42
click at [393, 293] on icon at bounding box center [388, 298] width 10 height 10
click at [404, 319] on div "used" at bounding box center [344, 340] width 119 height 42
click at [1018, 568] on button "Next" at bounding box center [1022, 565] width 59 height 18
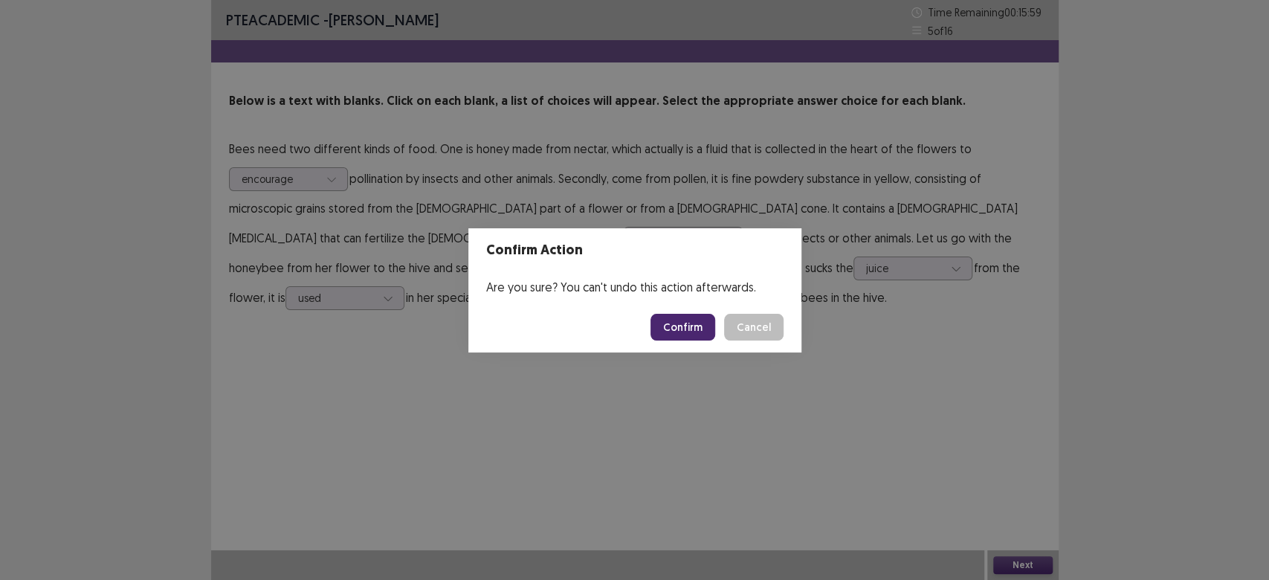
click at [688, 318] on button "Confirm" at bounding box center [682, 327] width 65 height 27
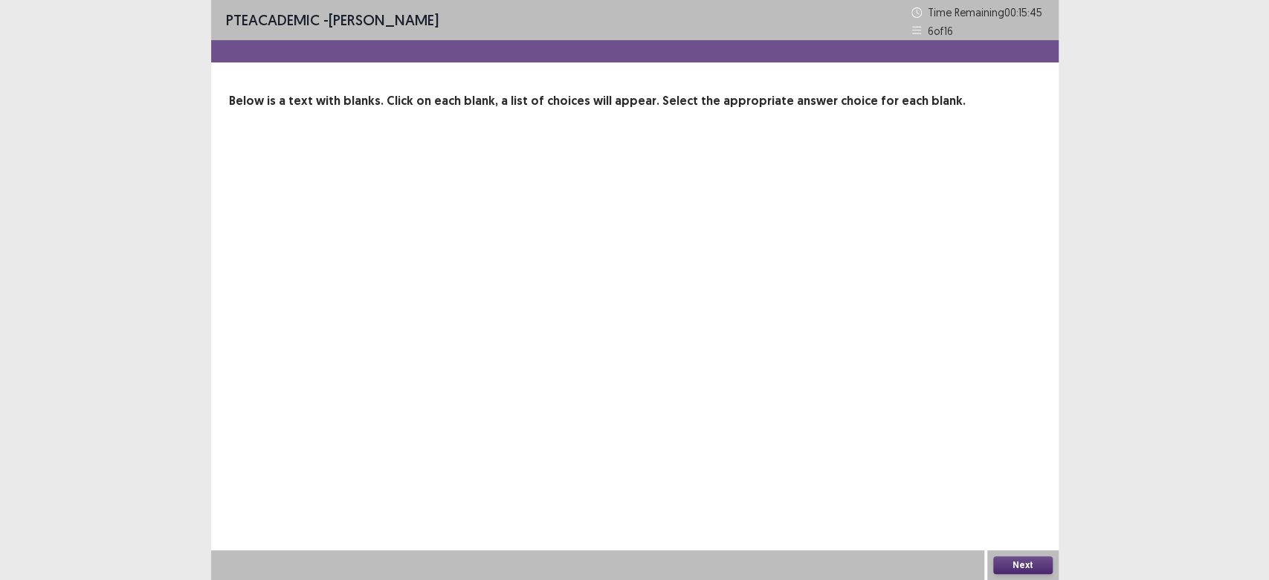
click at [789, 294] on div "PTE academic - [PERSON_NAME] Time Remaining 00 : 15 : 45 6 of 16 Below is a tex…" at bounding box center [634, 290] width 847 height 580
click at [1021, 561] on button "Next" at bounding box center [1022, 565] width 59 height 18
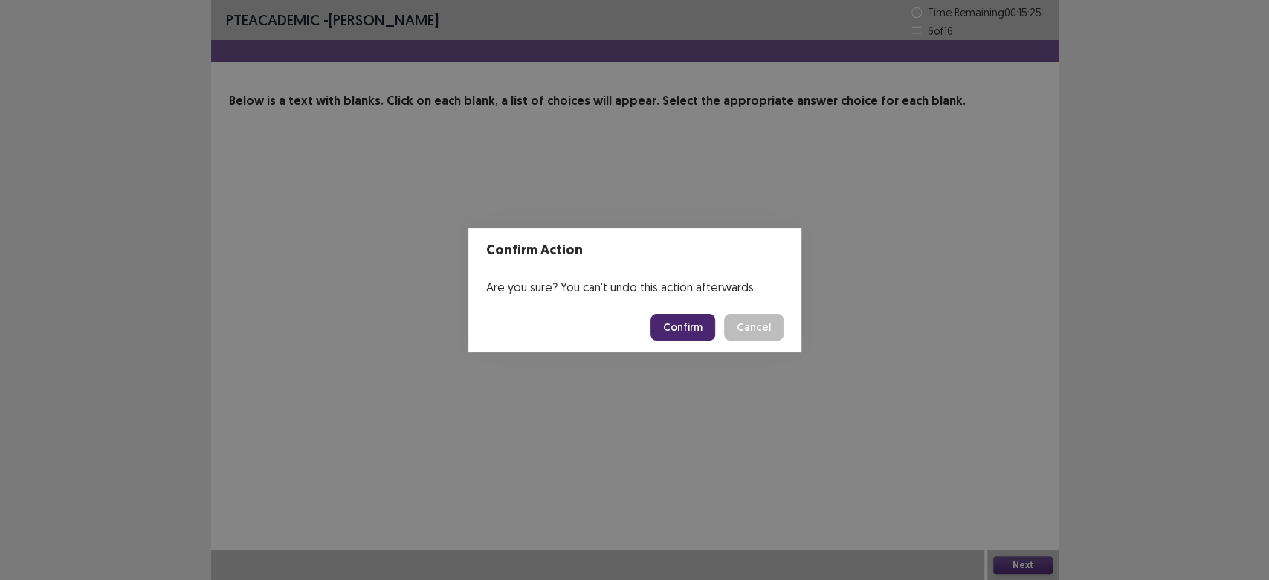
click at [760, 339] on button "Cancel" at bounding box center [753, 327] width 59 height 27
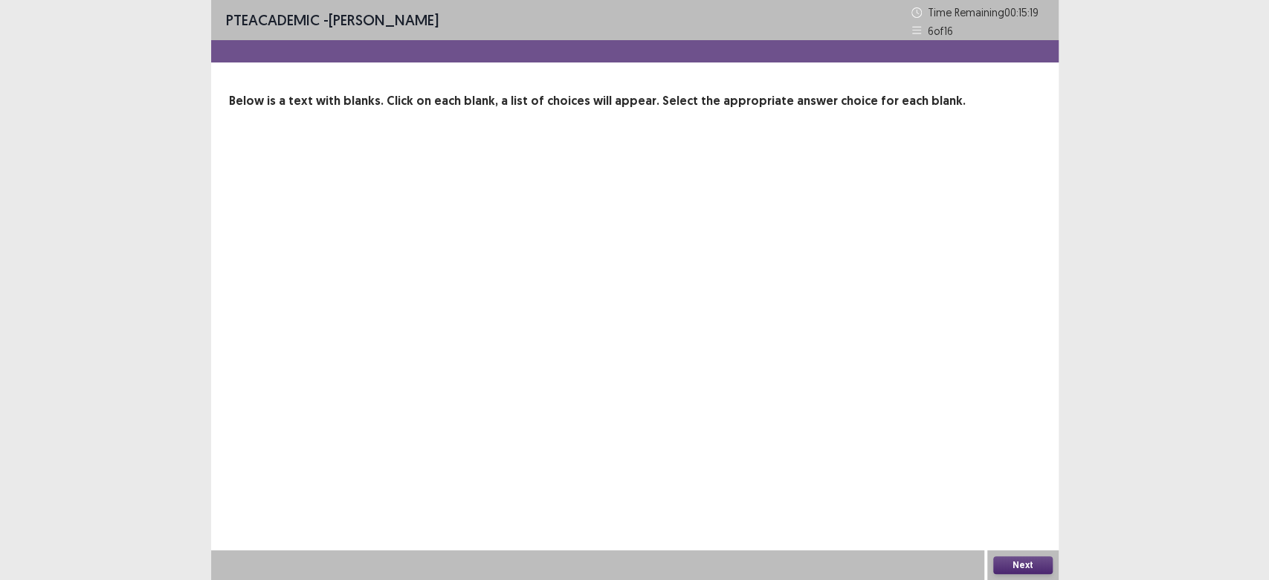
click at [1021, 557] on div "Next" at bounding box center [1022, 565] width 71 height 30
click at [1021, 557] on button "Next" at bounding box center [1022, 565] width 59 height 18
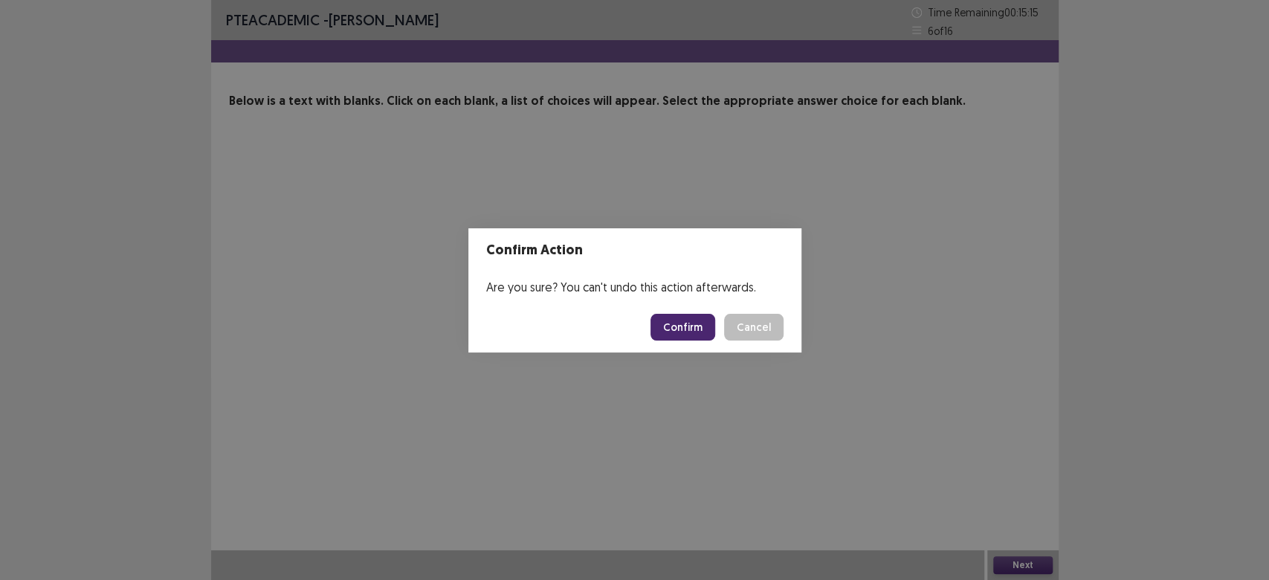
click at [674, 336] on button "Confirm" at bounding box center [682, 327] width 65 height 27
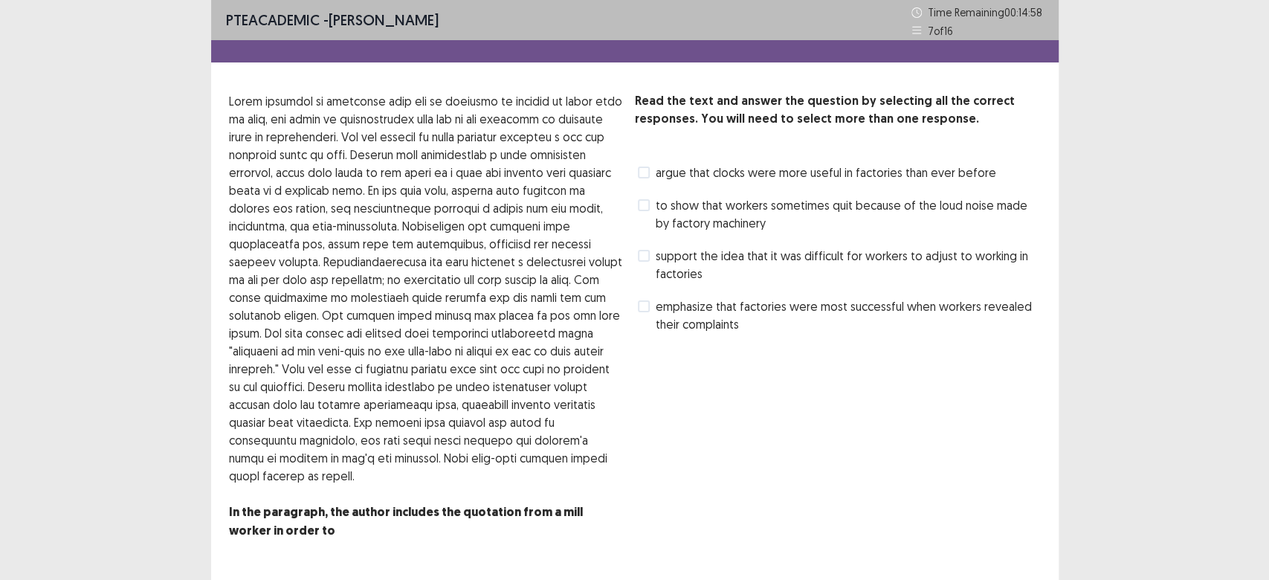
click at [644, 254] on span at bounding box center [644, 256] width 12 height 12
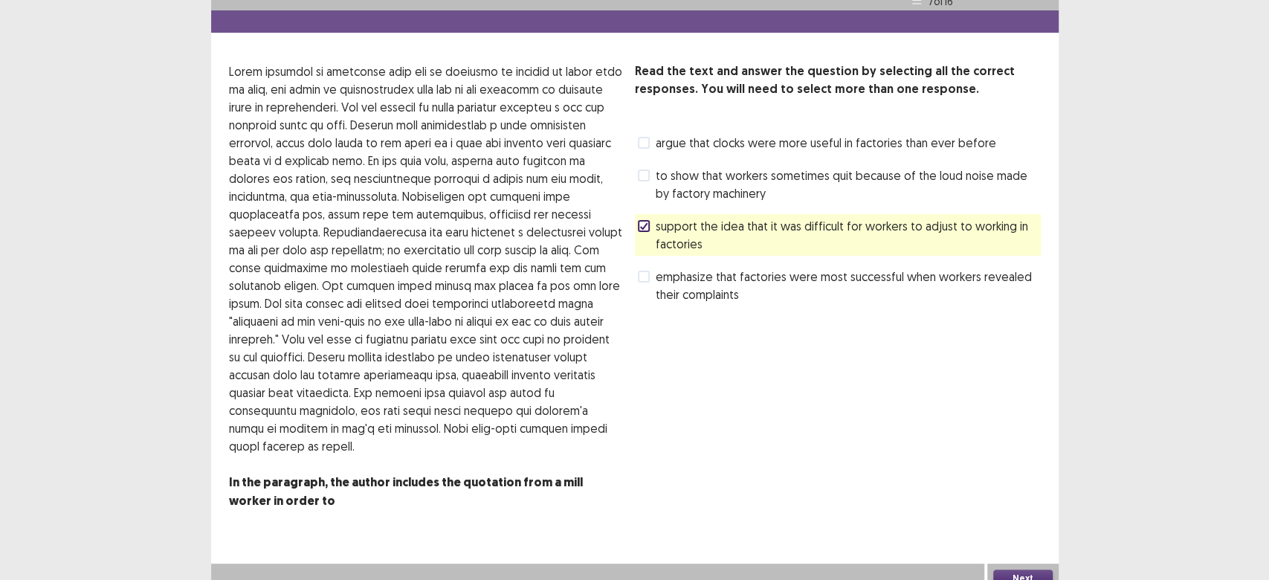
scroll to position [42, 0]
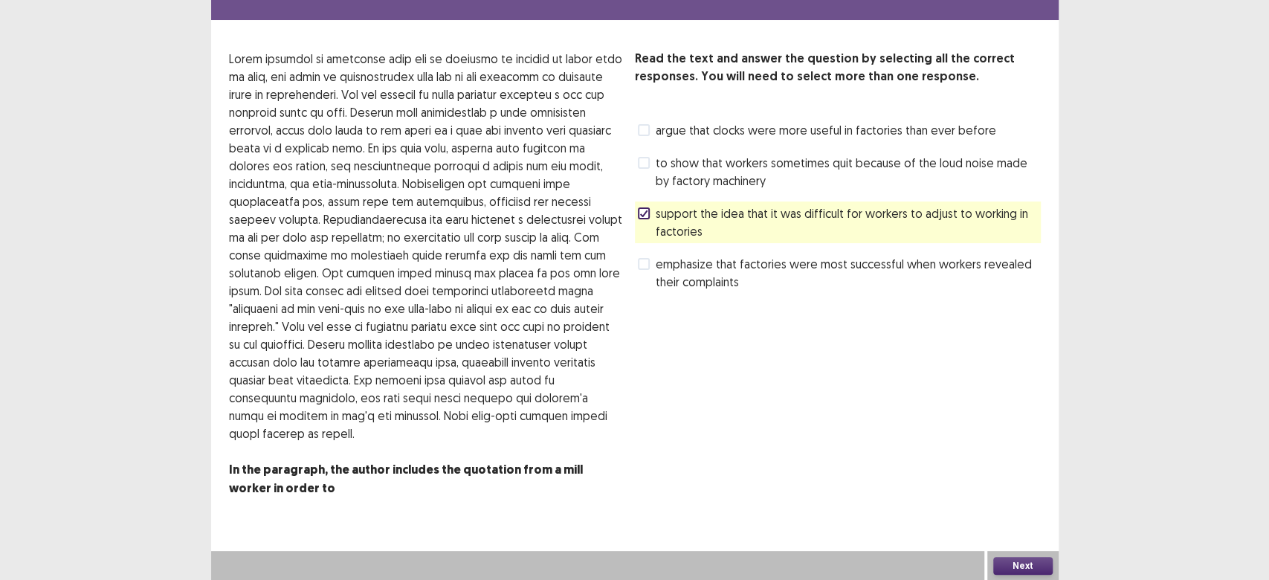
click at [1034, 561] on button "Next" at bounding box center [1022, 566] width 59 height 18
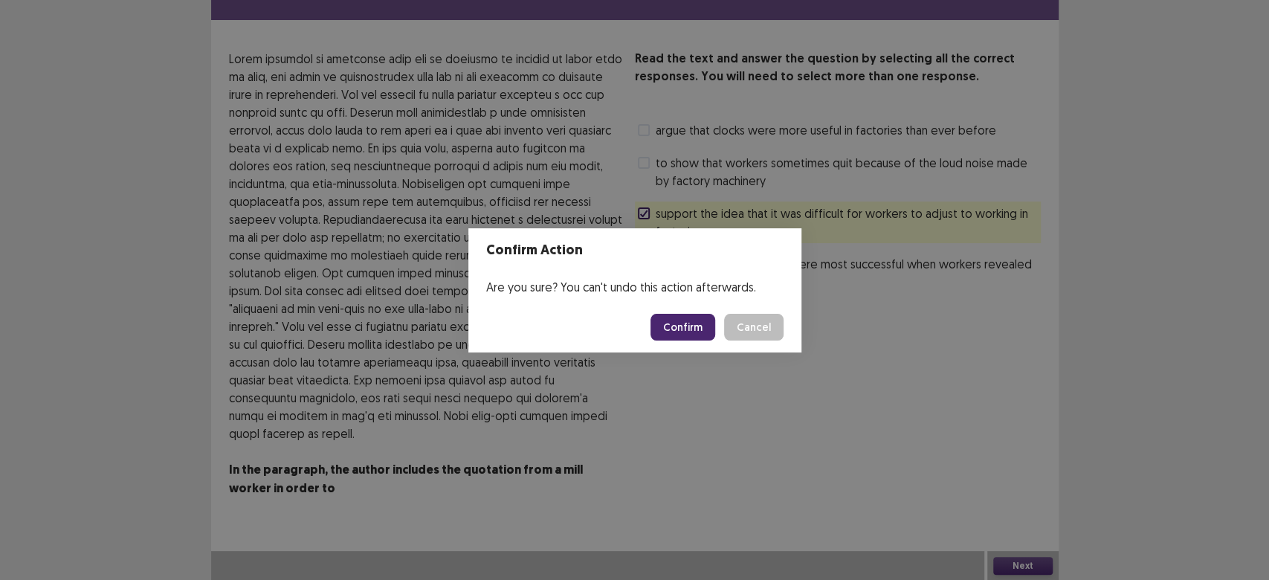
click at [658, 314] on button "Confirm" at bounding box center [682, 327] width 65 height 27
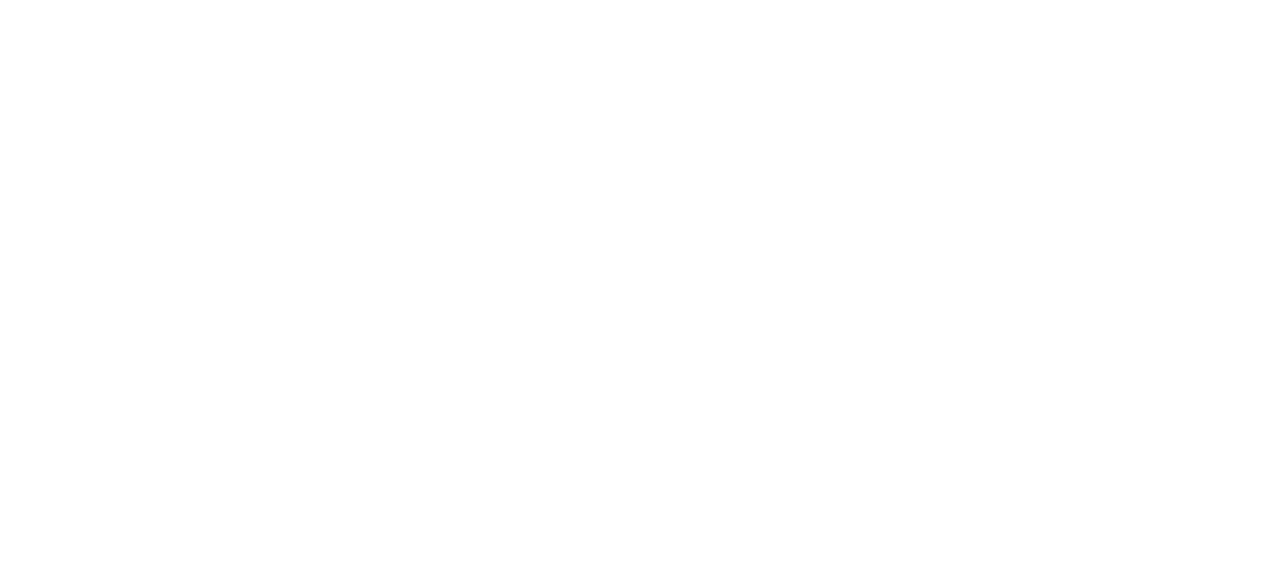
scroll to position [0, 0]
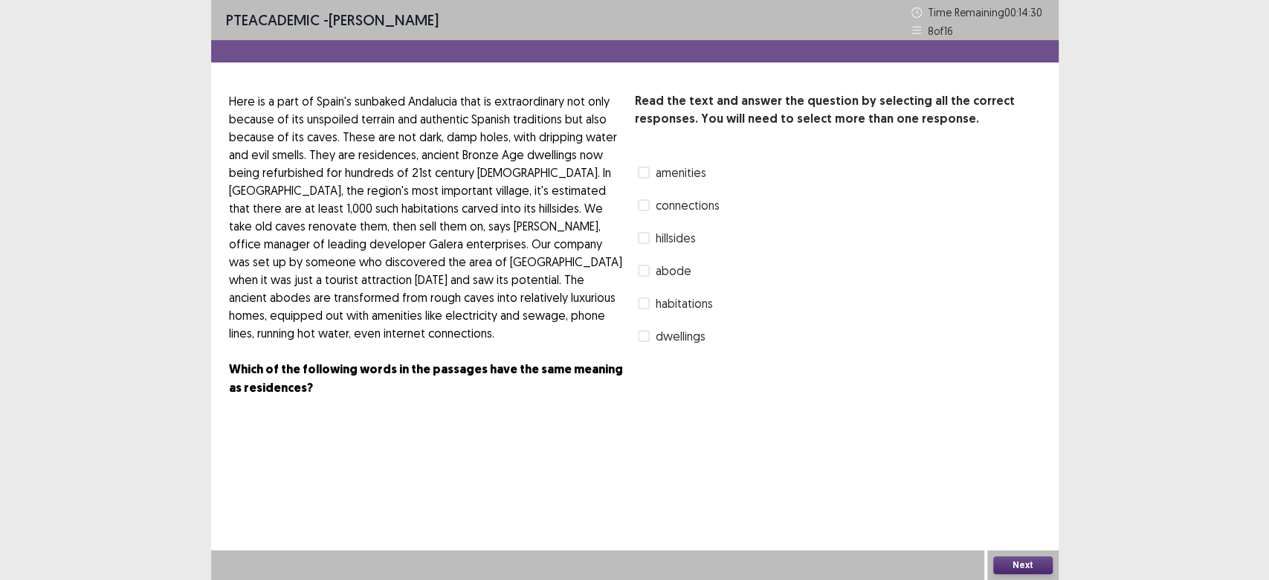
click at [652, 205] on label "connections" at bounding box center [679, 205] width 82 height 18
click at [1018, 562] on button "Next" at bounding box center [1022, 565] width 59 height 18
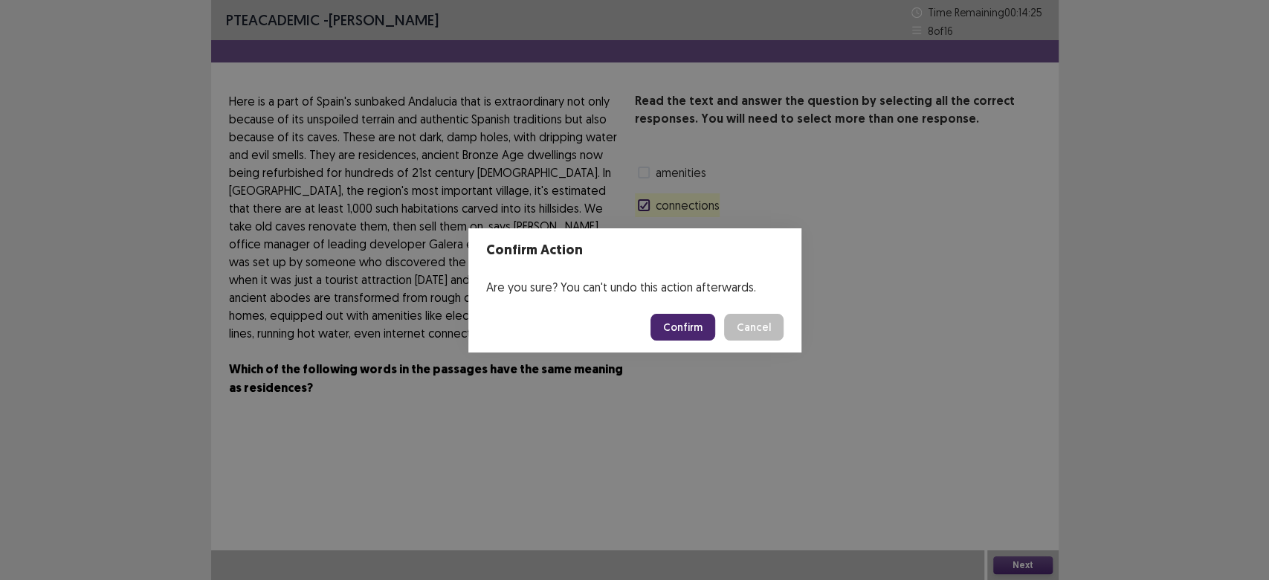
click at [743, 325] on button "Cancel" at bounding box center [753, 327] width 59 height 27
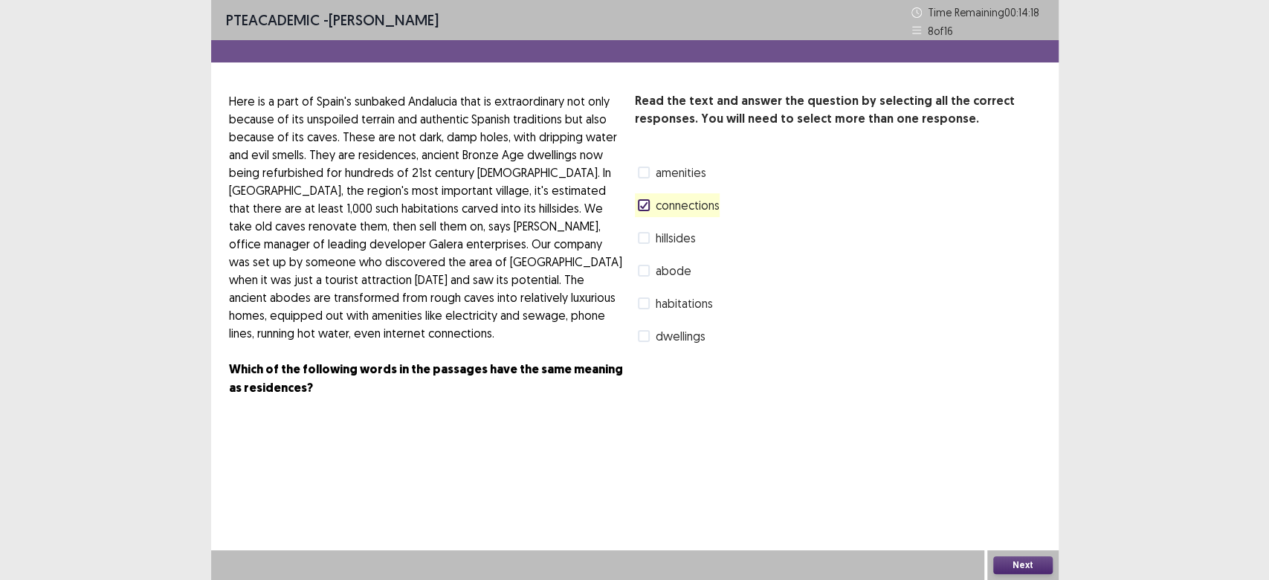
click at [1007, 556] on button "Next" at bounding box center [1022, 565] width 59 height 18
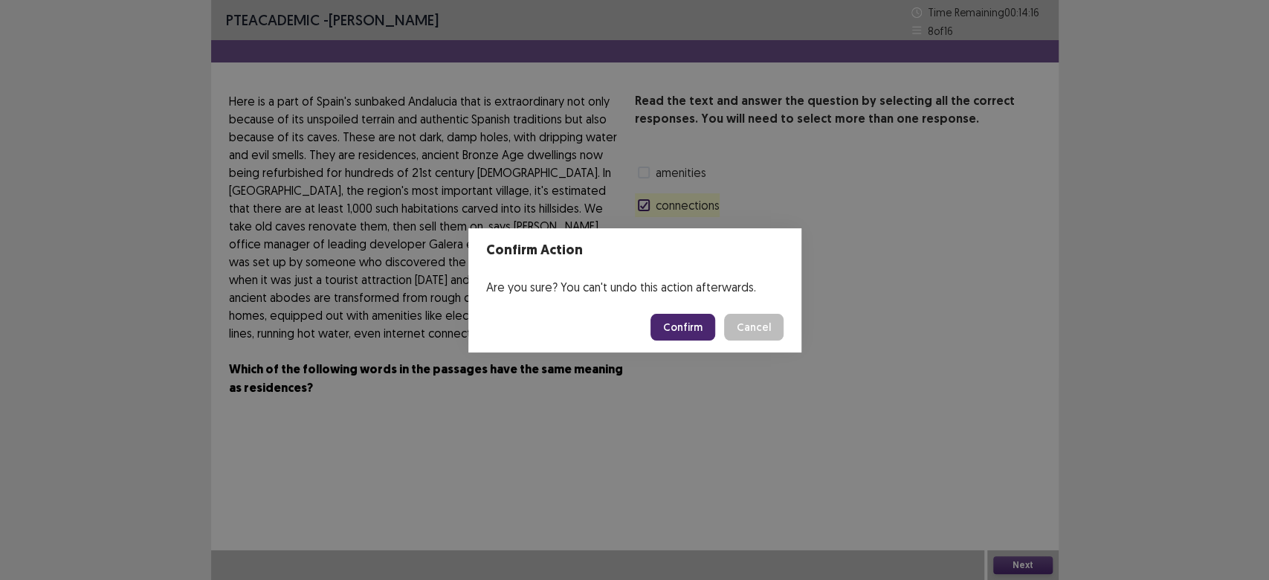
click at [685, 321] on button "Confirm" at bounding box center [682, 327] width 65 height 27
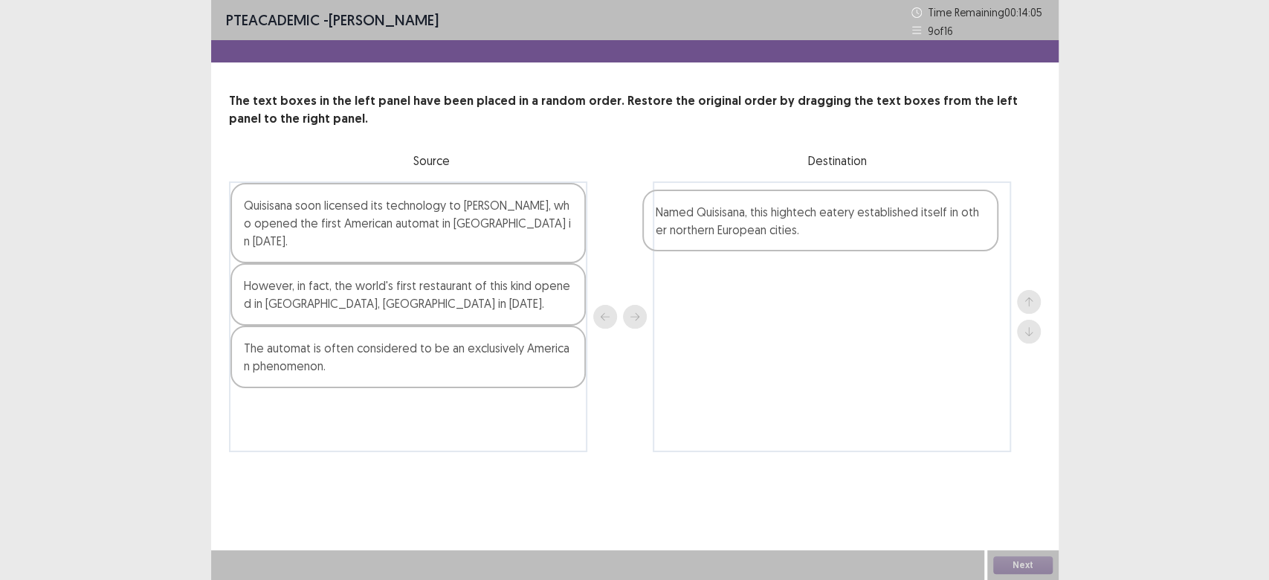
drag, startPoint x: 508, startPoint y: 224, endPoint x: 924, endPoint y: 236, distance: 416.5
click at [924, 236] on div "Named Quisisana, this hightech eatery established itself in other northern Euro…" at bounding box center [635, 316] width 812 height 271
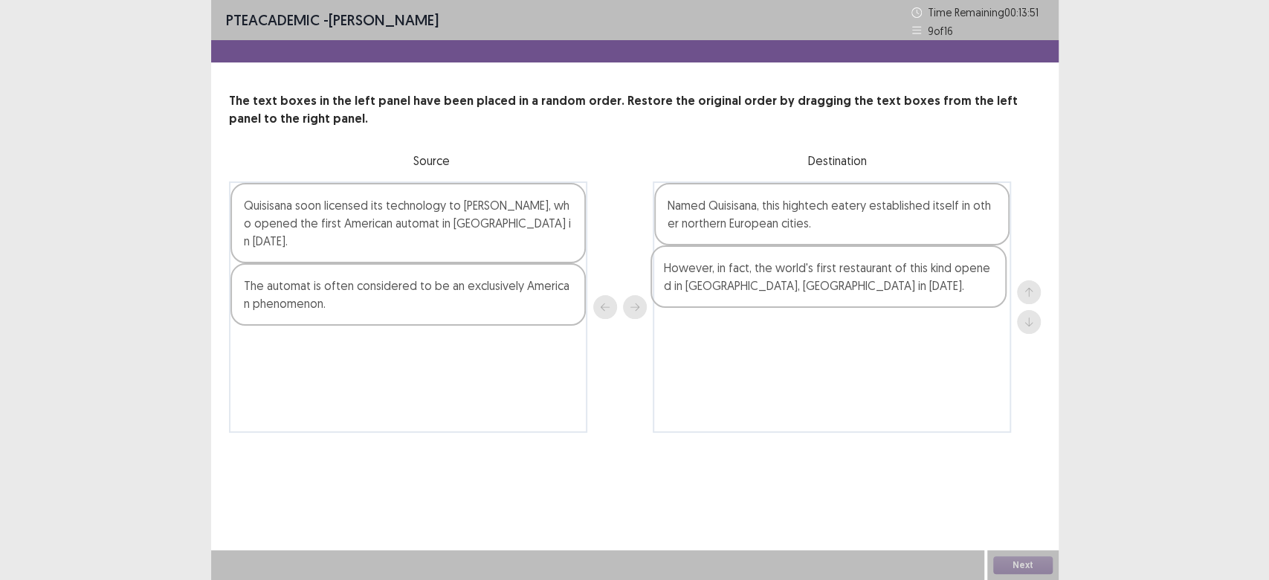
drag, startPoint x: 384, startPoint y: 300, endPoint x: 809, endPoint y: 301, distance: 425.2
click at [809, 301] on div "Quisisana soon licensed its technology to [PERSON_NAME], who opened the first A…" at bounding box center [635, 306] width 812 height 251
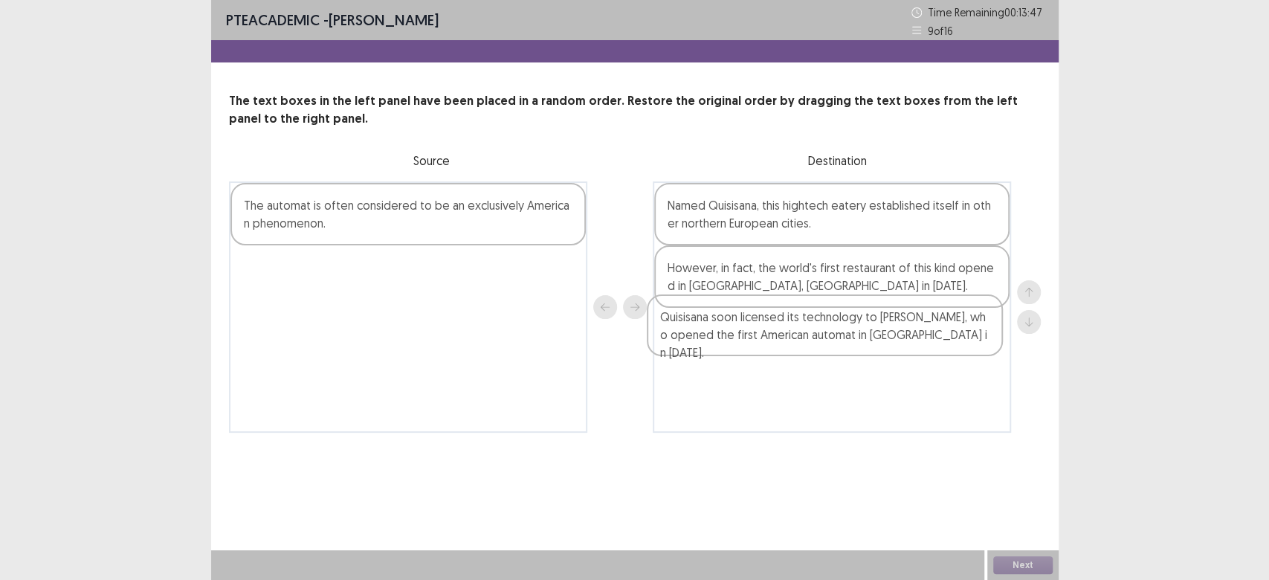
drag, startPoint x: 466, startPoint y: 230, endPoint x: 886, endPoint y: 346, distance: 435.6
click at [886, 346] on div "Quisisana soon licensed its technology to [PERSON_NAME], who opened the first A…" at bounding box center [635, 306] width 812 height 251
drag, startPoint x: 778, startPoint y: 275, endPoint x: 774, endPoint y: 335, distance: 59.6
click at [774, 335] on div "Named Quisisana, this hightech eatery established itself in other northern Euro…" at bounding box center [832, 306] width 358 height 251
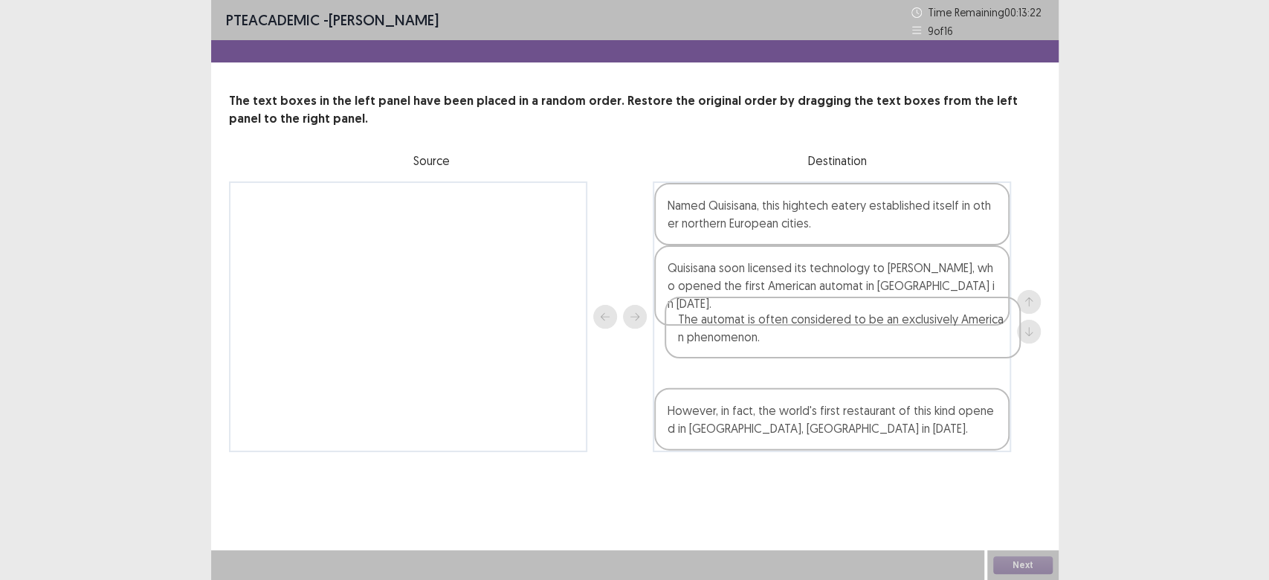
drag, startPoint x: 452, startPoint y: 229, endPoint x: 890, endPoint y: 343, distance: 452.6
click at [890, 343] on div "The automat is often considered to be an exclusively American phenomenon. Named…" at bounding box center [635, 316] width 812 height 271
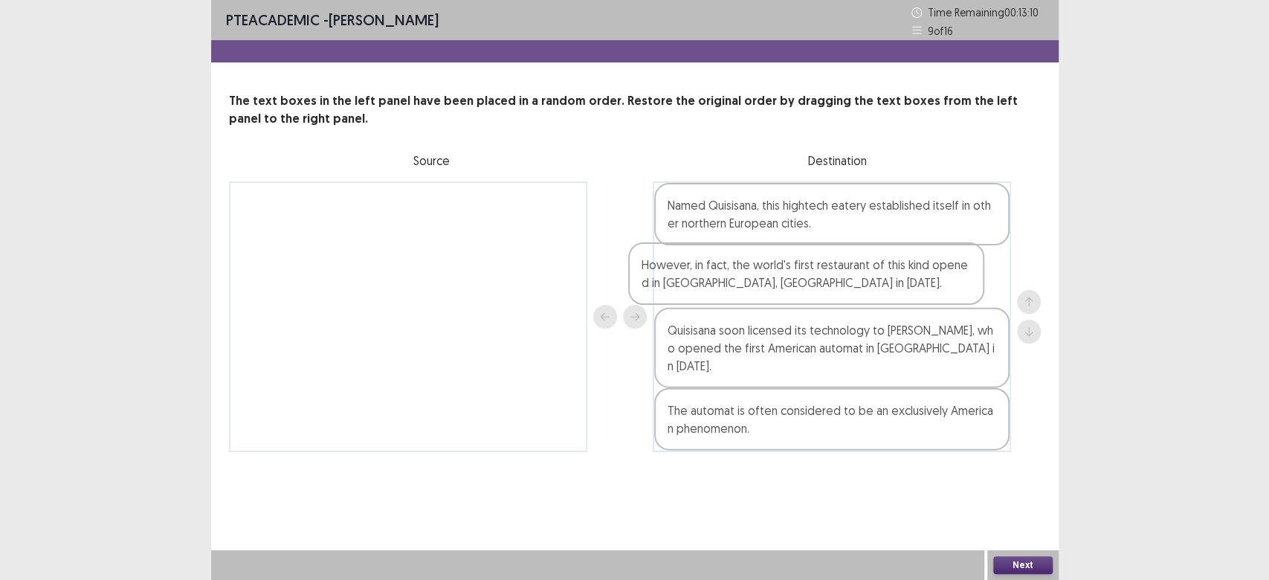
drag, startPoint x: 785, startPoint y: 407, endPoint x: 766, endPoint y: 275, distance: 133.7
click at [767, 277] on div "Named Quisisana, this hightech eatery established itself in other northern Euro…" at bounding box center [832, 316] width 358 height 271
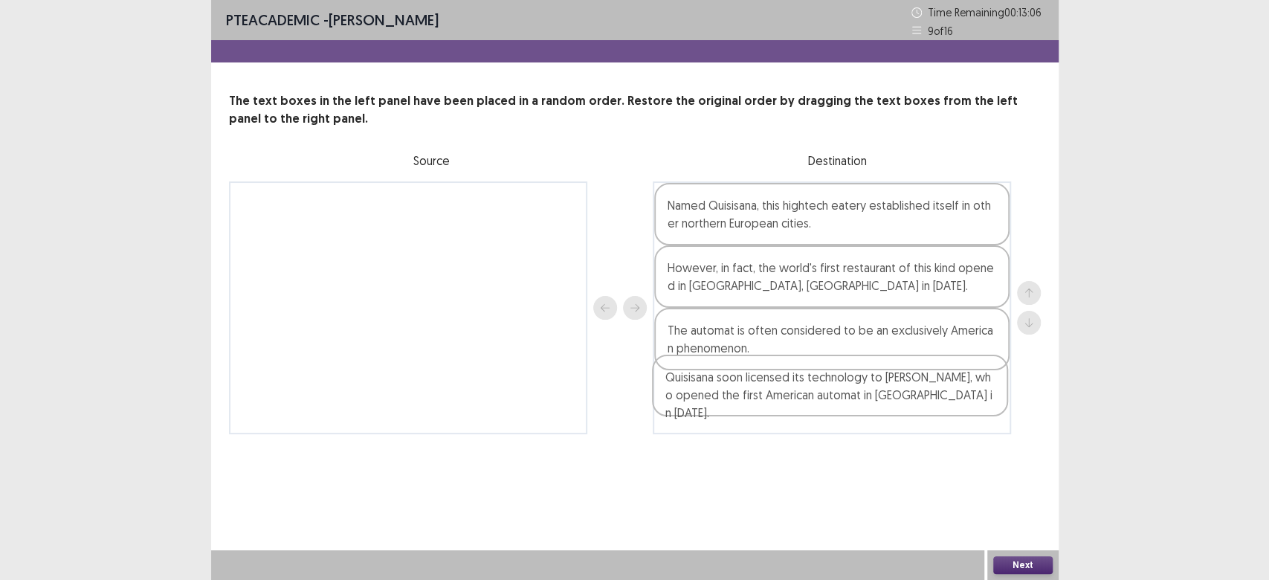
drag, startPoint x: 797, startPoint y: 331, endPoint x: 795, endPoint y: 383, distance: 52.1
click at [795, 383] on div "Named Quisisana, this hightech eatery established itself in other northern Euro…" at bounding box center [832, 307] width 358 height 253
drag, startPoint x: 974, startPoint y: 230, endPoint x: 957, endPoint y: 229, distance: 17.1
click at [962, 230] on div "Named Quisisana, this hightech eatery established itself in other northern Euro…" at bounding box center [832, 316] width 358 height 271
click at [767, 335] on div "The automat is often considered to be an exclusively American phenomenon." at bounding box center [831, 339] width 355 height 62
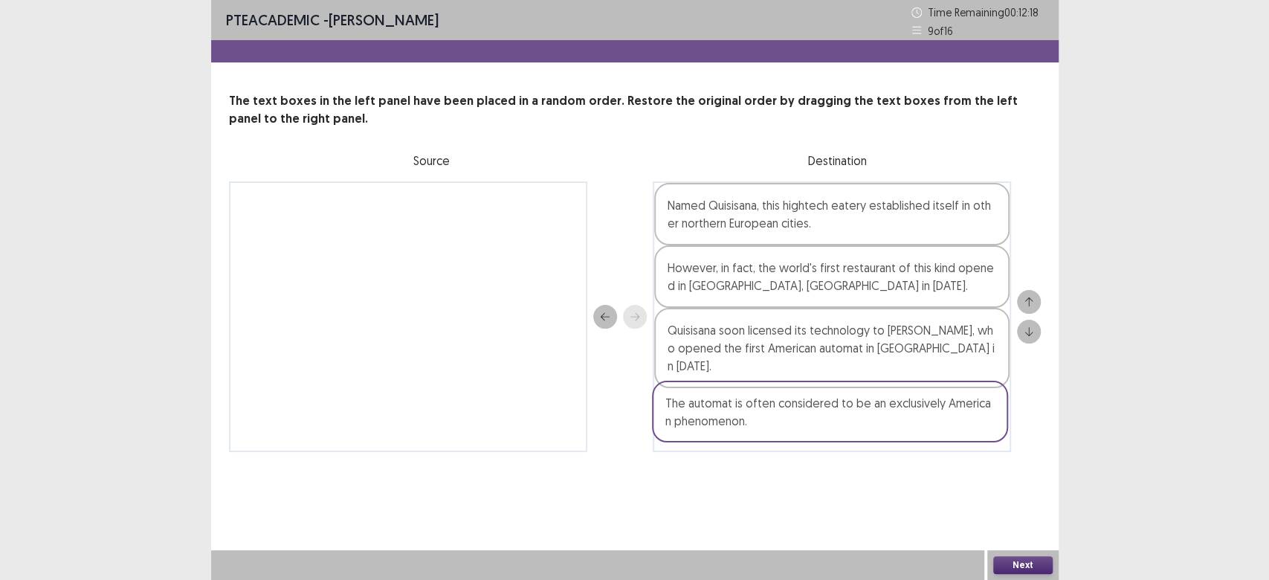
drag, startPoint x: 767, startPoint y: 335, endPoint x: 766, endPoint y: 415, distance: 80.3
click at [766, 415] on div "Named Quisisana, this hightech eatery established itself in other northern Euro…" at bounding box center [832, 316] width 358 height 271
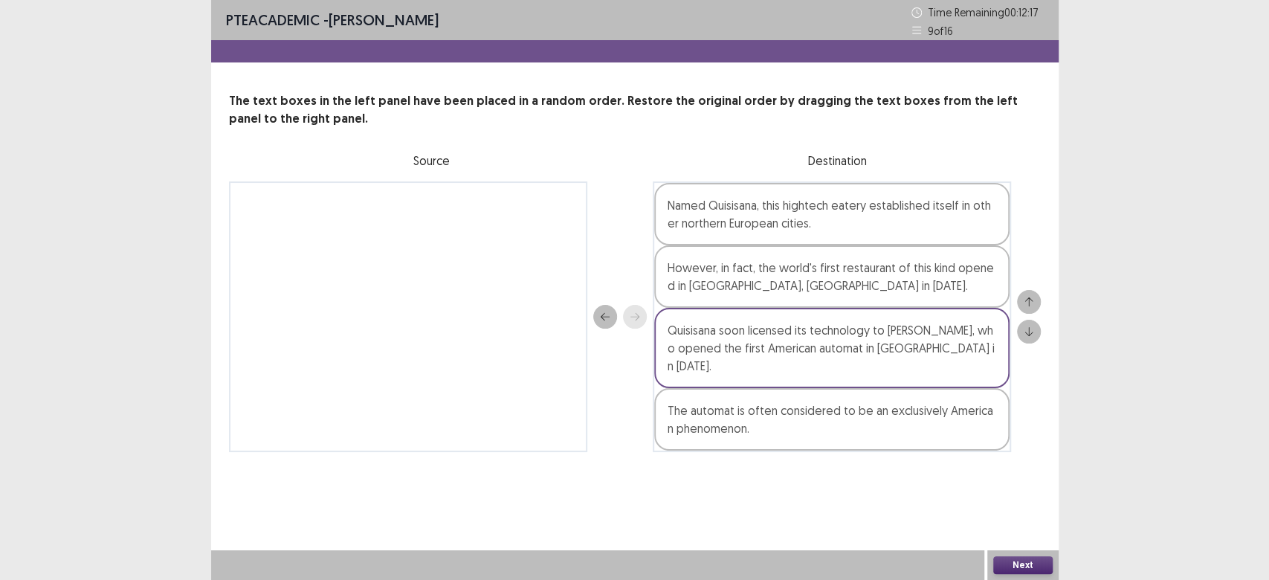
drag, startPoint x: 1024, startPoint y: 532, endPoint x: 1008, endPoint y: 559, distance: 31.0
click at [1008, 558] on div "PTE academic - [PERSON_NAME] Time Remaining 00 : 12 : 17 9 of 16 The text boxes…" at bounding box center [634, 290] width 847 height 580
click at [1010, 561] on button "Next" at bounding box center [1022, 565] width 59 height 18
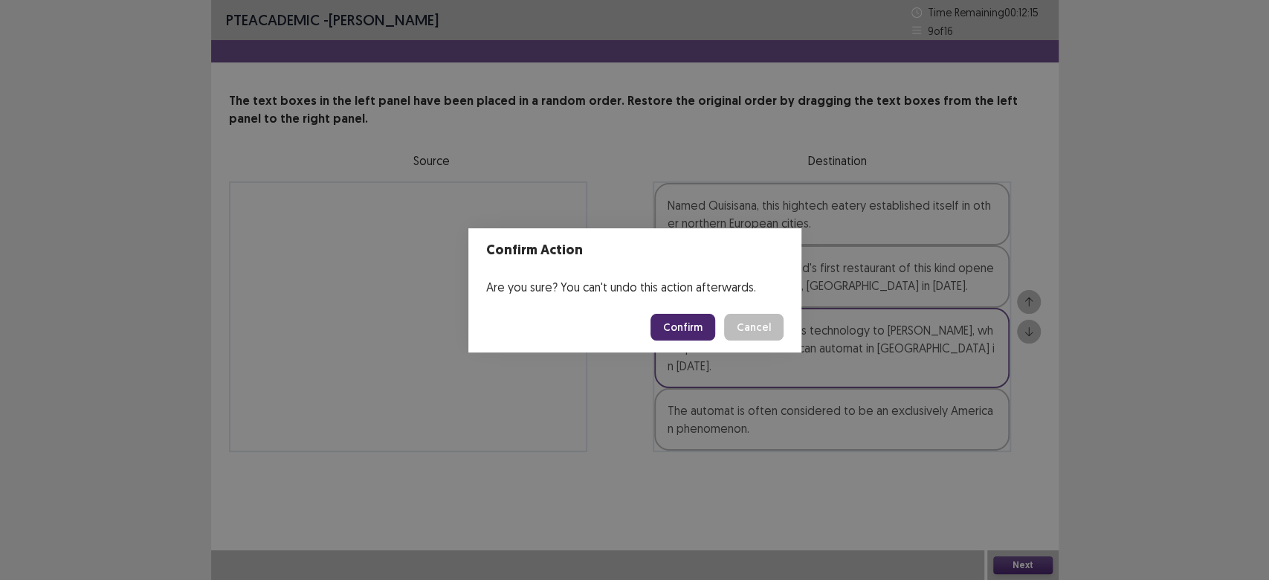
click at [685, 330] on button "Confirm" at bounding box center [682, 327] width 65 height 27
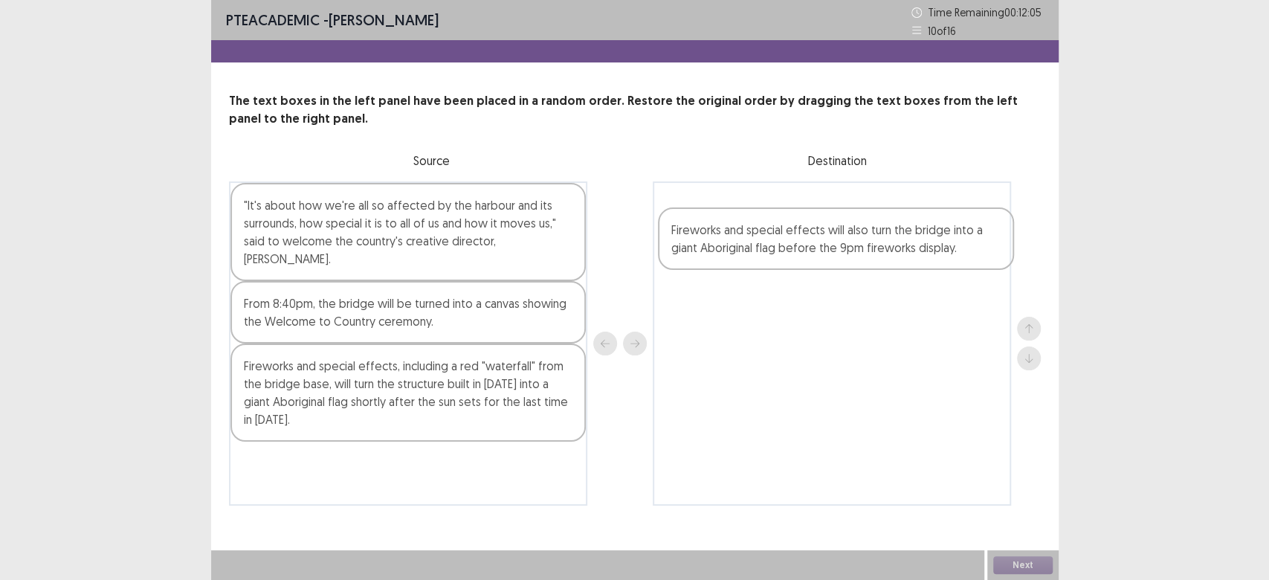
drag, startPoint x: 415, startPoint y: 325, endPoint x: 847, endPoint y: 255, distance: 438.3
click at [847, 255] on div ""It's about how we're all so affected by the harbour and its surrounds, how spe…" at bounding box center [635, 343] width 812 height 324
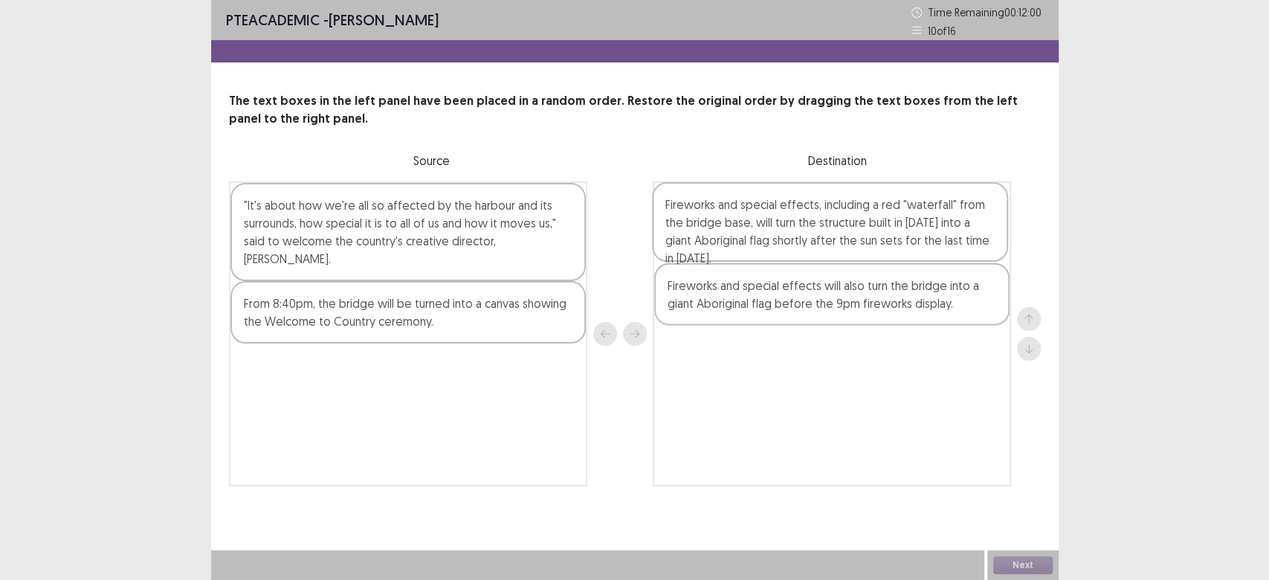
drag, startPoint x: 378, startPoint y: 407, endPoint x: 804, endPoint y: 247, distance: 455.2
click at [804, 247] on div ""It's about how we're all so affected by the harbour and its surrounds, how spe…" at bounding box center [635, 333] width 812 height 305
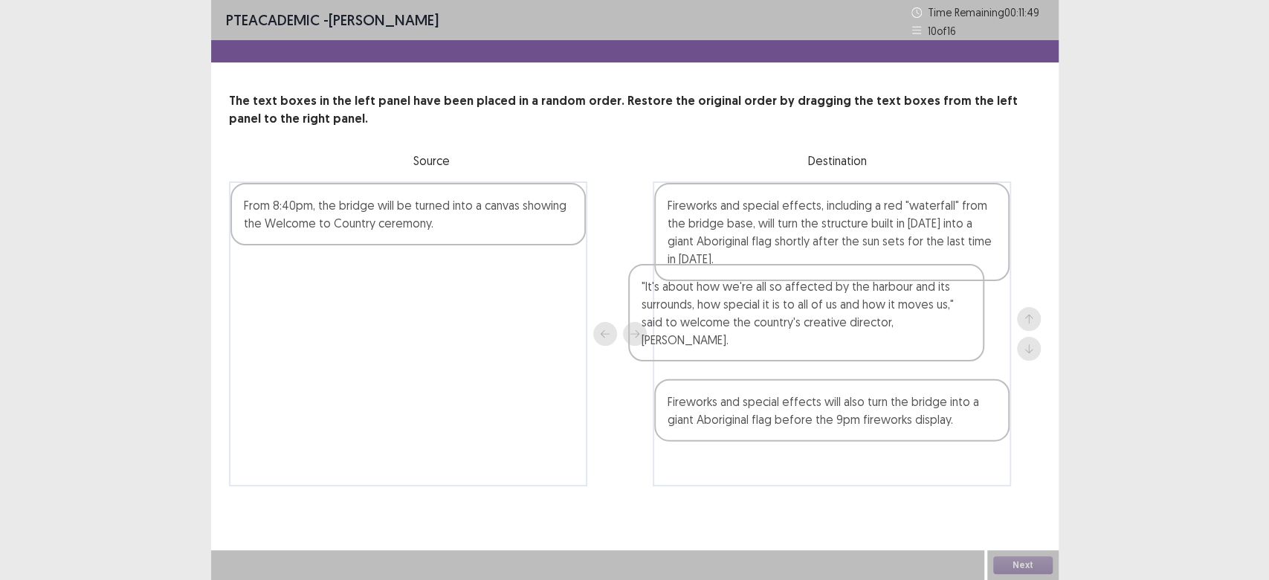
drag, startPoint x: 482, startPoint y: 236, endPoint x: 880, endPoint y: 322, distance: 407.5
click at [880, 322] on div ""It's about how we're all so affected by the harbour and its surrounds, how spe…" at bounding box center [635, 333] width 812 height 305
click at [880, 319] on div "Fireworks and special effects, including a red "waterfall" from the bridge base…" at bounding box center [832, 333] width 358 height 305
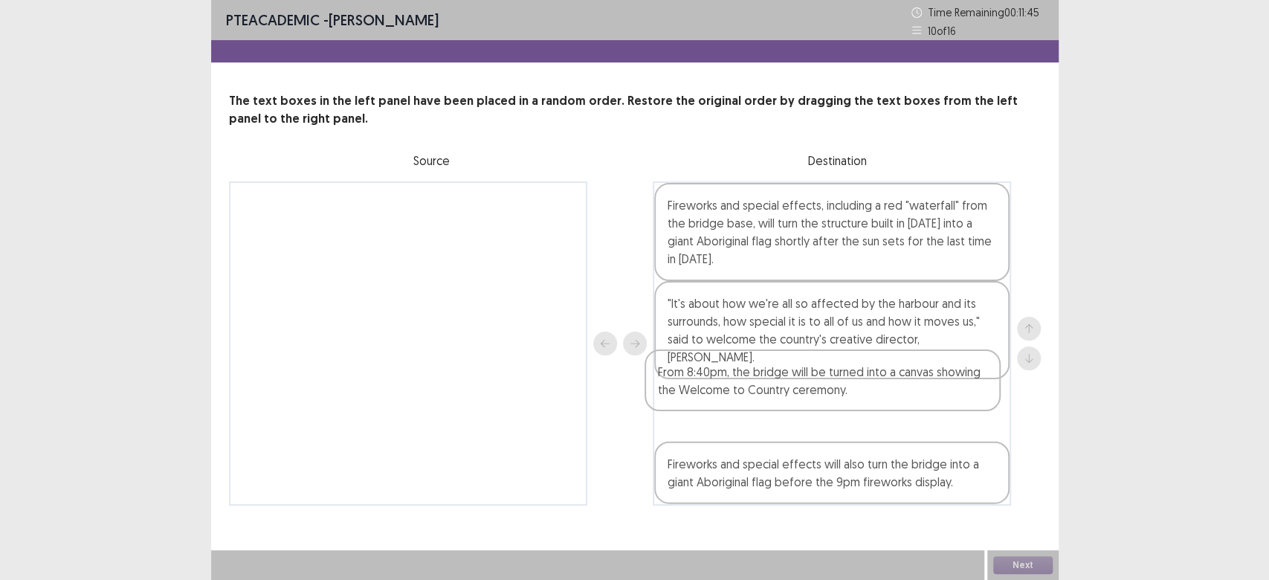
drag, startPoint x: 430, startPoint y: 240, endPoint x: 849, endPoint y: 408, distance: 451.0
click at [849, 408] on div "From 8:40pm, the bridge will be turned into a canvas showing the Welcome to Cou…" at bounding box center [635, 343] width 812 height 324
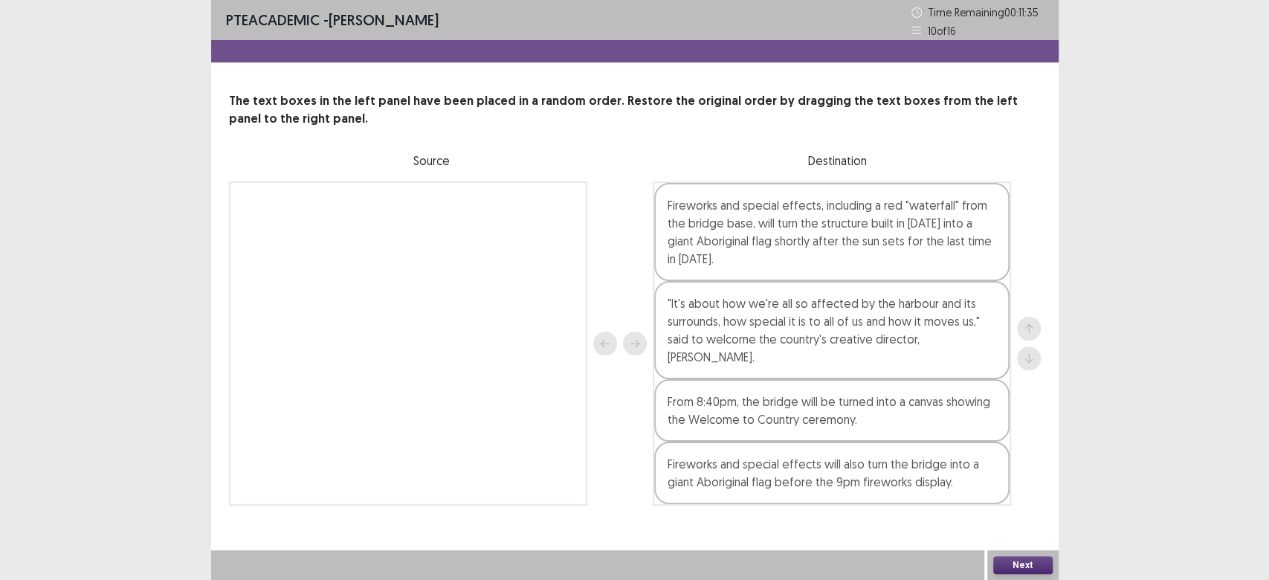
click at [1005, 565] on button "Next" at bounding box center [1022, 565] width 59 height 18
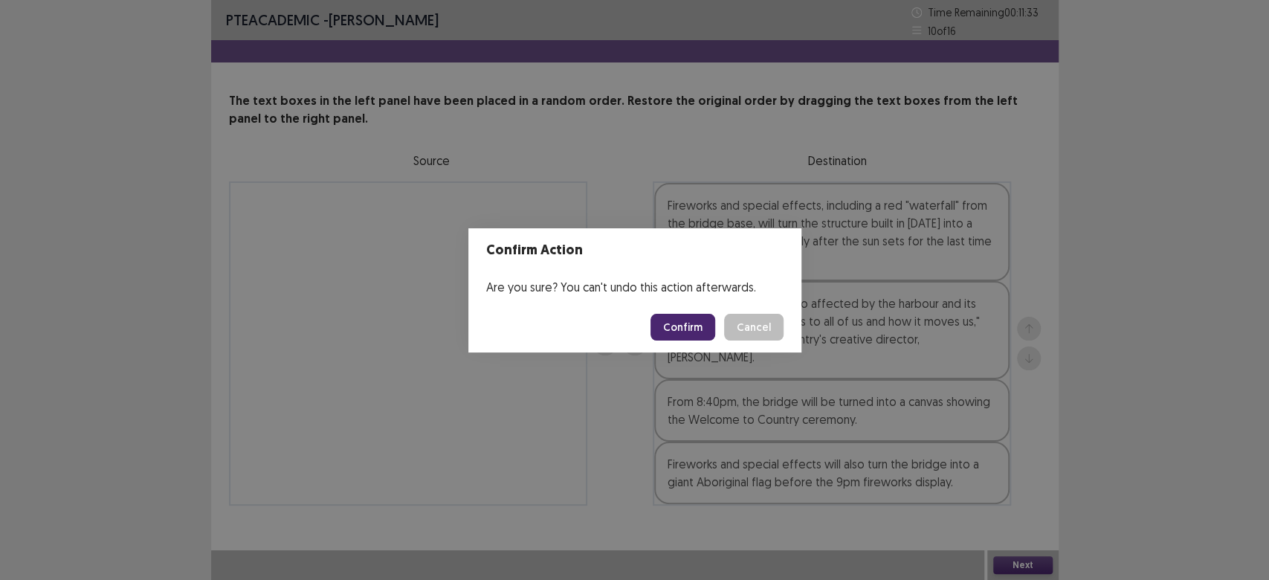
click at [691, 336] on button "Confirm" at bounding box center [682, 327] width 65 height 27
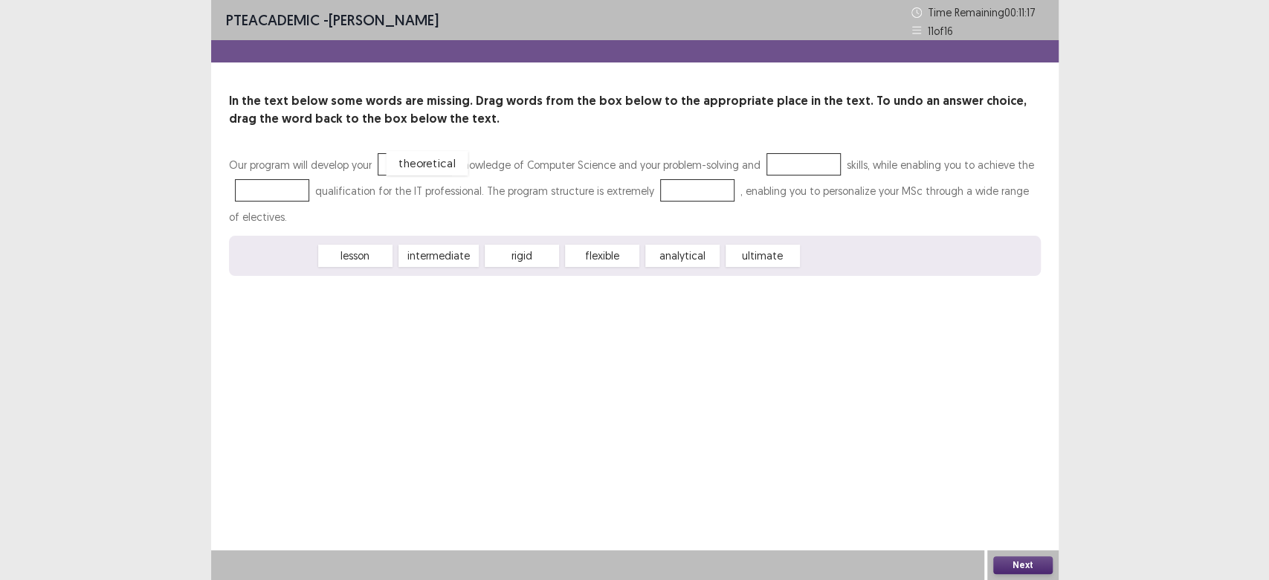
drag, startPoint x: 284, startPoint y: 257, endPoint x: 435, endPoint y: 164, distance: 177.2
drag, startPoint x: 607, startPoint y: 259, endPoint x: 821, endPoint y: 164, distance: 233.6
drag, startPoint x: 367, startPoint y: 258, endPoint x: 285, endPoint y: 190, distance: 107.2
drag, startPoint x: 439, startPoint y: 262, endPoint x: 691, endPoint y: 201, distance: 259.3
click at [997, 564] on button "Next" at bounding box center [1022, 565] width 59 height 18
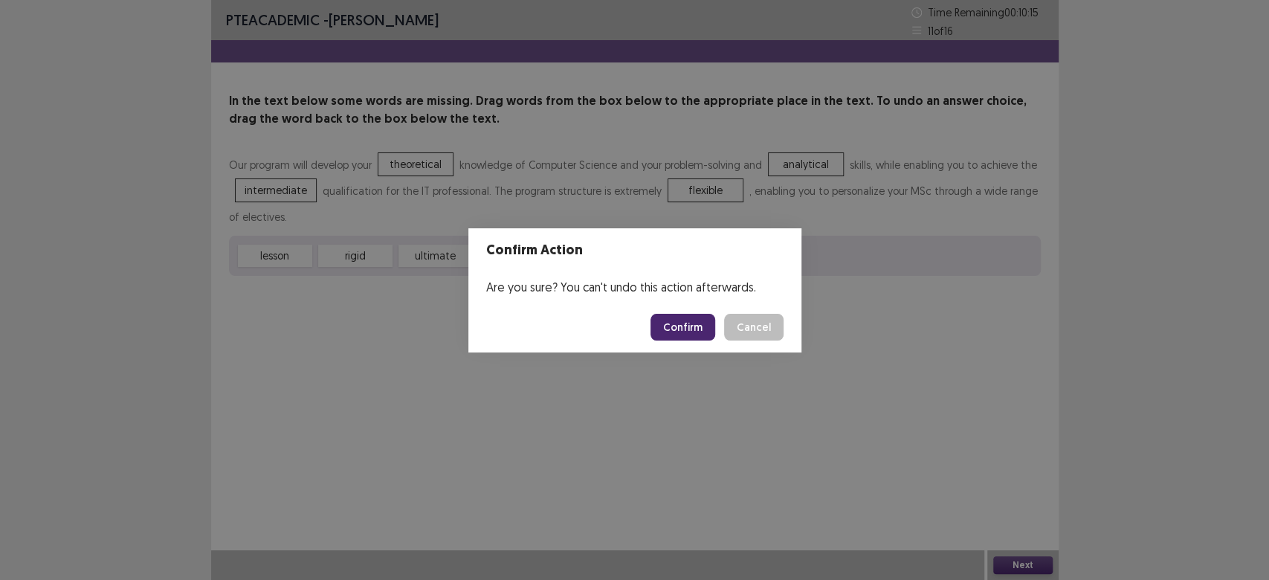
click at [678, 320] on button "Confirm" at bounding box center [682, 327] width 65 height 27
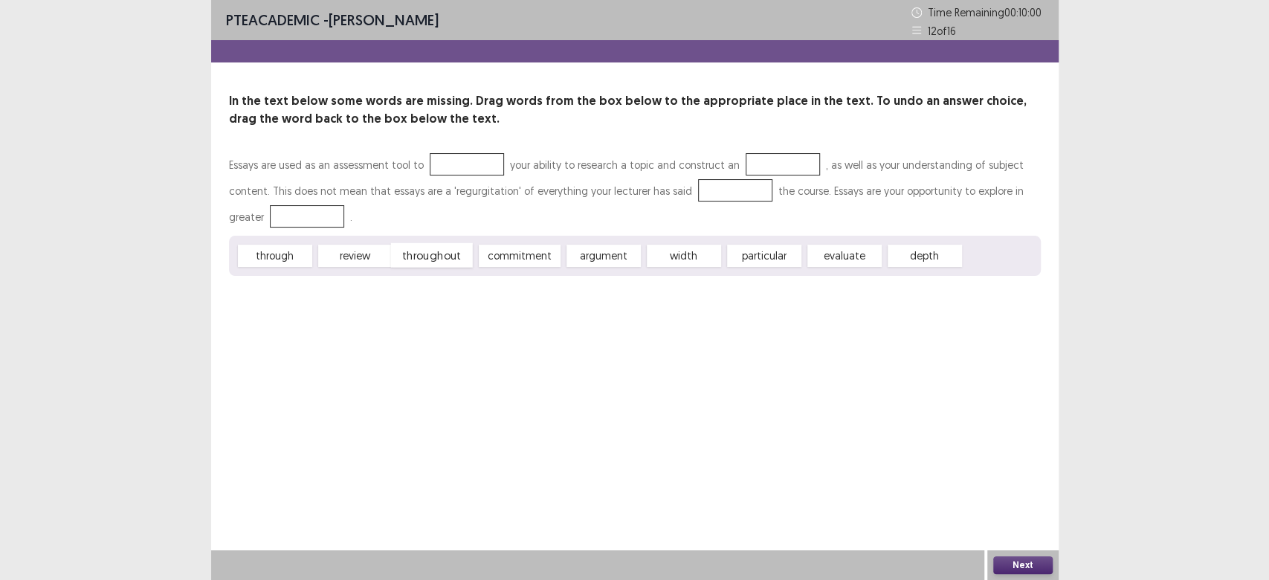
drag, startPoint x: 408, startPoint y: 256, endPoint x: 399, endPoint y: 255, distance: 9.0
click at [404, 255] on div "throughout" at bounding box center [431, 255] width 82 height 25
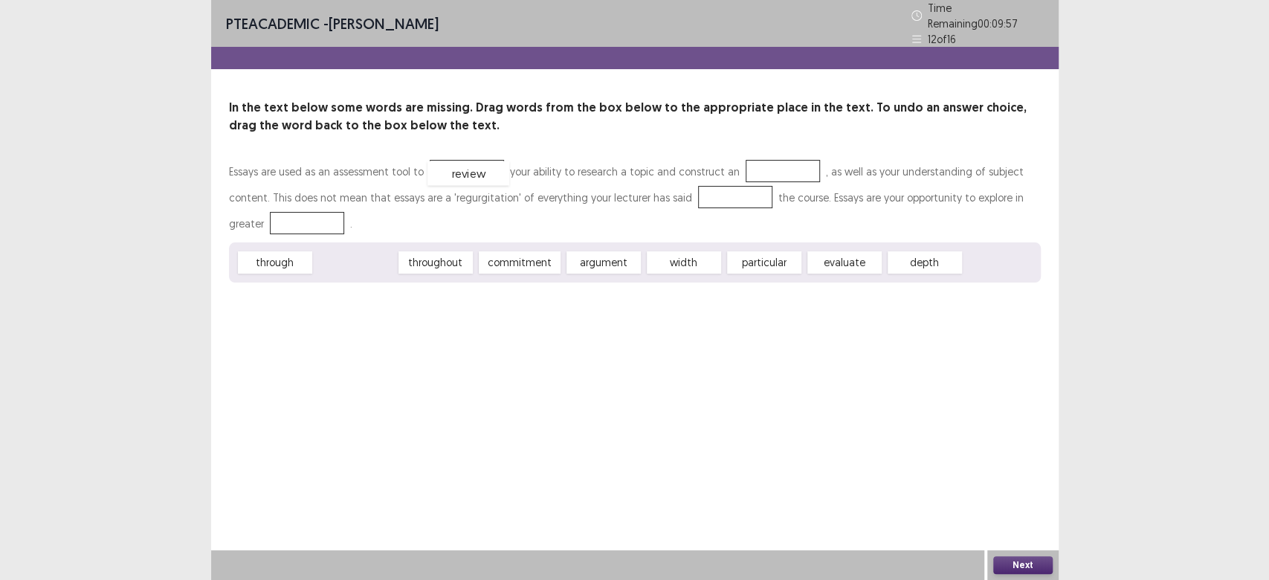
drag, startPoint x: 351, startPoint y: 256, endPoint x: 464, endPoint y: 167, distance: 144.0
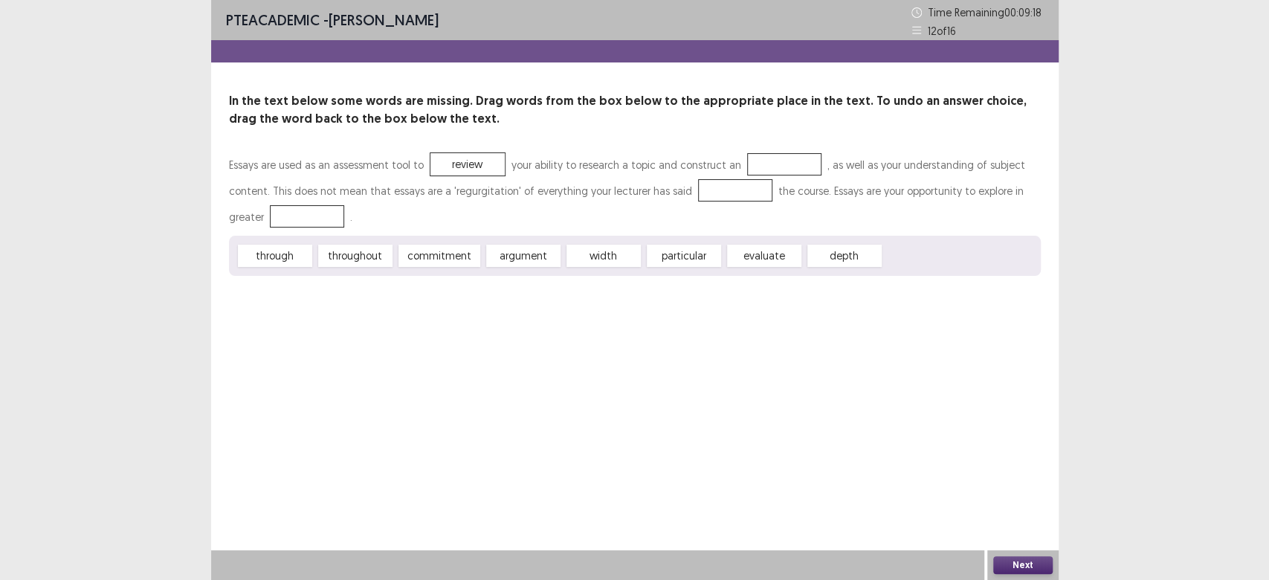
click at [666, 274] on div "through throughout commitment argument width particular evaluate depth" at bounding box center [635, 256] width 812 height 40
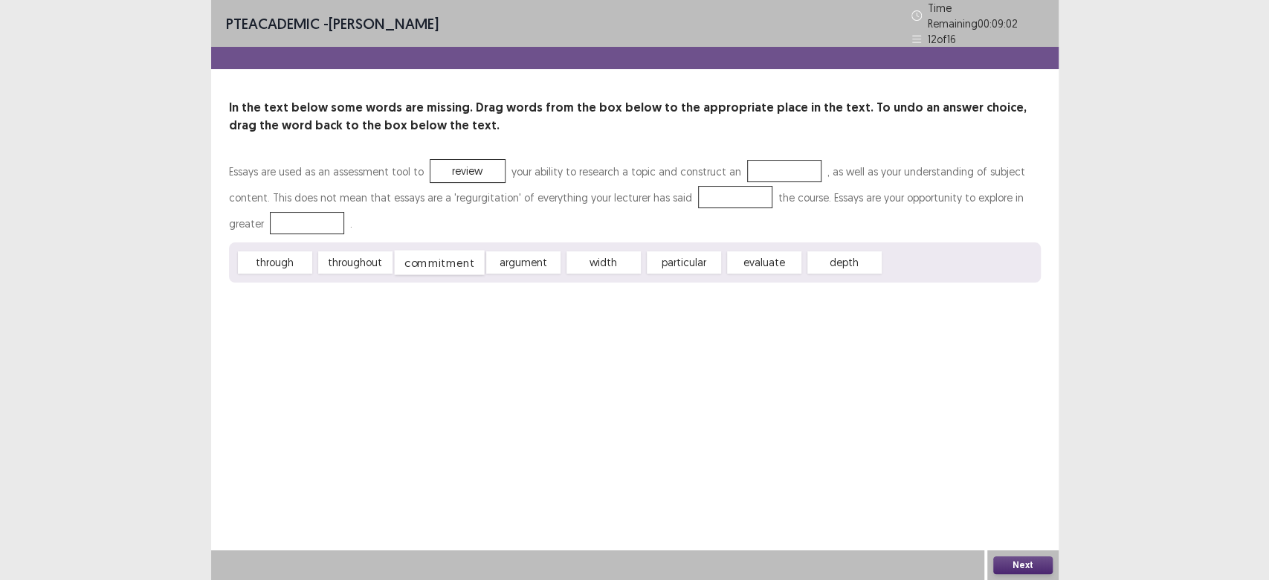
click at [452, 256] on div "commitment" at bounding box center [439, 263] width 90 height 25
drag, startPoint x: 434, startPoint y: 267, endPoint x: 275, endPoint y: 230, distance: 163.2
drag, startPoint x: 348, startPoint y: 257, endPoint x: 720, endPoint y: 199, distance: 376.2
click at [591, 256] on div "evaluate" at bounding box center [596, 263] width 82 height 25
drag, startPoint x: 593, startPoint y: 255, endPoint x: 767, endPoint y: 162, distance: 197.9
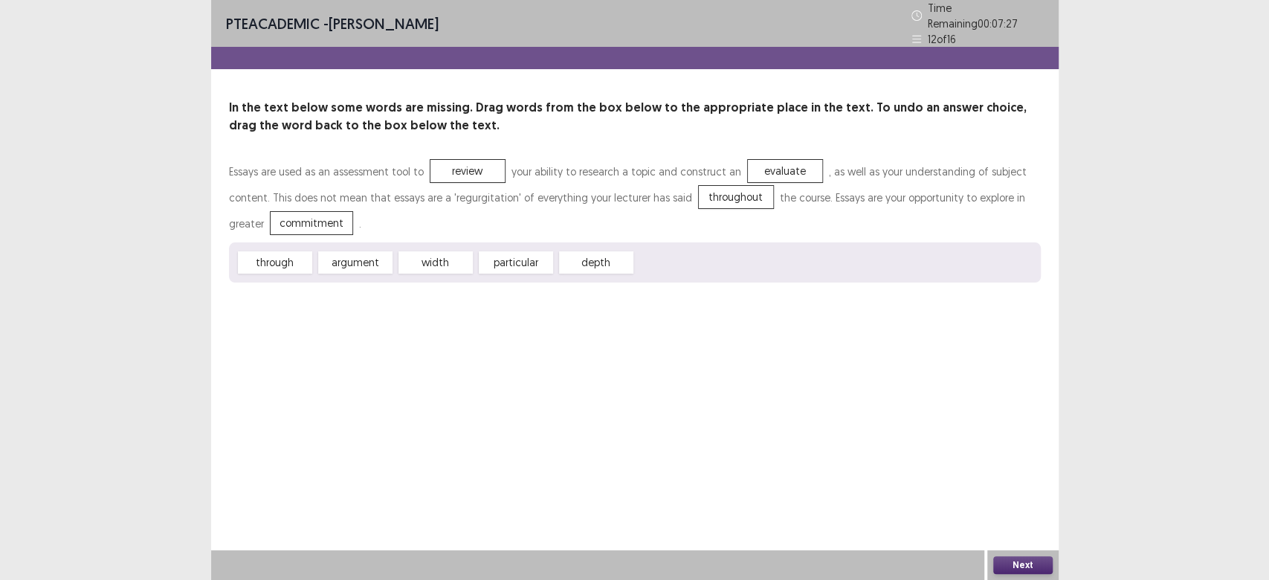
click at [1036, 561] on button "Next" at bounding box center [1022, 565] width 59 height 18
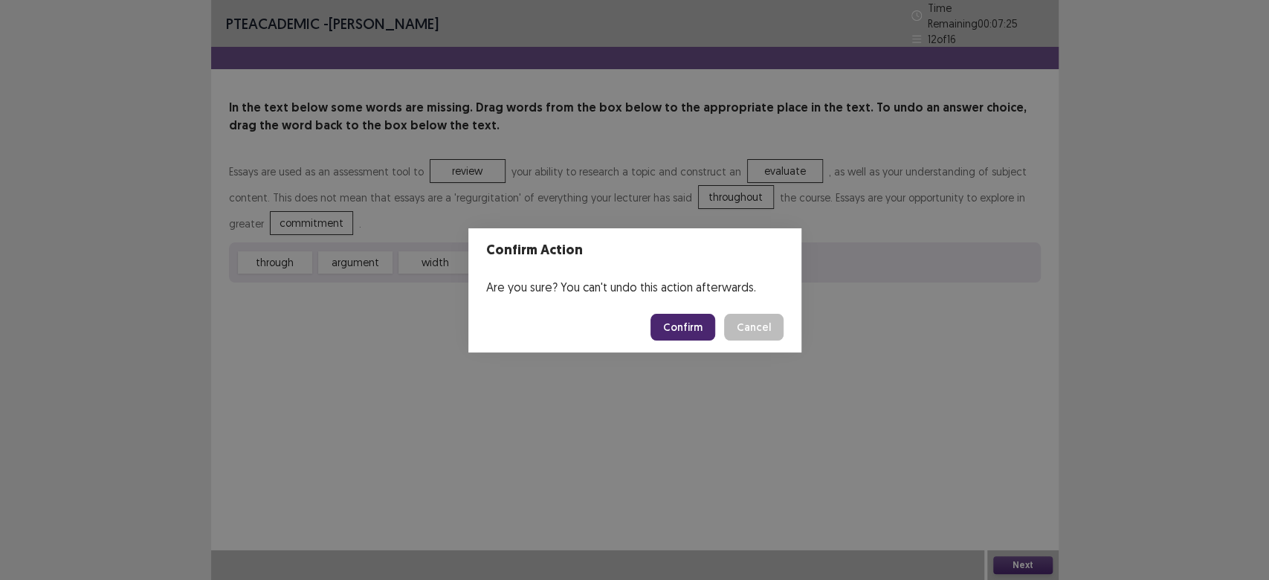
click at [668, 330] on button "Confirm" at bounding box center [682, 327] width 65 height 27
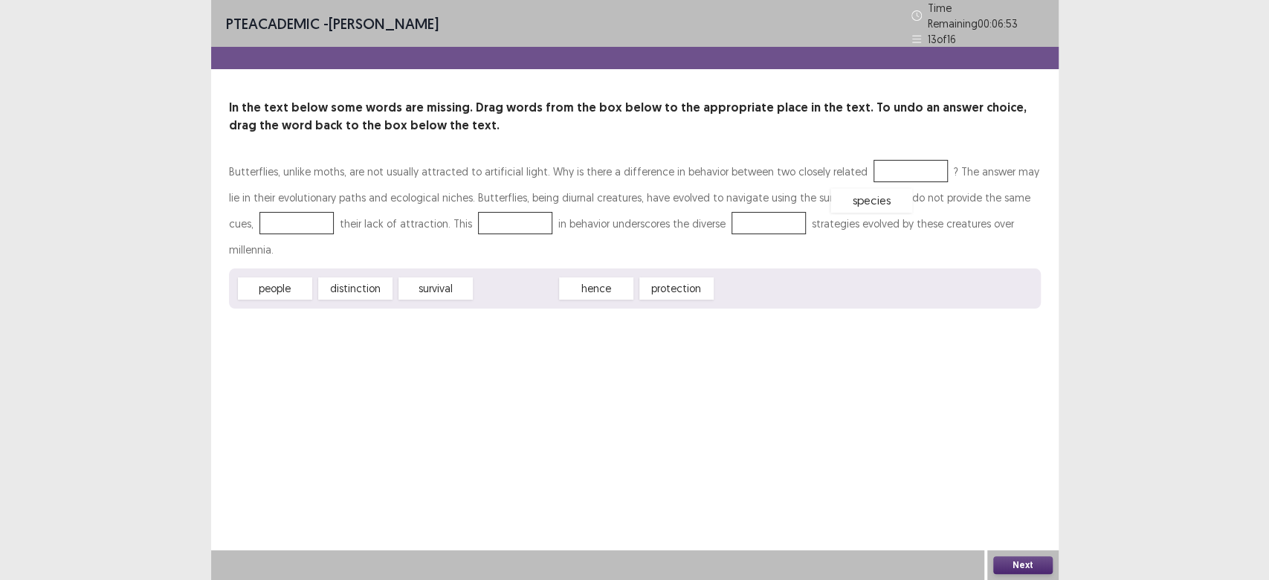
drag, startPoint x: 519, startPoint y: 259, endPoint x: 874, endPoint y: 170, distance: 366.2
drag, startPoint x: 595, startPoint y: 259, endPoint x: 749, endPoint y: 213, distance: 160.4
click at [752, 214] on div "protection" at bounding box center [769, 223] width 74 height 22
drag, startPoint x: 441, startPoint y: 260, endPoint x: 488, endPoint y: 217, distance: 63.7
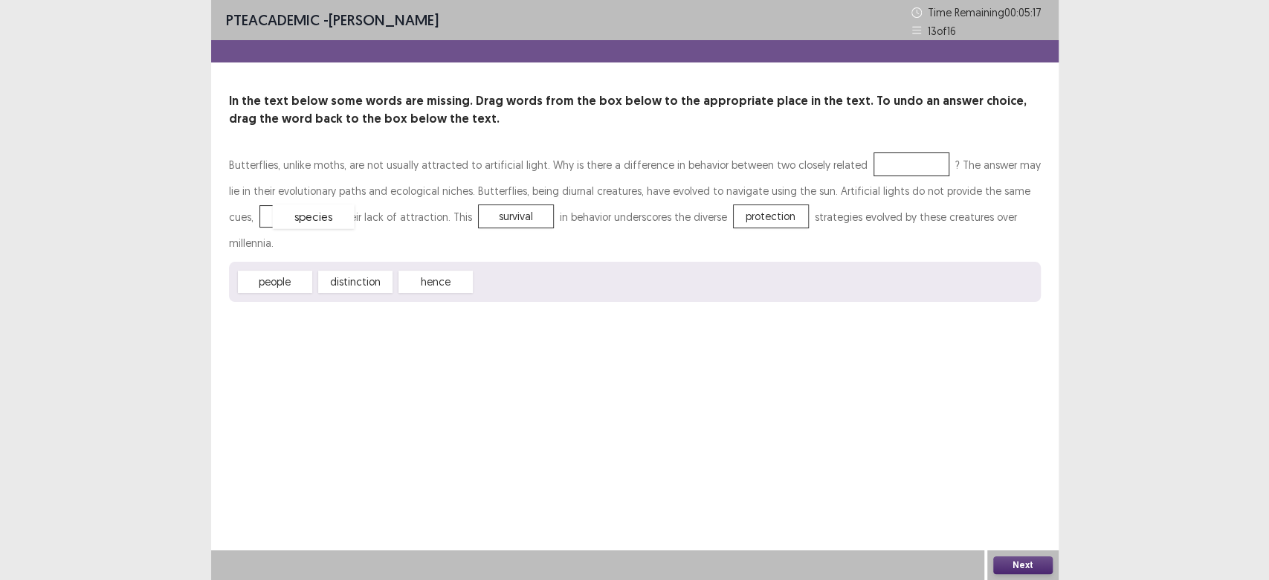
drag, startPoint x: 871, startPoint y: 166, endPoint x: 273, endPoint y: 218, distance: 600.0
drag, startPoint x: 271, startPoint y: 216, endPoint x: 860, endPoint y: 157, distance: 592.4
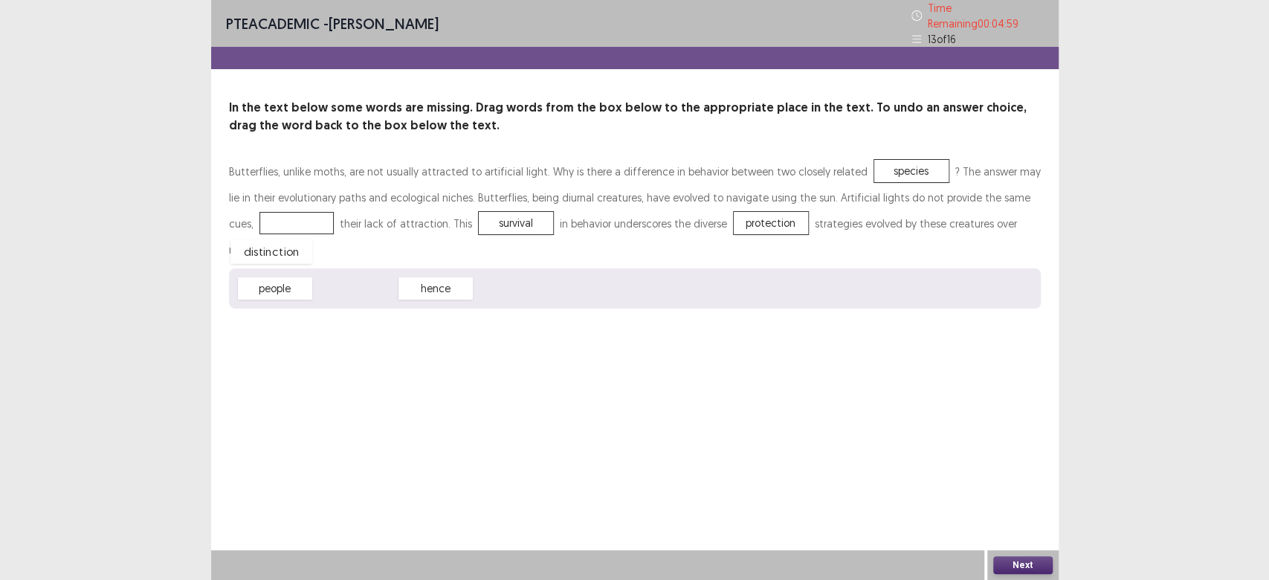
drag, startPoint x: 351, startPoint y: 263, endPoint x: 268, endPoint y: 226, distance: 91.2
drag, startPoint x: 291, startPoint y: 215, endPoint x: 476, endPoint y: 271, distance: 192.6
click at [472, 268] on div "people hence distinction" at bounding box center [635, 288] width 812 height 40
drag, startPoint x: 250, startPoint y: 259, endPoint x: 242, endPoint y: 254, distance: 9.1
click at [242, 271] on div "people" at bounding box center [268, 283] width 82 height 25
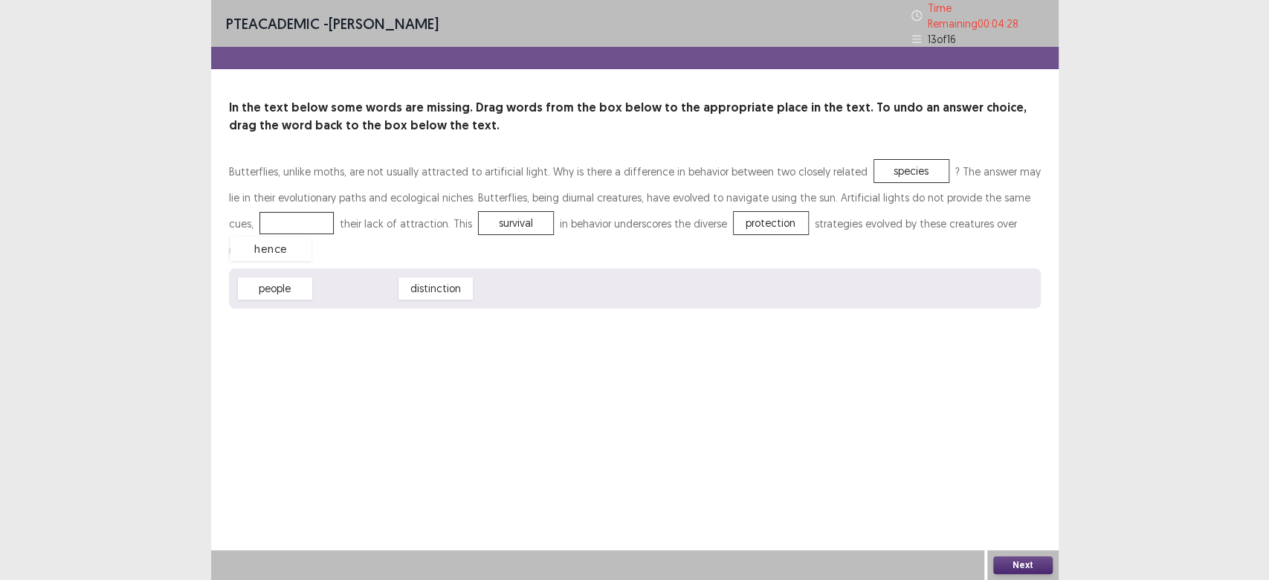
drag, startPoint x: 373, startPoint y: 261, endPoint x: 297, endPoint y: 218, distance: 87.2
click at [995, 561] on button "Next" at bounding box center [1022, 565] width 59 height 18
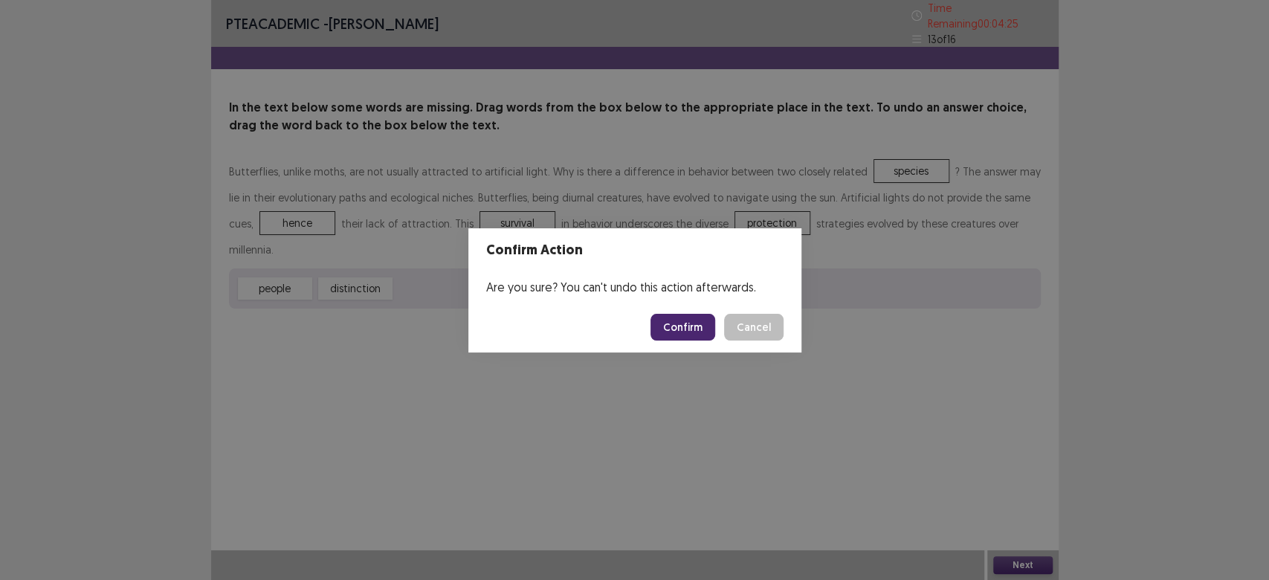
click at [682, 329] on button "Confirm" at bounding box center [682, 327] width 65 height 27
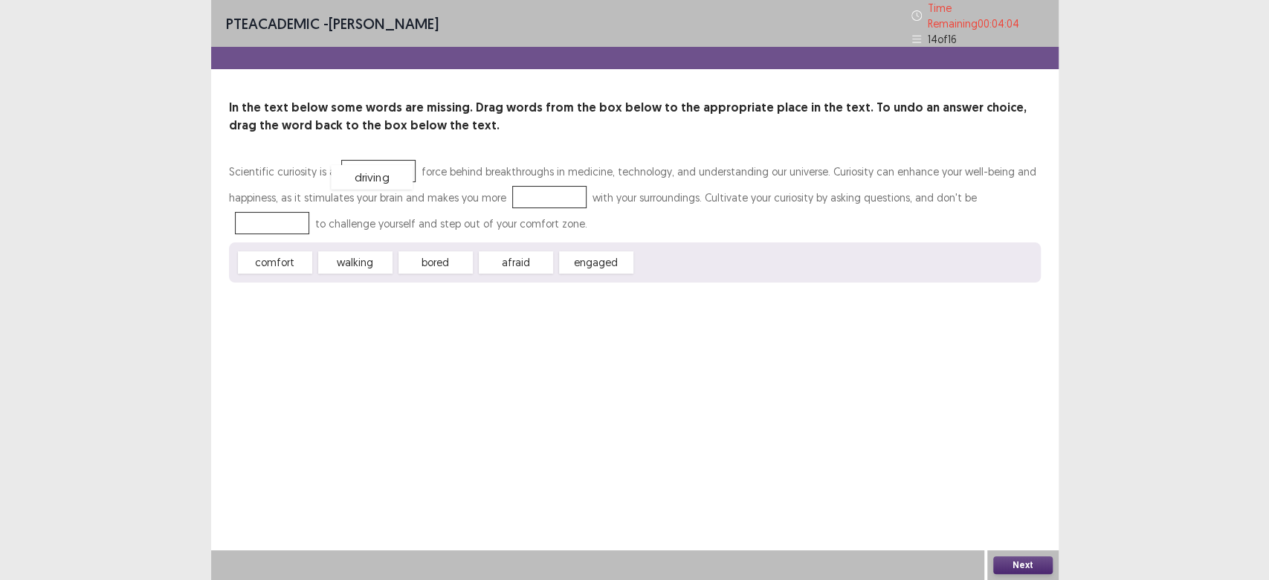
drag, startPoint x: 688, startPoint y: 267, endPoint x: 384, endPoint y: 181, distance: 316.6
drag, startPoint x: 252, startPoint y: 257, endPoint x: 525, endPoint y: 193, distance: 280.4
drag, startPoint x: 426, startPoint y: 264, endPoint x: 248, endPoint y: 223, distance: 182.3
click at [535, 284] on div "PTE academic - [PERSON_NAME] Time Remaining 00 : 03 : 22 14 of 16 In the text b…" at bounding box center [634, 156] width 847 height 312
drag, startPoint x: 381, startPoint y: 168, endPoint x: 388, endPoint y: 169, distance: 7.6
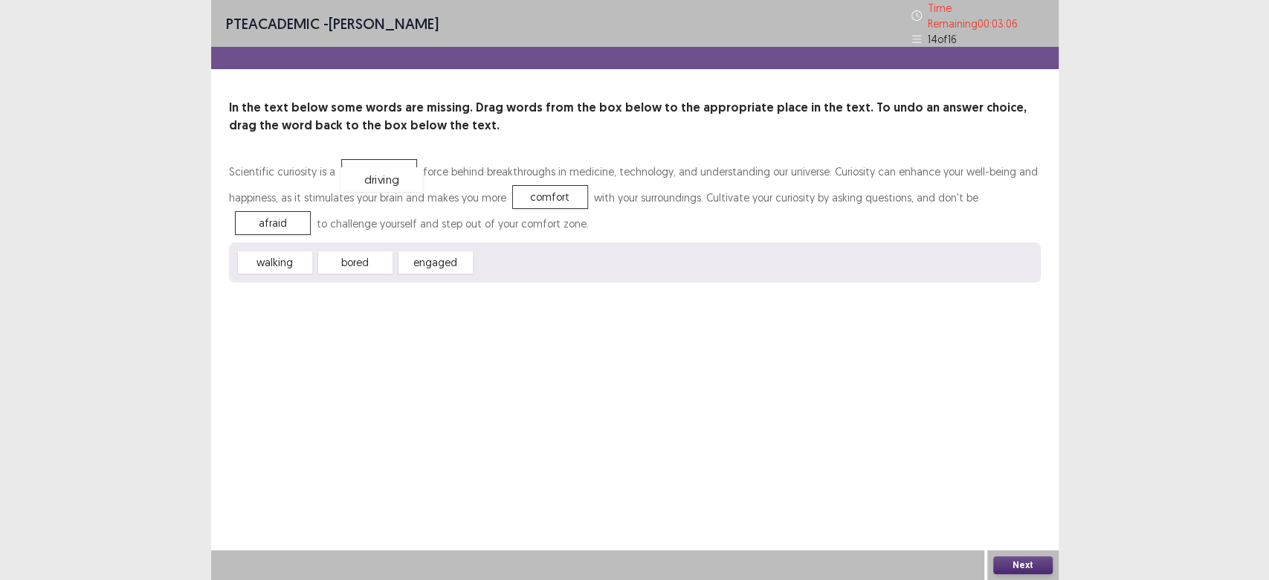
click at [387, 170] on div "driving" at bounding box center [381, 179] width 82 height 25
drag, startPoint x: 380, startPoint y: 168, endPoint x: 398, endPoint y: 170, distance: 18.7
click at [398, 170] on div "driving" at bounding box center [397, 174] width 82 height 25
drag, startPoint x: 383, startPoint y: 164, endPoint x: 389, endPoint y: 156, distance: 9.5
click at [389, 156] on div "driving" at bounding box center [385, 163] width 82 height 25
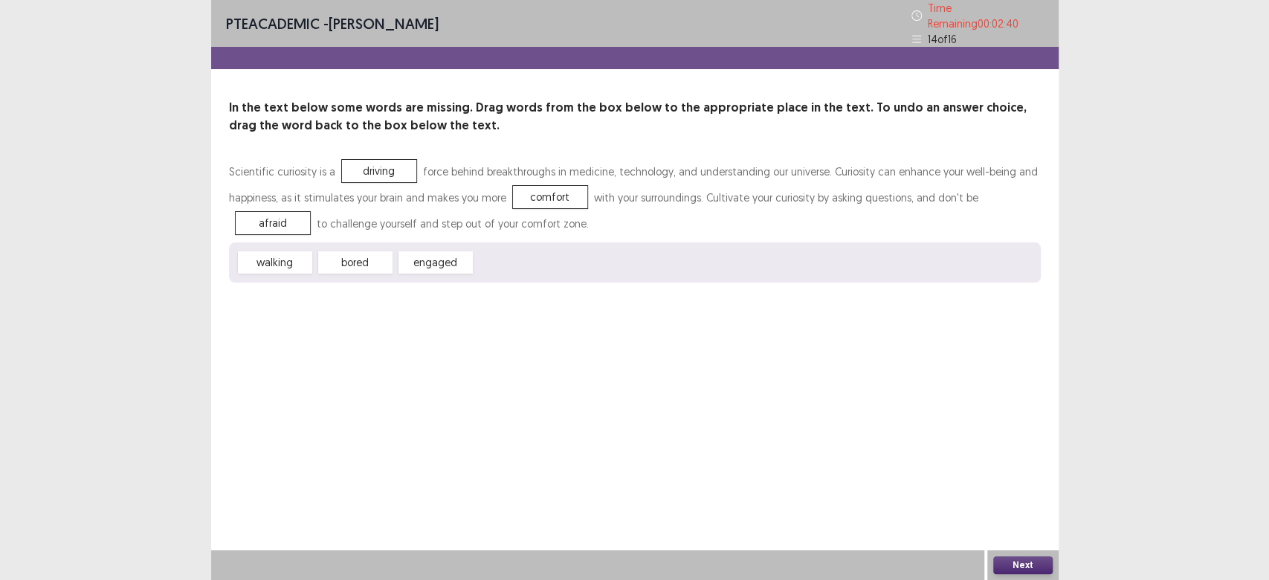
click at [1016, 564] on button "Next" at bounding box center [1022, 565] width 59 height 18
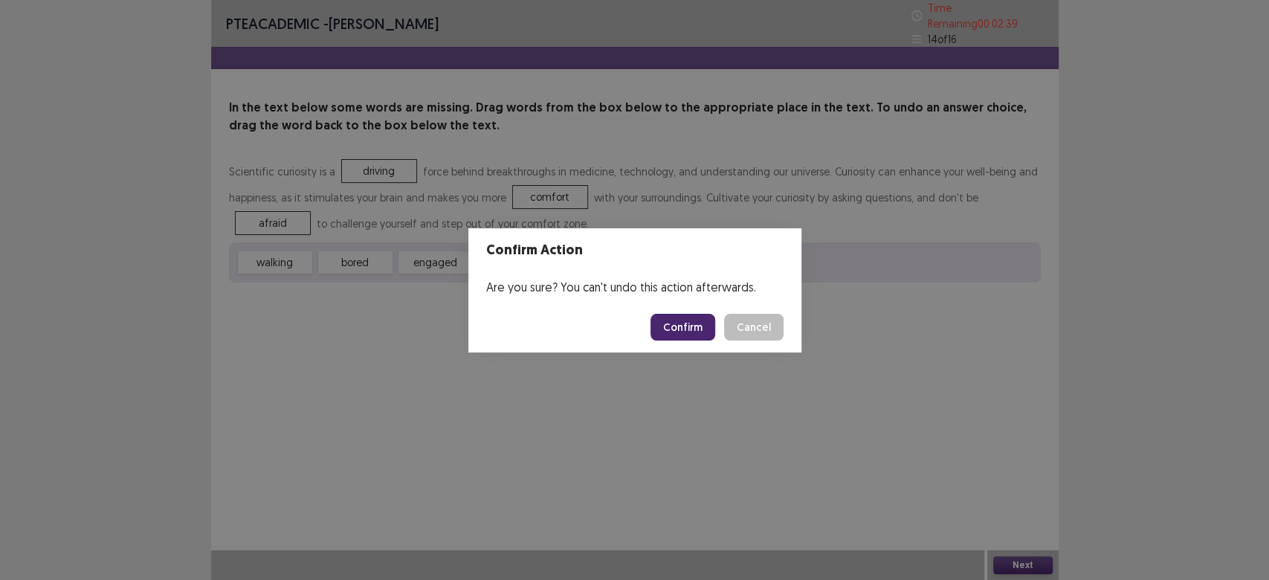
click at [703, 333] on button "Confirm" at bounding box center [682, 327] width 65 height 27
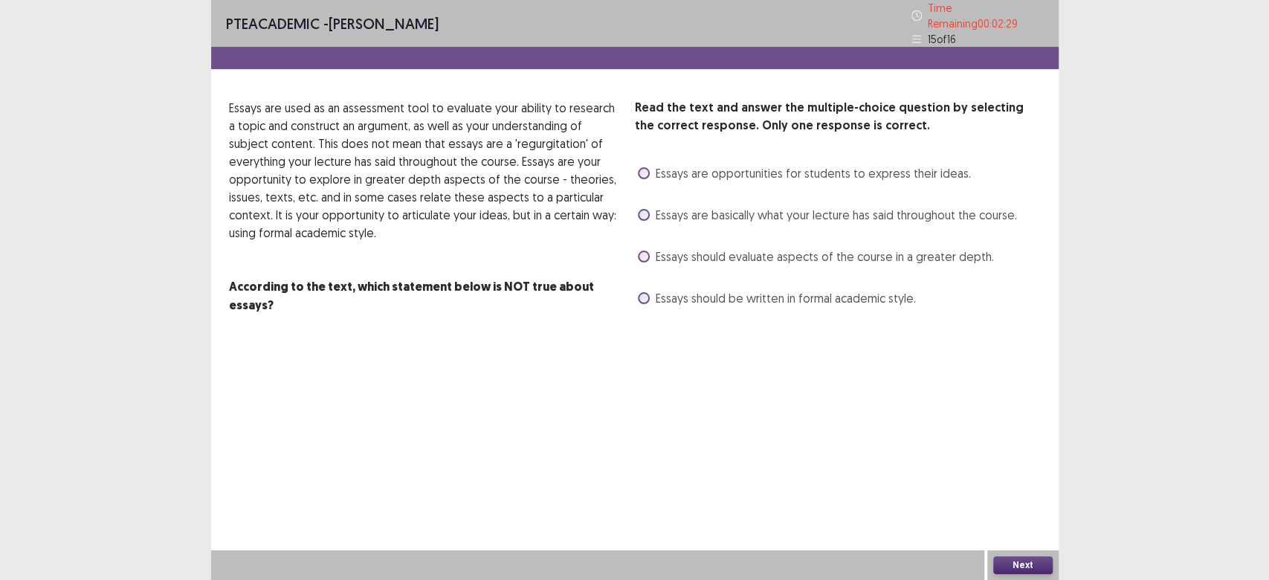
click at [634, 289] on div "Read the text and answer the multiple-choice question by selecting the correct …" at bounding box center [634, 207] width 847 height 216
click at [642, 292] on span at bounding box center [644, 298] width 12 height 12
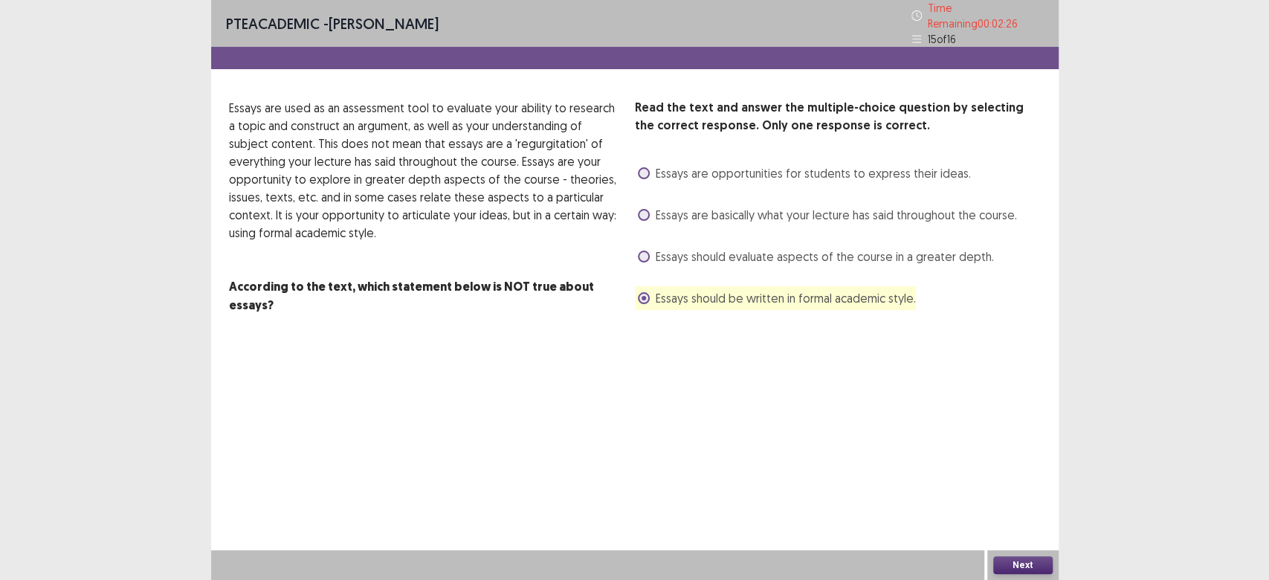
click at [1003, 545] on div "PTE academic - [PERSON_NAME] Time Remaining 00 : 02 : 26 15 of 16 Read the text…" at bounding box center [634, 290] width 847 height 580
click at [1016, 565] on button "Next" at bounding box center [1022, 565] width 59 height 18
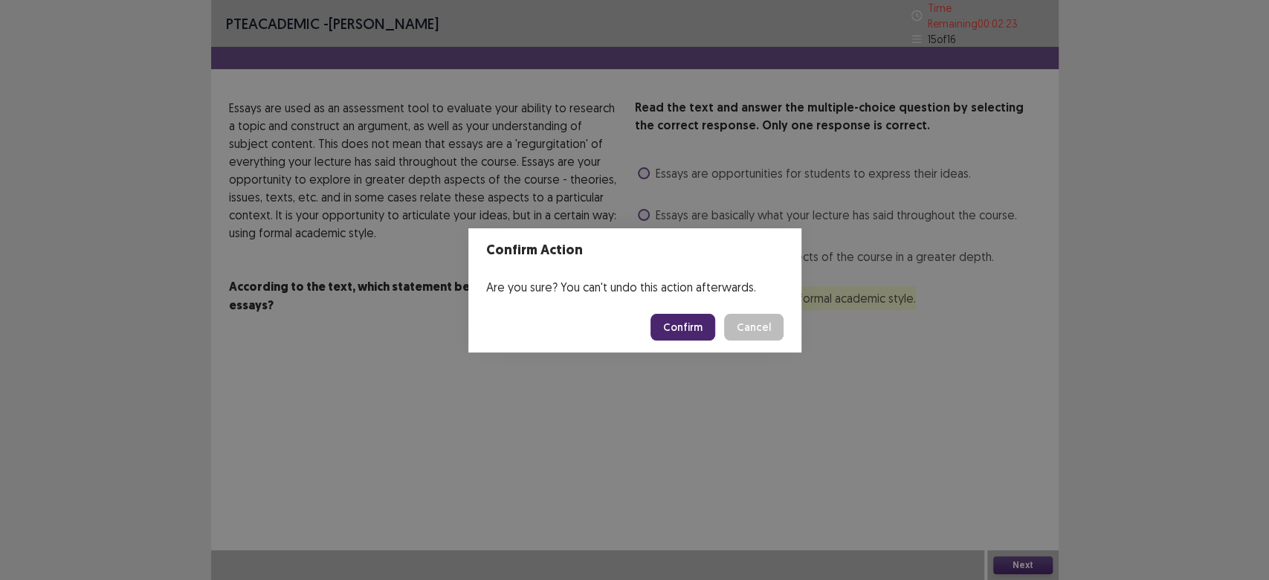
click at [684, 332] on button "Confirm" at bounding box center [682, 327] width 65 height 27
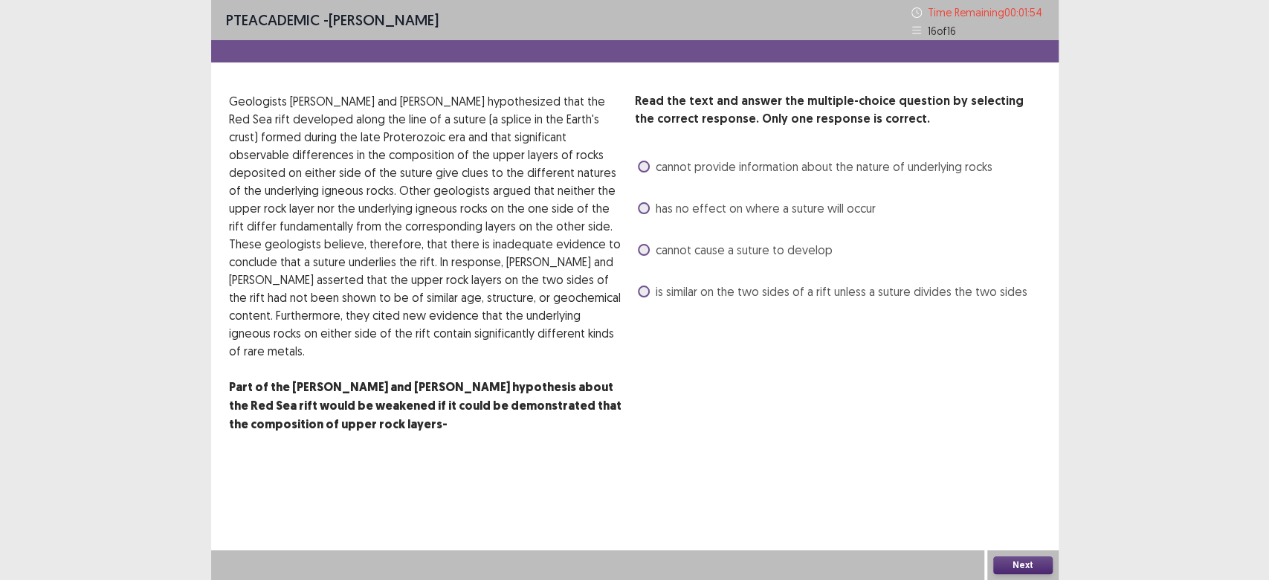
click at [651, 213] on label "has no effect on where a suture will occur" at bounding box center [757, 208] width 238 height 18
click at [630, 280] on div "Read the text and answer the multiple-choice question by selecting the correct …" at bounding box center [634, 271] width 847 height 359
click at [644, 210] on span at bounding box center [644, 208] width 12 height 12
click at [642, 293] on span at bounding box center [644, 291] width 12 height 12
click at [1034, 550] on div "Next" at bounding box center [1022, 565] width 71 height 30
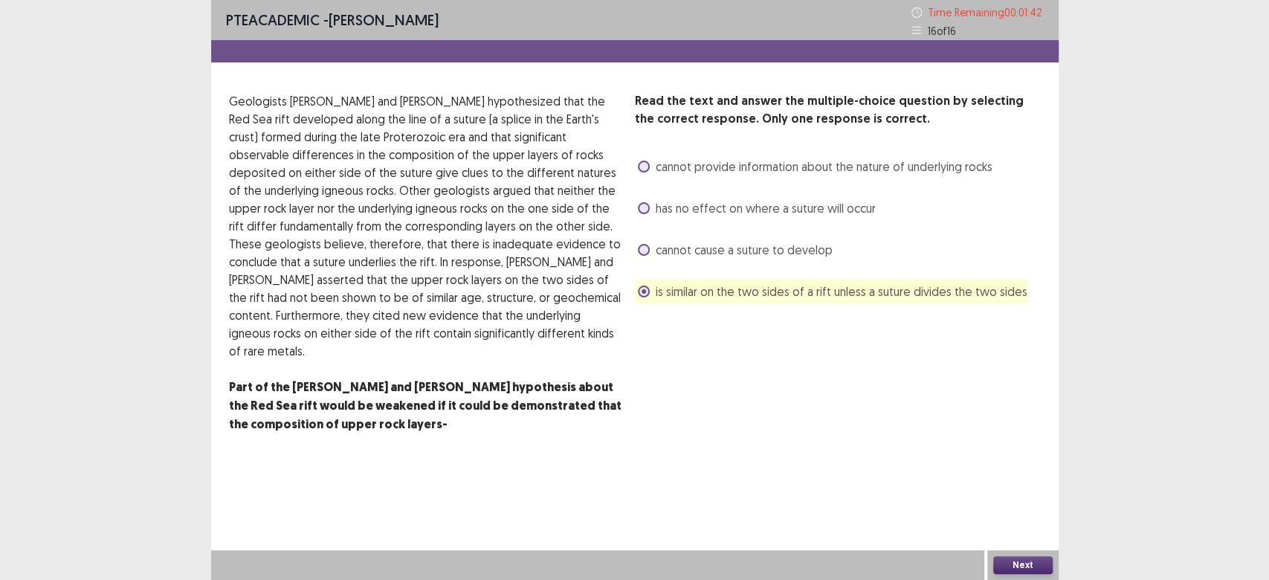
click at [1016, 569] on button "Next" at bounding box center [1022, 565] width 59 height 18
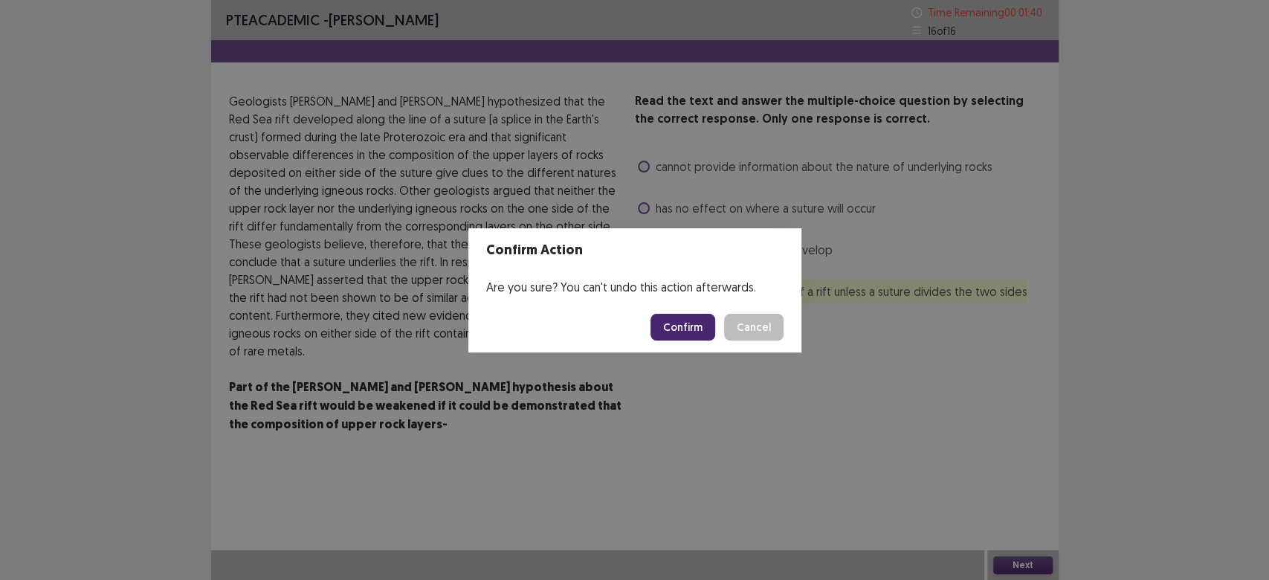
click at [685, 329] on button "Confirm" at bounding box center [682, 327] width 65 height 27
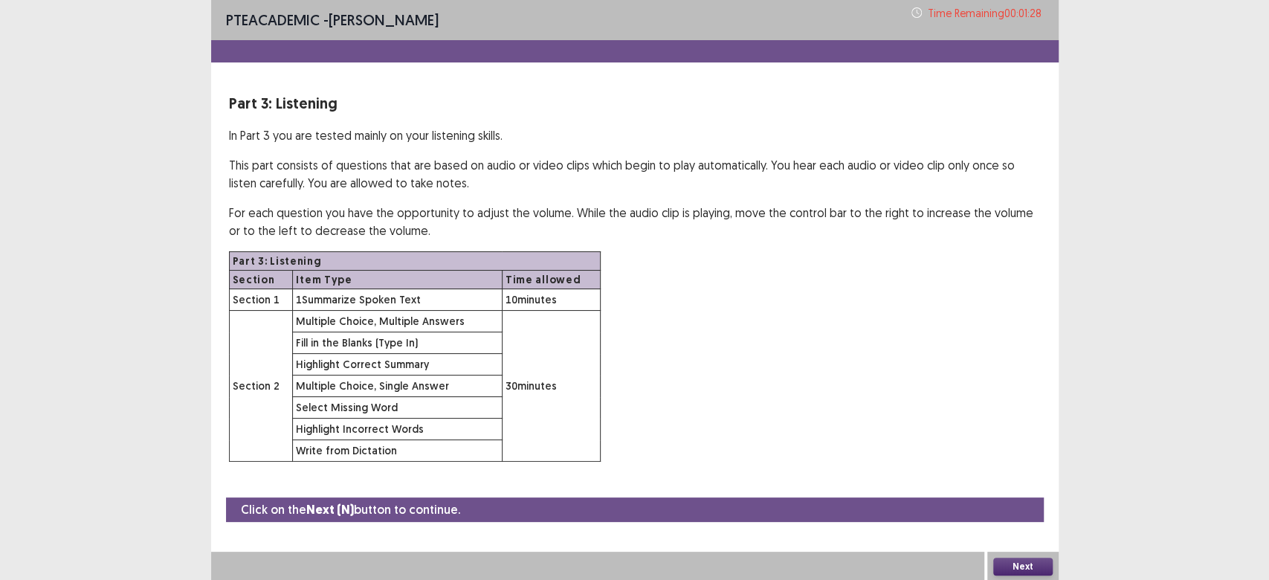
click at [1009, 566] on button "Next" at bounding box center [1022, 567] width 59 height 18
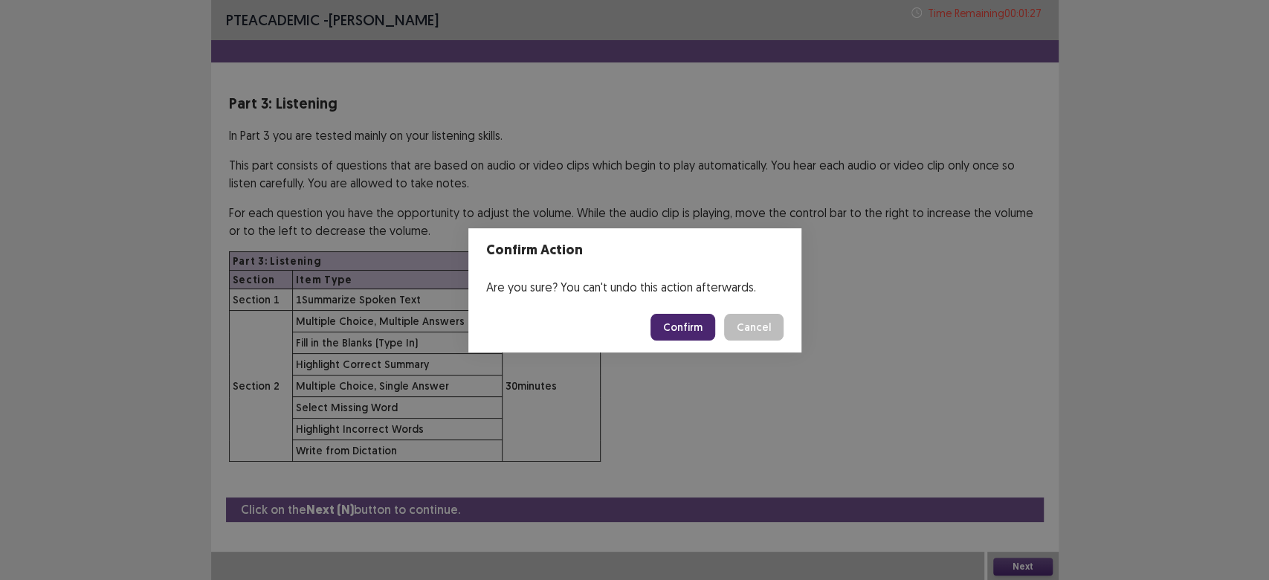
click at [673, 324] on button "Confirm" at bounding box center [682, 327] width 65 height 27
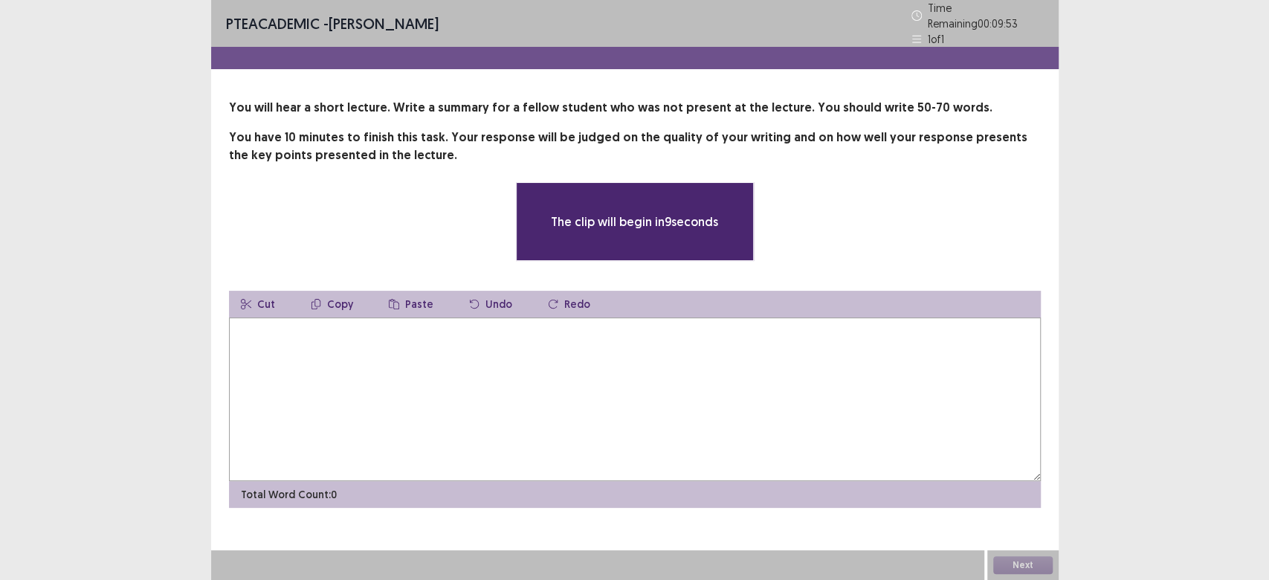
click at [459, 343] on textarea at bounding box center [635, 399] width 812 height 164
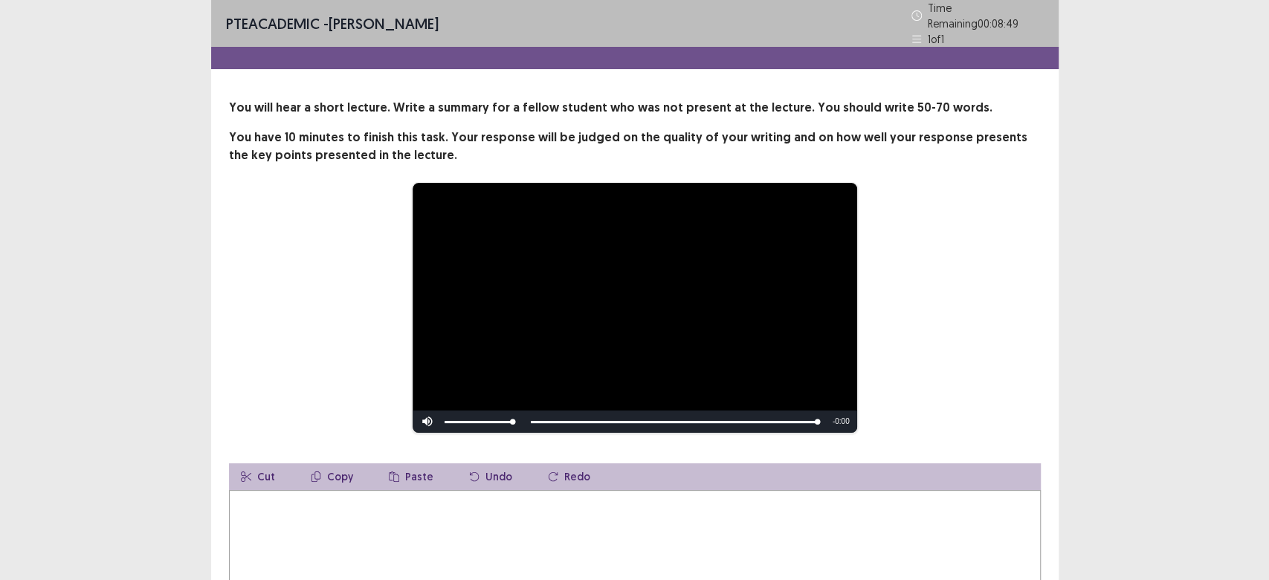
click at [276, 502] on textarea at bounding box center [635, 572] width 812 height 164
click at [376, 497] on textarea "**********" at bounding box center [635, 572] width 812 height 164
click at [422, 496] on textarea "**********" at bounding box center [635, 572] width 812 height 164
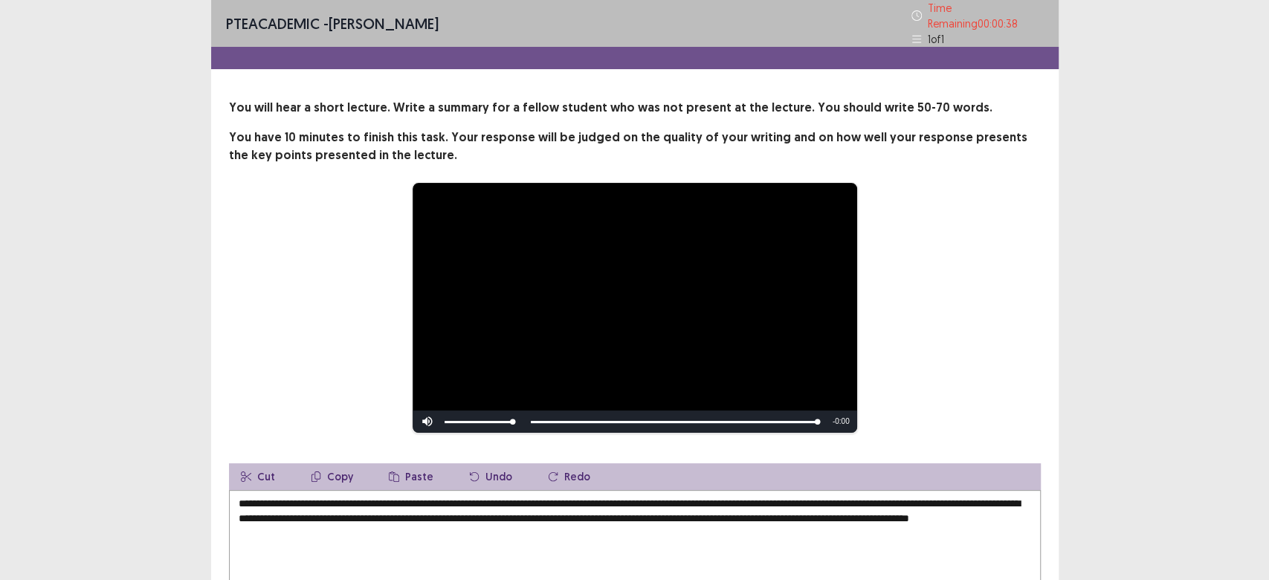
click at [930, 513] on textarea "**********" at bounding box center [635, 572] width 812 height 164
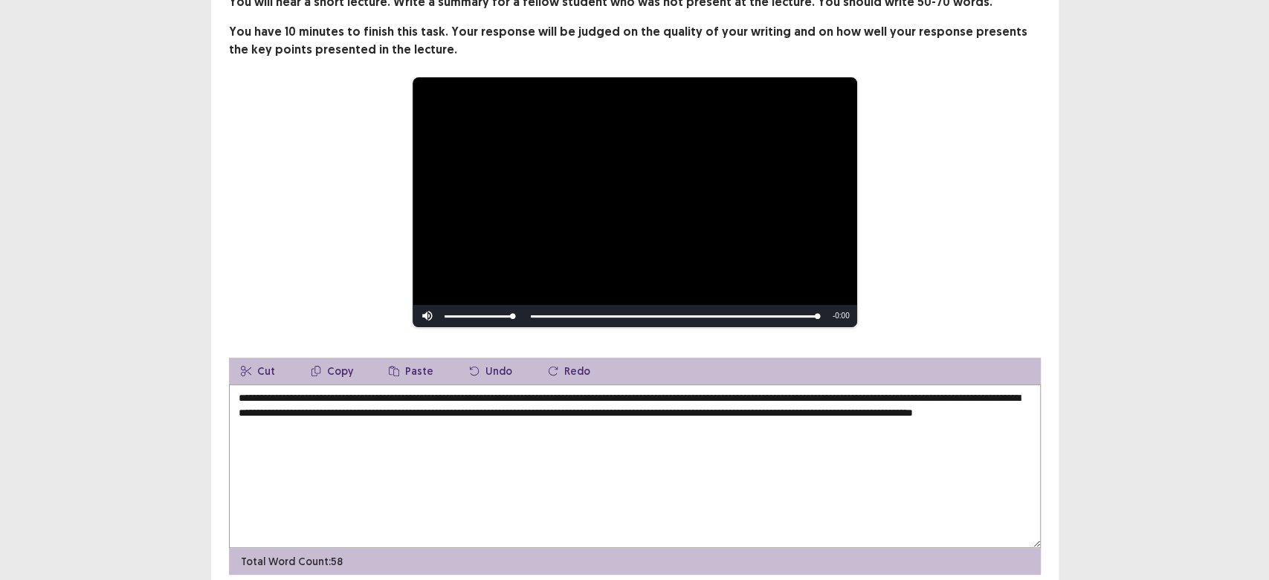
scroll to position [159, 0]
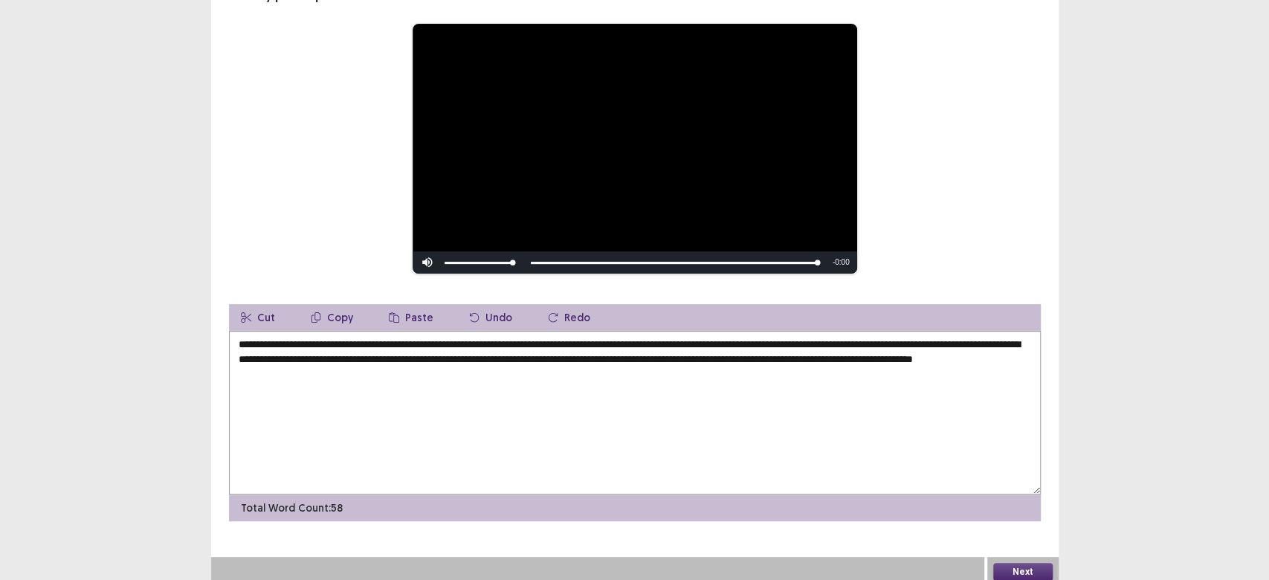
click at [343, 362] on textarea "**********" at bounding box center [635, 413] width 812 height 164
type textarea "**********"
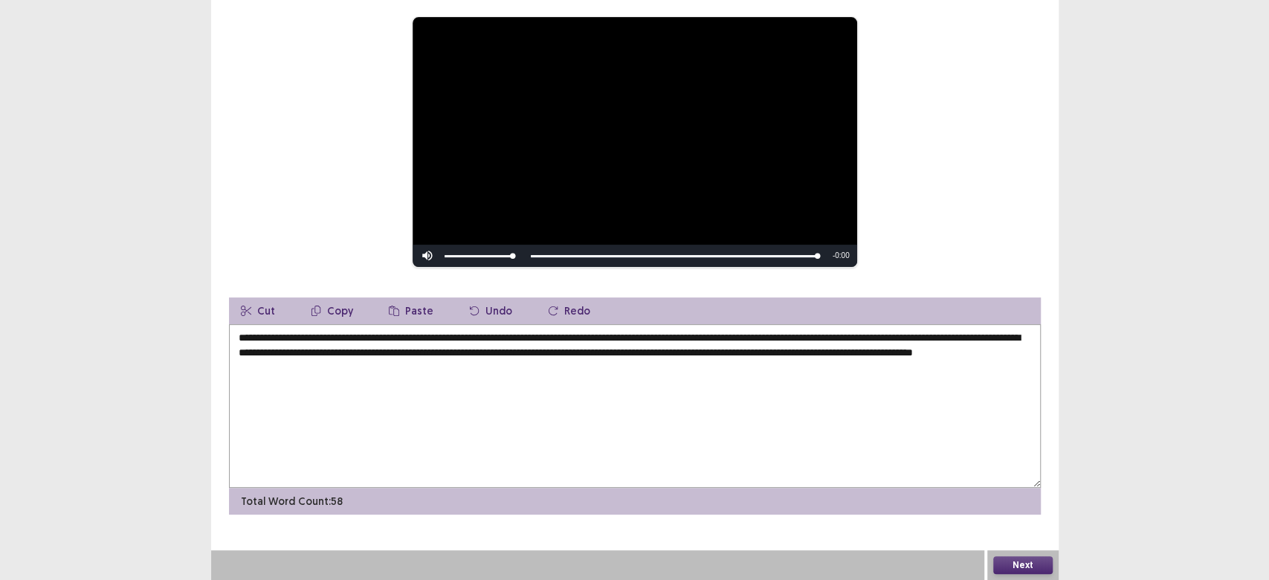
click at [1017, 561] on button "Next" at bounding box center [1022, 565] width 59 height 18
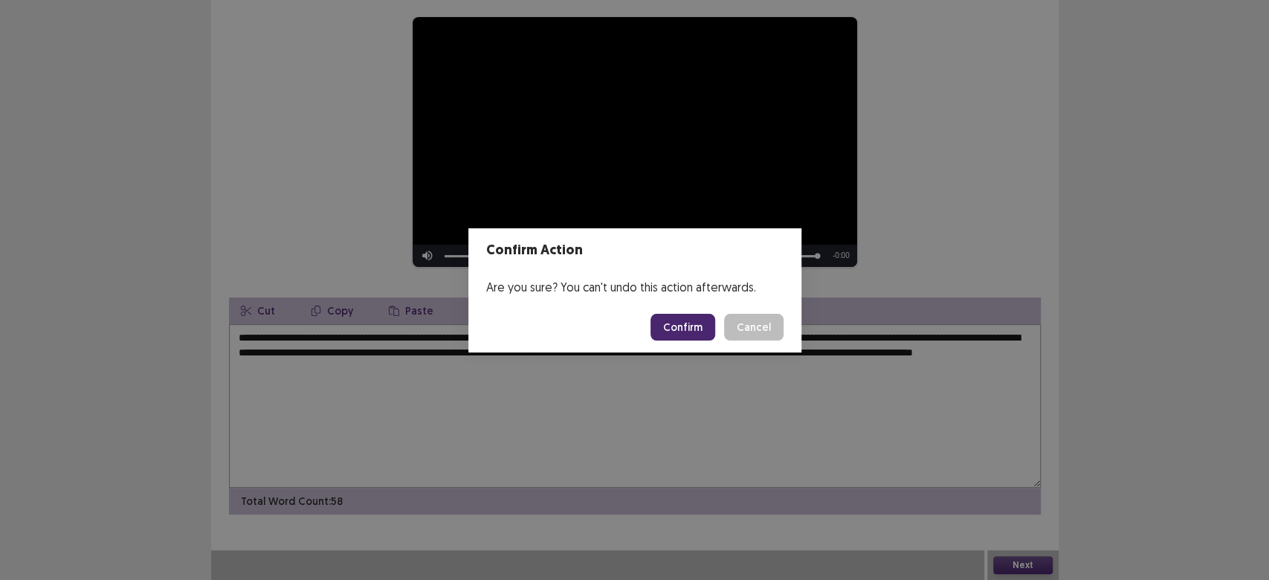
click at [689, 327] on button "Confirm" at bounding box center [682, 327] width 65 height 27
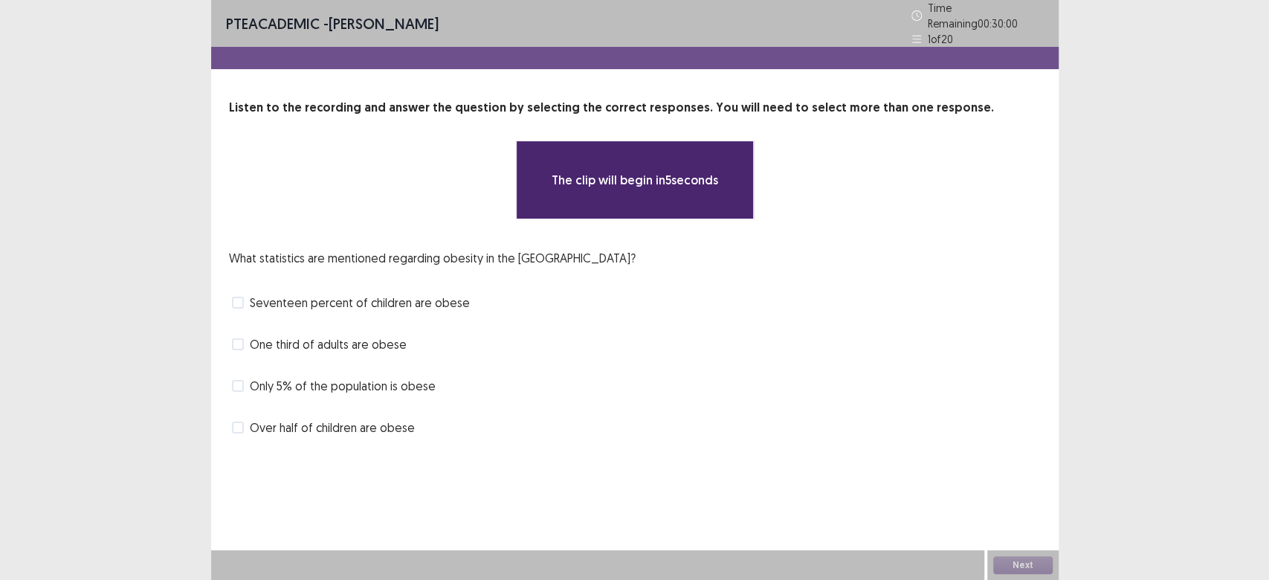
drag, startPoint x: 955, startPoint y: 616, endPoint x: 958, endPoint y: 627, distance: 11.8
drag, startPoint x: 958, startPoint y: 627, endPoint x: 529, endPoint y: 412, distance: 480.4
click at [529, 416] on div "Over half of children are obese" at bounding box center [635, 428] width 812 height 24
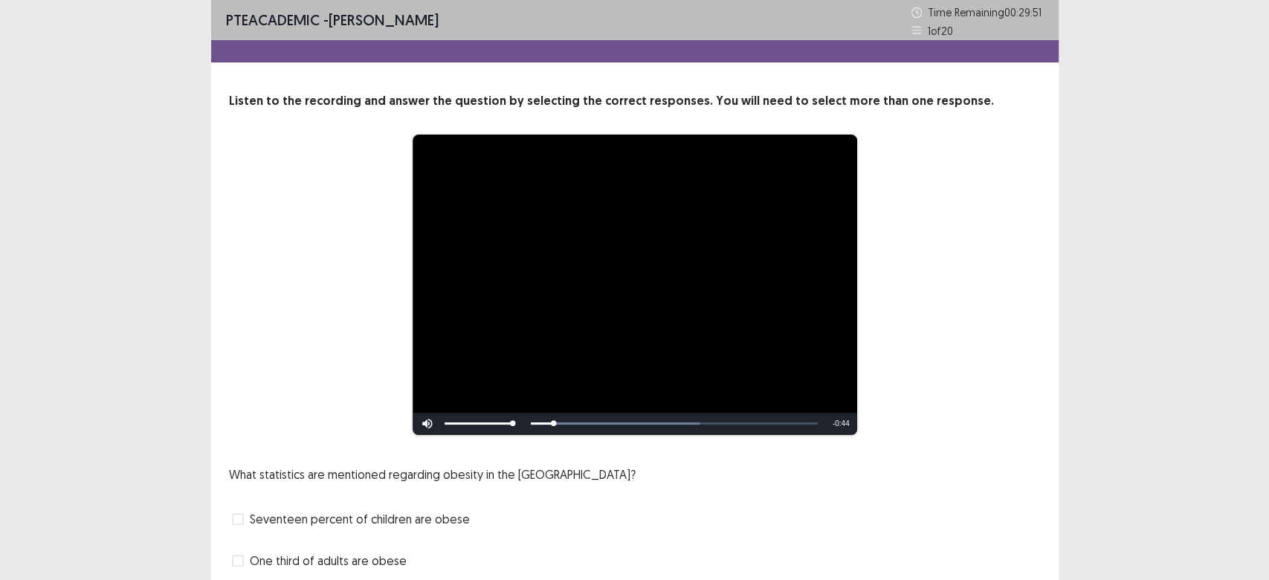
scroll to position [99, 0]
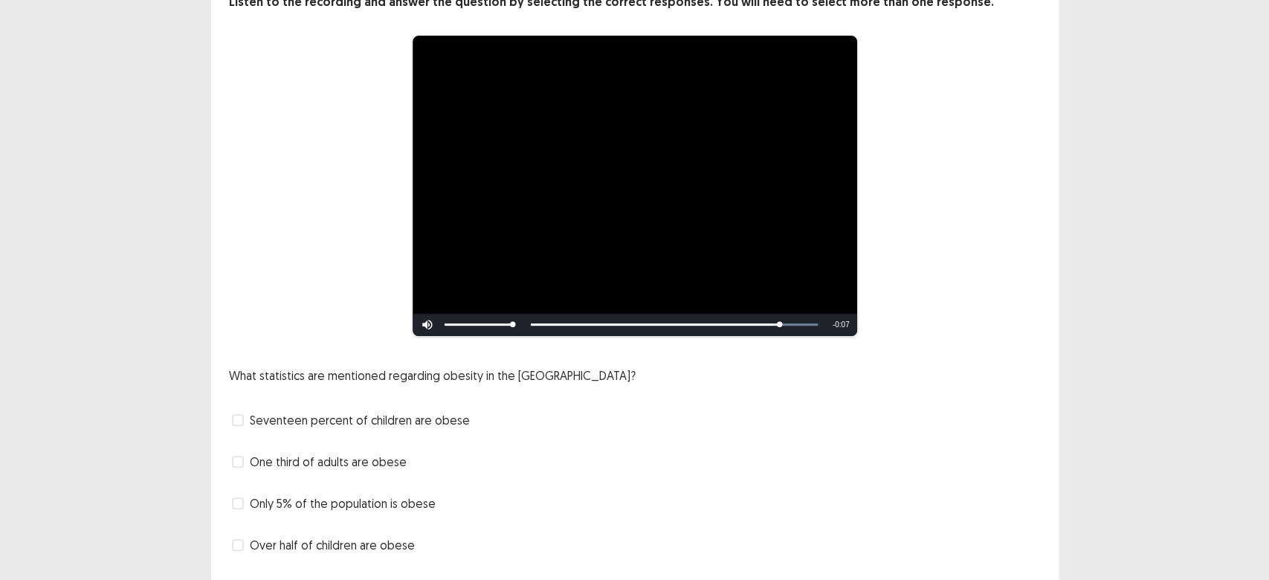
click at [232, 424] on span at bounding box center [238, 420] width 12 height 12
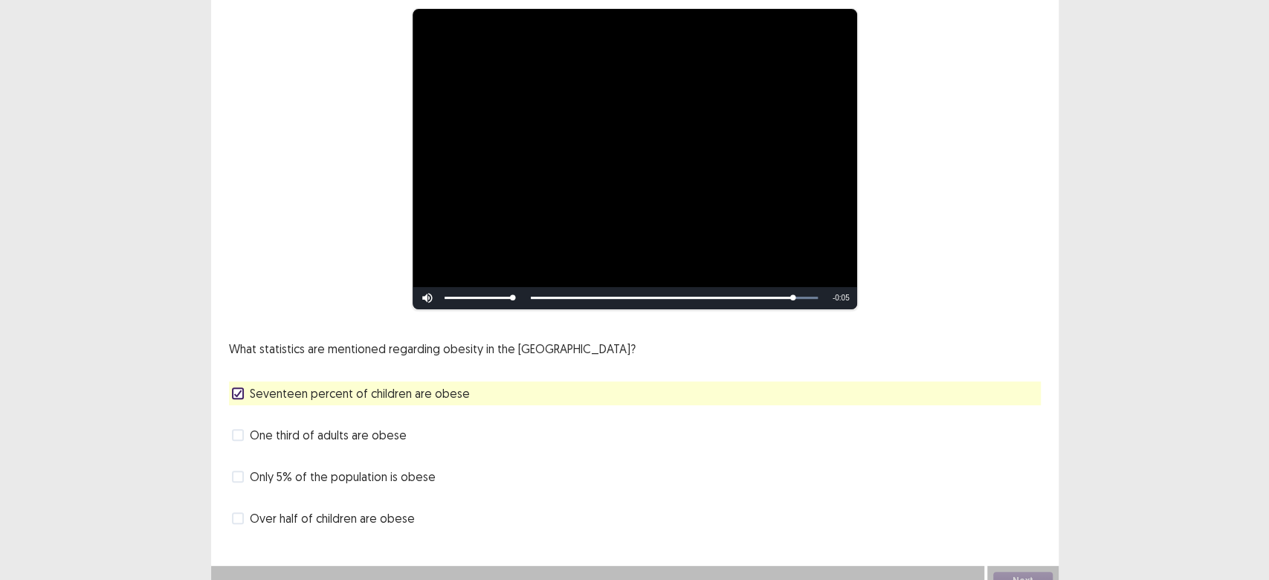
scroll to position [141, 0]
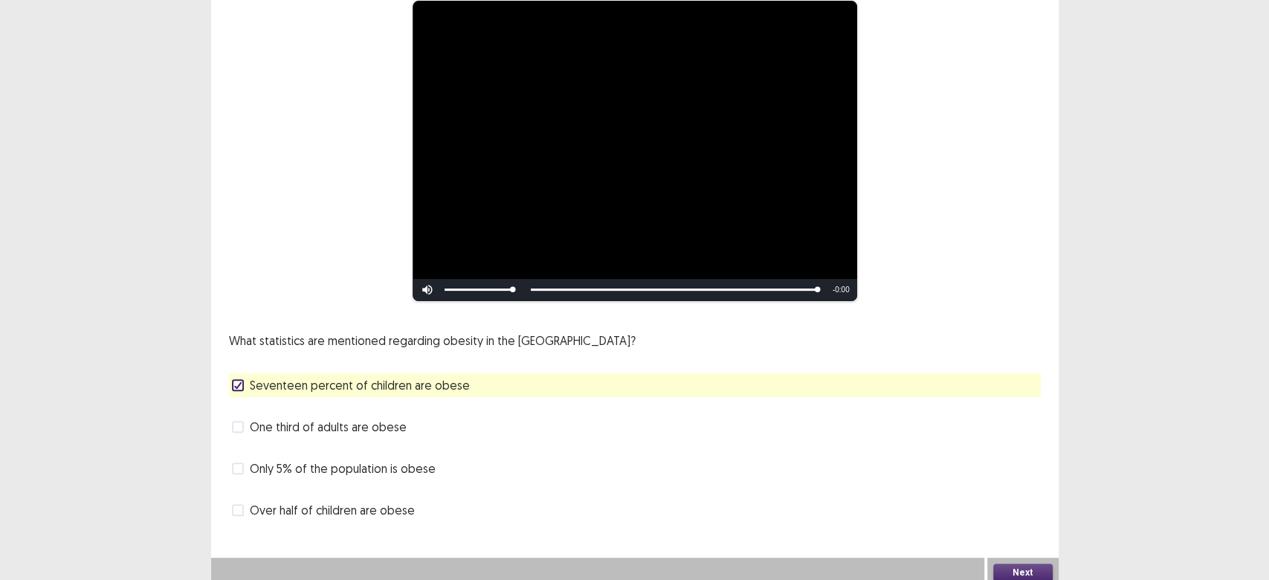
click at [1028, 564] on button "Next" at bounding box center [1022, 573] width 59 height 18
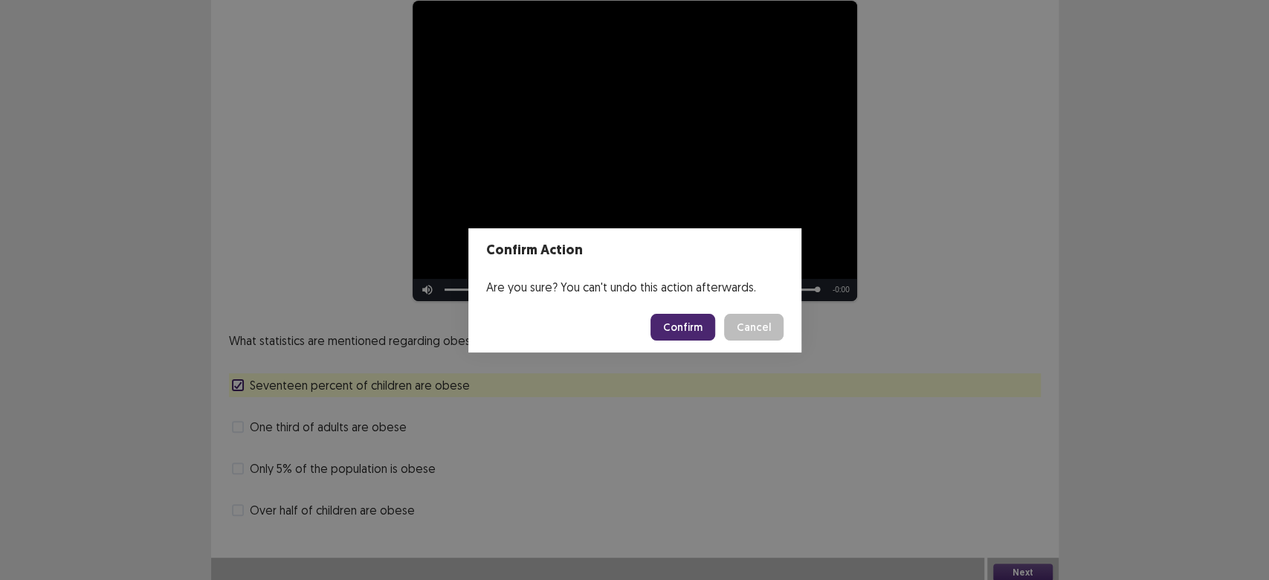
click at [695, 332] on button "Confirm" at bounding box center [682, 327] width 65 height 27
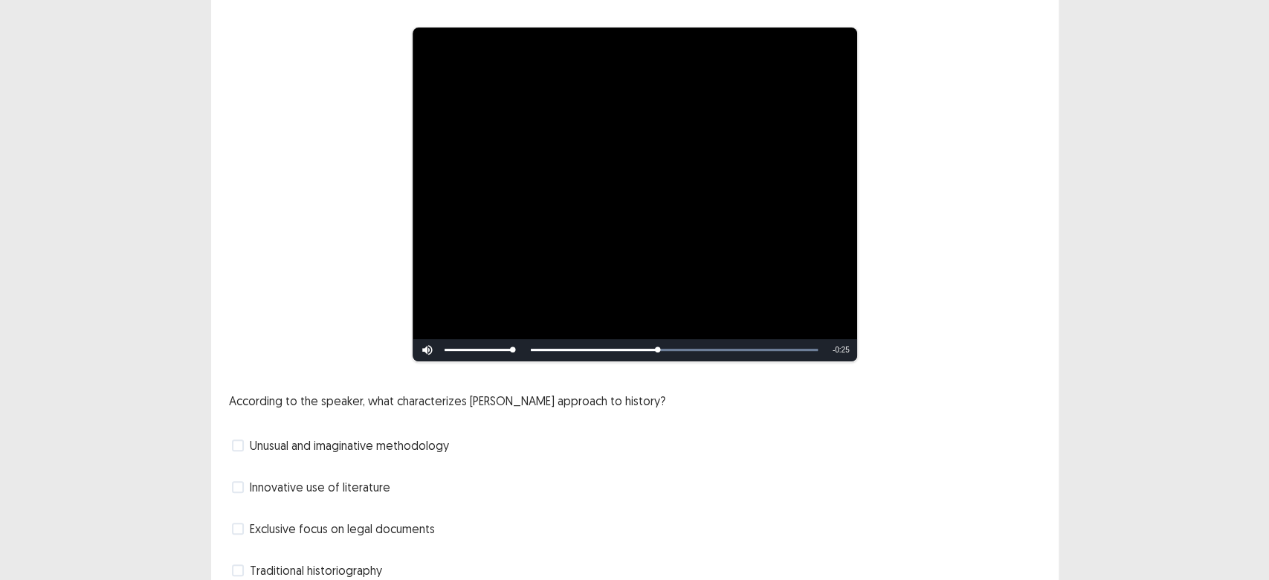
scroll to position [173, 0]
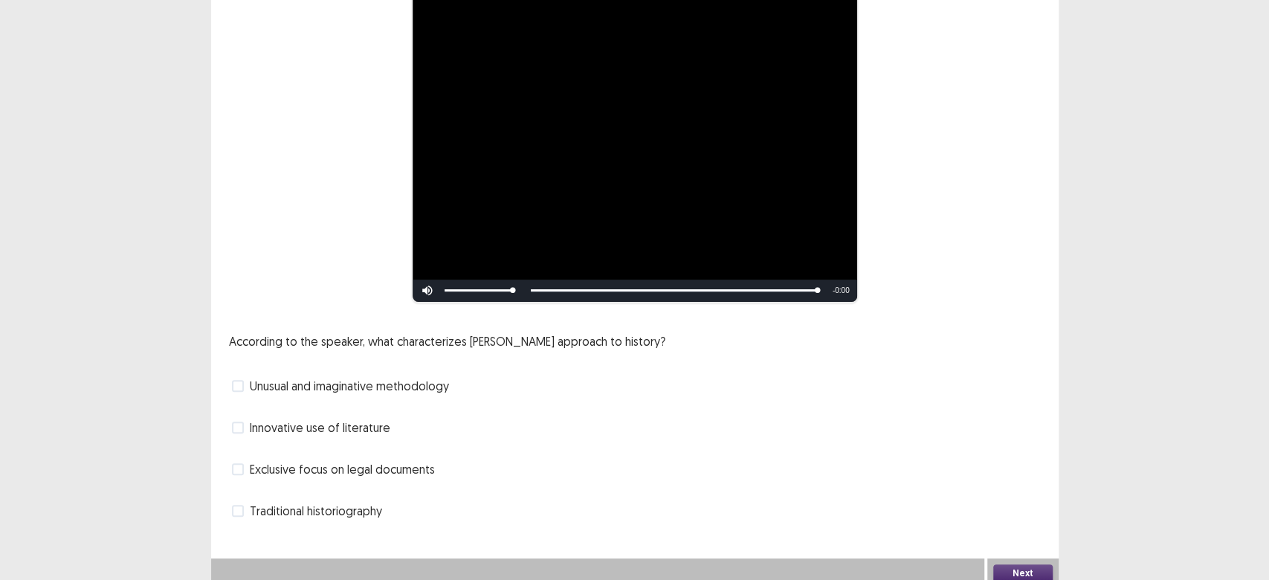
click at [239, 505] on span at bounding box center [238, 511] width 12 height 12
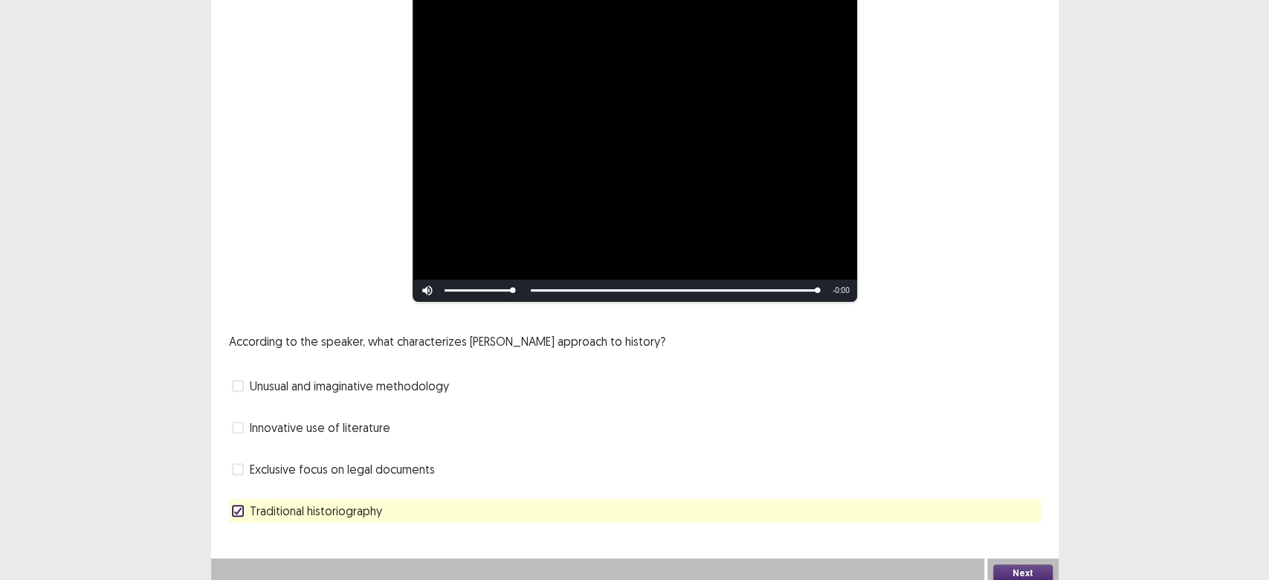
click at [995, 564] on button "Next" at bounding box center [1022, 573] width 59 height 18
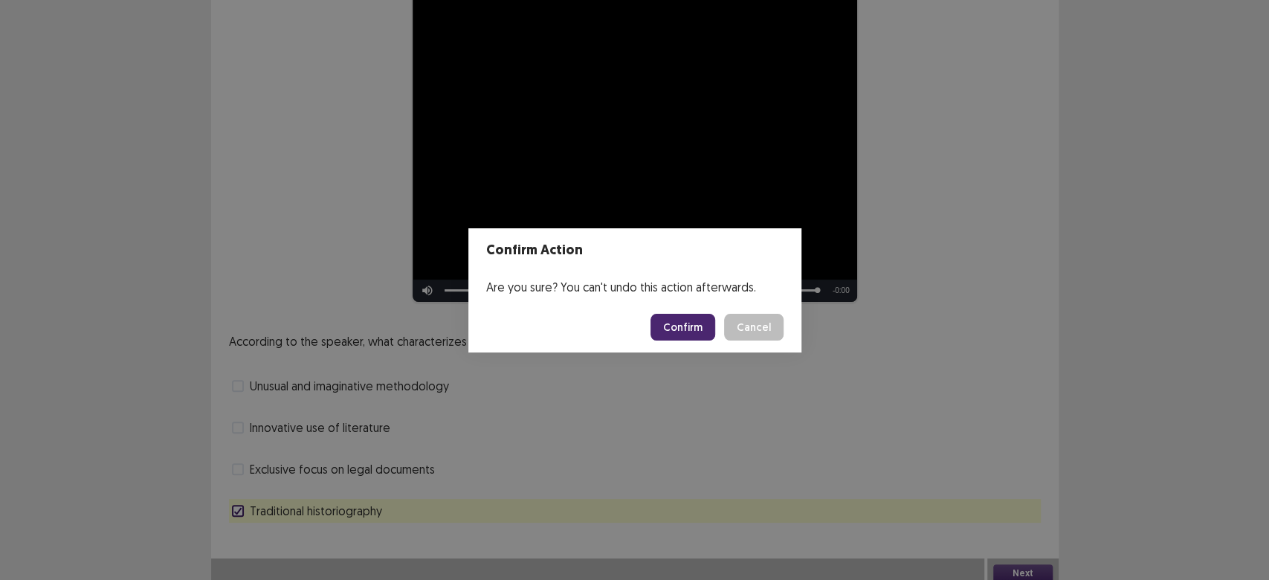
click at [688, 324] on button "Confirm" at bounding box center [682, 327] width 65 height 27
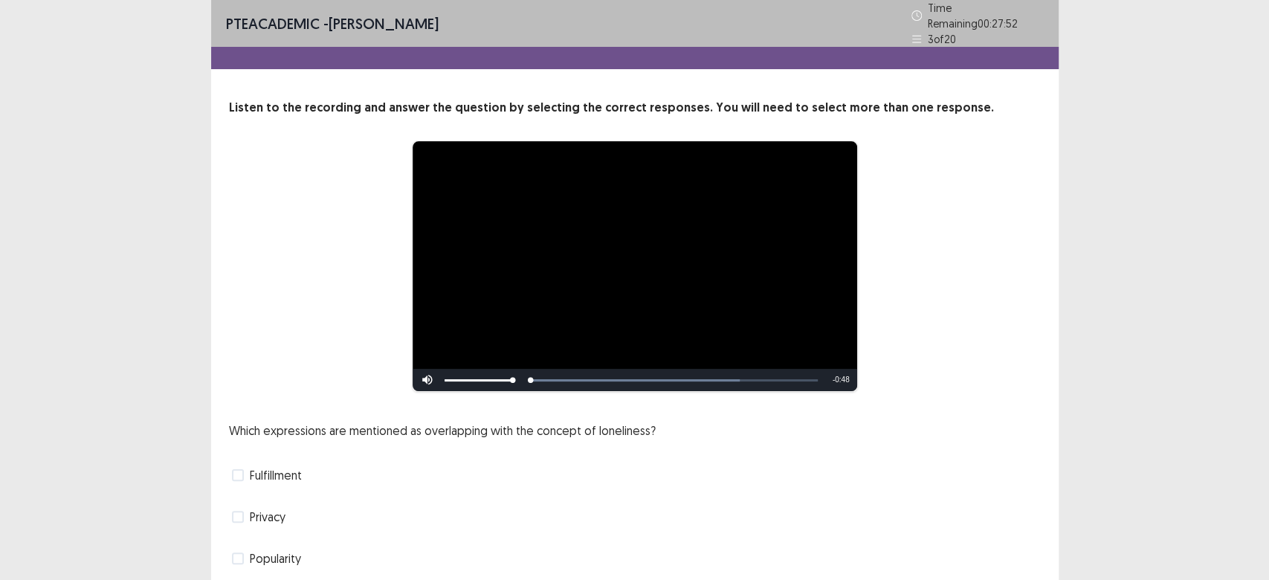
scroll to position [90, 0]
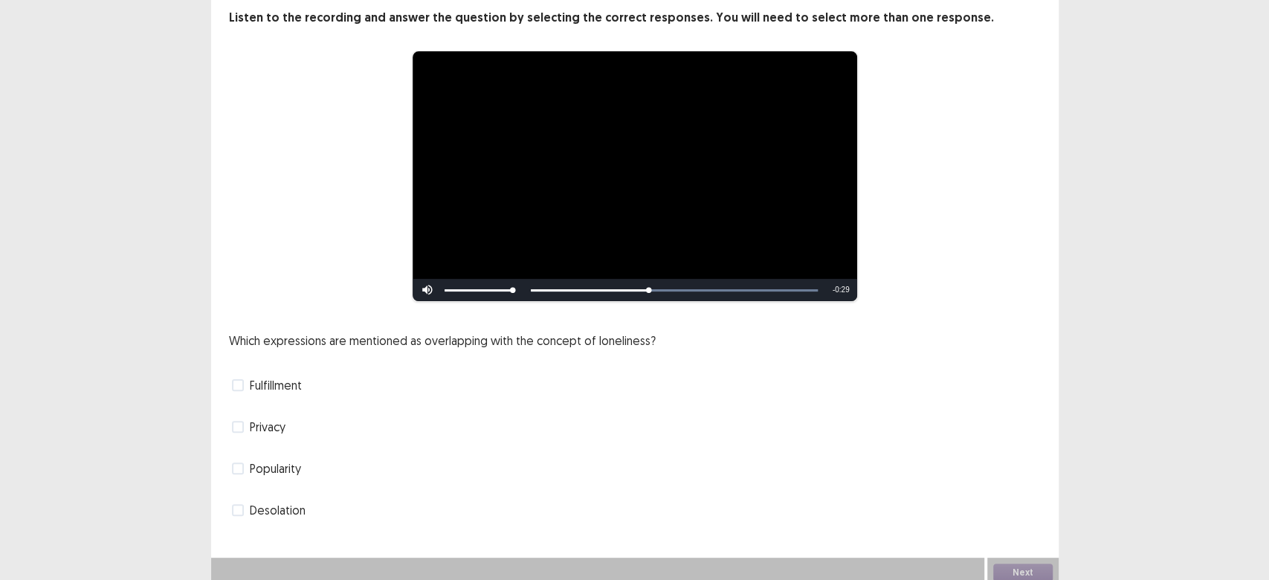
click at [233, 422] on span at bounding box center [238, 427] width 12 height 12
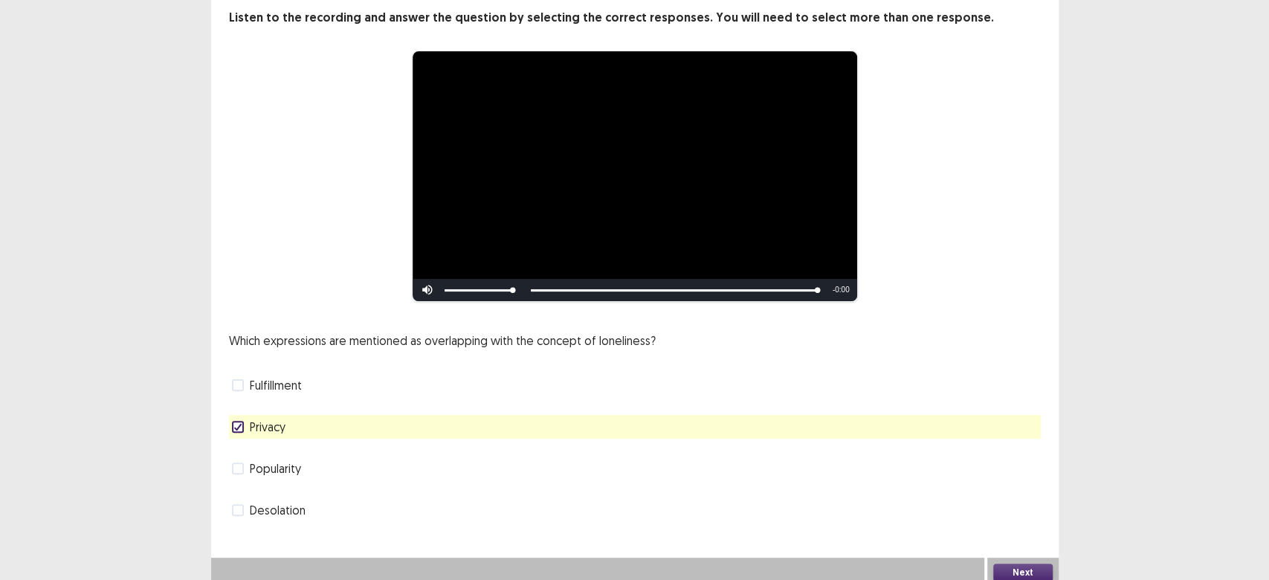
click at [1027, 564] on button "Next" at bounding box center [1022, 573] width 59 height 18
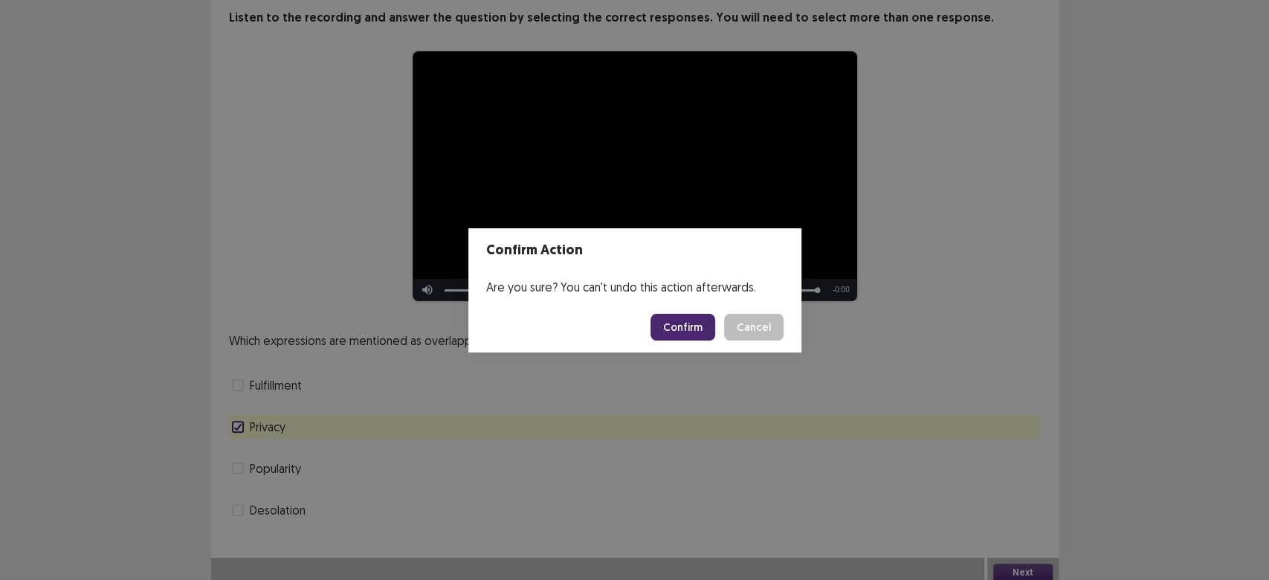
click at [668, 327] on button "Confirm" at bounding box center [682, 327] width 65 height 27
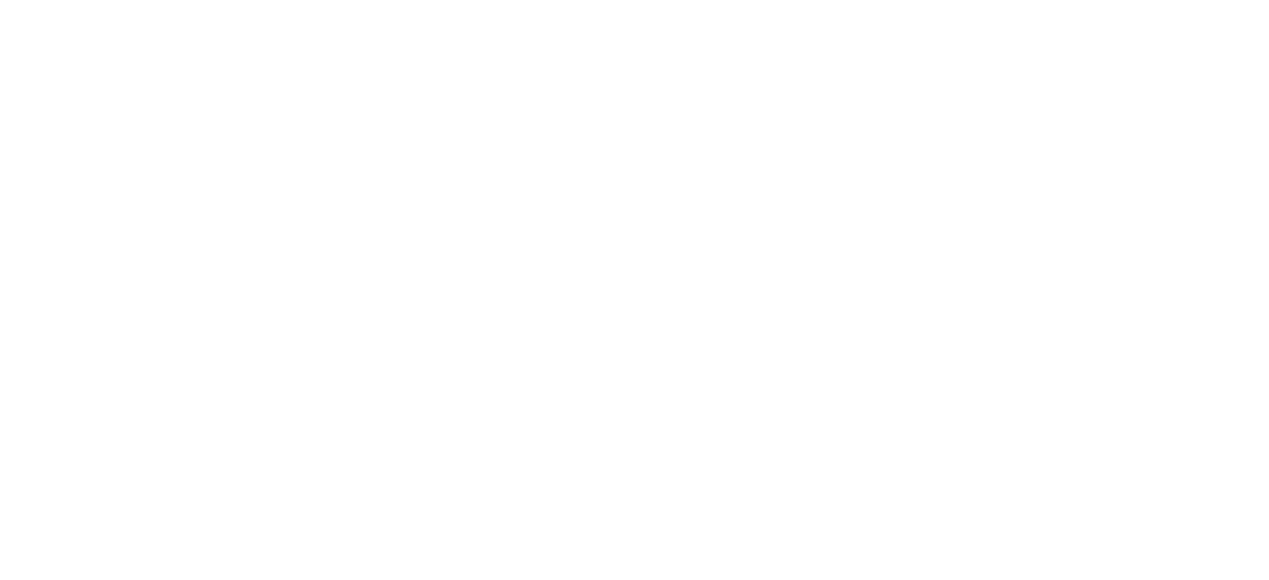
scroll to position [0, 0]
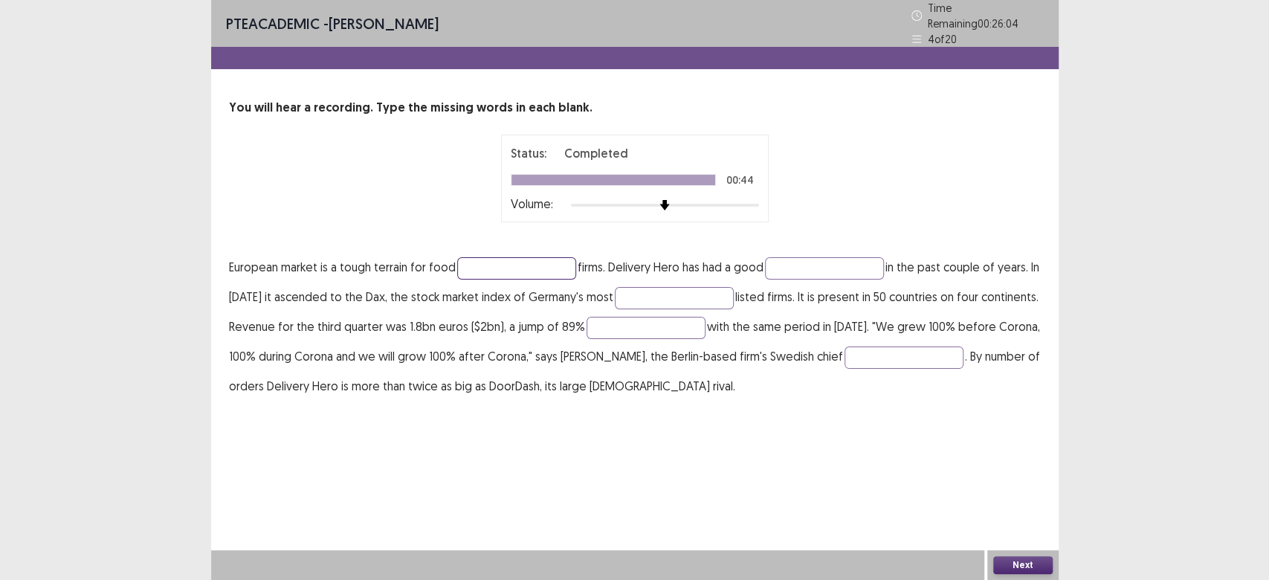
click at [549, 261] on input "text" at bounding box center [516, 268] width 119 height 22
click at [535, 267] on input "********" at bounding box center [516, 268] width 119 height 22
type input "********"
click at [856, 258] on input "text" at bounding box center [824, 268] width 119 height 22
type input "*******"
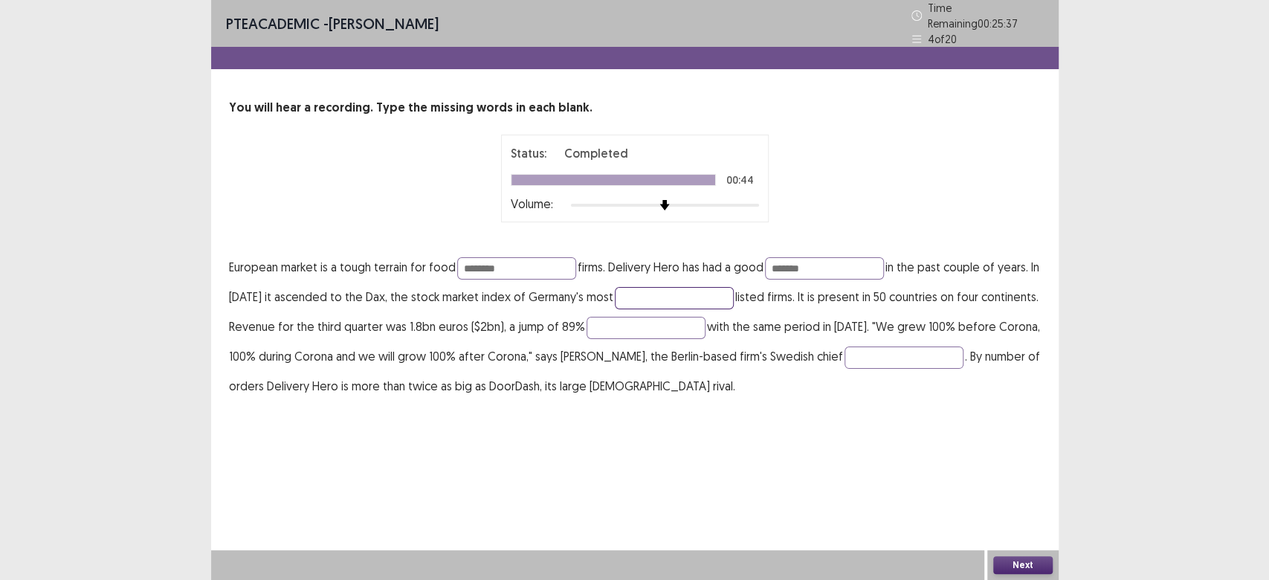
click at [706, 287] on input "text" at bounding box center [674, 298] width 119 height 22
type input "*******"
click at [706, 320] on input "text" at bounding box center [646, 328] width 119 height 22
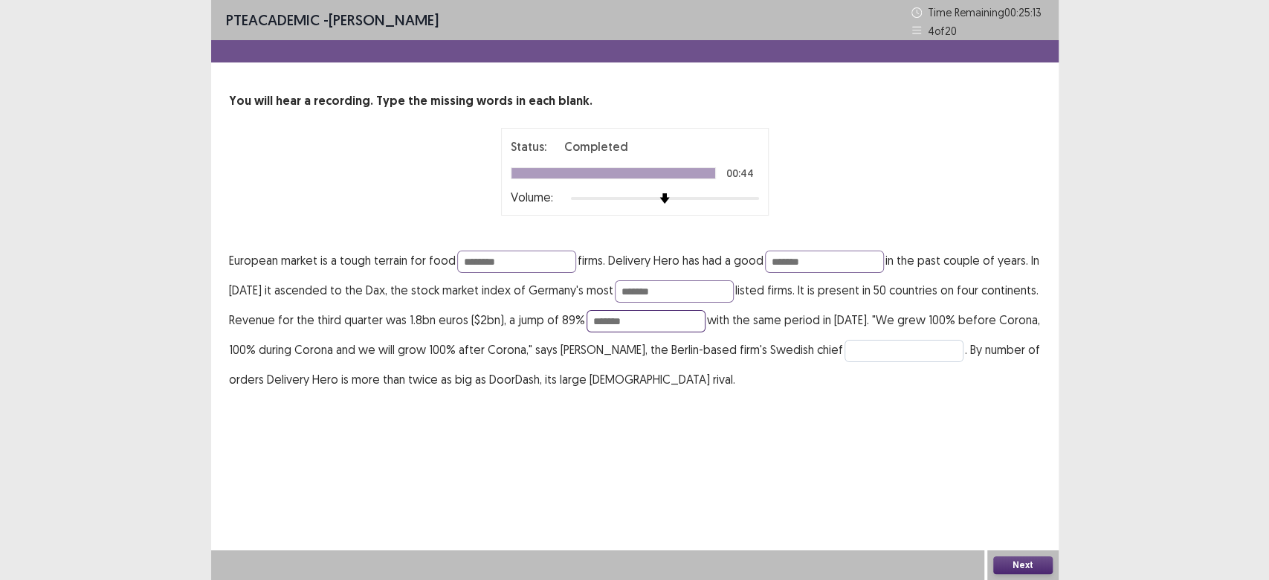
type input "******"
click at [931, 352] on input "text" at bounding box center [904, 351] width 119 height 22
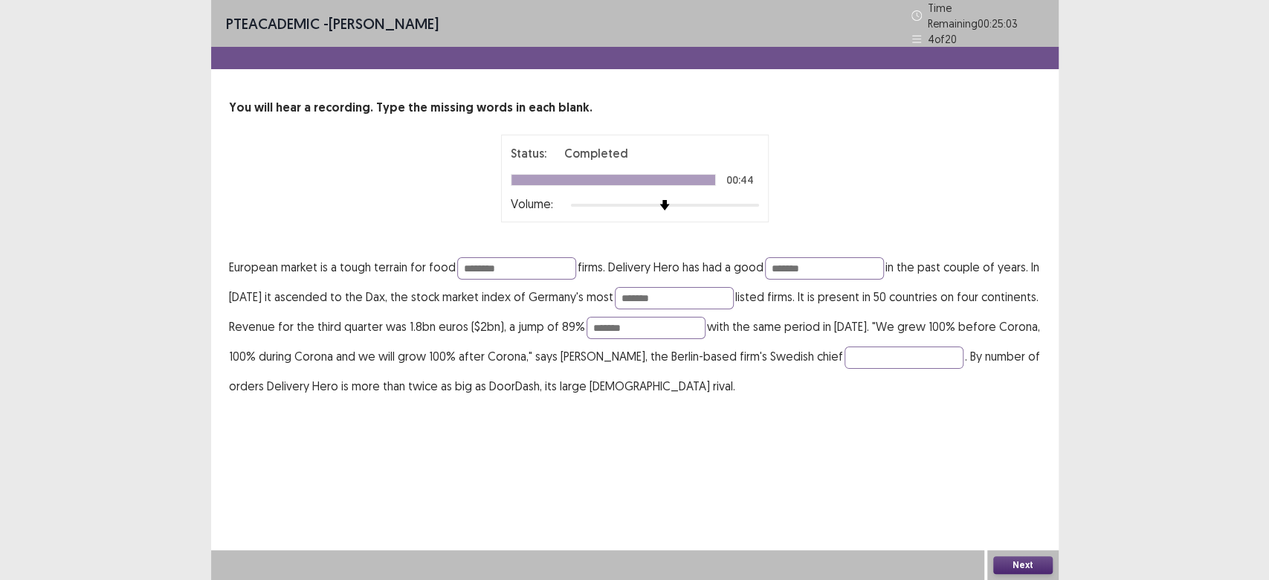
click at [1016, 562] on button "Next" at bounding box center [1022, 565] width 59 height 18
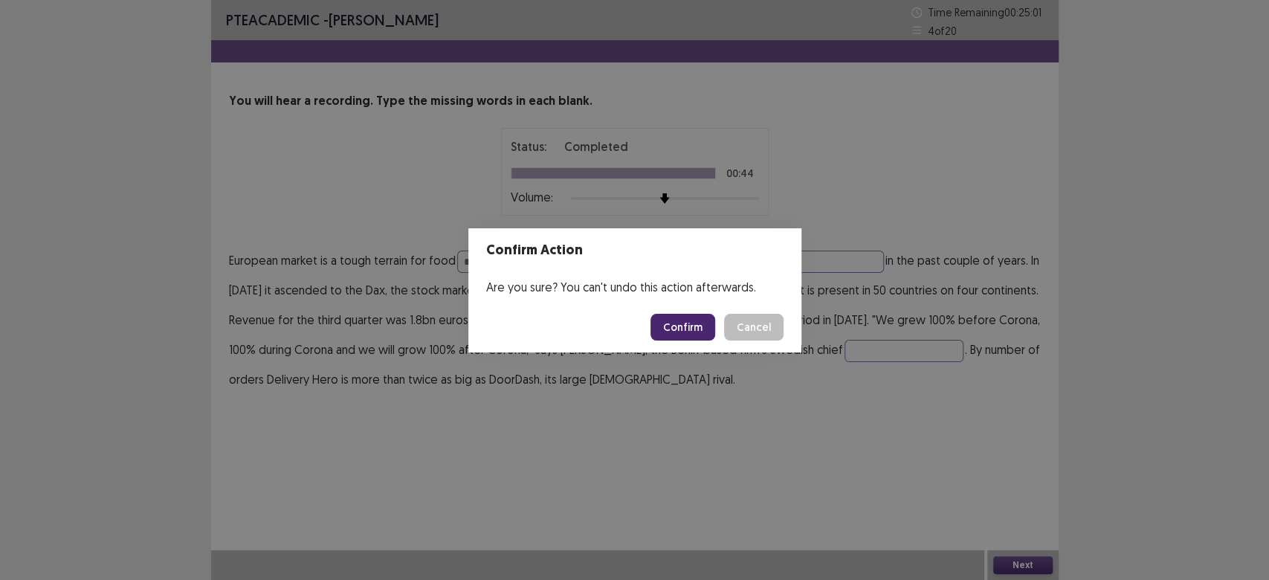
click at [690, 322] on button "Confirm" at bounding box center [682, 327] width 65 height 27
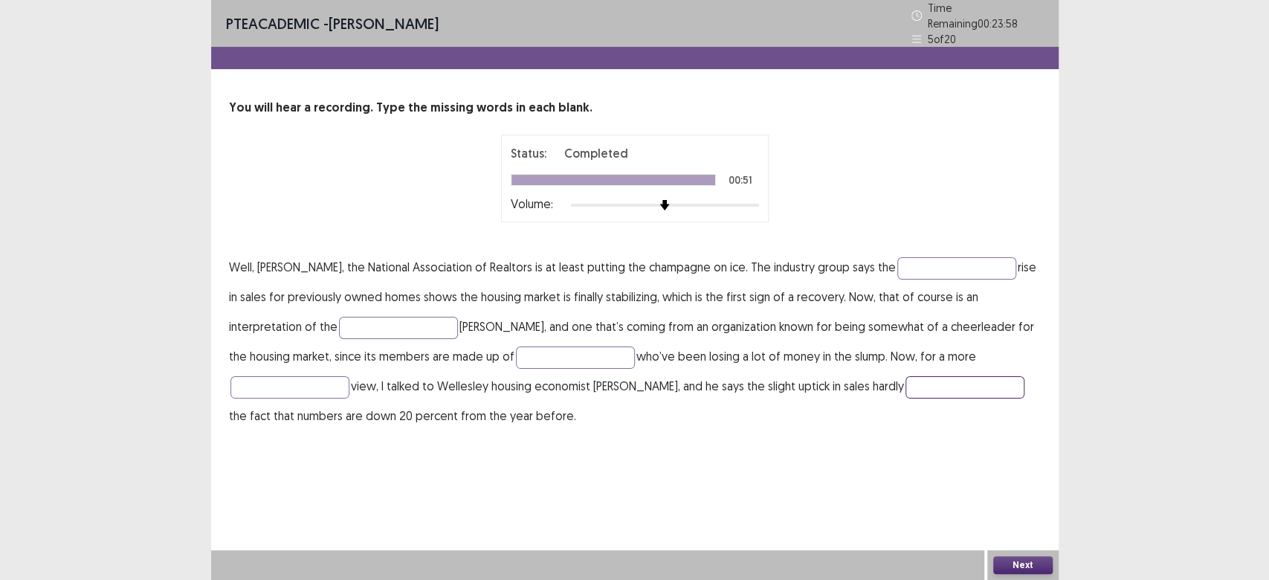
click at [905, 378] on input "text" at bounding box center [964, 387] width 119 height 22
type input "****"
click at [349, 376] on input "text" at bounding box center [289, 387] width 119 height 22
type input "**"
click at [900, 263] on input "text" at bounding box center [956, 268] width 119 height 22
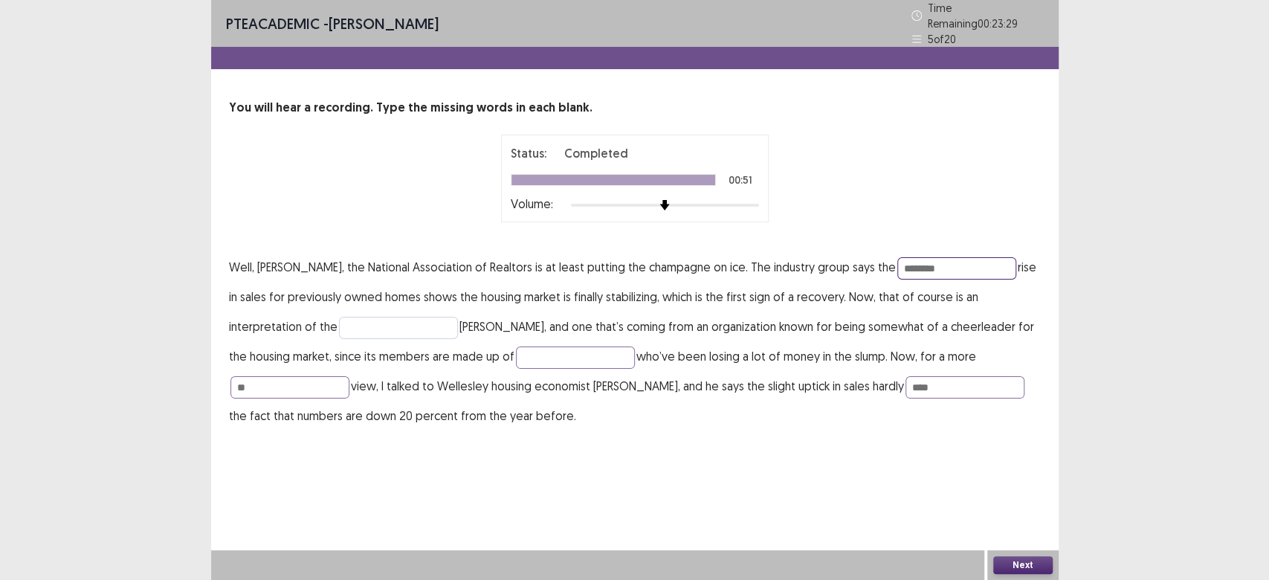
type input "********"
click at [339, 324] on input "text" at bounding box center [398, 328] width 119 height 22
type input "*******"
click at [516, 351] on input "text" at bounding box center [575, 357] width 119 height 22
click at [1013, 566] on button "Next" at bounding box center [1022, 565] width 59 height 18
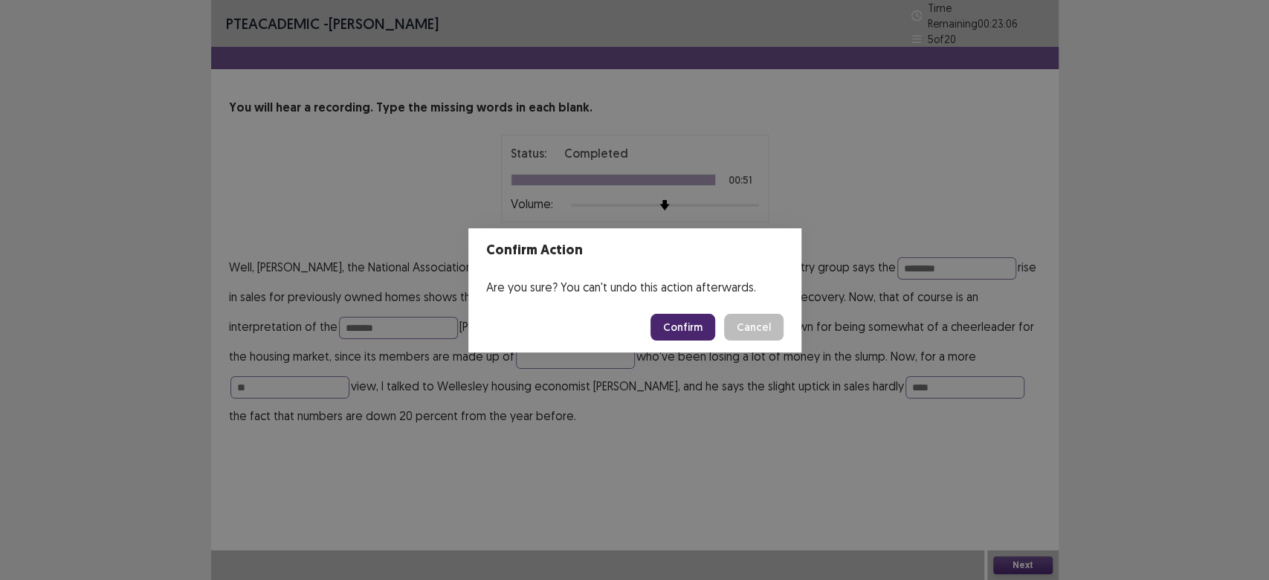
click at [697, 330] on button "Confirm" at bounding box center [682, 327] width 65 height 27
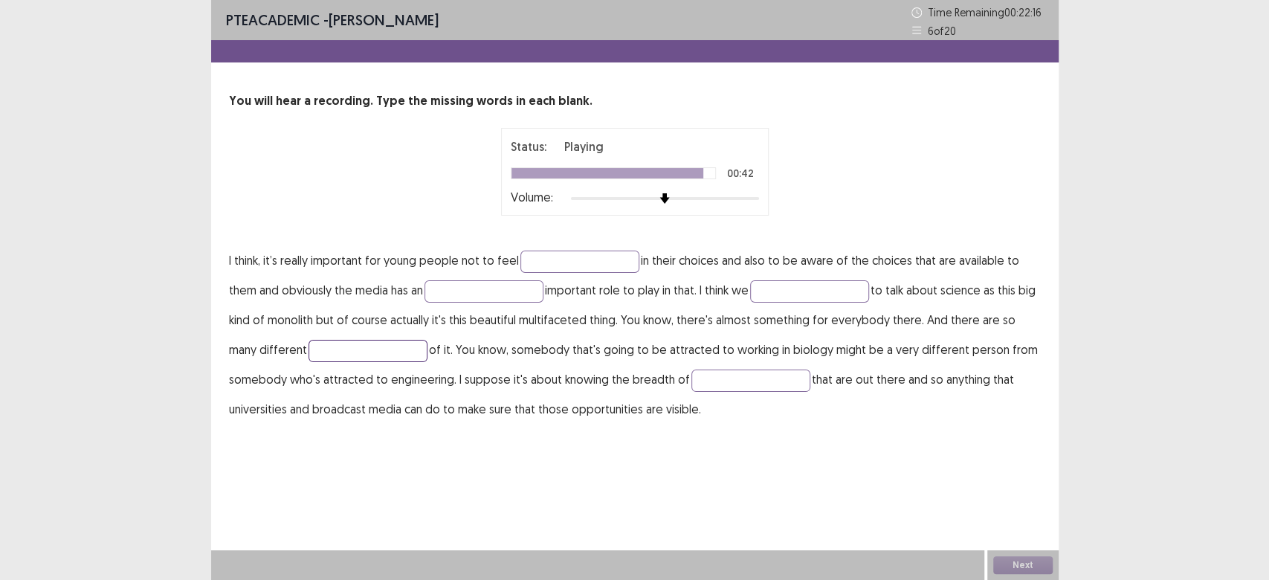
click at [386, 355] on input "text" at bounding box center [368, 351] width 119 height 22
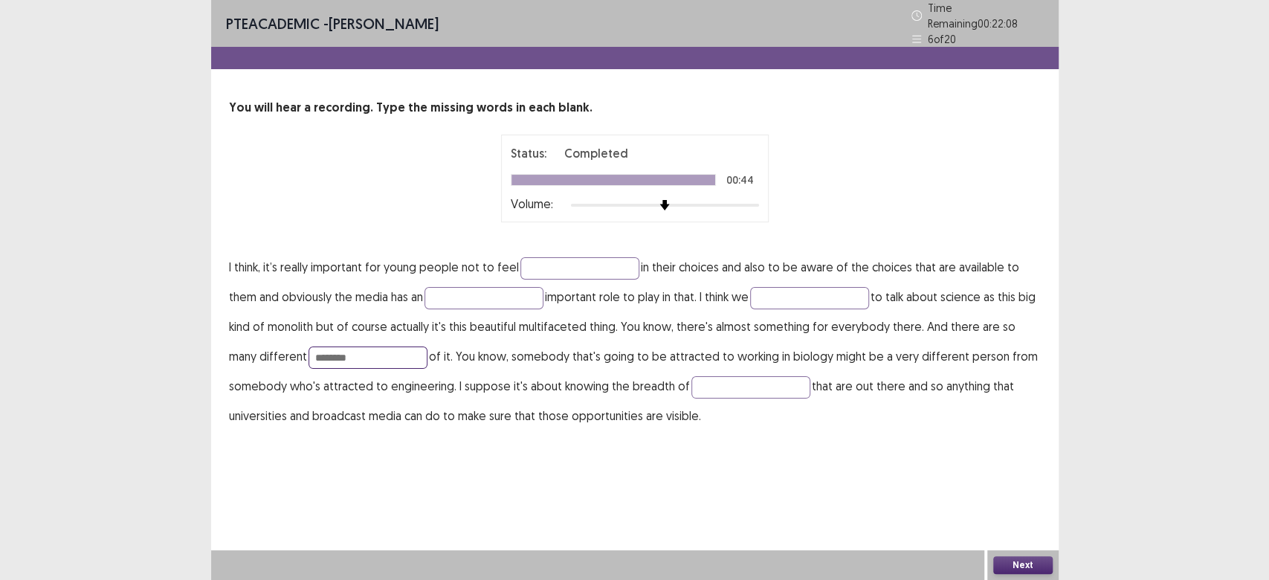
type input "*******"
click at [546, 175] on div at bounding box center [613, 180] width 204 height 10
click at [545, 175] on div at bounding box center [613, 180] width 204 height 10
click at [1041, 571] on button "Next" at bounding box center [1022, 565] width 59 height 18
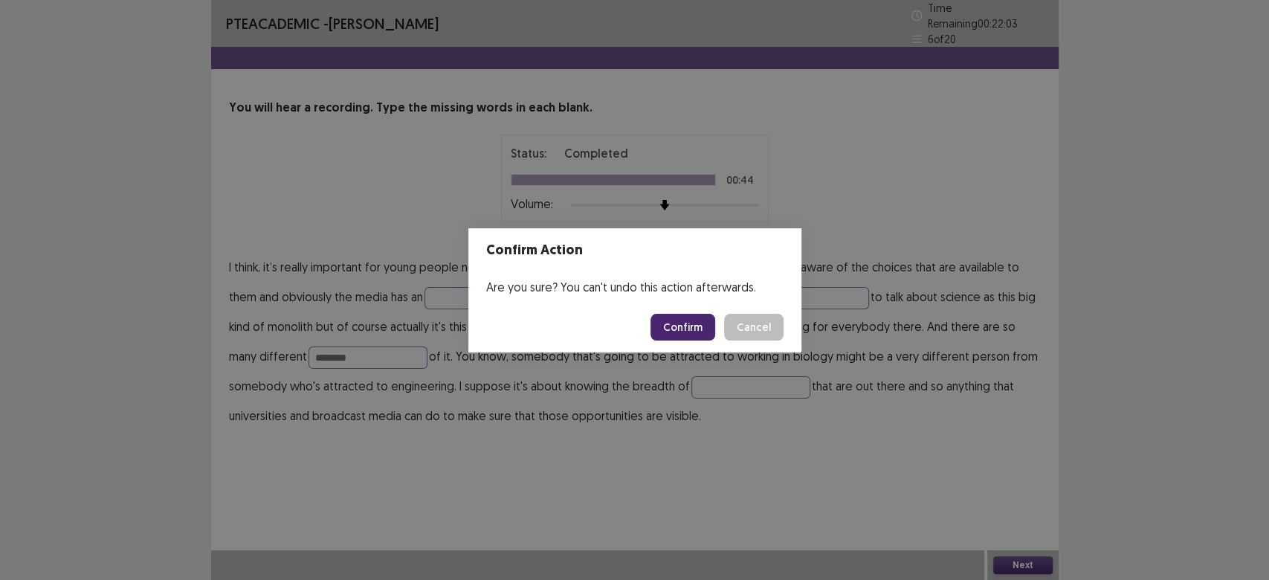
click at [679, 325] on button "Confirm" at bounding box center [682, 327] width 65 height 27
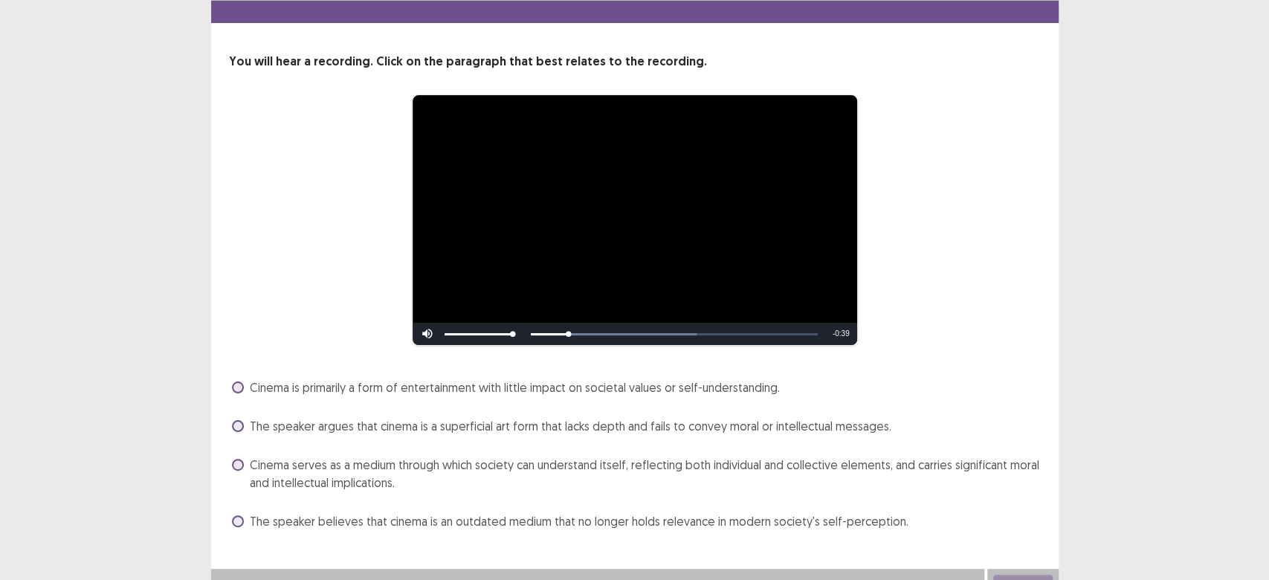
scroll to position [58, 0]
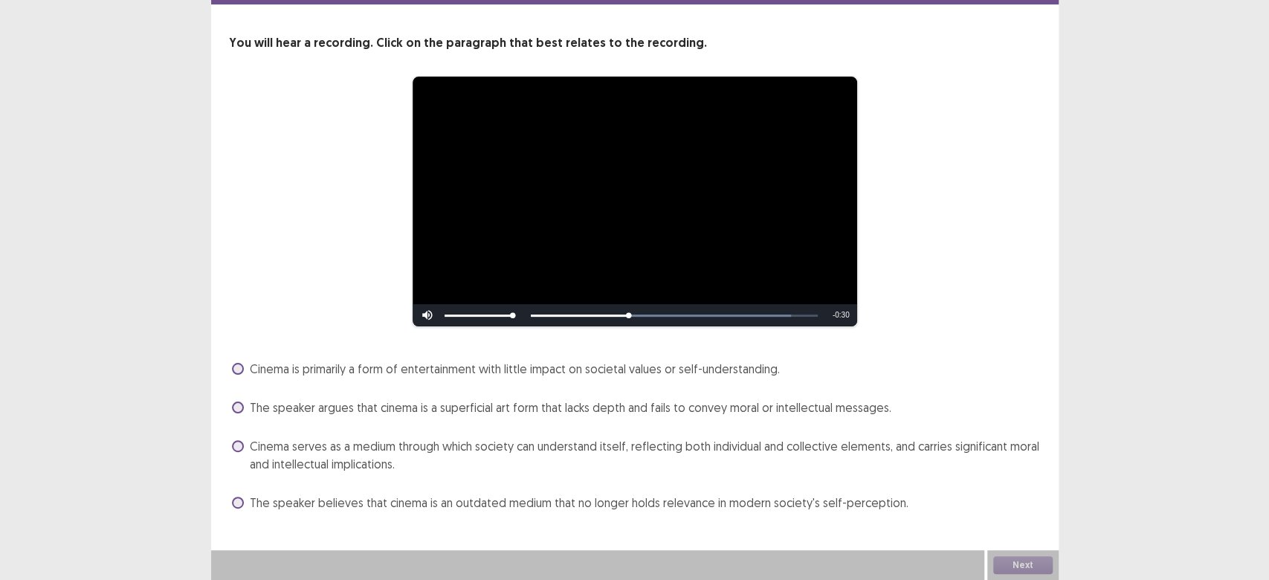
click at [304, 496] on span "The speaker believes that cinema is an outdated medium that no longer holds rel…" at bounding box center [579, 503] width 659 height 18
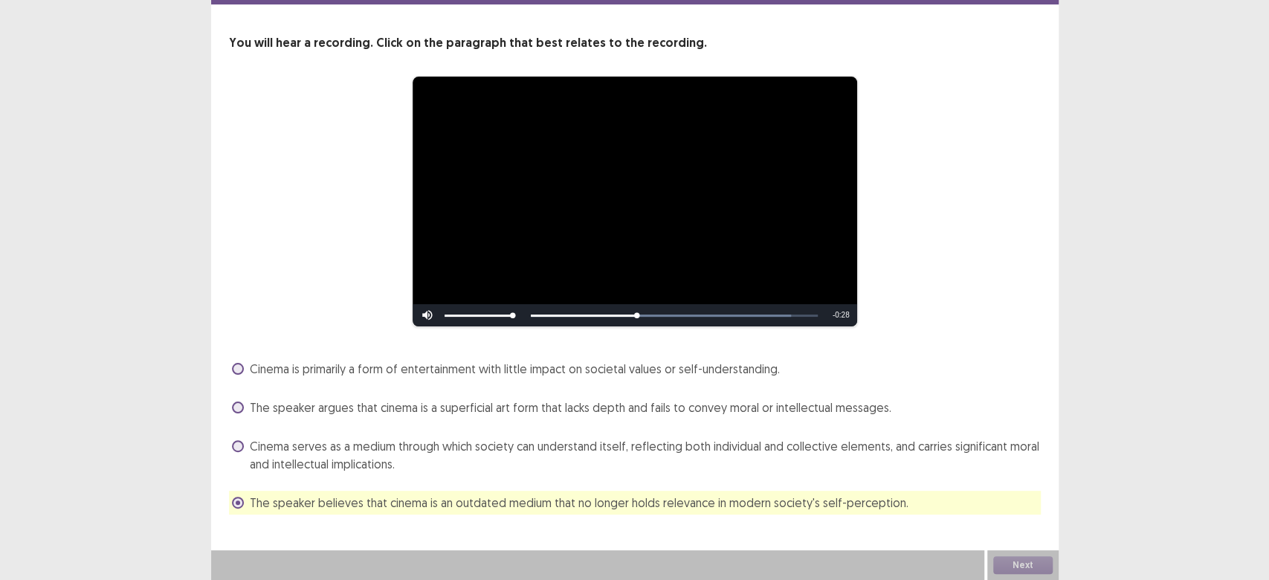
click at [306, 489] on div "Cinema is primarily a form of entertainment with little impact on societal valu…" at bounding box center [635, 436] width 812 height 158
click at [237, 476] on div "Cinema is primarily a form of entertainment with little impact on societal valu…" at bounding box center [635, 436] width 812 height 158
click at [249, 389] on div "Cinema is primarily a form of entertainment with little impact on societal valu…" at bounding box center [635, 436] width 812 height 158
click at [347, 439] on span "Cinema serves as a medium through which society can understand itself, reflecti…" at bounding box center [645, 455] width 791 height 36
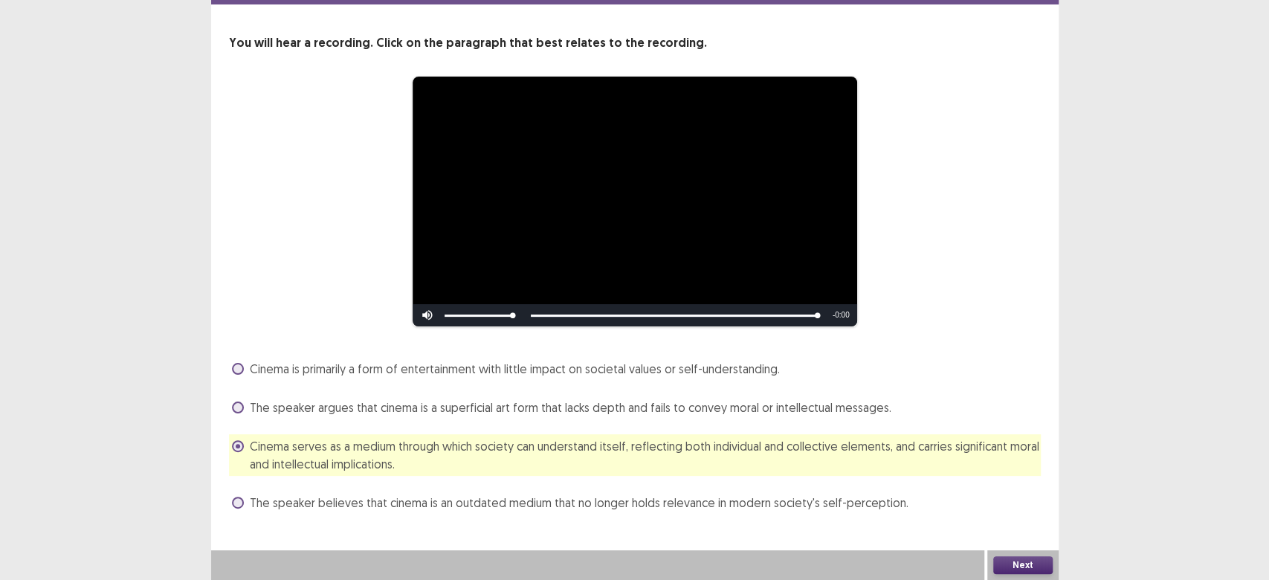
click at [436, 479] on div "Cinema is primarily a form of entertainment with little impact on societal valu…" at bounding box center [635, 436] width 812 height 158
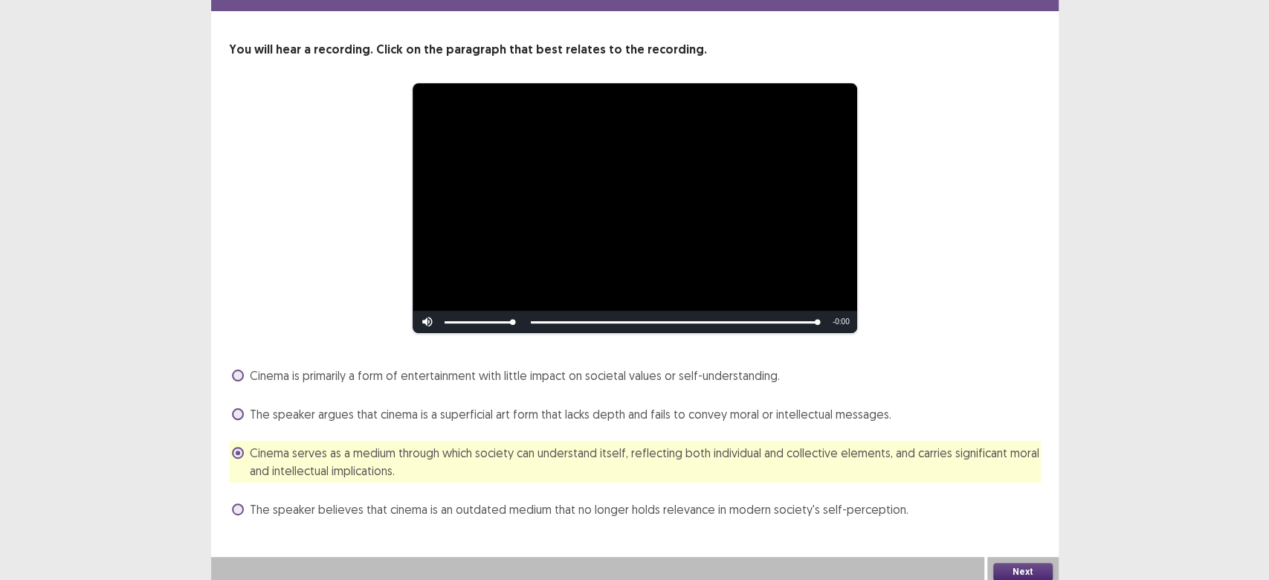
click at [405, 405] on span "The speaker argues that cinema is a superficial art form that lacks depth and f…" at bounding box center [571, 414] width 642 height 18
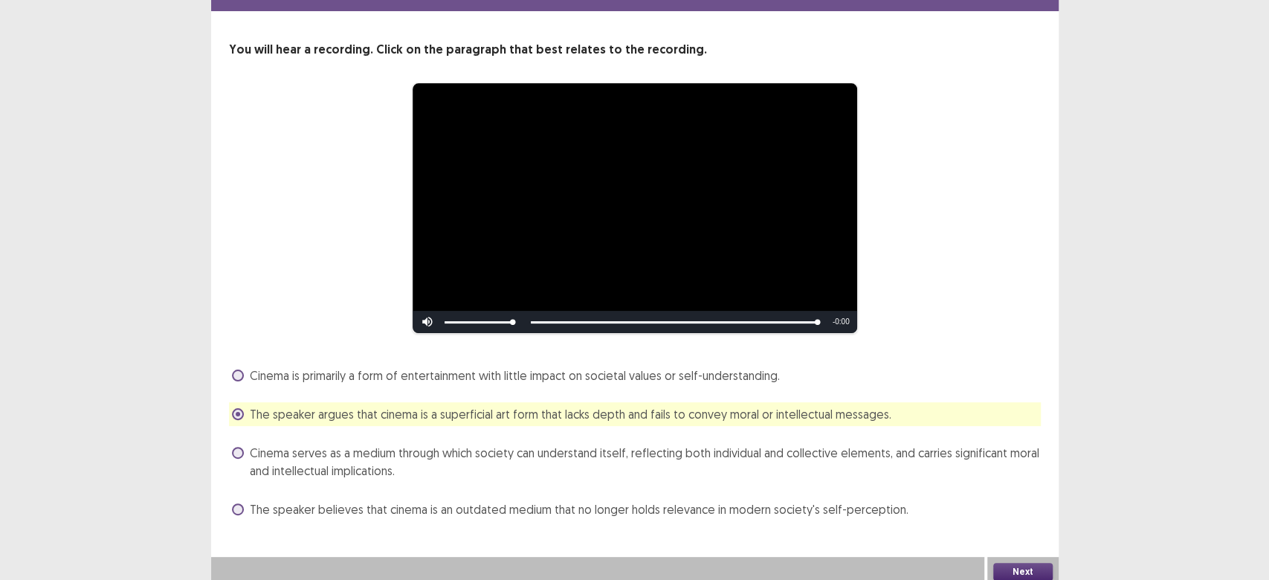
click at [1003, 567] on button "Next" at bounding box center [1022, 572] width 59 height 18
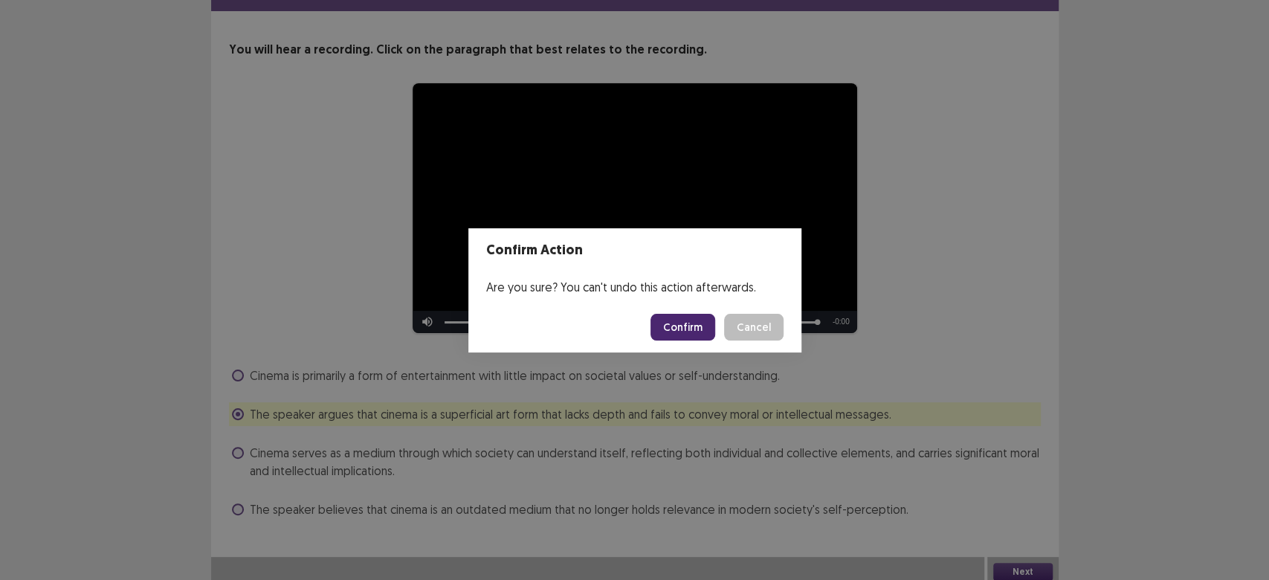
click at [751, 332] on button "Cancel" at bounding box center [753, 327] width 59 height 27
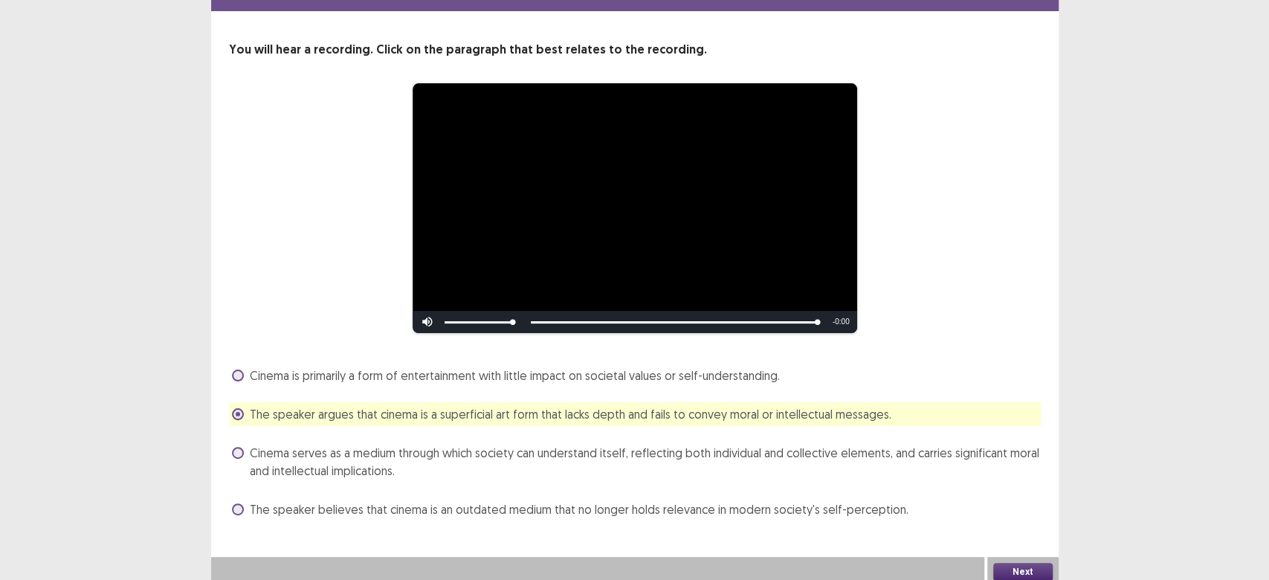
click at [325, 465] on span "Cinema serves as a medium through which society can understand itself, reflecti…" at bounding box center [645, 462] width 791 height 36
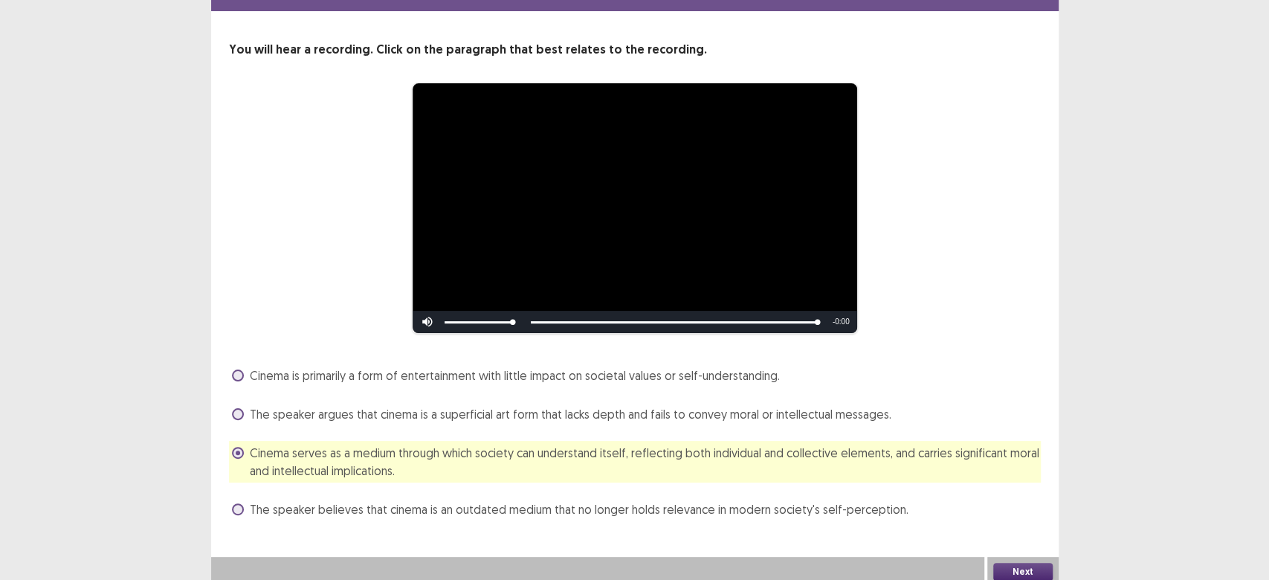
click at [1000, 565] on button "Next" at bounding box center [1022, 572] width 59 height 18
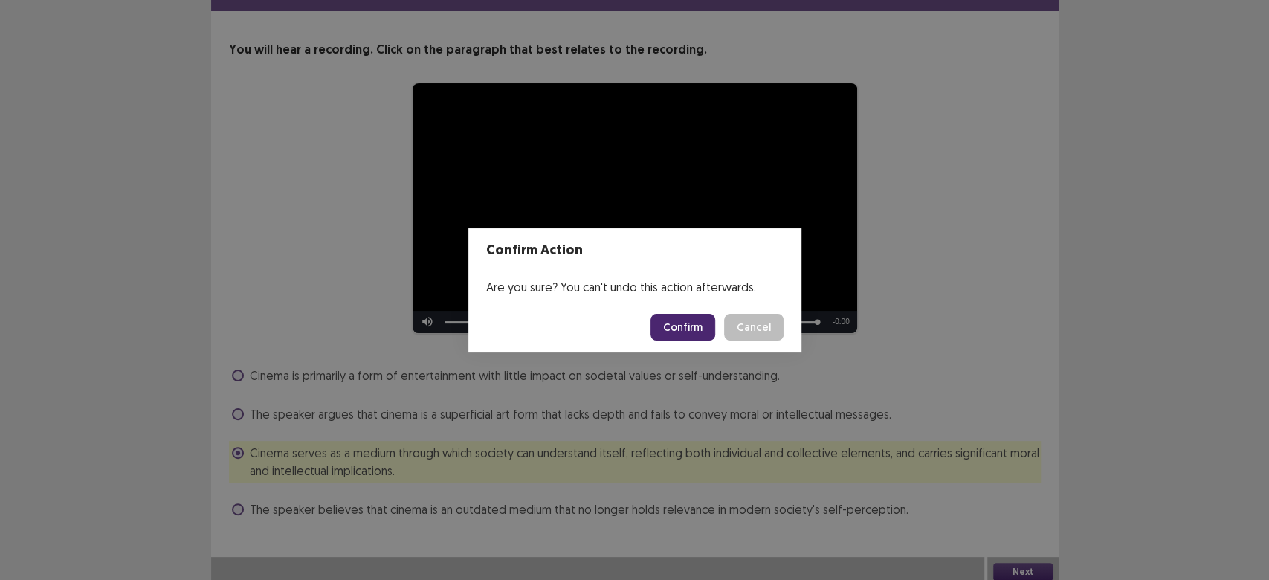
click at [665, 336] on button "Confirm" at bounding box center [682, 327] width 65 height 27
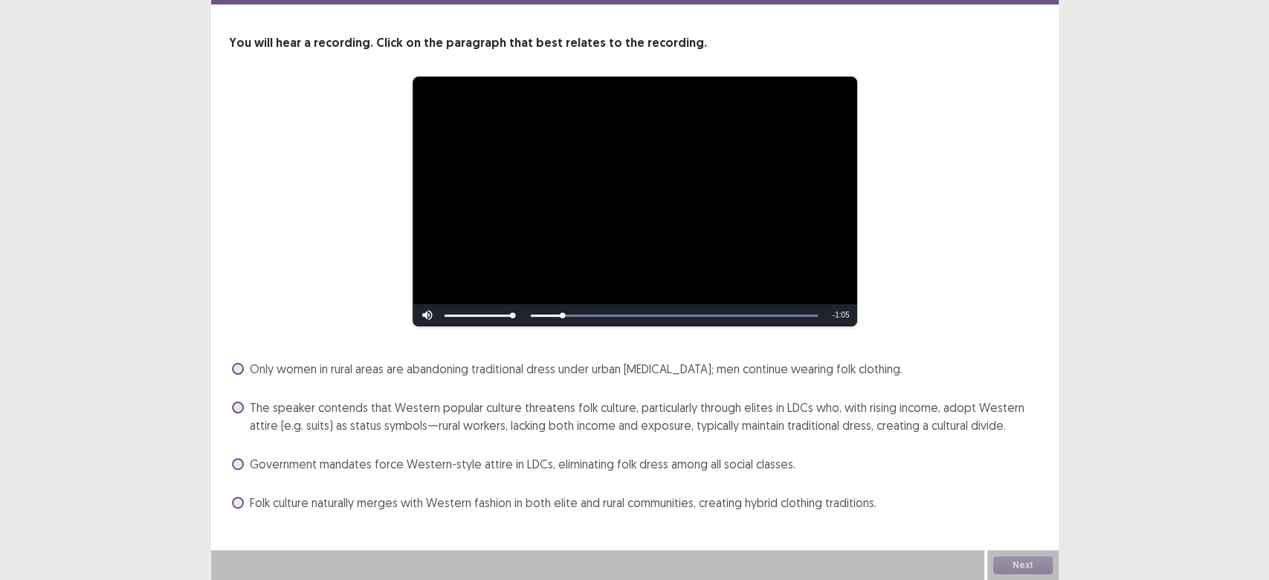
drag, startPoint x: 277, startPoint y: 357, endPoint x: 259, endPoint y: -62, distance: 419.7
click at [259, 0] on html "**********" at bounding box center [634, 261] width 1269 height 638
click at [239, 503] on span at bounding box center [238, 503] width 12 height 12
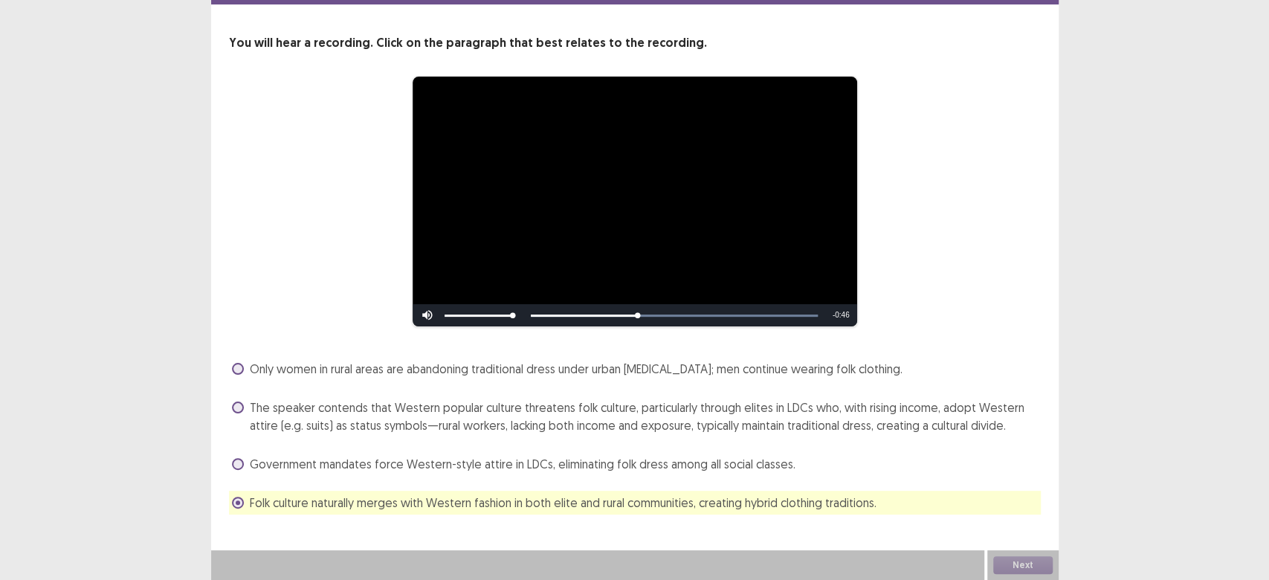
click at [254, 412] on span "The speaker contends that Western popular culture threatens folk culture, parti…" at bounding box center [645, 416] width 791 height 36
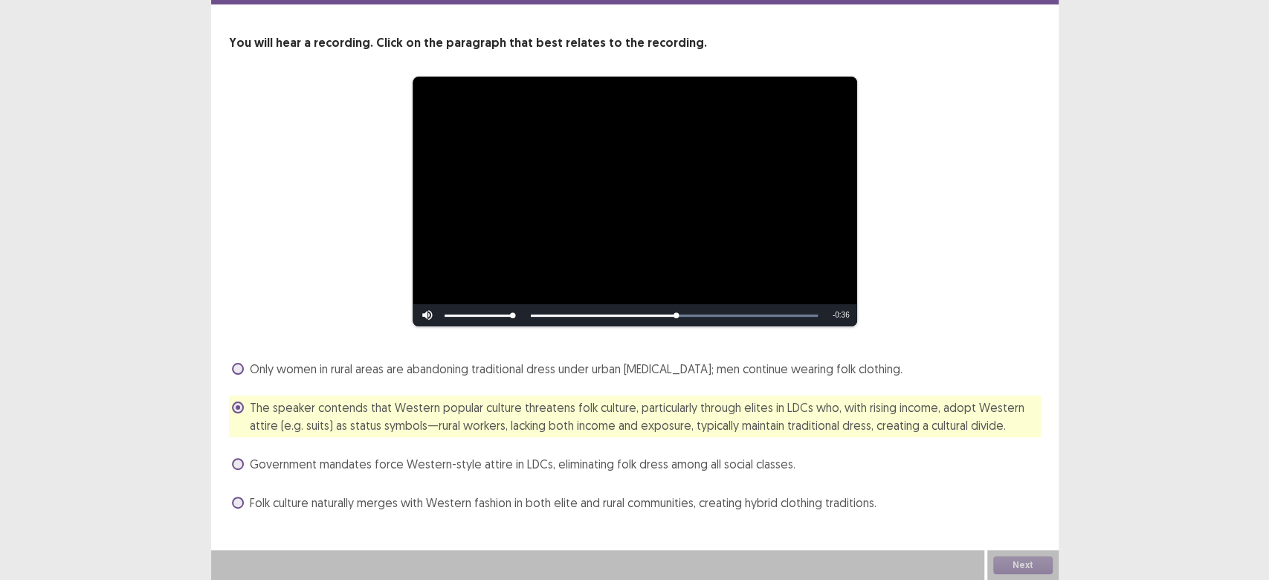
click at [278, 507] on span "Folk culture naturally merges with Western fashion in both elite and rural comm…" at bounding box center [563, 503] width 627 height 18
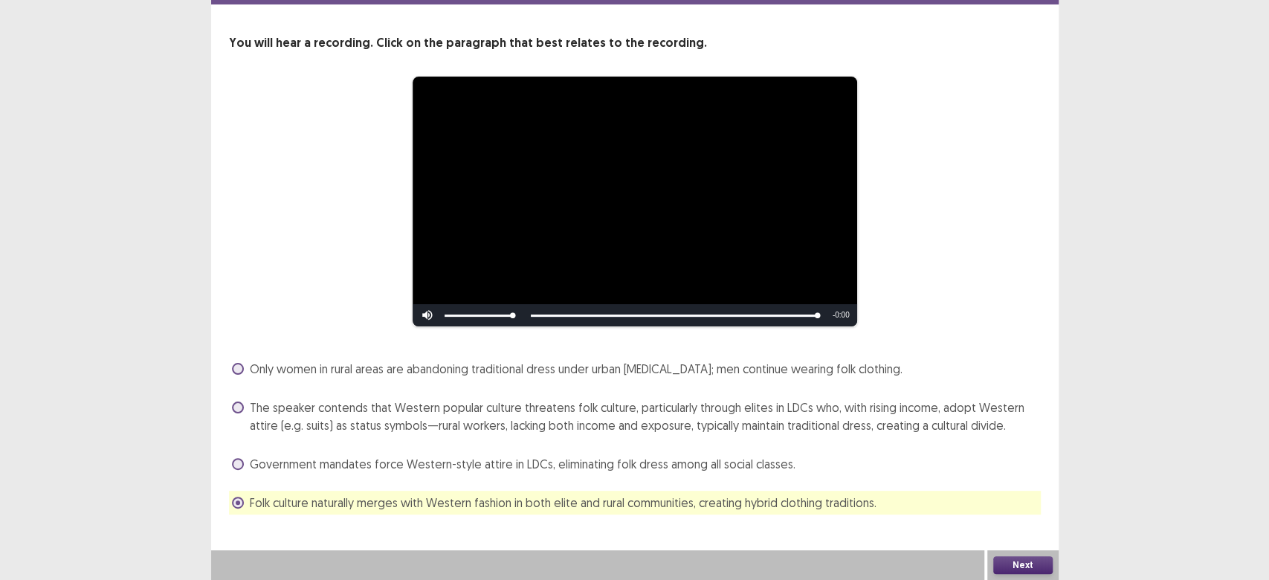
click at [233, 408] on span at bounding box center [238, 407] width 12 height 12
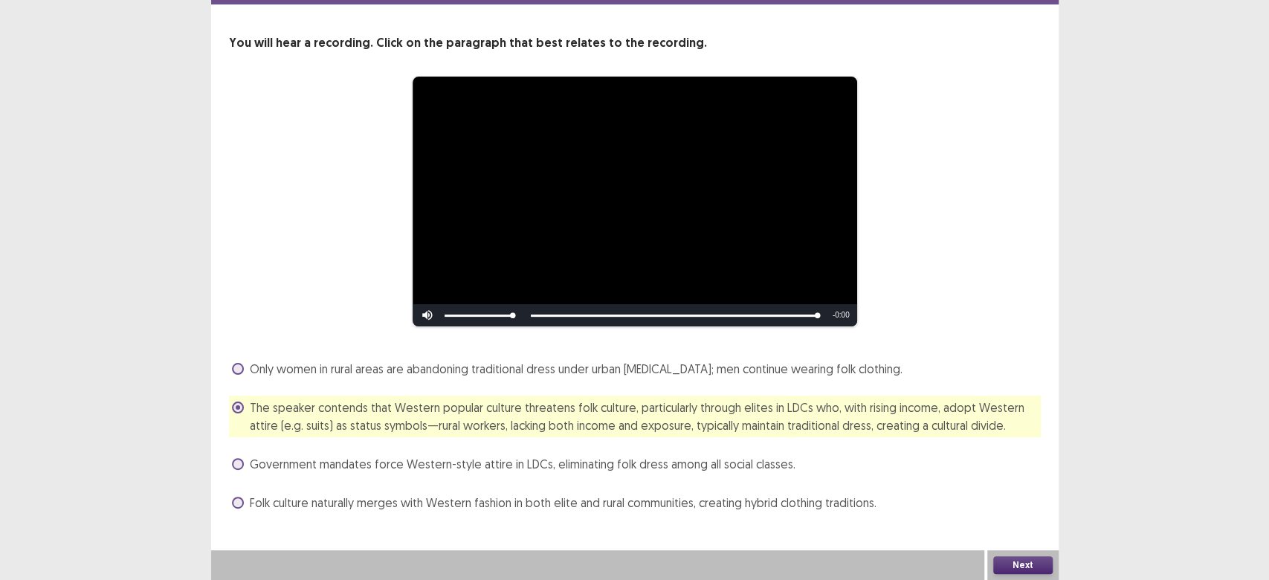
click at [1010, 564] on button "Next" at bounding box center [1022, 565] width 59 height 18
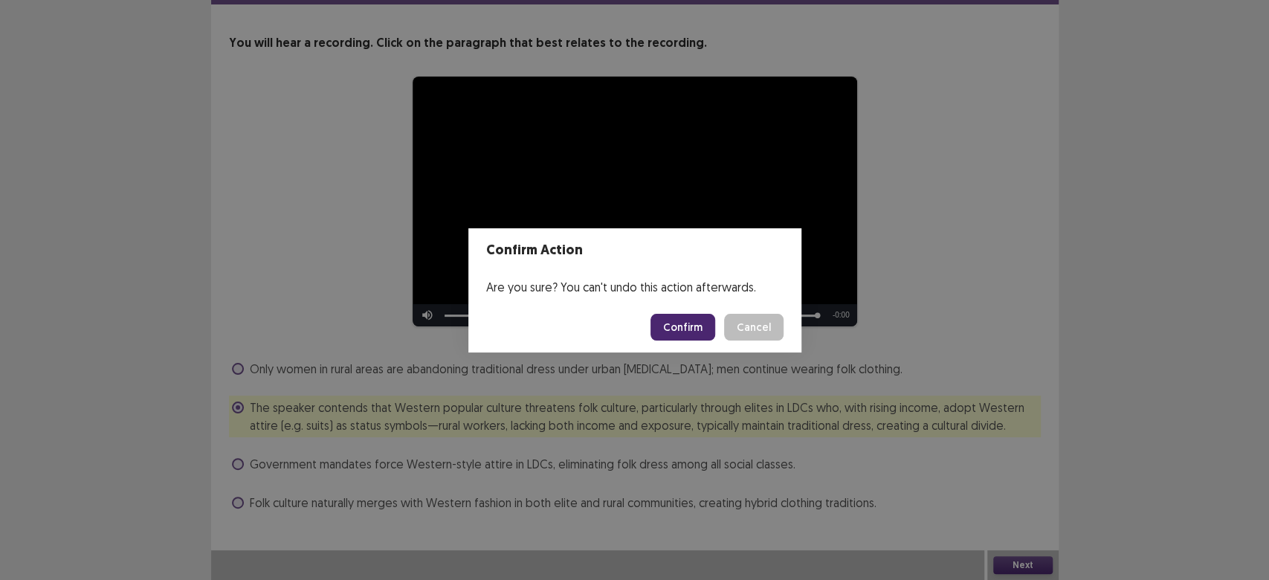
click at [702, 327] on button "Confirm" at bounding box center [682, 327] width 65 height 27
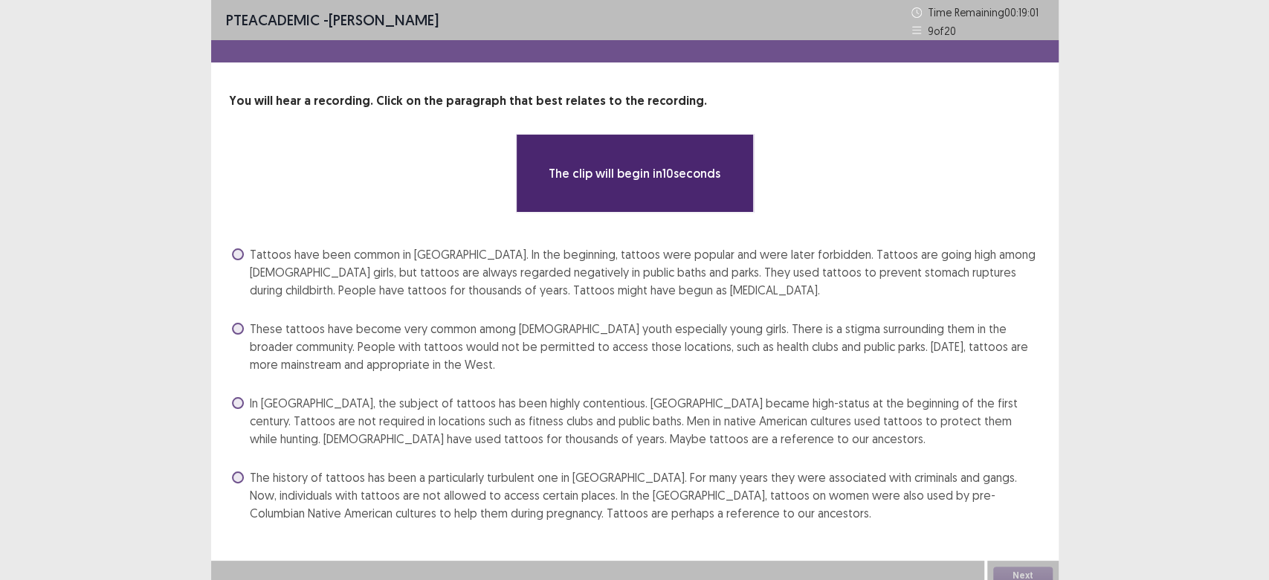
drag, startPoint x: 248, startPoint y: 456, endPoint x: 0, endPoint y: 627, distance: 300.9
drag, startPoint x: 0, startPoint y: 627, endPoint x: 921, endPoint y: 219, distance: 1007.2
click at [921, 219] on div "You will hear a recording. Click on the paragraph that best relates to the reco…" at bounding box center [634, 308] width 847 height 433
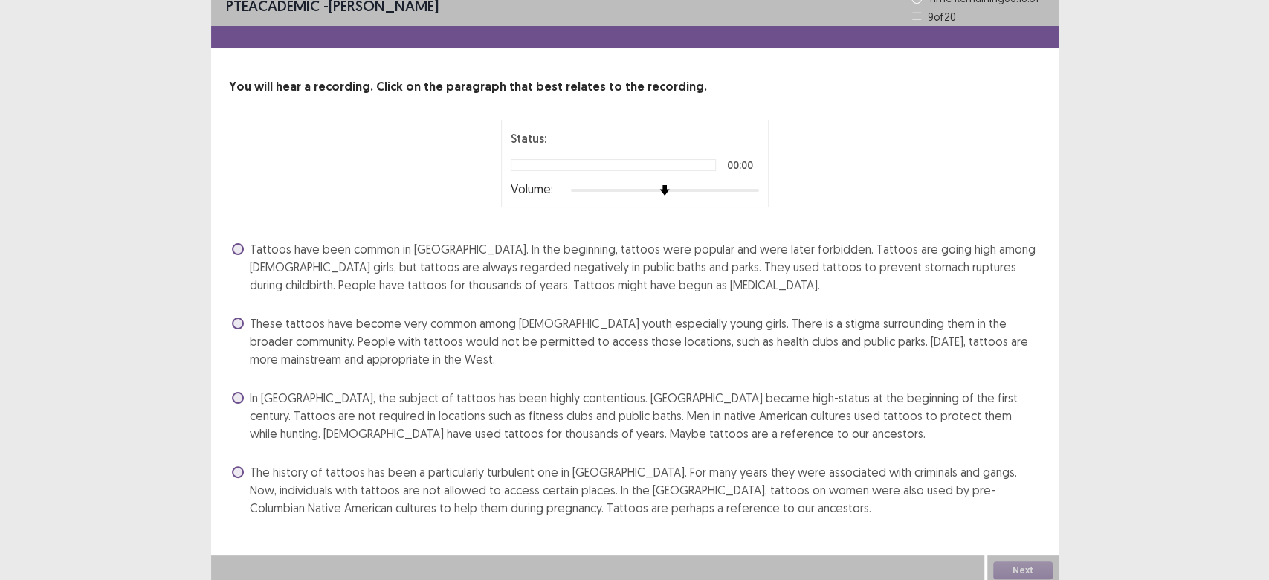
scroll to position [19, 0]
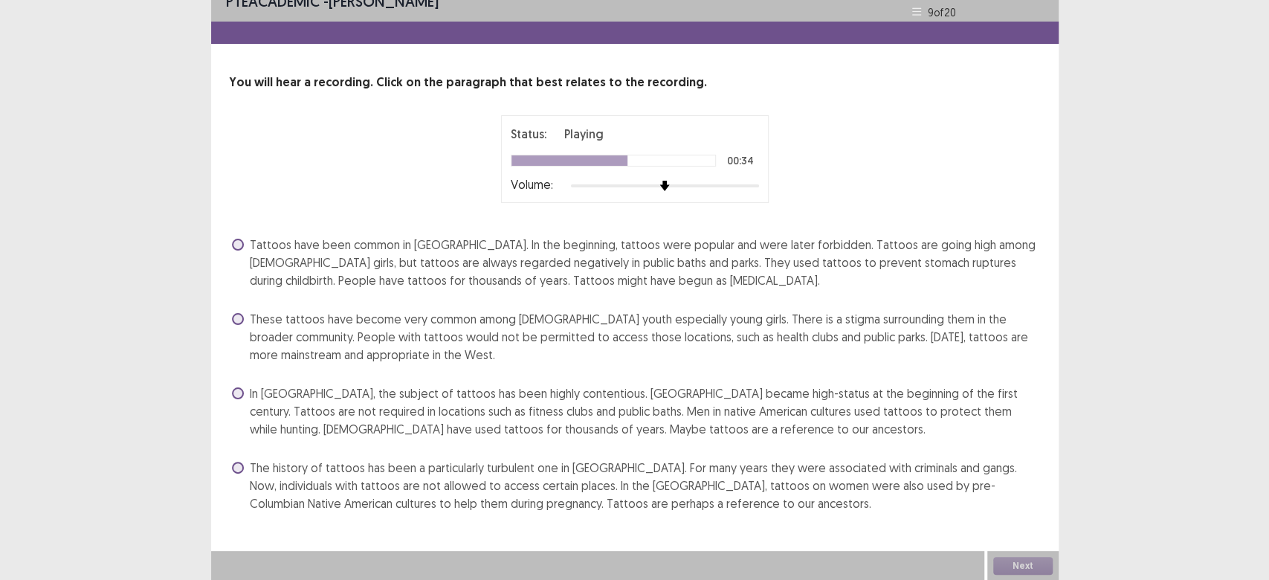
drag, startPoint x: 271, startPoint y: 395, endPoint x: 231, endPoint y: 394, distance: 40.2
click at [232, 394] on label "In [GEOGRAPHIC_DATA], the subject of tattoos has been highly contentious. [GEOG…" at bounding box center [636, 411] width 809 height 54
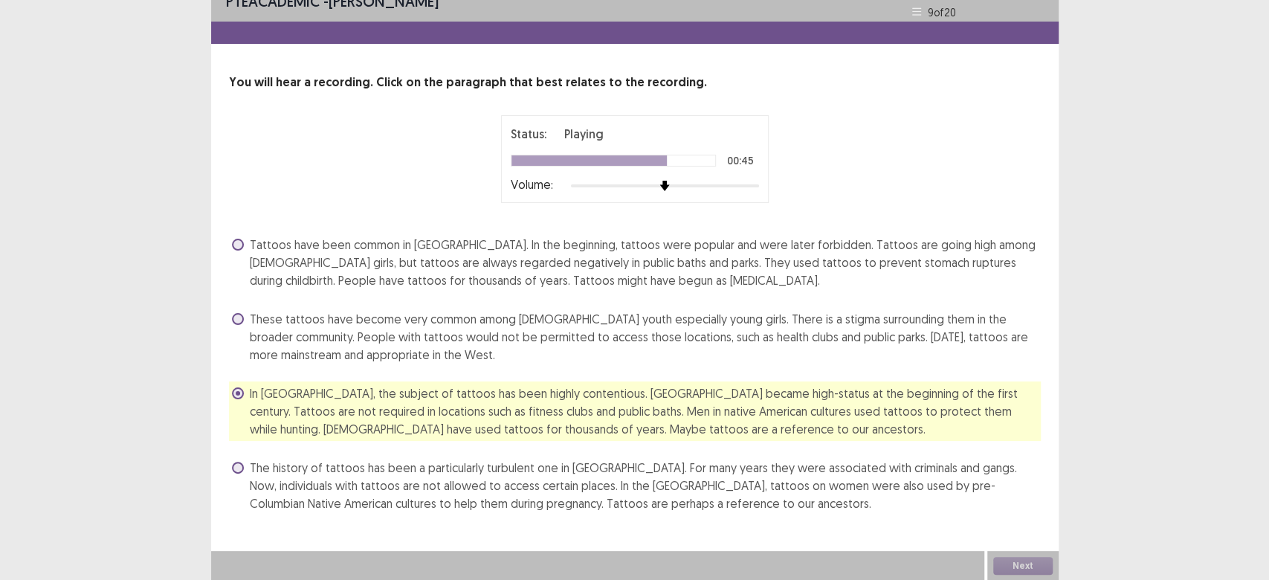
click at [222, 465] on div "You will hear a recording. Click on the paragraph that best relates to the reco…" at bounding box center [634, 295] width 847 height 442
click at [235, 459] on label "The history of tattoos has been a particularly turbulent one in [GEOGRAPHIC_DAT…" at bounding box center [636, 486] width 809 height 54
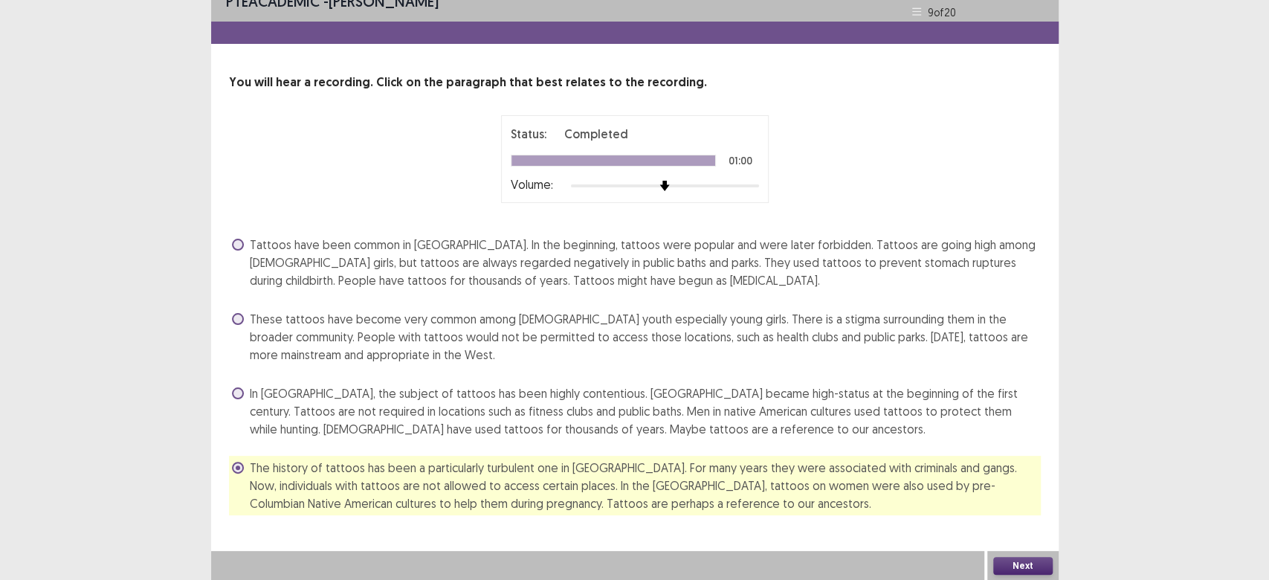
click at [1015, 564] on button "Next" at bounding box center [1022, 566] width 59 height 18
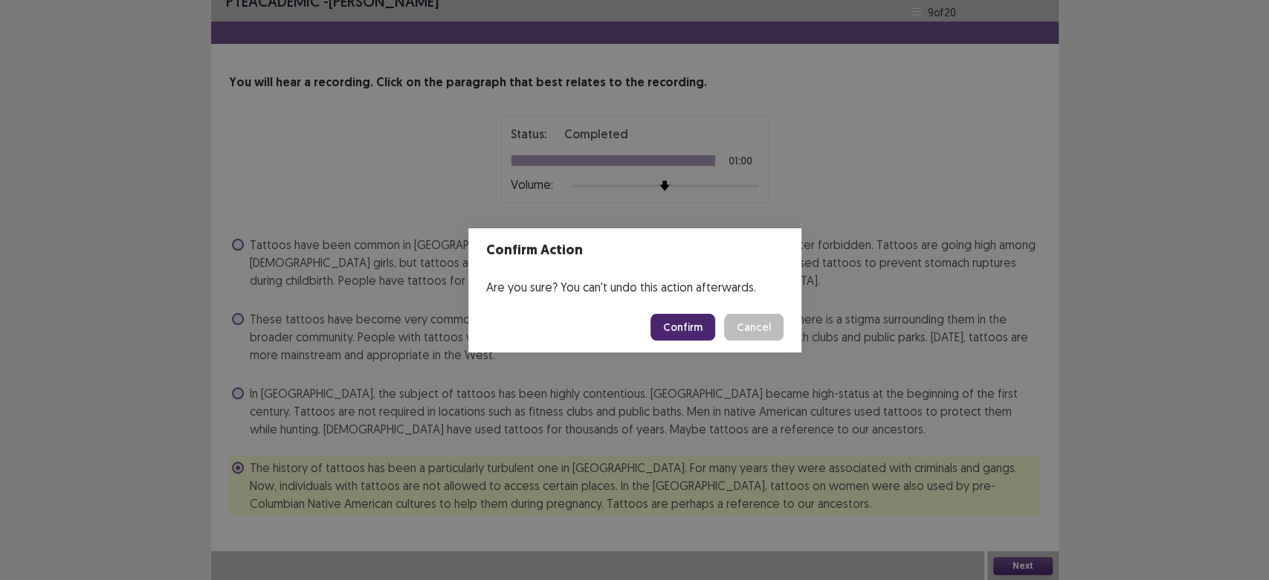
click at [693, 324] on button "Confirm" at bounding box center [682, 327] width 65 height 27
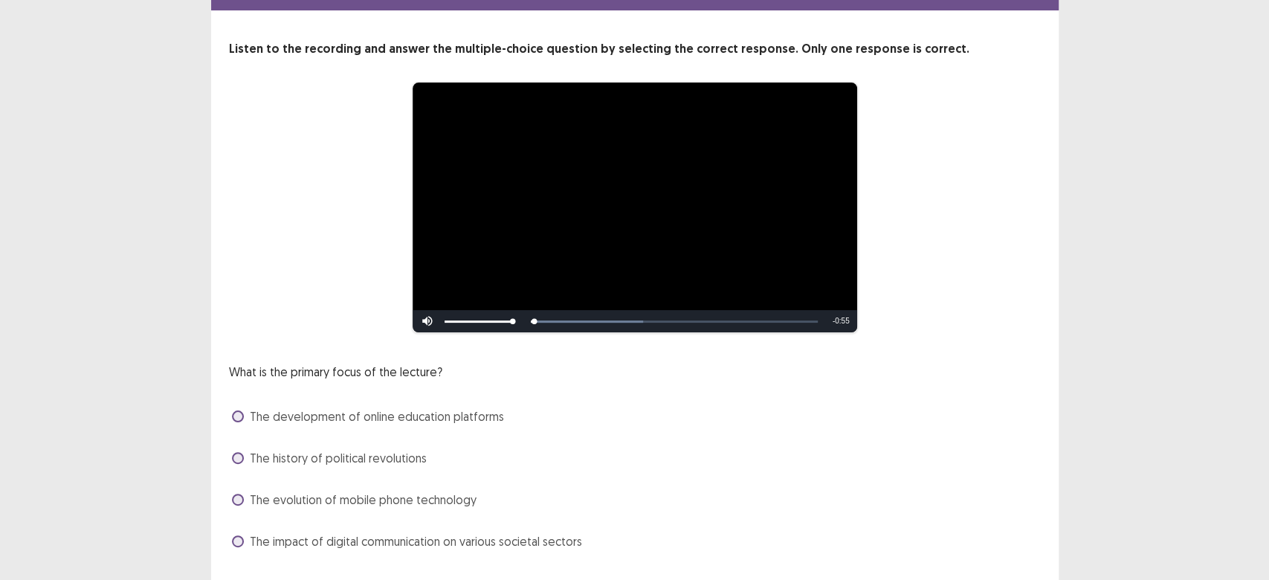
scroll to position [90, 0]
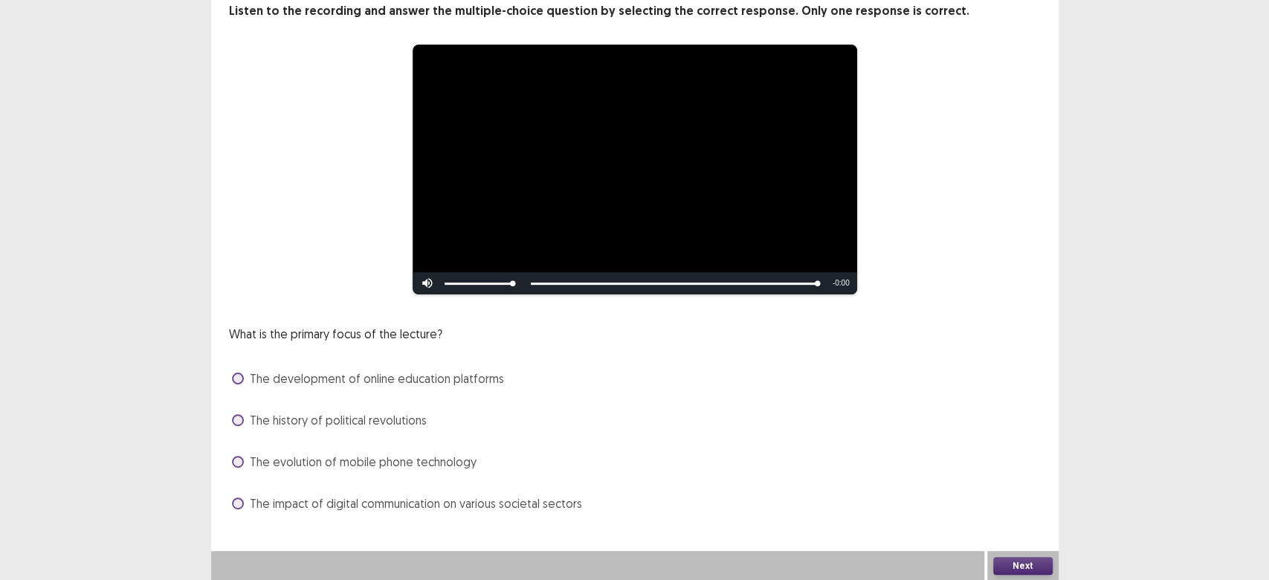
click at [238, 383] on span at bounding box center [238, 378] width 12 height 12
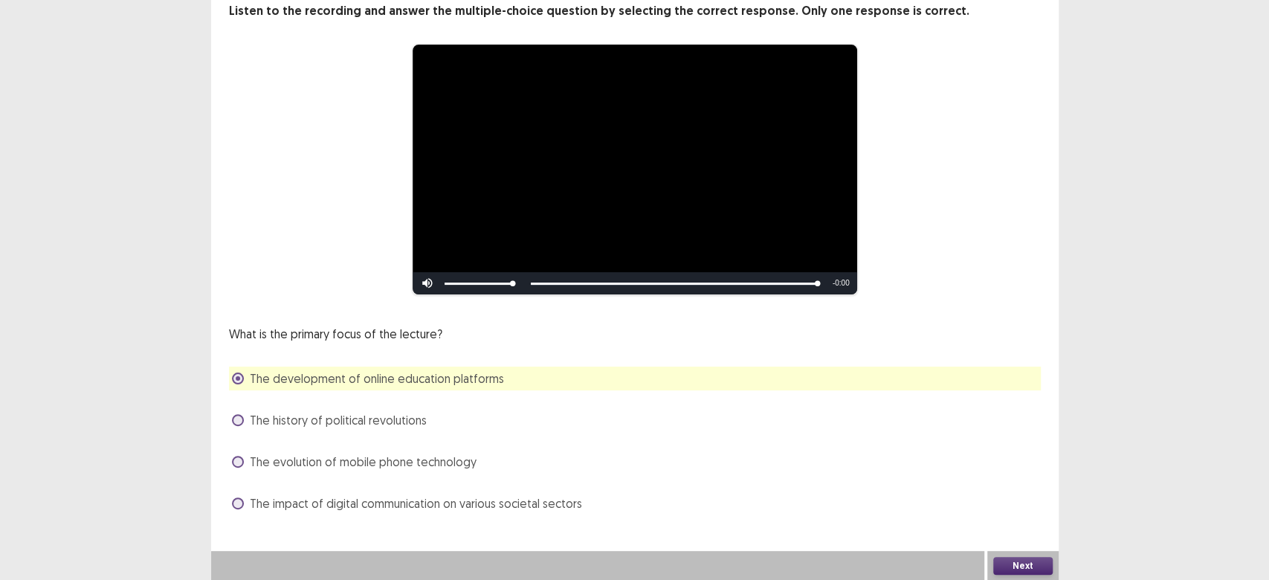
click at [1021, 562] on button "Next" at bounding box center [1022, 566] width 59 height 18
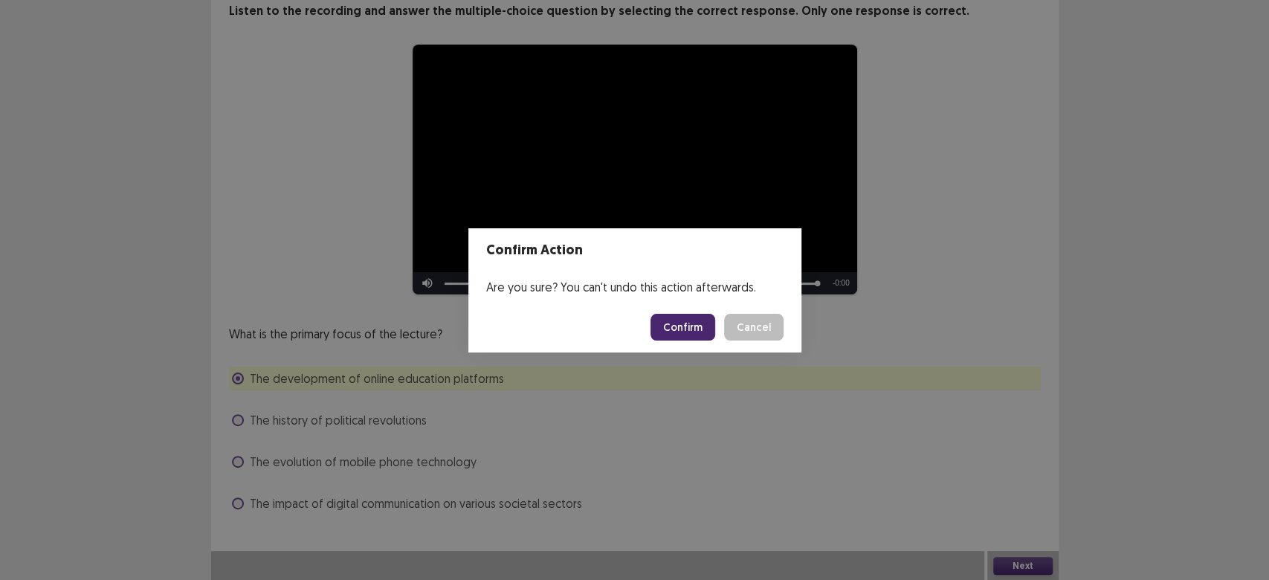
click at [743, 328] on button "Cancel" at bounding box center [753, 327] width 59 height 27
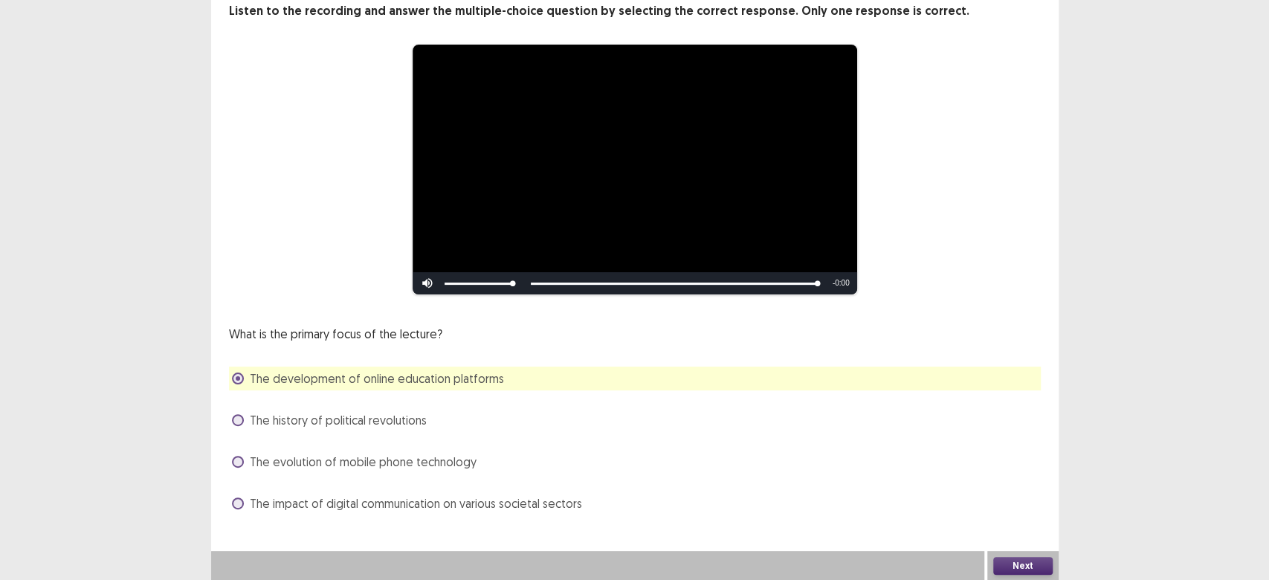
click at [258, 474] on div "What is the primary focus of the lecture? The development of online education p…" at bounding box center [635, 420] width 812 height 190
click at [244, 465] on label "The evolution of mobile phone technology" at bounding box center [354, 462] width 245 height 18
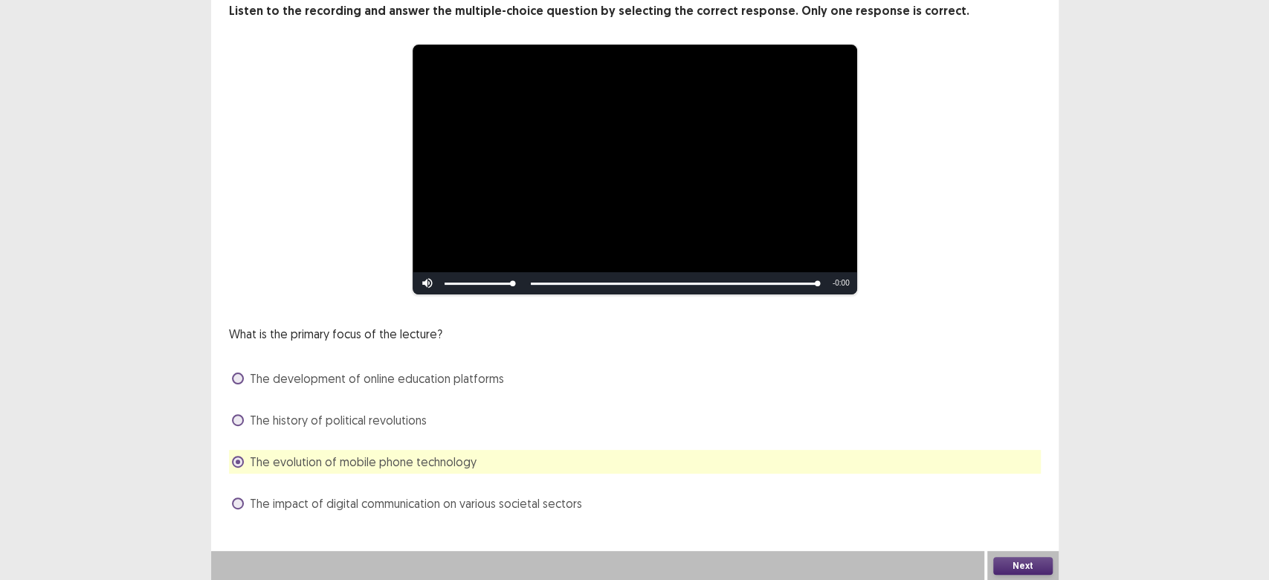
click at [254, 378] on span "The development of online education platforms" at bounding box center [377, 378] width 254 height 18
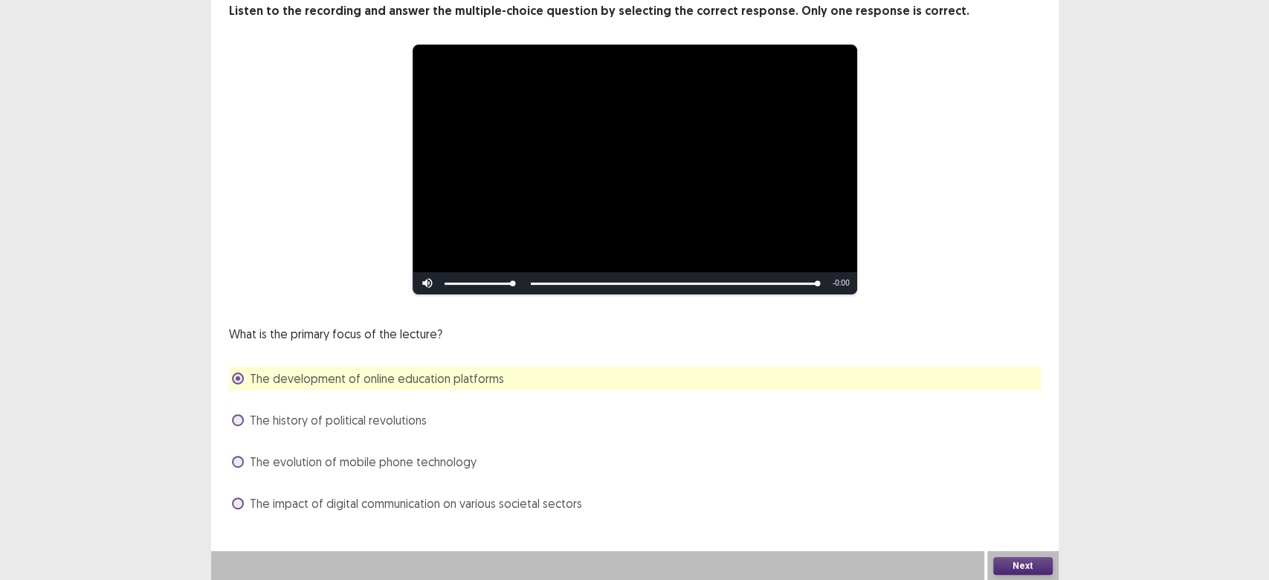
click at [271, 474] on div "What is the primary focus of the lecture? The development of online education p…" at bounding box center [635, 420] width 812 height 190
click at [233, 463] on span at bounding box center [238, 462] width 12 height 12
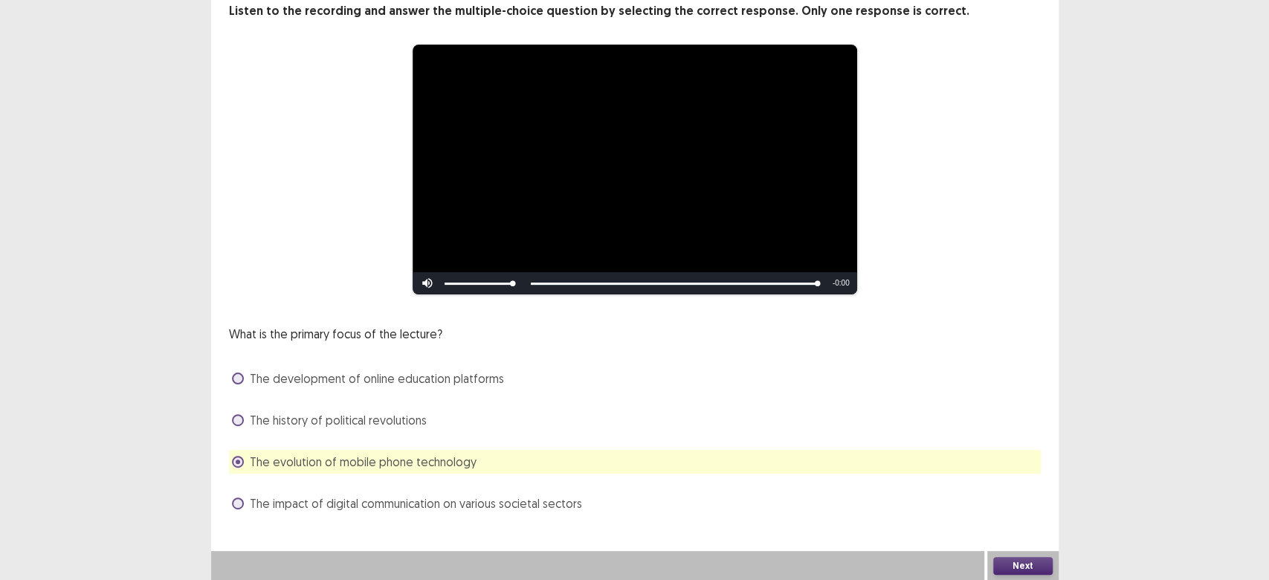
drag, startPoint x: 1016, startPoint y: 544, endPoint x: 999, endPoint y: 535, distance: 19.0
click at [1014, 543] on div "**********" at bounding box center [634, 227] width 847 height 635
drag, startPoint x: 1008, startPoint y: 549, endPoint x: 1004, endPoint y: 540, distance: 9.3
click at [1005, 544] on div "**********" at bounding box center [634, 245] width 847 height 671
click at [1002, 559] on button "Next" at bounding box center [1022, 566] width 59 height 18
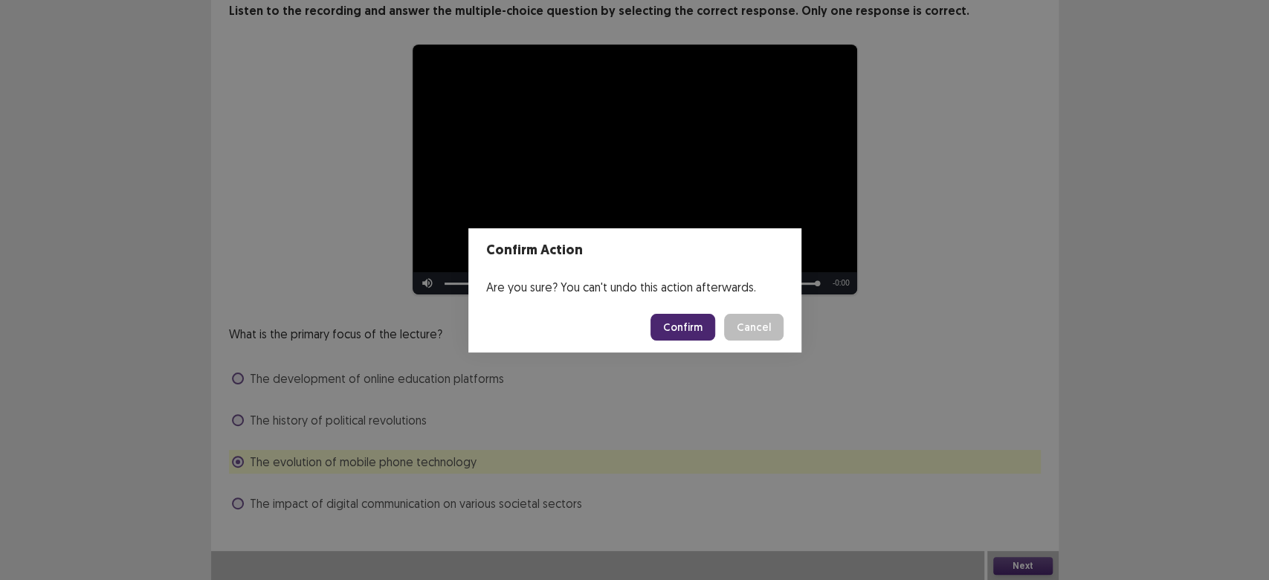
click at [743, 333] on button "Cancel" at bounding box center [753, 327] width 59 height 27
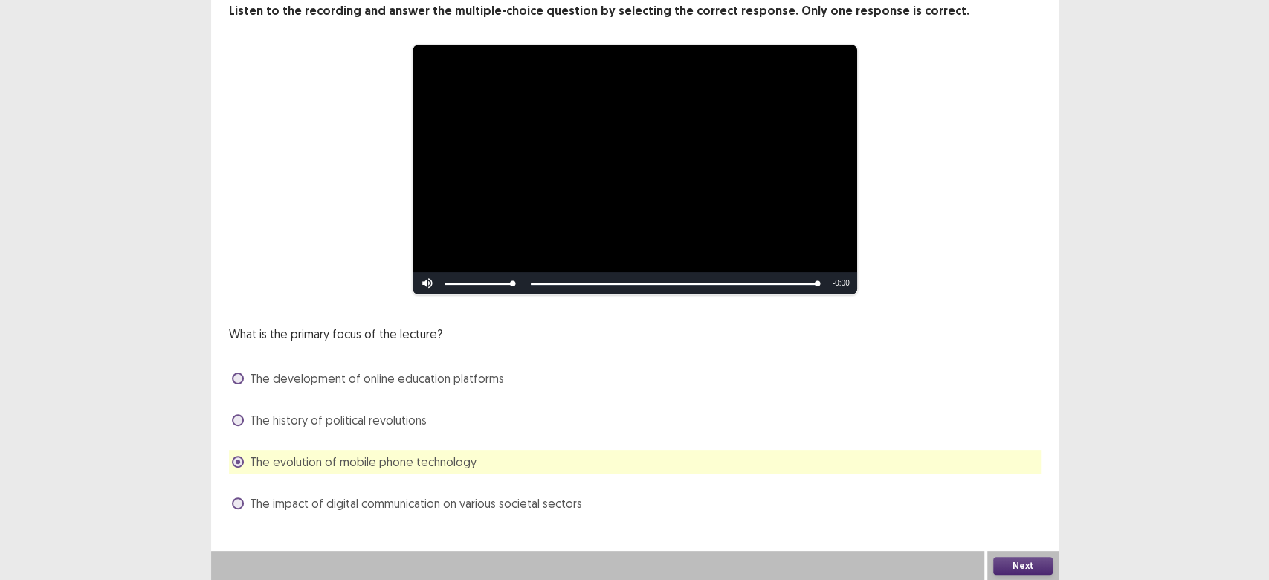
click at [446, 381] on span "The development of online education platforms" at bounding box center [377, 378] width 254 height 18
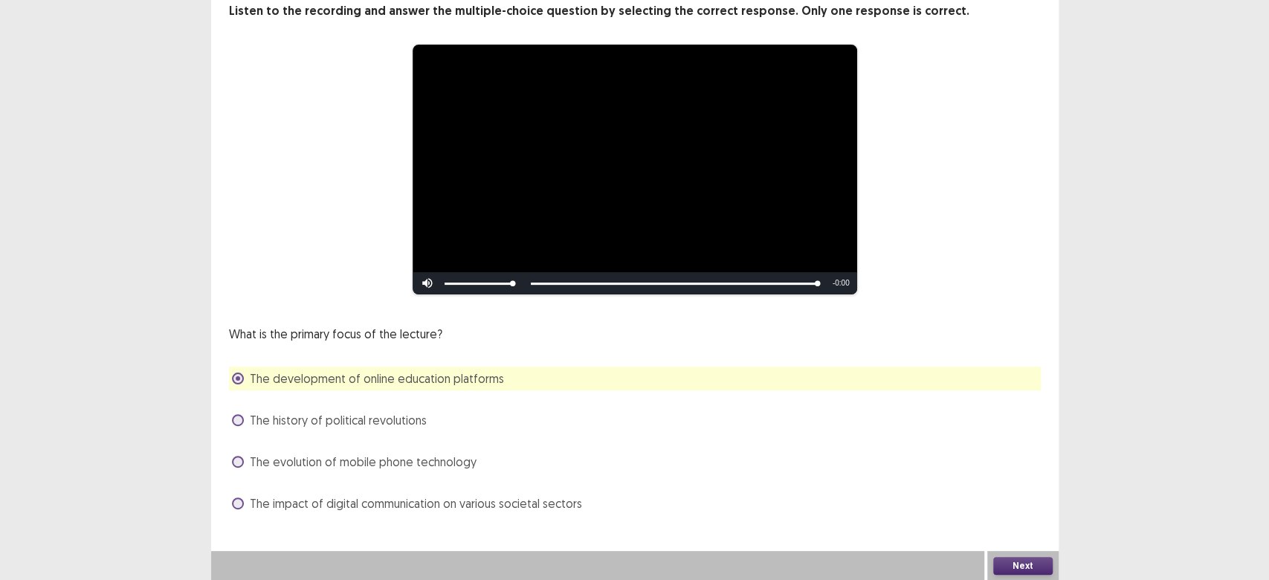
click at [1030, 558] on button "Next" at bounding box center [1022, 566] width 59 height 18
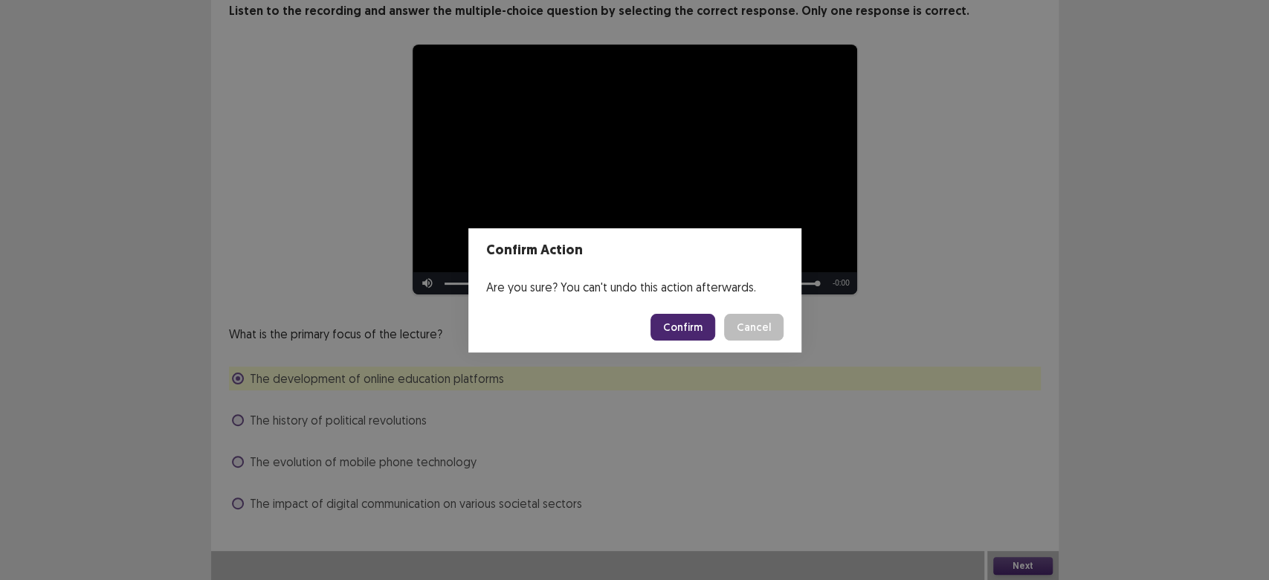
click at [690, 327] on button "Confirm" at bounding box center [682, 327] width 65 height 27
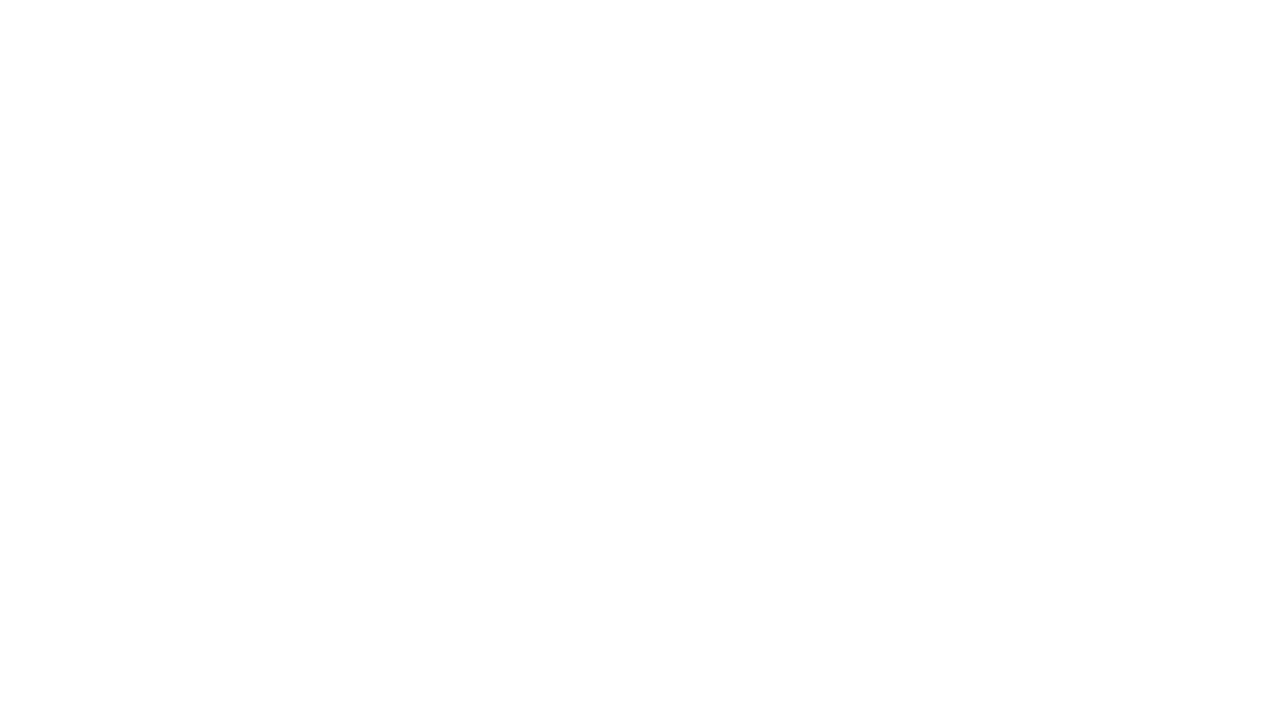
scroll to position [0, 0]
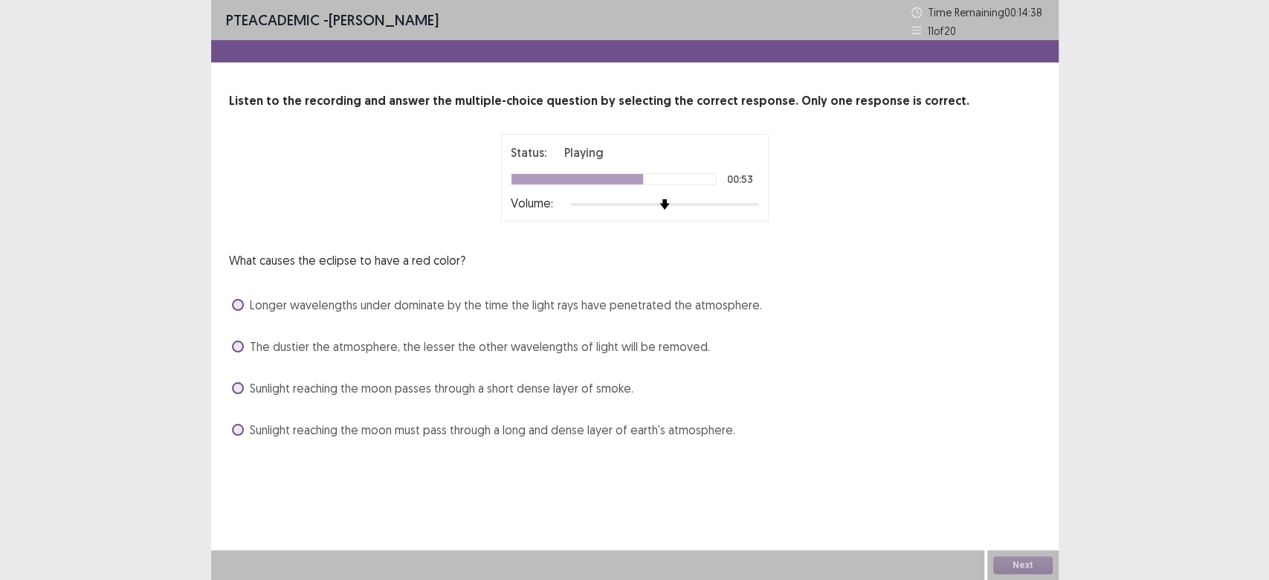
click at [238, 424] on span at bounding box center [238, 430] width 12 height 12
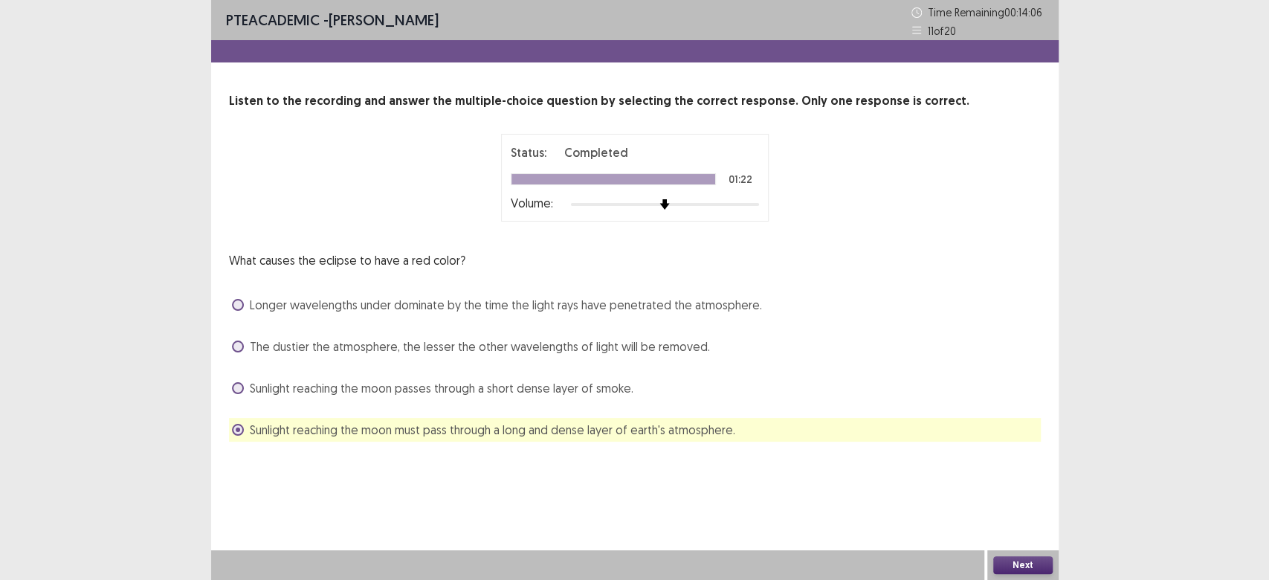
click at [1028, 556] on button "Next" at bounding box center [1022, 565] width 59 height 18
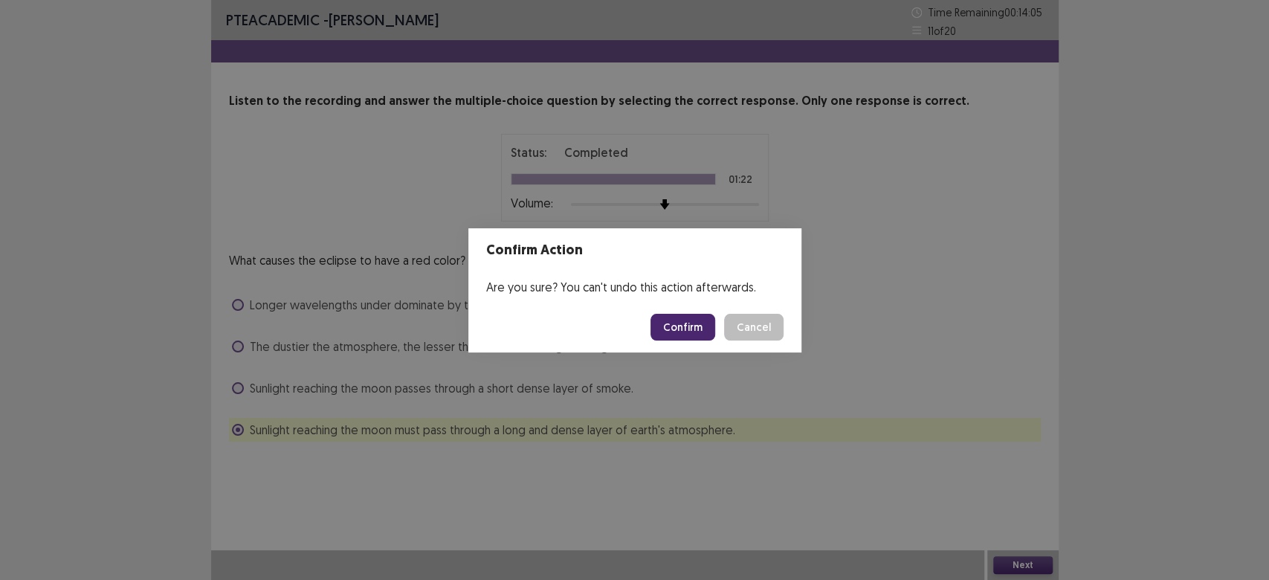
click at [687, 322] on button "Confirm" at bounding box center [682, 327] width 65 height 27
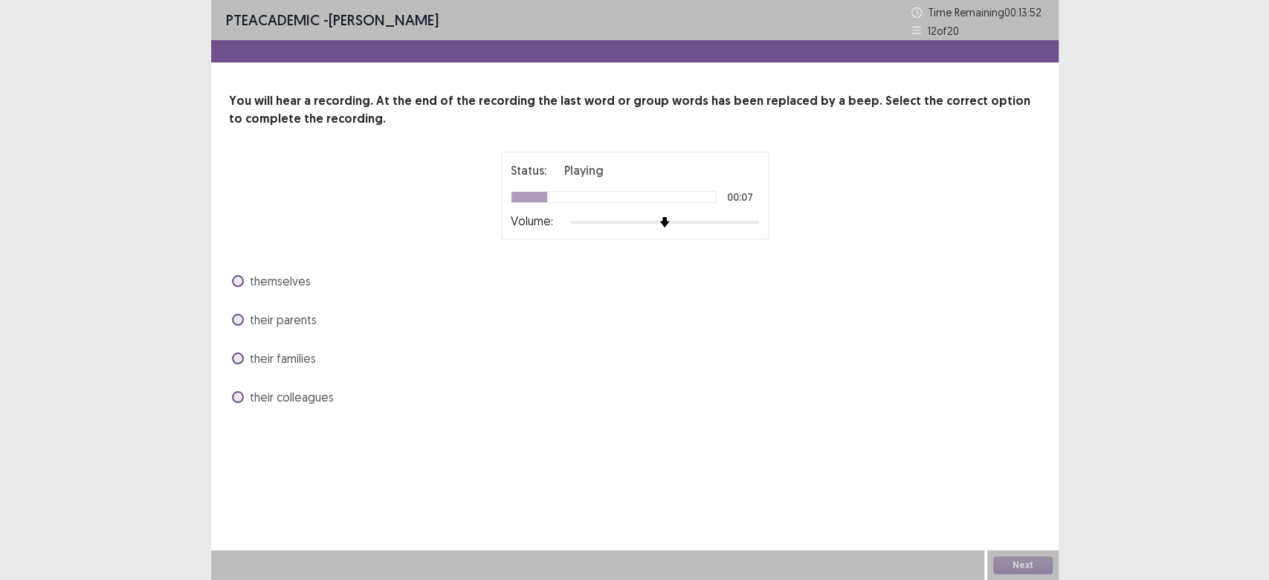
drag, startPoint x: 283, startPoint y: 271, endPoint x: 280, endPoint y: 264, distance: 7.7
click at [280, 264] on div "You will hear a recording. At the end of the recording the last word or group w…" at bounding box center [634, 250] width 847 height 317
click at [233, 285] on label "themselves" at bounding box center [271, 281] width 79 height 18
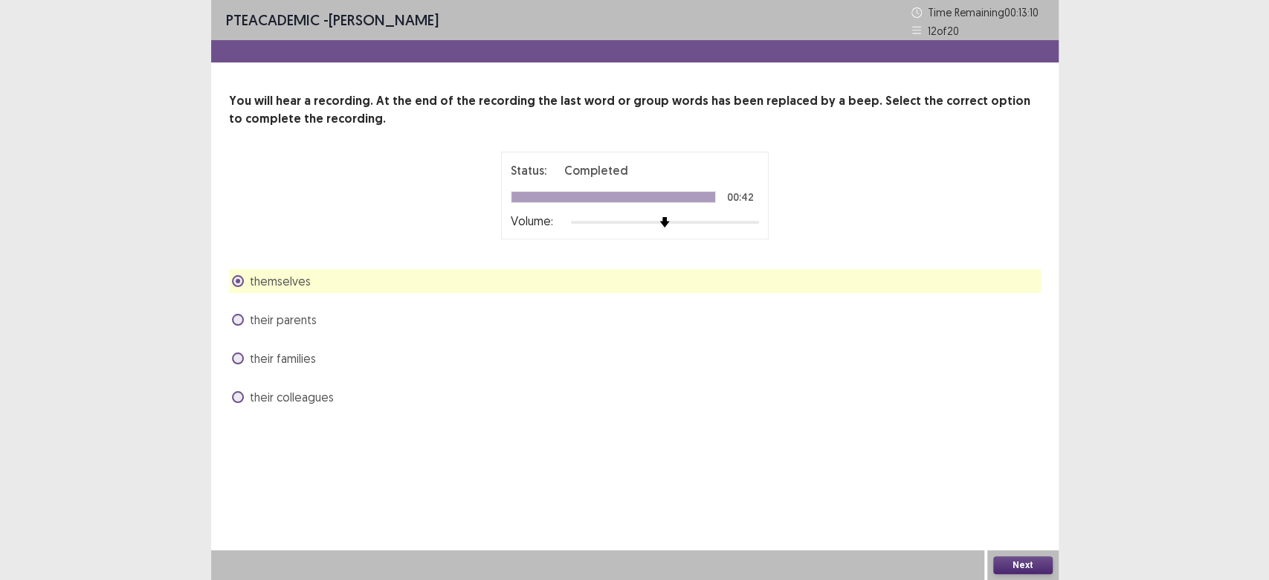
click at [1002, 568] on button "Next" at bounding box center [1022, 565] width 59 height 18
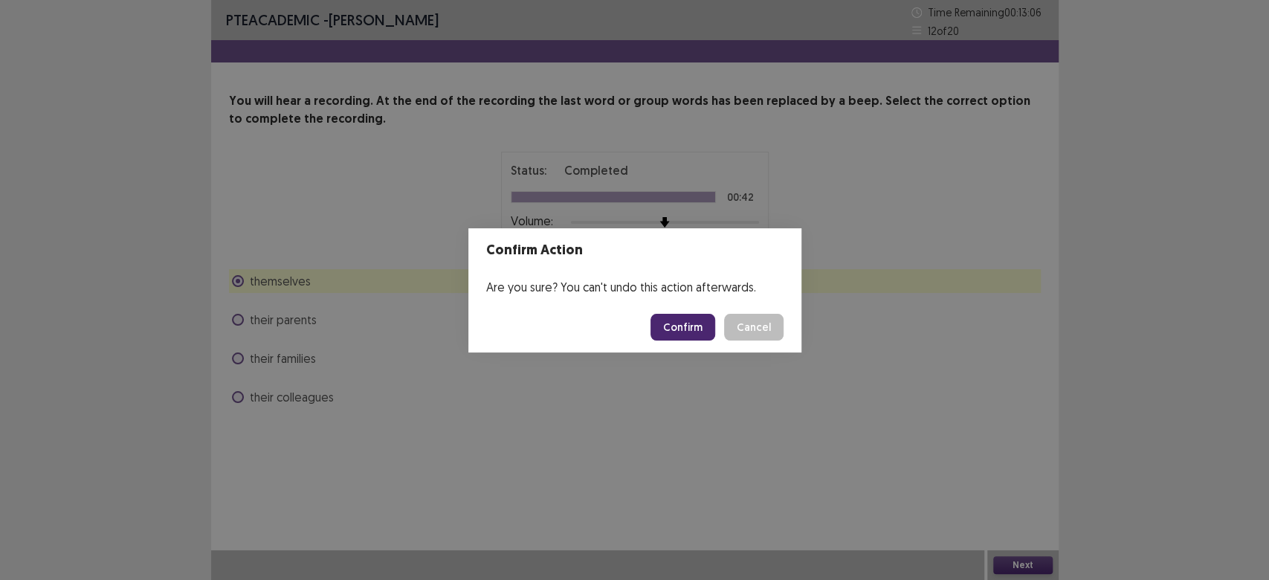
click at [662, 335] on button "Confirm" at bounding box center [682, 327] width 65 height 27
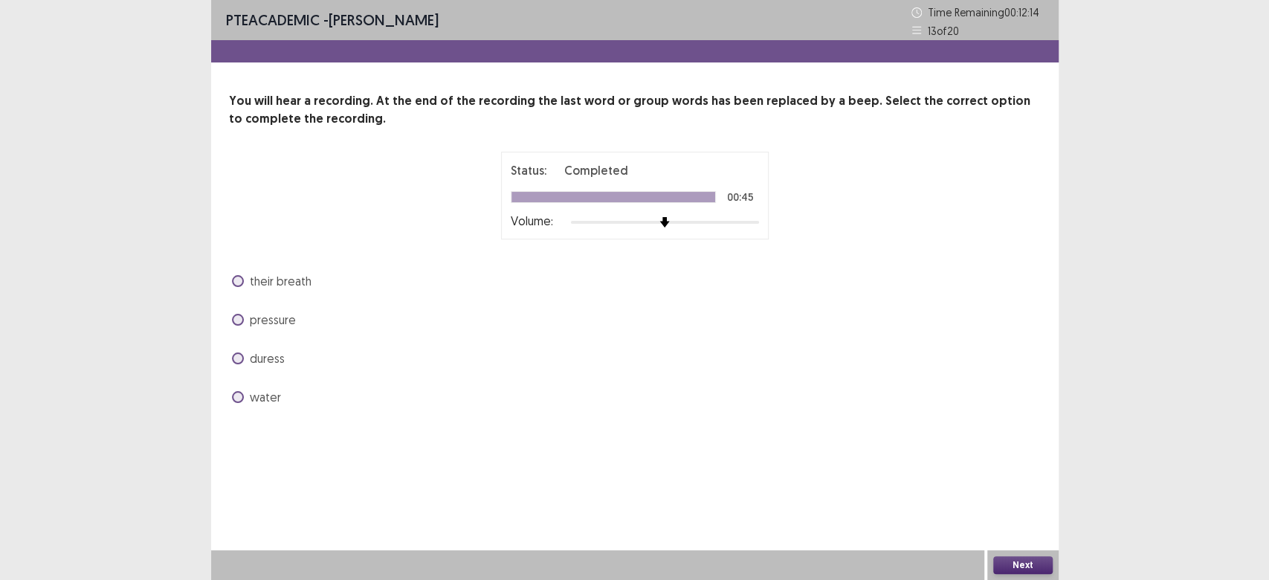
click at [240, 282] on span at bounding box center [238, 281] width 12 height 12
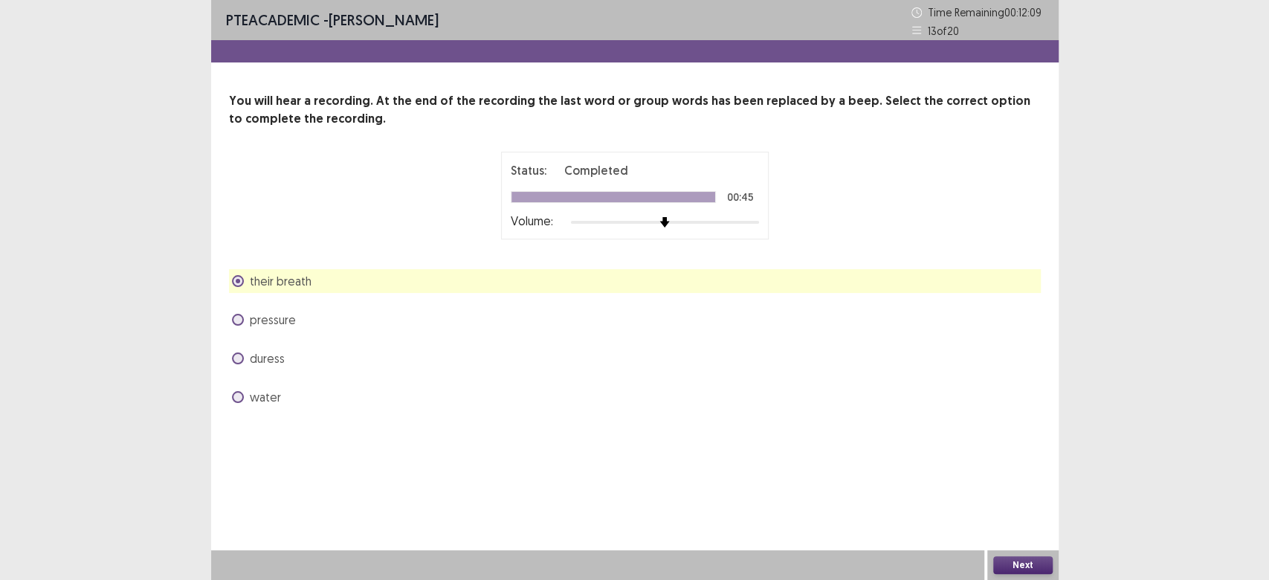
click at [579, 438] on div "PTE academic - [PERSON_NAME] Time Remaining 00 : 12 : 09 13 of 20 You will hear…" at bounding box center [634, 290] width 847 height 580
click at [1020, 568] on button "Next" at bounding box center [1022, 565] width 59 height 18
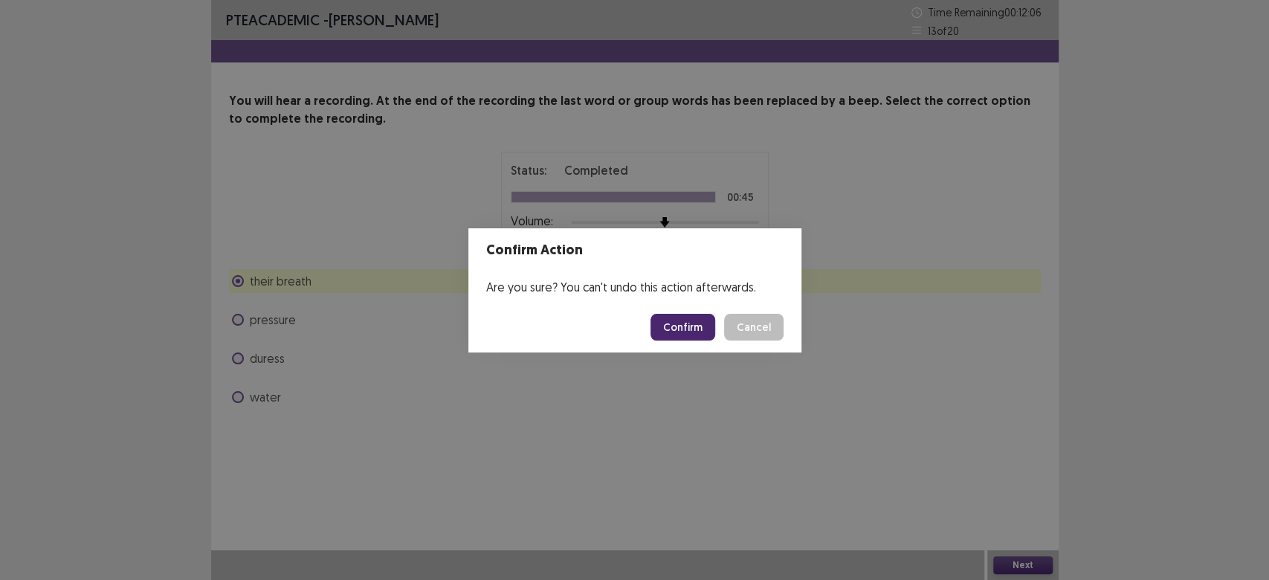
click at [674, 325] on button "Confirm" at bounding box center [682, 327] width 65 height 27
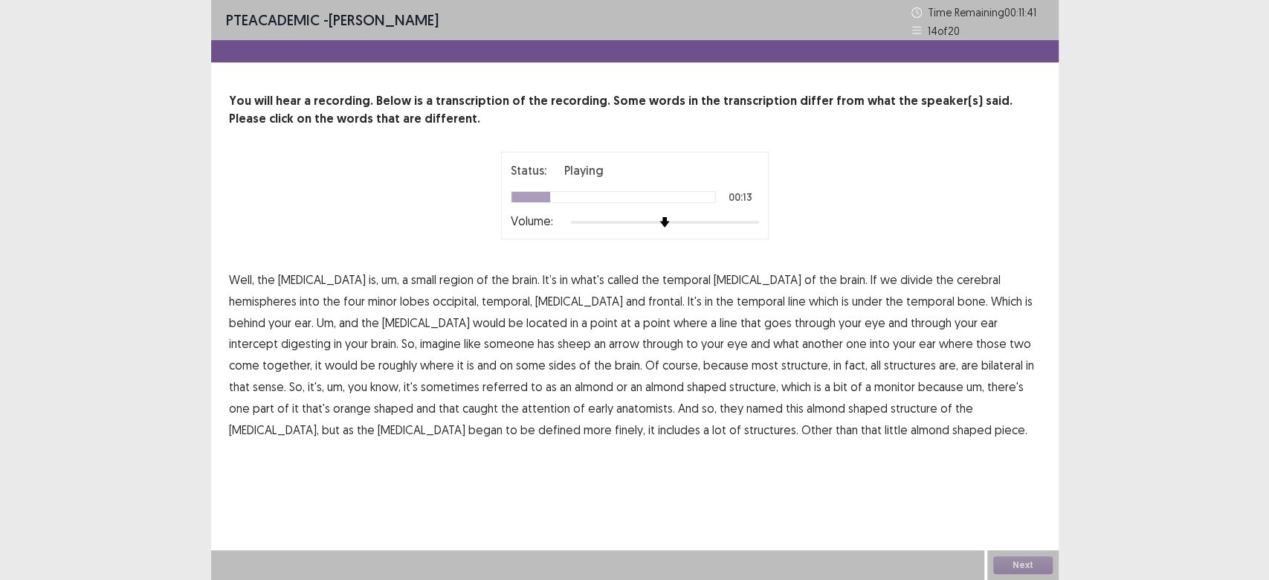
drag, startPoint x: 324, startPoint y: 300, endPoint x: 365, endPoint y: 297, distance: 41.1
click at [433, 298] on span "occipital," at bounding box center [456, 301] width 46 height 18
click at [331, 335] on span "digesting" at bounding box center [306, 344] width 50 height 18
drag, startPoint x: 728, startPoint y: 392, endPoint x: 767, endPoint y: 389, distance: 39.5
click at [753, 390] on p "Well, the [MEDICAL_DATA] is, um, a small region of the brain. It’s in what's ca…" at bounding box center [635, 354] width 812 height 171
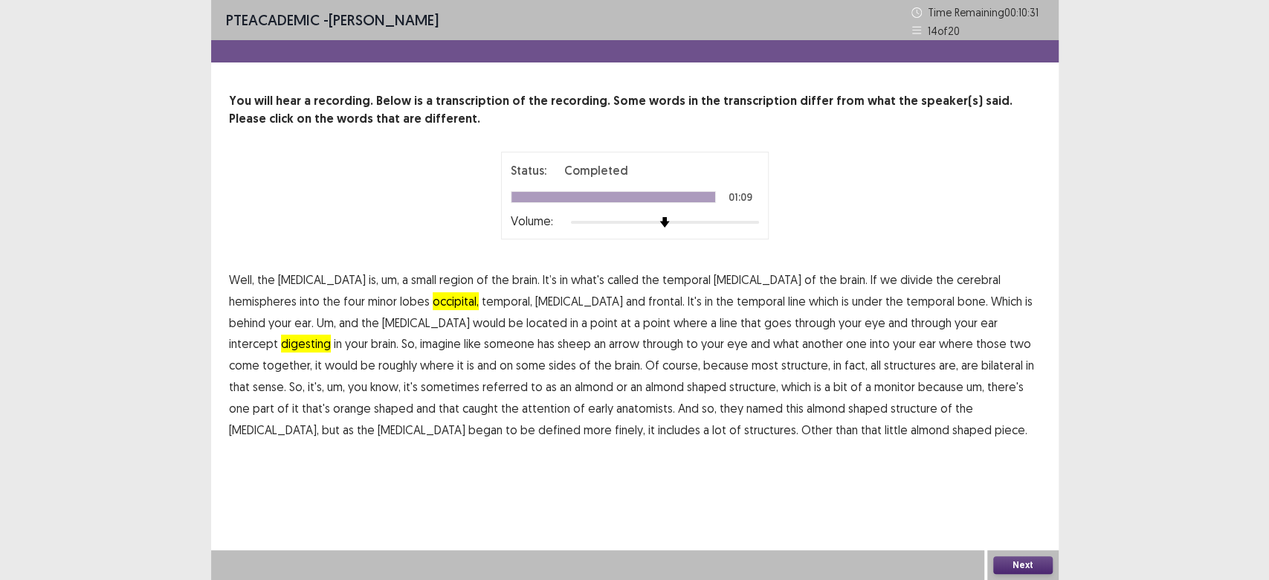
click at [433, 305] on span "occipital," at bounding box center [456, 301] width 46 height 18
click at [433, 300] on span "occipital," at bounding box center [456, 301] width 46 height 18
click at [1040, 569] on button "Next" at bounding box center [1022, 565] width 59 height 18
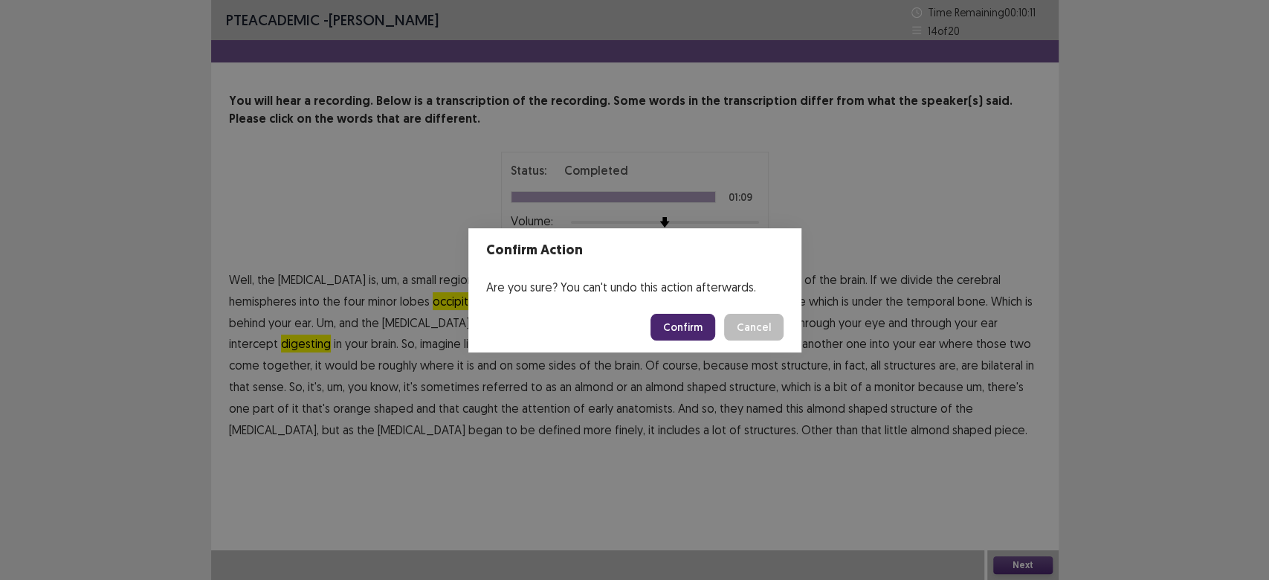
click at [671, 334] on button "Confirm" at bounding box center [682, 327] width 65 height 27
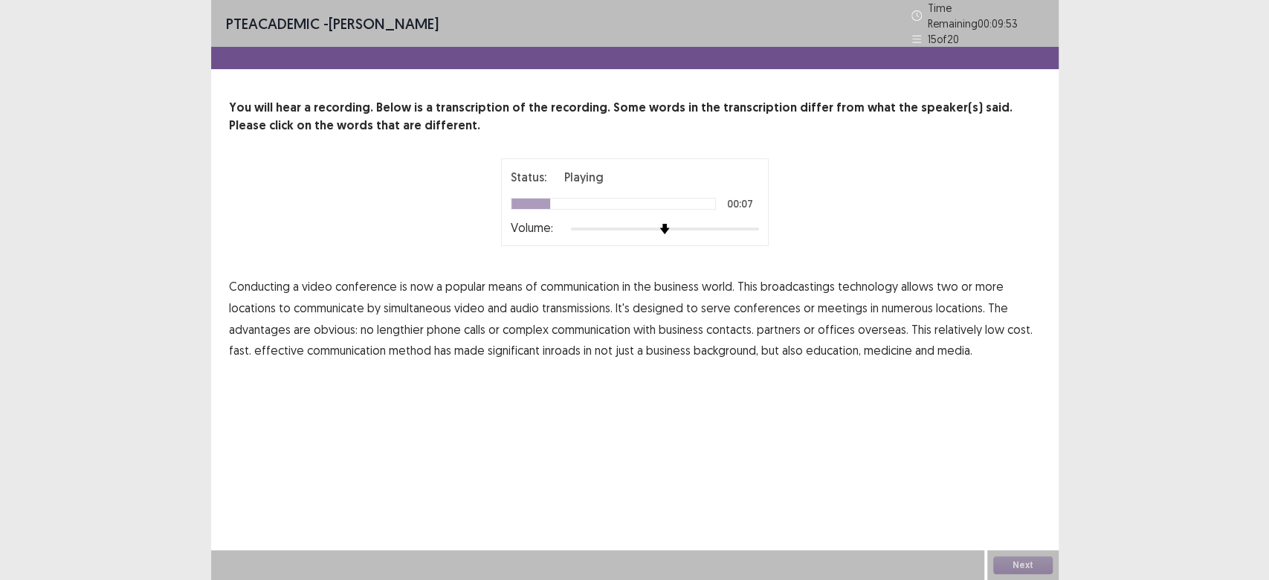
click at [797, 283] on span "broadcastings" at bounding box center [798, 286] width 74 height 18
click at [921, 300] on span "numerous" at bounding box center [907, 308] width 51 height 18
drag, startPoint x: 590, startPoint y: 329, endPoint x: 601, endPoint y: 323, distance: 12.3
click at [595, 326] on span "communication" at bounding box center [591, 329] width 79 height 18
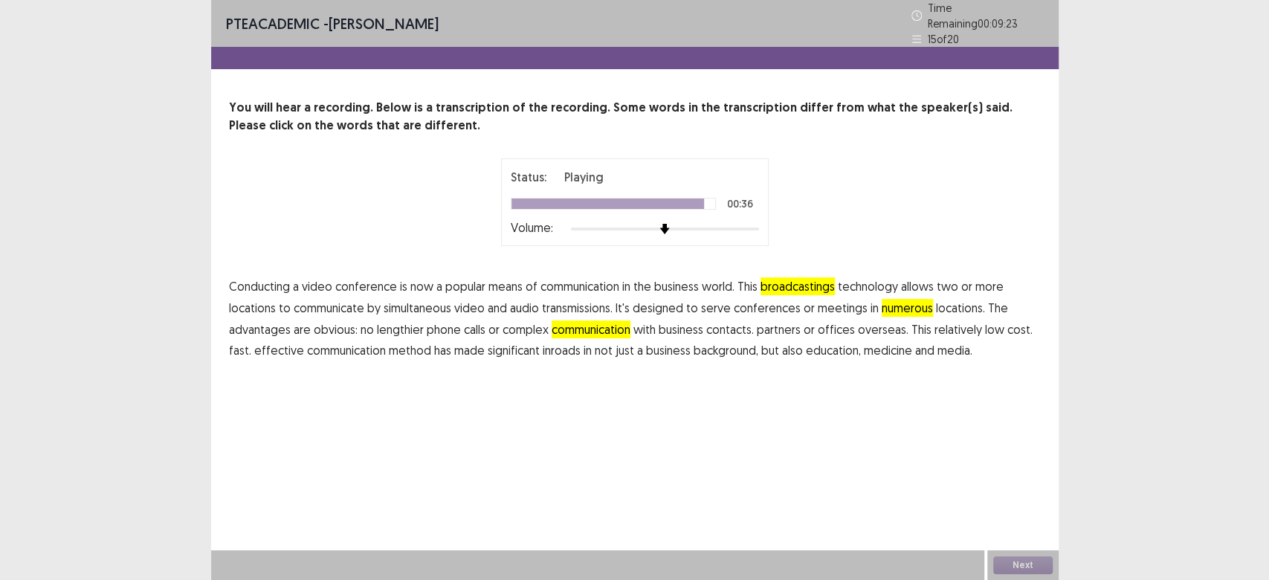
click at [717, 346] on span "background," at bounding box center [726, 350] width 65 height 18
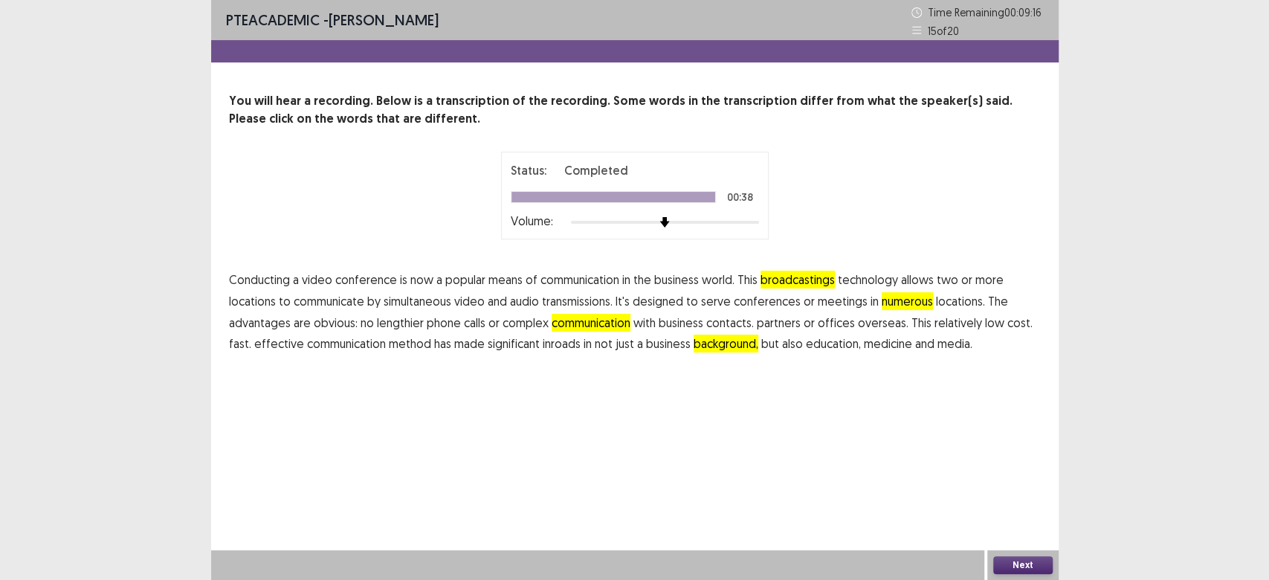
click at [557, 322] on span "communication" at bounding box center [591, 323] width 79 height 18
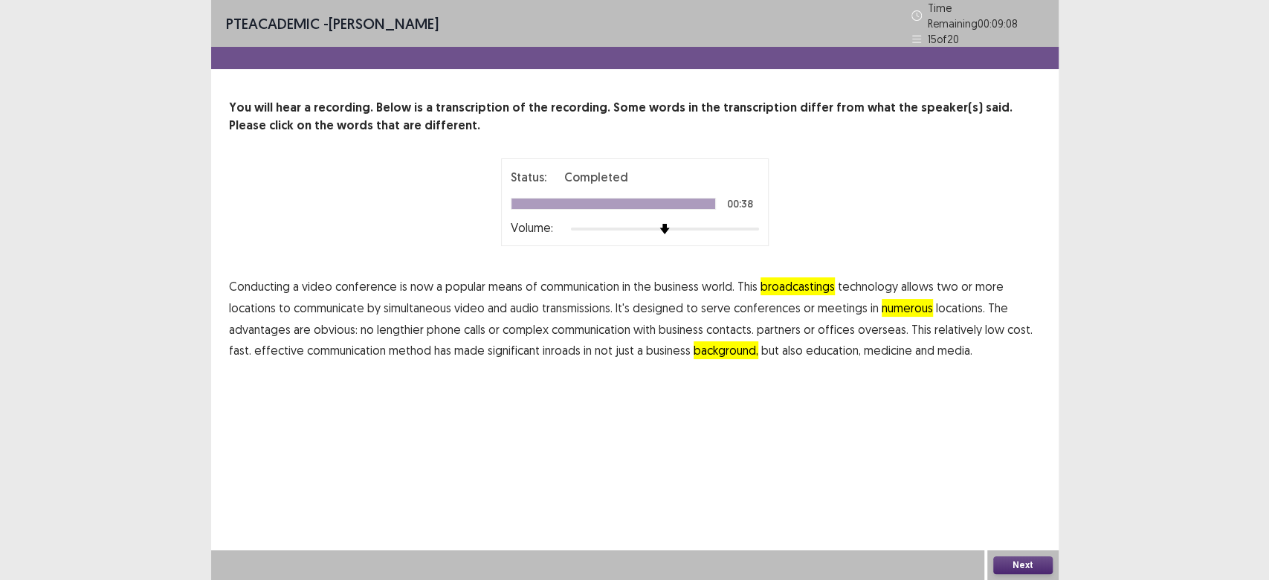
click at [1002, 559] on button "Next" at bounding box center [1022, 565] width 59 height 18
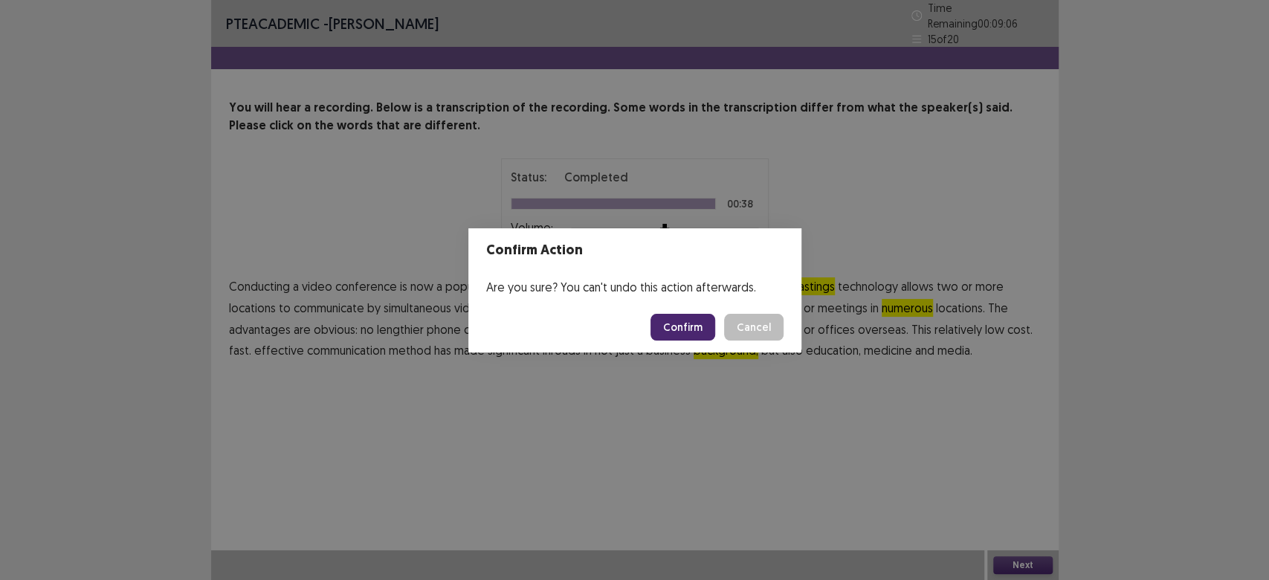
click at [674, 325] on button "Confirm" at bounding box center [682, 327] width 65 height 27
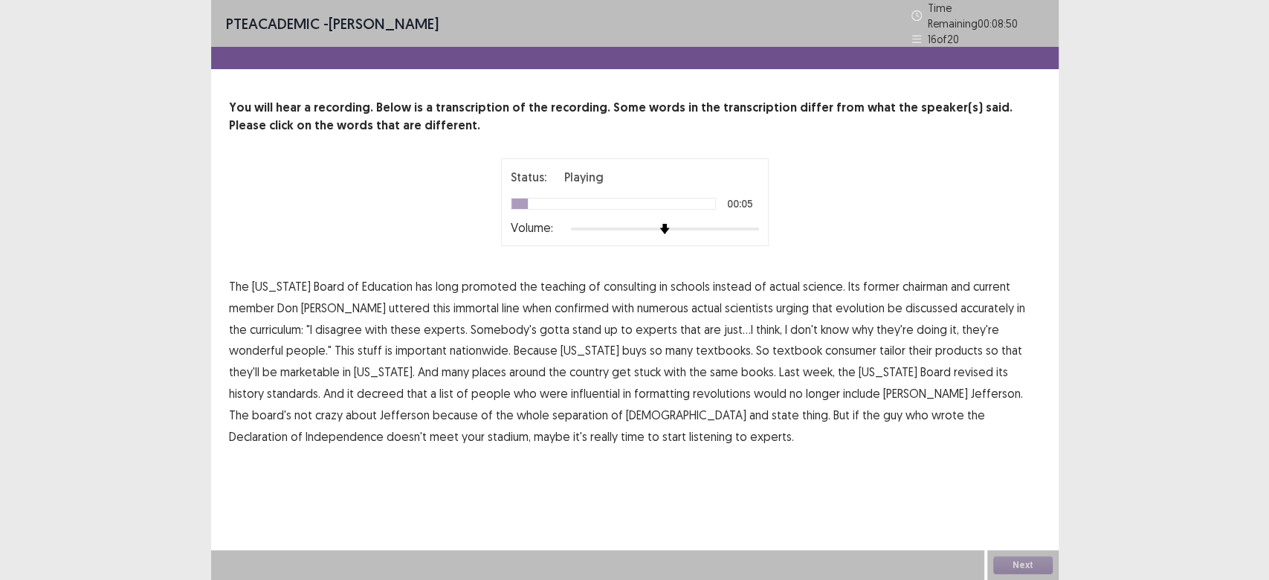
click at [604, 284] on span "consulting" at bounding box center [630, 286] width 53 height 18
click at [453, 304] on span "immortal" at bounding box center [475, 308] width 45 height 18
click at [825, 348] on span "consumer" at bounding box center [850, 350] width 51 height 18
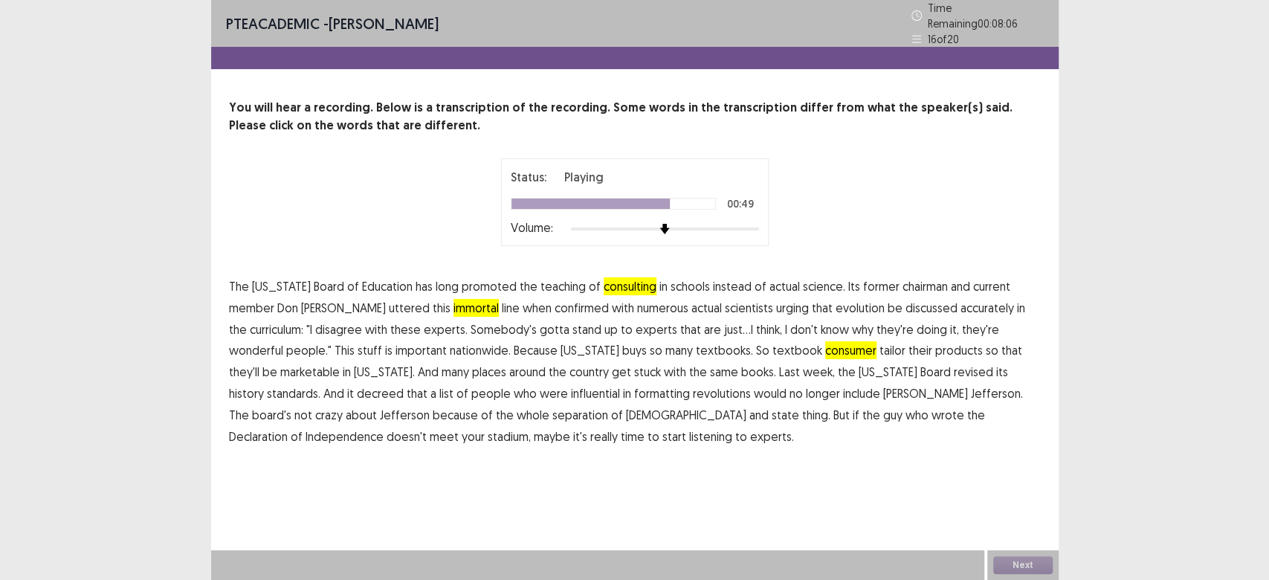
click at [754, 387] on span "would" at bounding box center [770, 393] width 33 height 18
click at [531, 427] on span "stadium," at bounding box center [509, 436] width 43 height 18
click at [754, 391] on span "would" at bounding box center [770, 393] width 33 height 18
click at [998, 551] on div "Next" at bounding box center [1022, 565] width 71 height 30
click at [1025, 561] on button "Next" at bounding box center [1022, 565] width 59 height 18
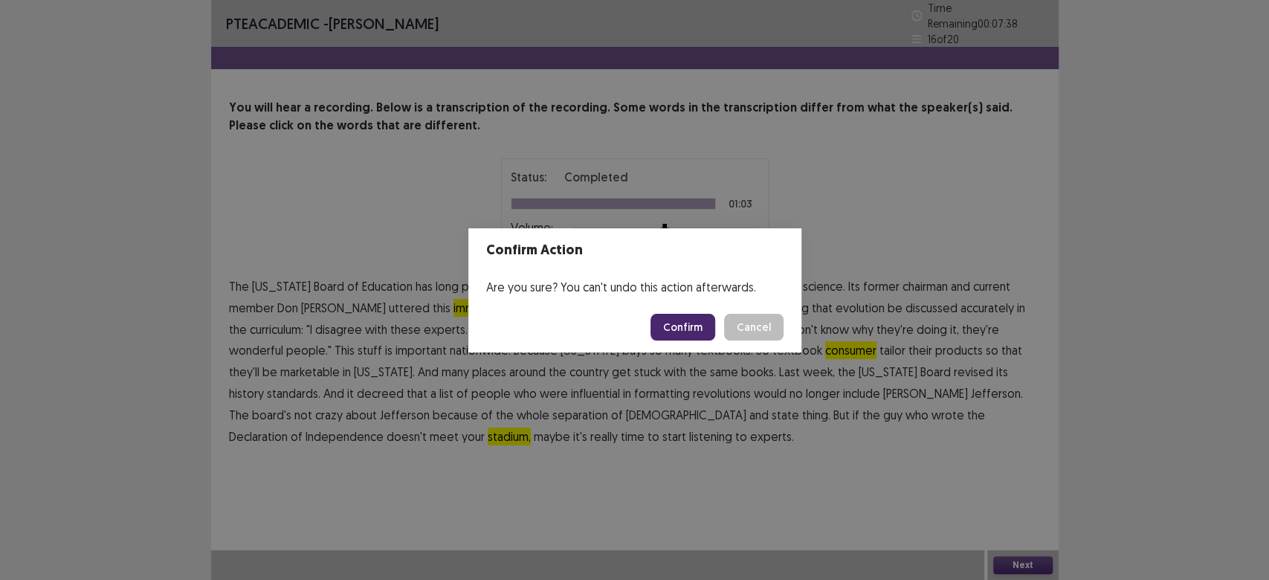
click at [679, 316] on button "Confirm" at bounding box center [682, 327] width 65 height 27
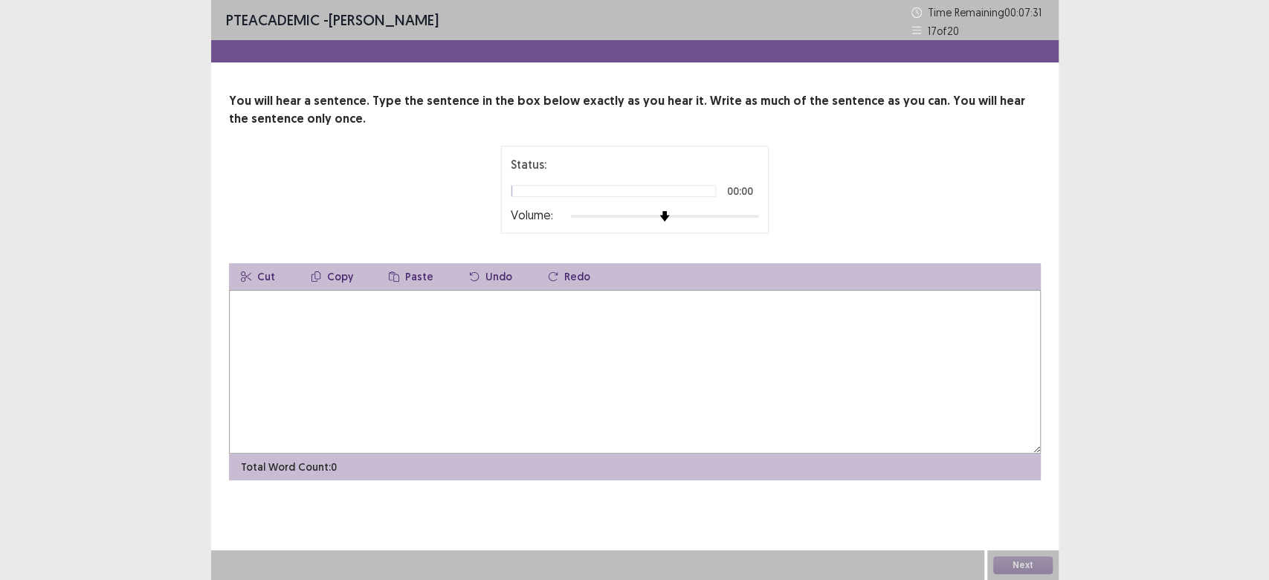
click at [291, 298] on textarea at bounding box center [635, 372] width 812 height 164
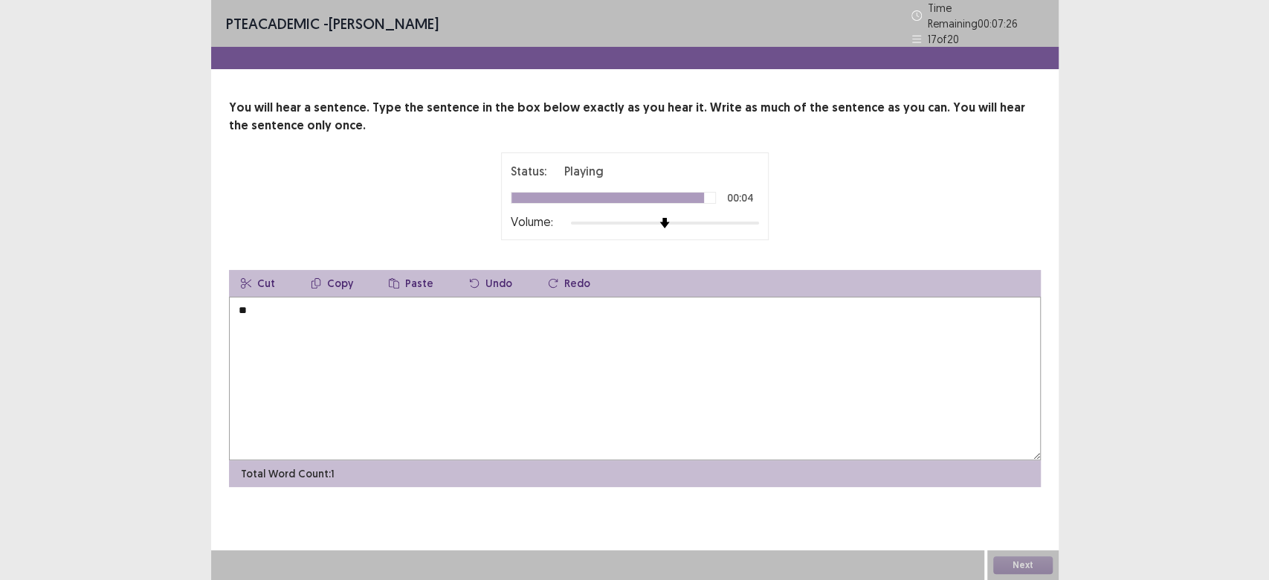
type textarea "*"
click at [303, 299] on textarea "**********" at bounding box center [635, 379] width 812 height 164
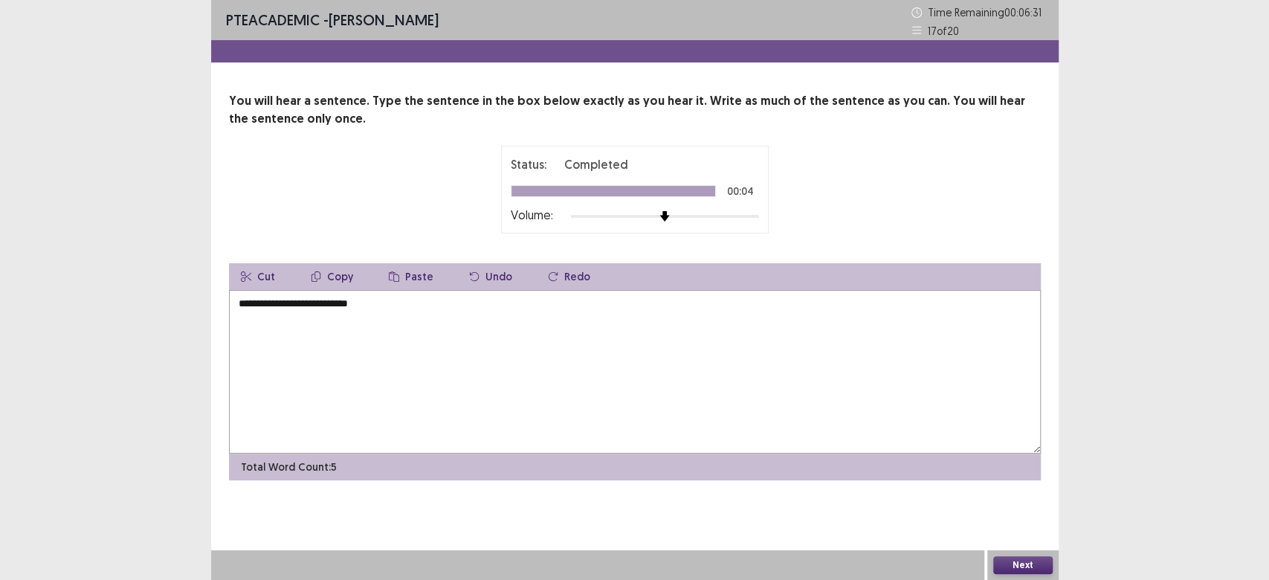
click at [369, 312] on textarea "**********" at bounding box center [635, 372] width 812 height 164
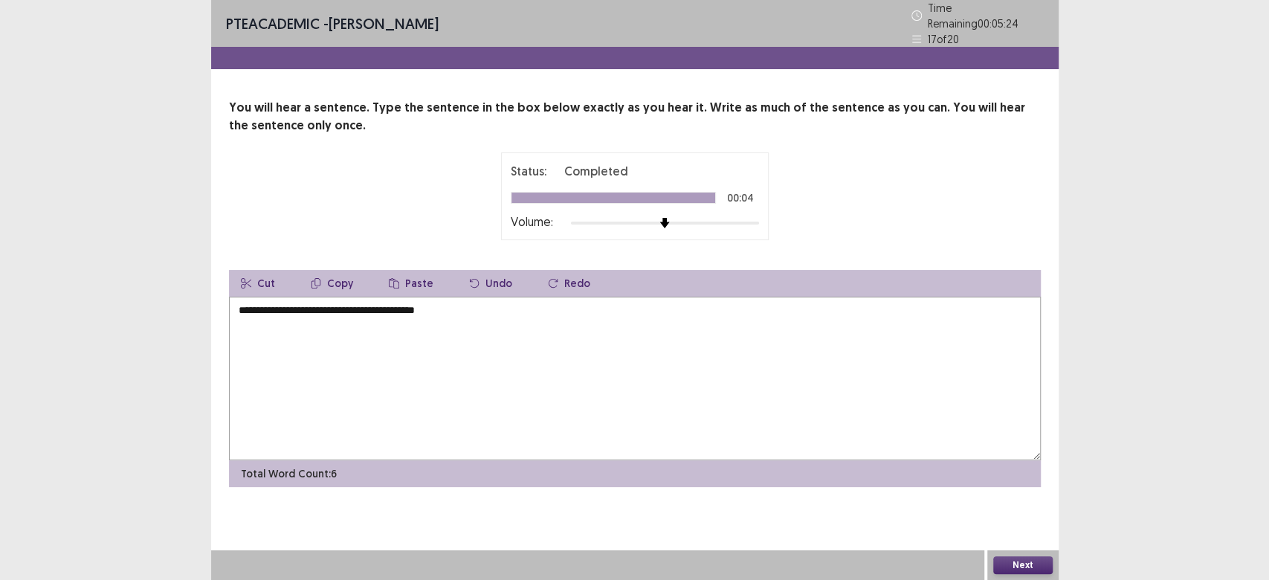
click at [304, 300] on textarea "**********" at bounding box center [635, 379] width 812 height 164
type textarea "**********"
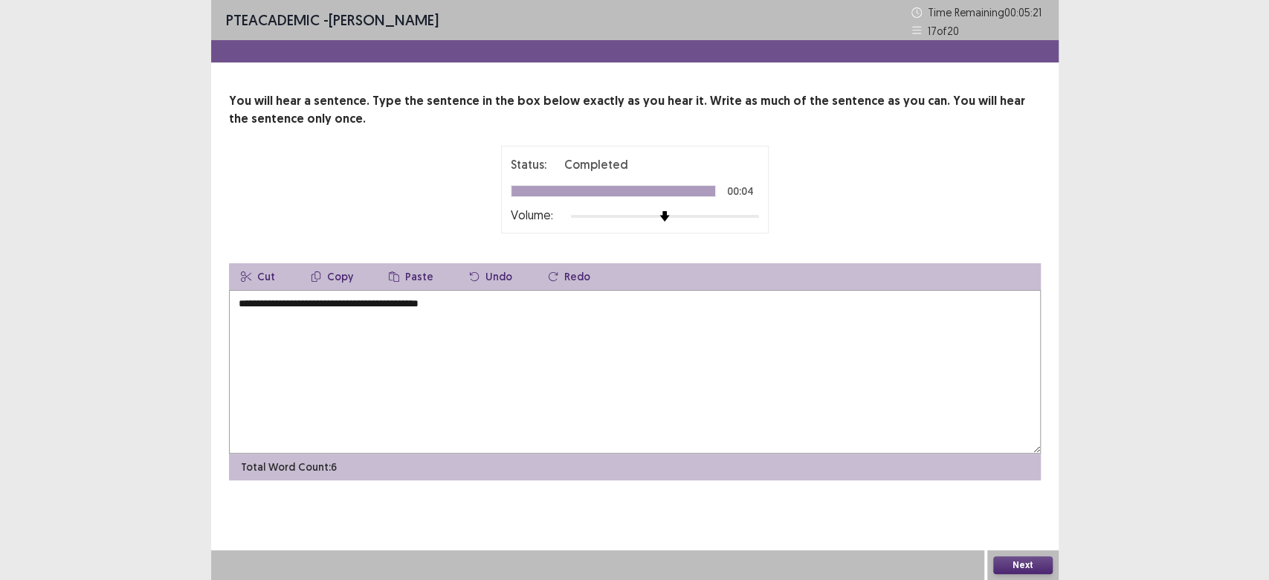
click at [1017, 564] on button "Next" at bounding box center [1022, 565] width 59 height 18
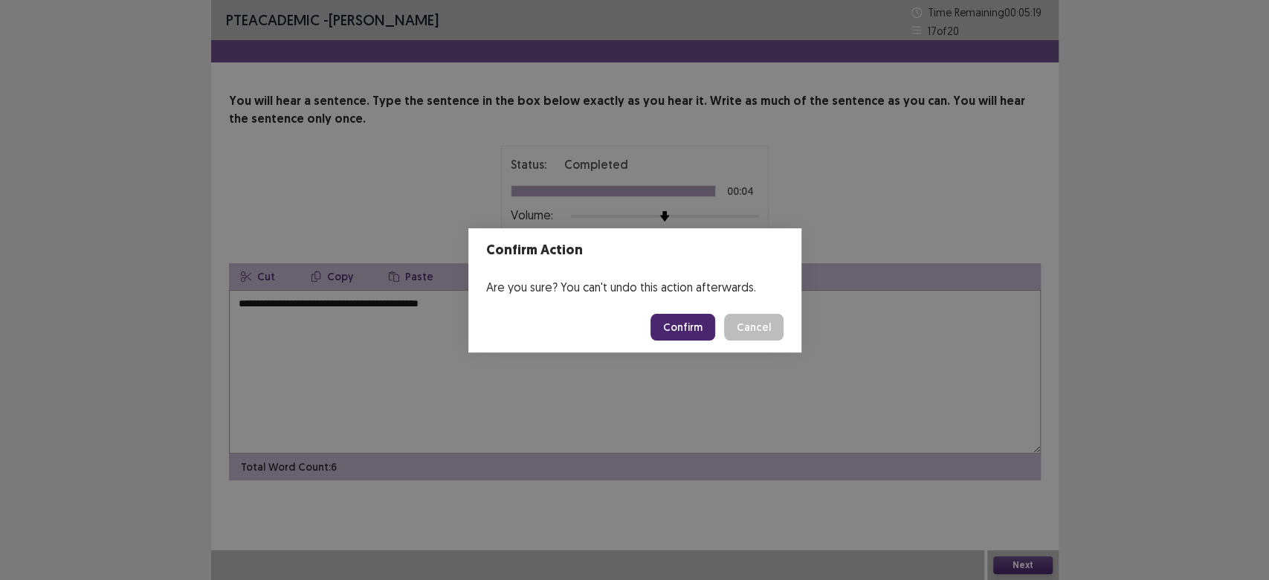
click at [671, 330] on button "Confirm" at bounding box center [682, 327] width 65 height 27
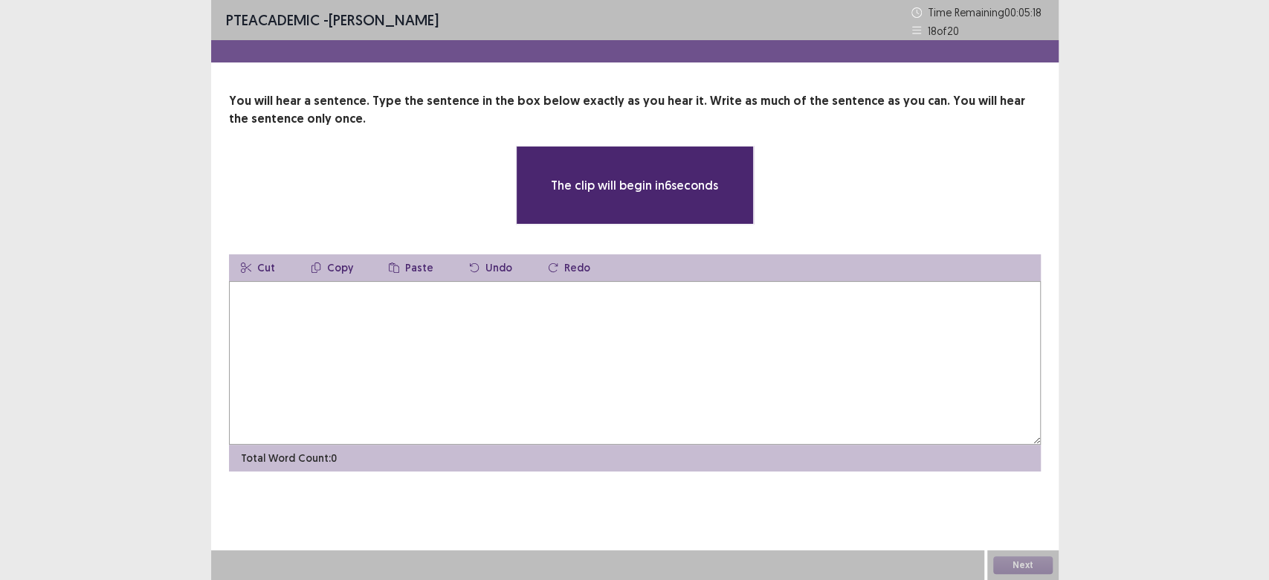
click at [613, 349] on textarea at bounding box center [635, 363] width 812 height 164
click at [30, 540] on div "PTE academic - [PERSON_NAME] Time Remaining 00 : 05 : 15 18 of 20 You will hear…" at bounding box center [634, 290] width 1269 height 580
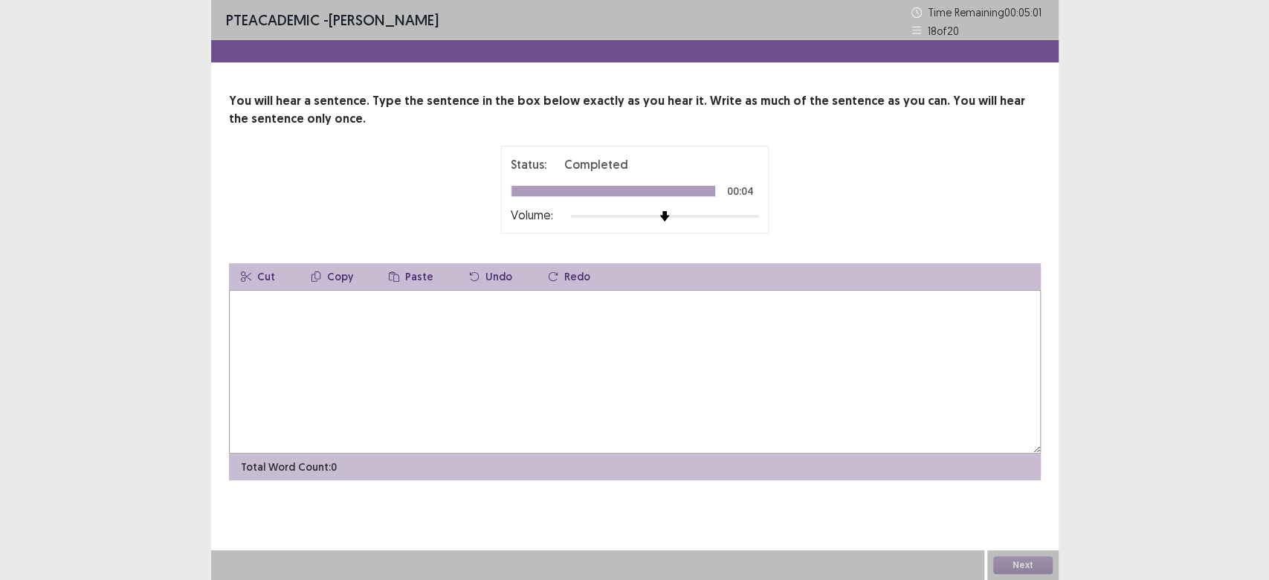
click at [259, 335] on textarea at bounding box center [635, 372] width 812 height 164
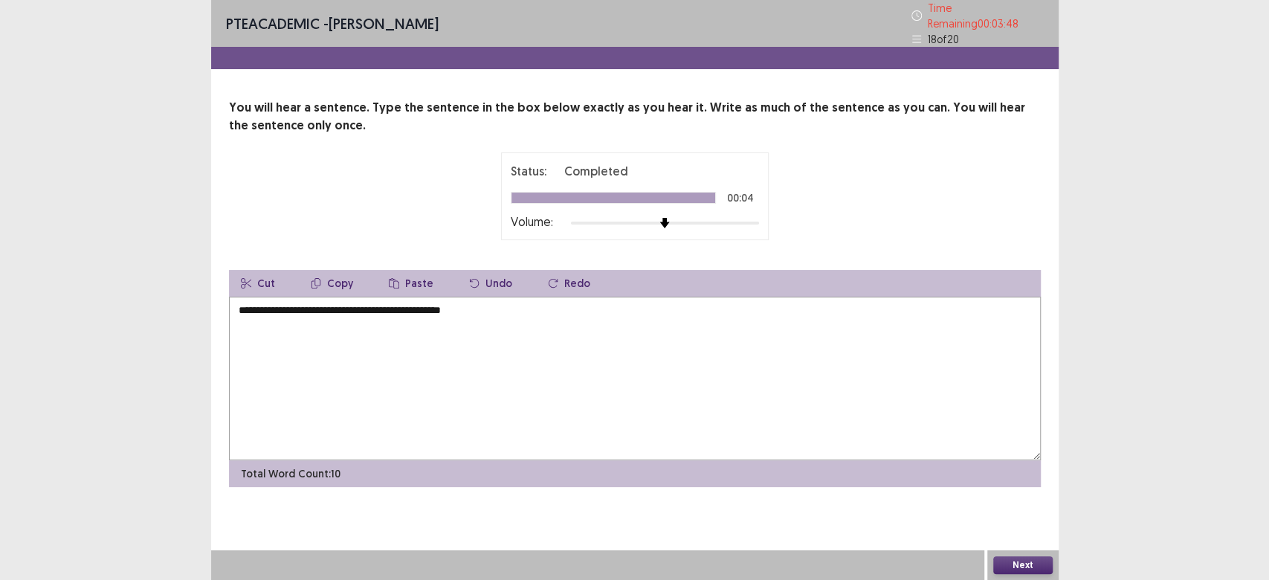
type textarea "**********"
click at [1023, 566] on button "Next" at bounding box center [1022, 565] width 59 height 18
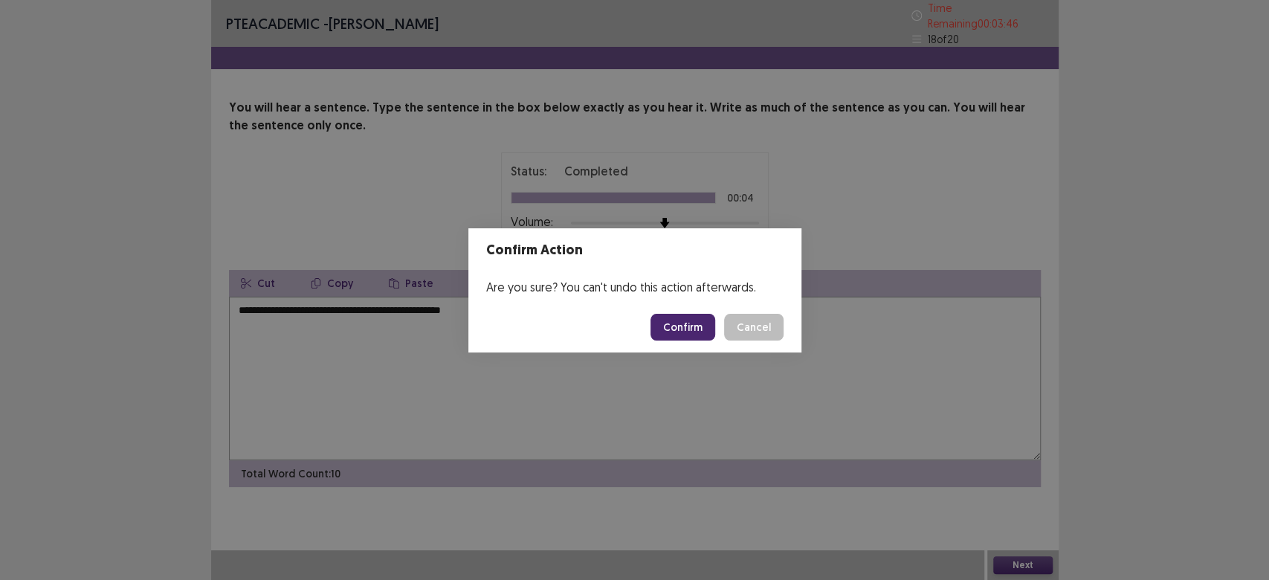
click at [677, 317] on footer "Confirm Cancel" at bounding box center [634, 327] width 333 height 51
click at [679, 330] on button "Confirm" at bounding box center [682, 327] width 65 height 27
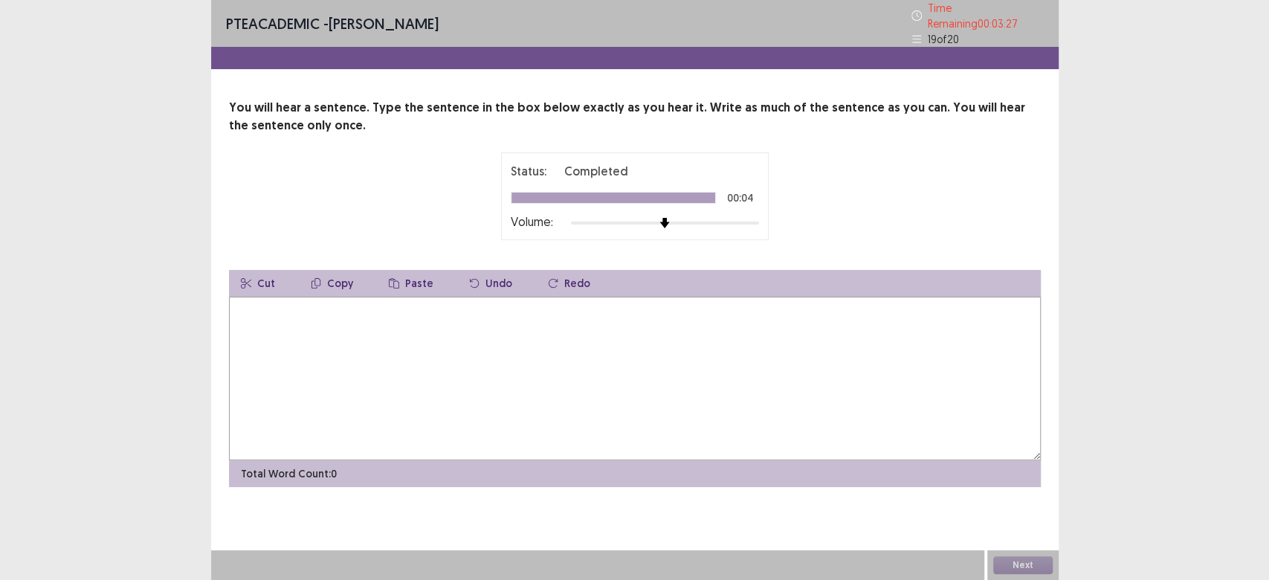
click at [295, 300] on textarea at bounding box center [635, 379] width 812 height 164
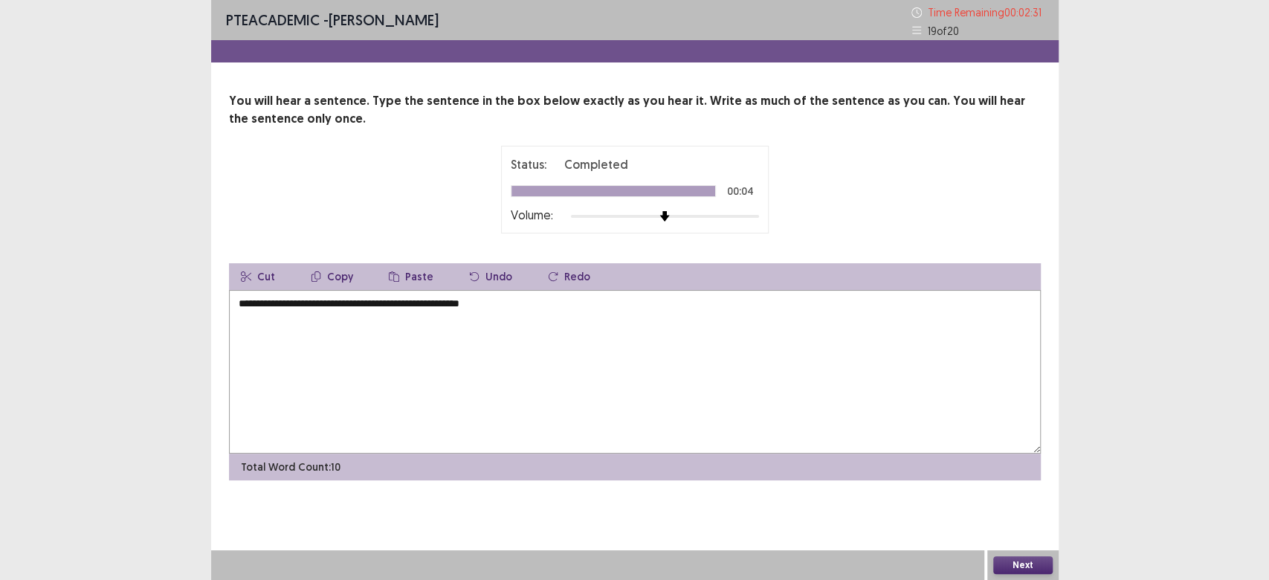
click at [262, 304] on textarea "**********" at bounding box center [635, 372] width 812 height 164
click at [529, 298] on textarea "**********" at bounding box center [635, 372] width 812 height 164
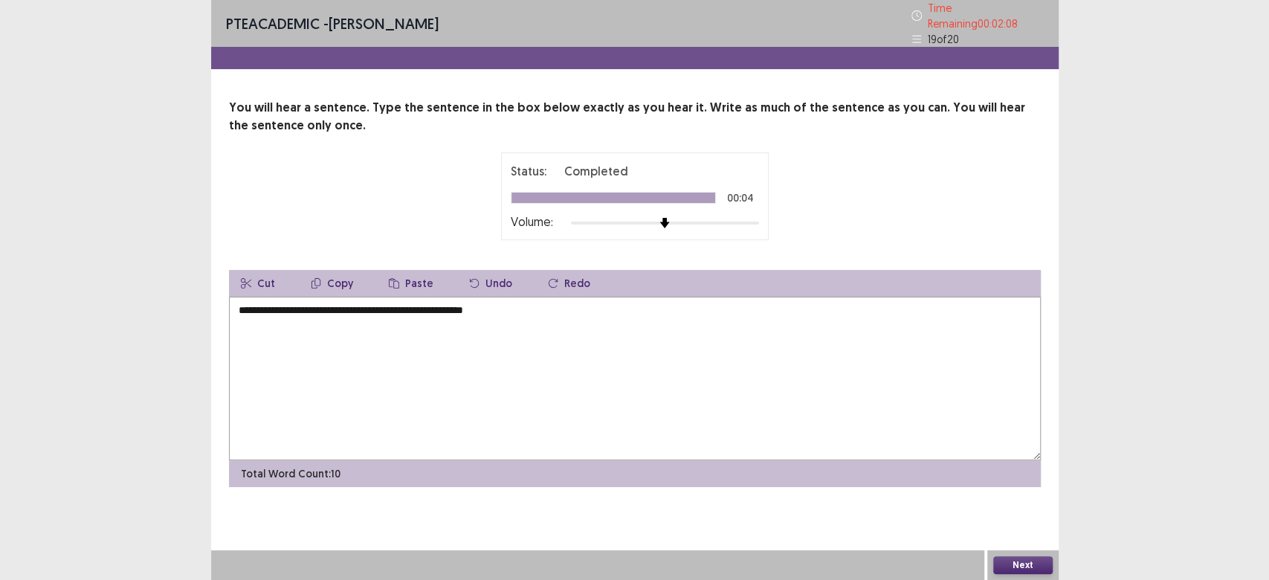
click at [392, 301] on textarea "**********" at bounding box center [635, 379] width 812 height 164
click at [398, 301] on textarea "**********" at bounding box center [635, 379] width 812 height 164
click at [393, 298] on textarea "**********" at bounding box center [635, 379] width 812 height 164
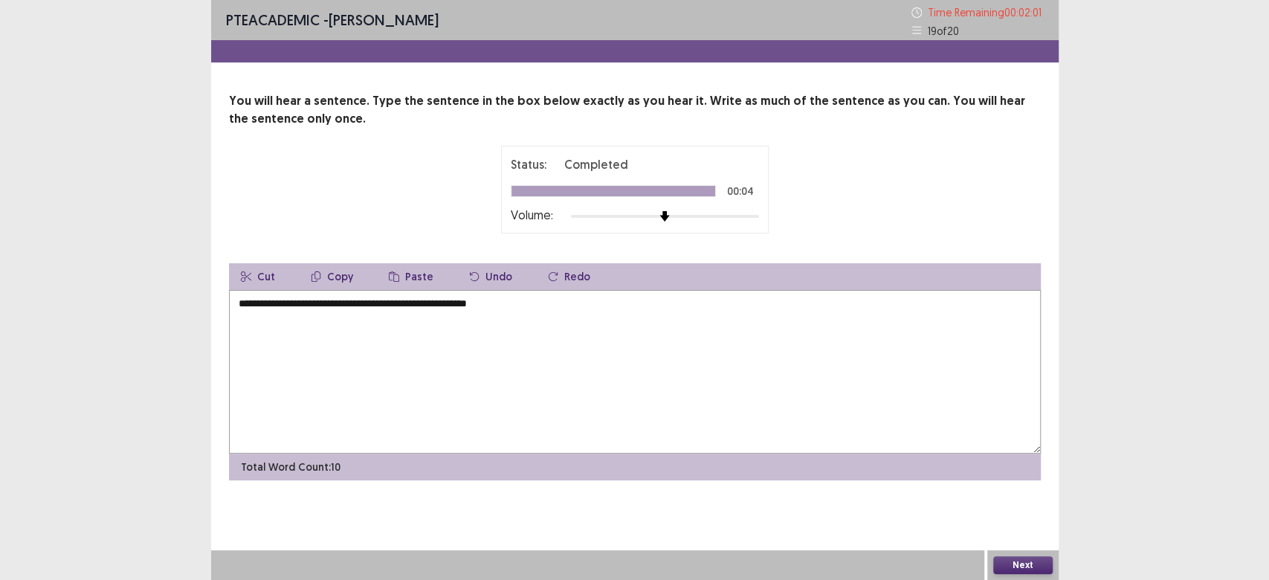
click at [364, 303] on textarea "**********" at bounding box center [635, 372] width 812 height 164
type textarea "**********"
click at [1028, 565] on button "Next" at bounding box center [1022, 565] width 59 height 18
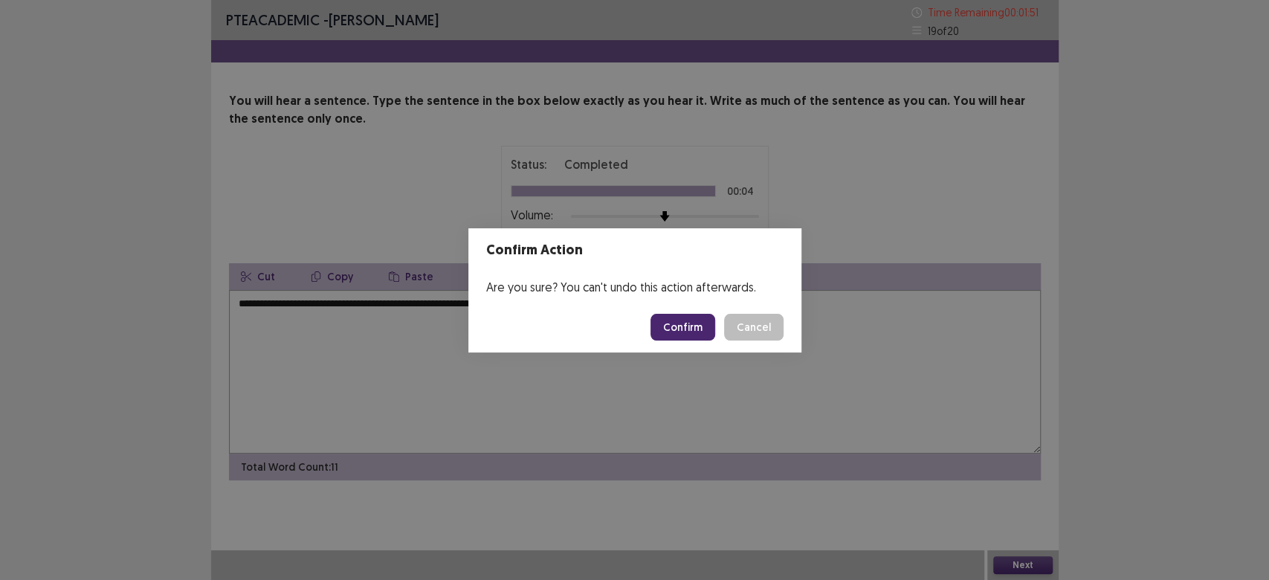
click at [693, 326] on button "Confirm" at bounding box center [682, 327] width 65 height 27
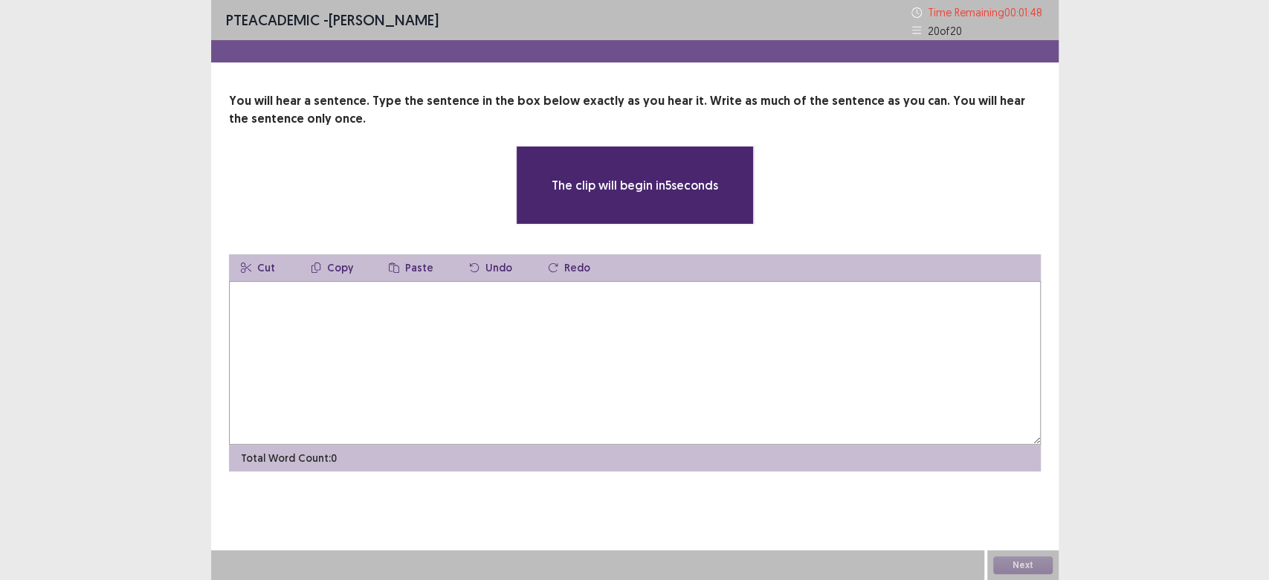
click at [225, 311] on div "You will hear a sentence. Type the sentence in the box below exactly as you hea…" at bounding box center [634, 281] width 847 height 379
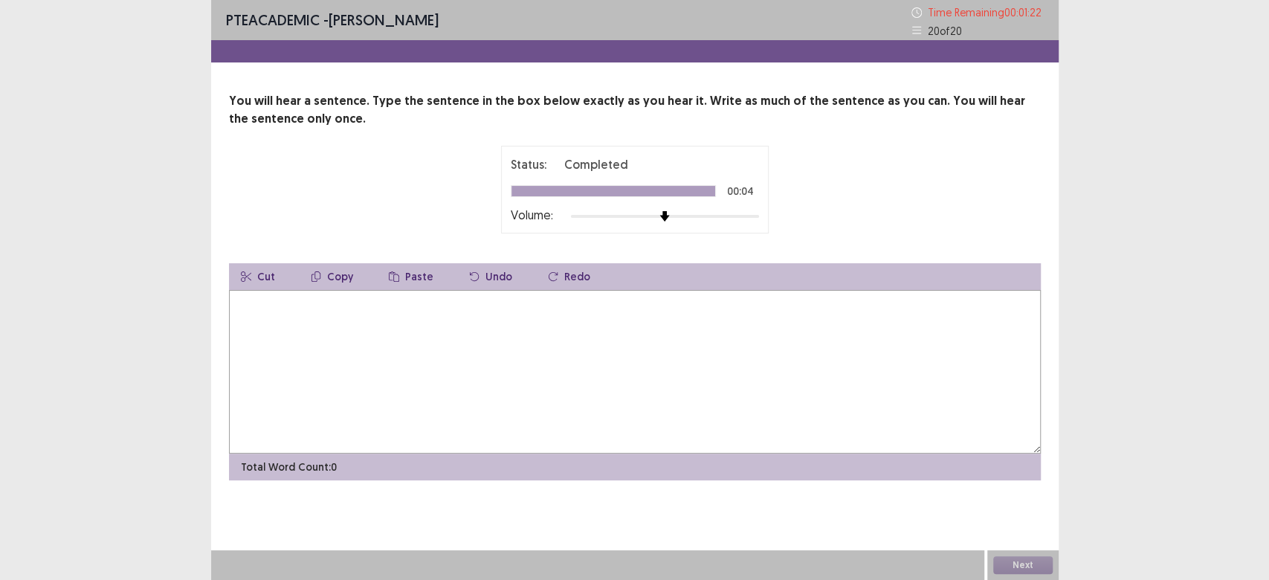
click at [266, 320] on textarea at bounding box center [635, 372] width 812 height 164
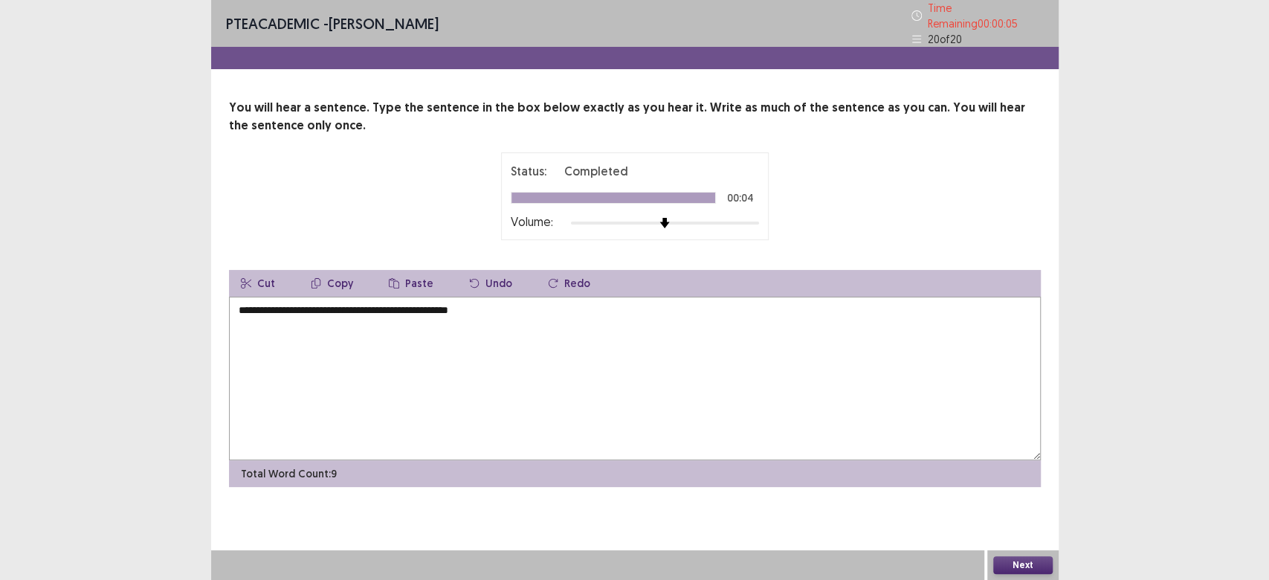
drag, startPoint x: 412, startPoint y: 303, endPoint x: 422, endPoint y: 306, distance: 9.9
click at [413, 304] on textarea "**********" at bounding box center [635, 379] width 812 height 164
type textarea "**********"
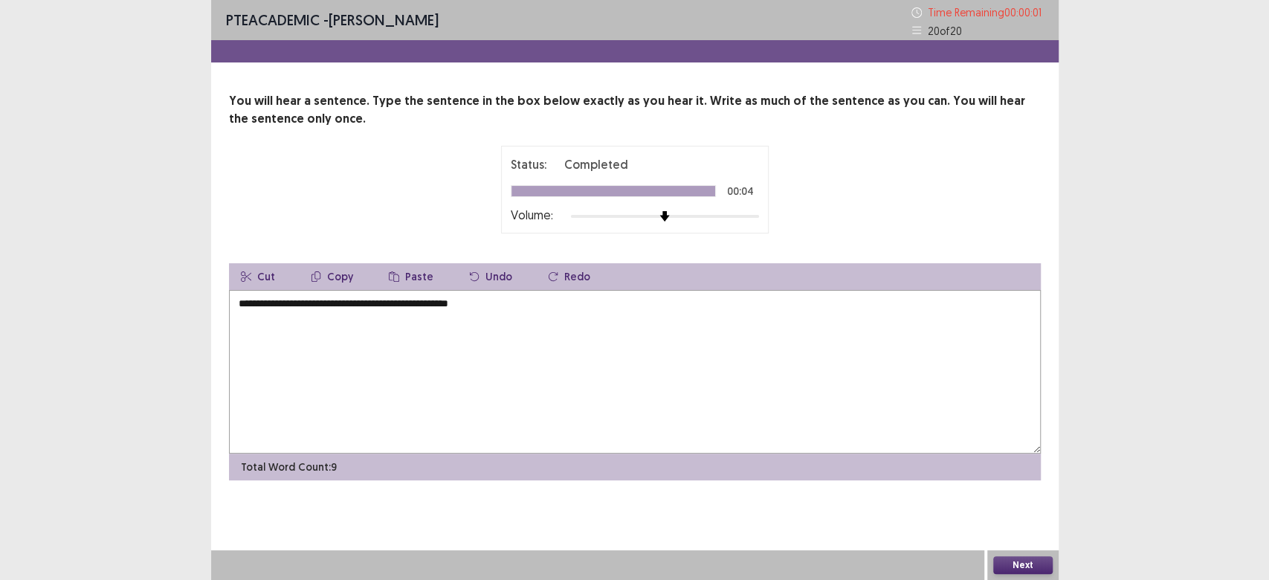
click at [996, 566] on button "Next" at bounding box center [1022, 565] width 59 height 18
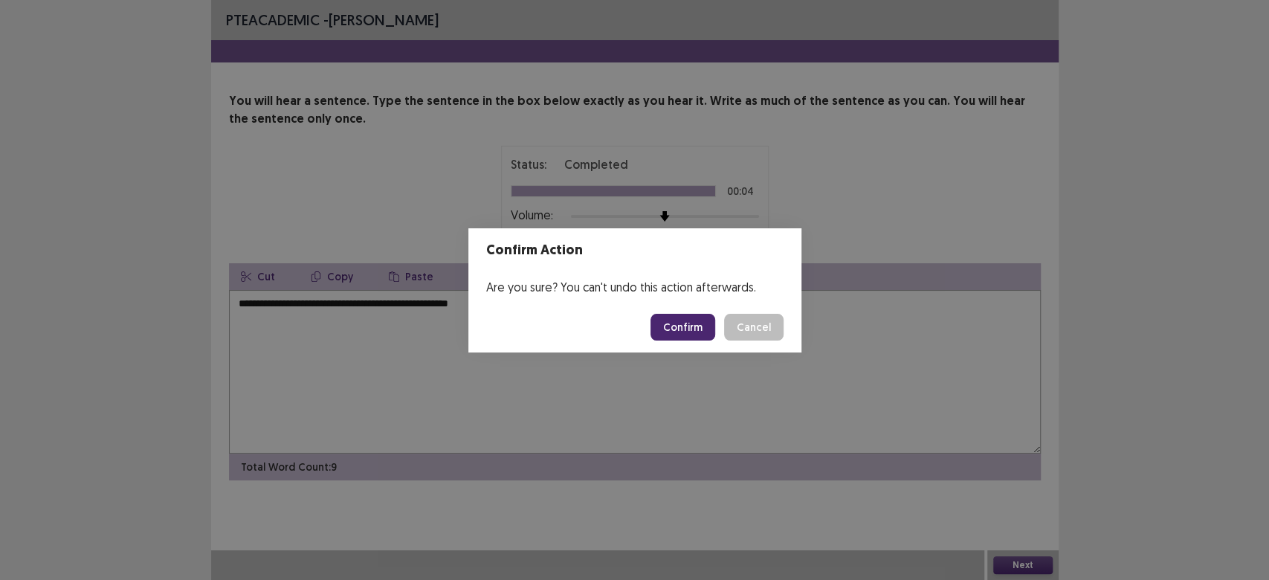
click at [690, 326] on footer "Okay" at bounding box center [634, 335] width 333 height 51
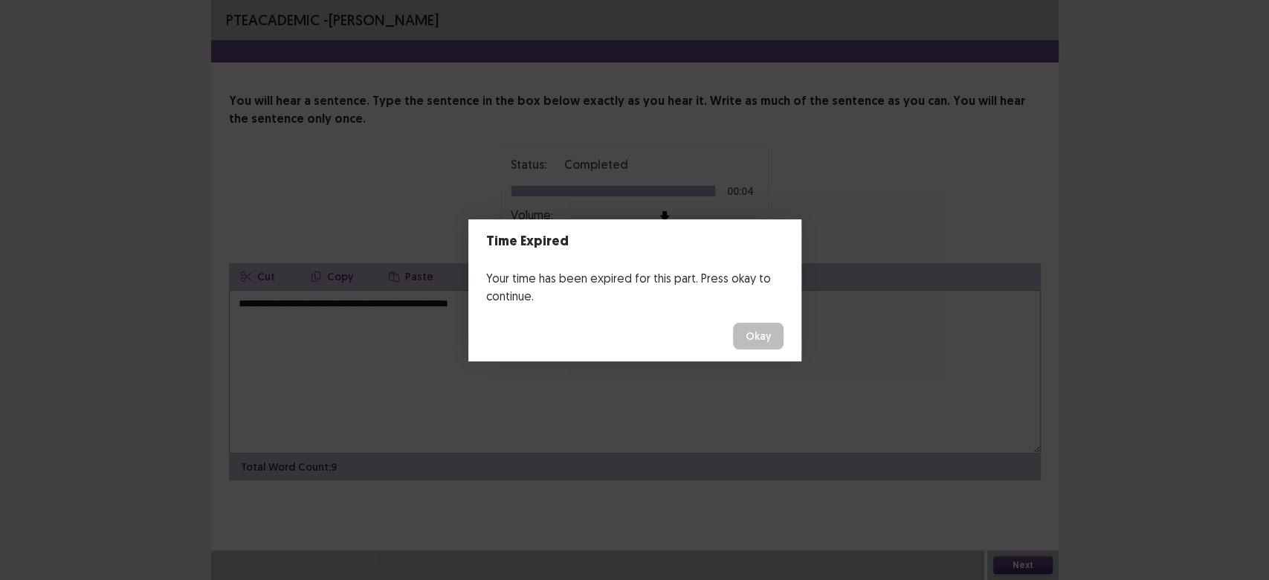
drag, startPoint x: 758, startPoint y: 349, endPoint x: 743, endPoint y: 348, distance: 14.1
click at [755, 349] on footer "Okay" at bounding box center [634, 336] width 333 height 51
click at [752, 338] on button "Okay" at bounding box center [758, 336] width 51 height 27
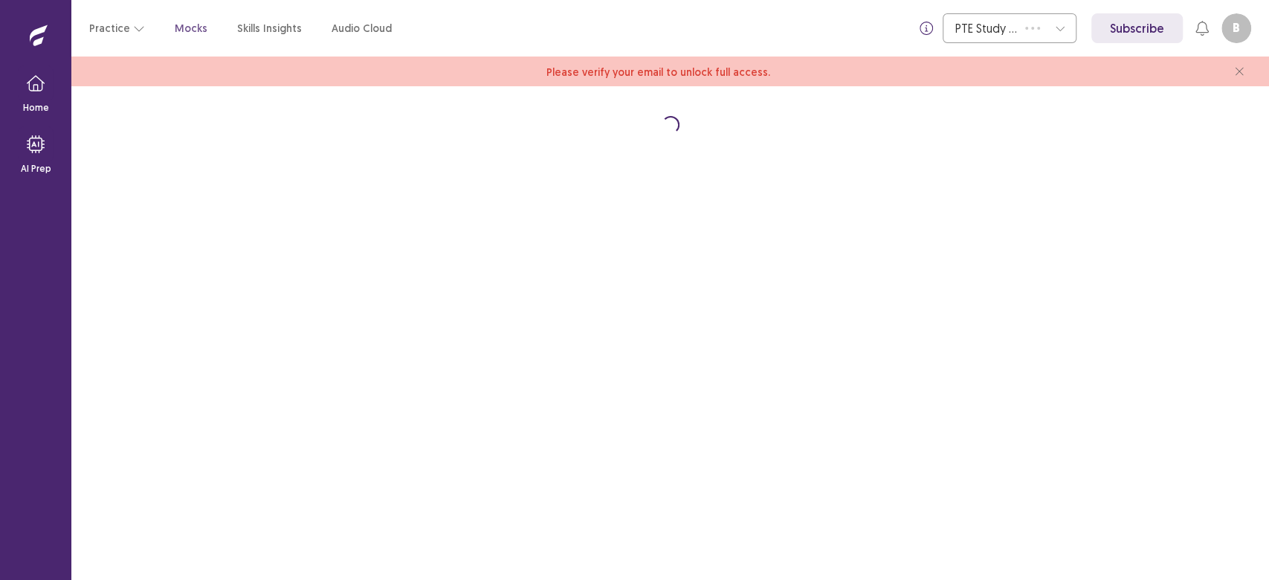
click at [749, 338] on div "Loading..." at bounding box center [670, 333] width 1198 height 494
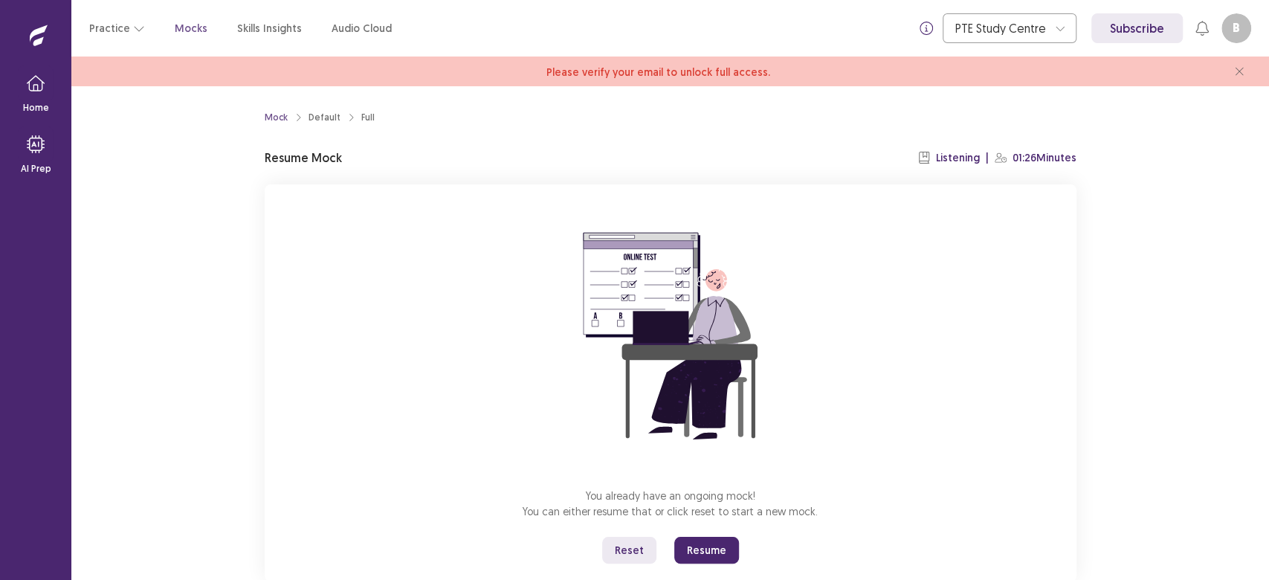
click at [710, 546] on button "Resume" at bounding box center [706, 550] width 65 height 27
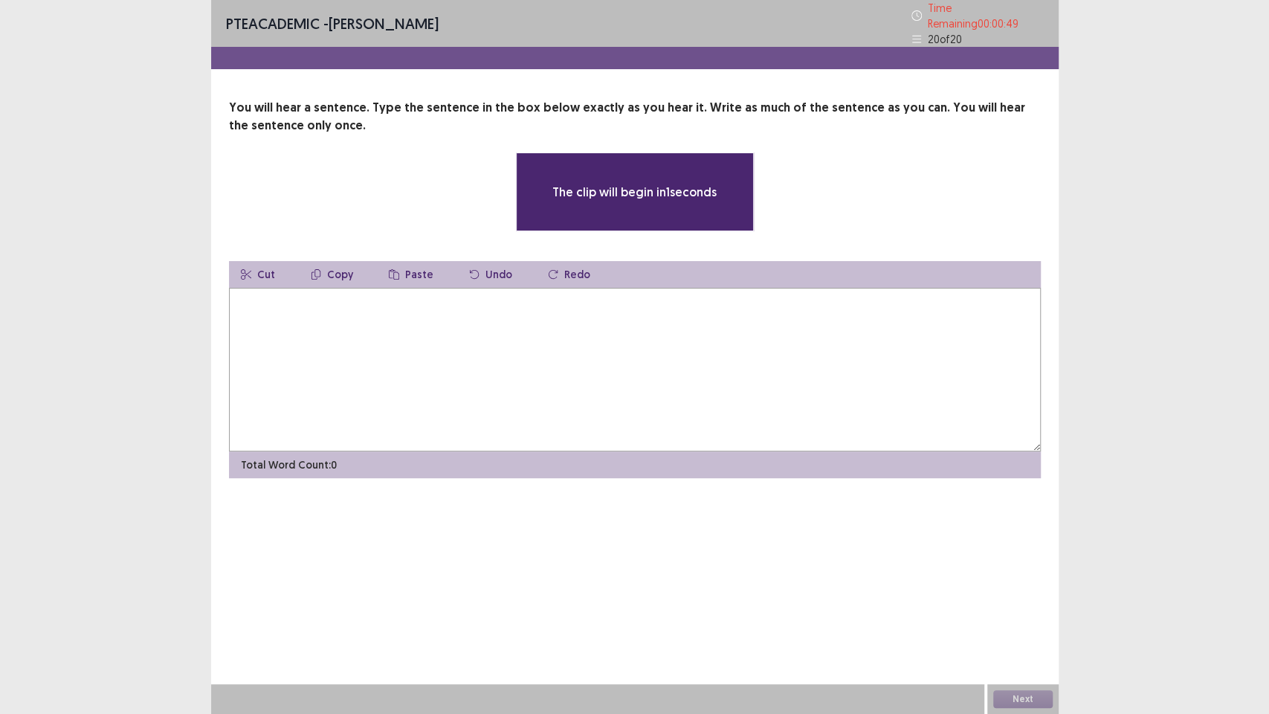
click at [303, 349] on textarea at bounding box center [635, 370] width 812 height 164
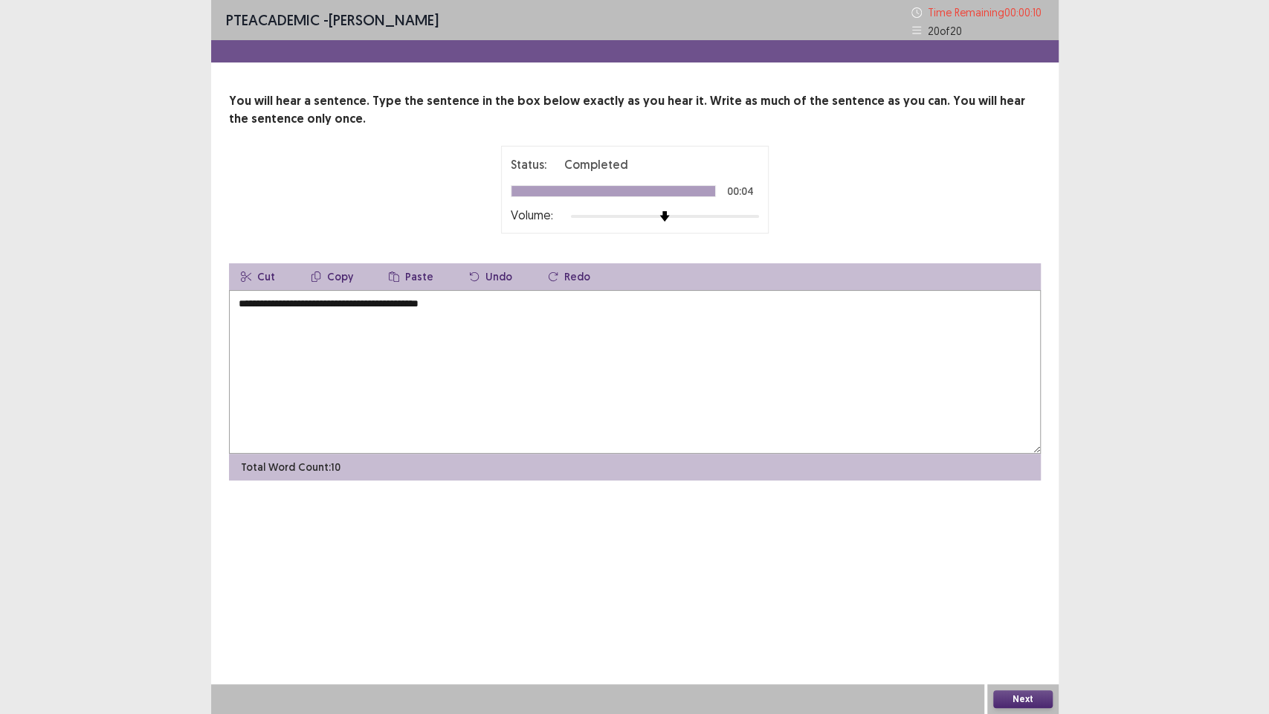
type textarea "**********"
click at [999, 579] on button "Next" at bounding box center [1022, 699] width 59 height 18
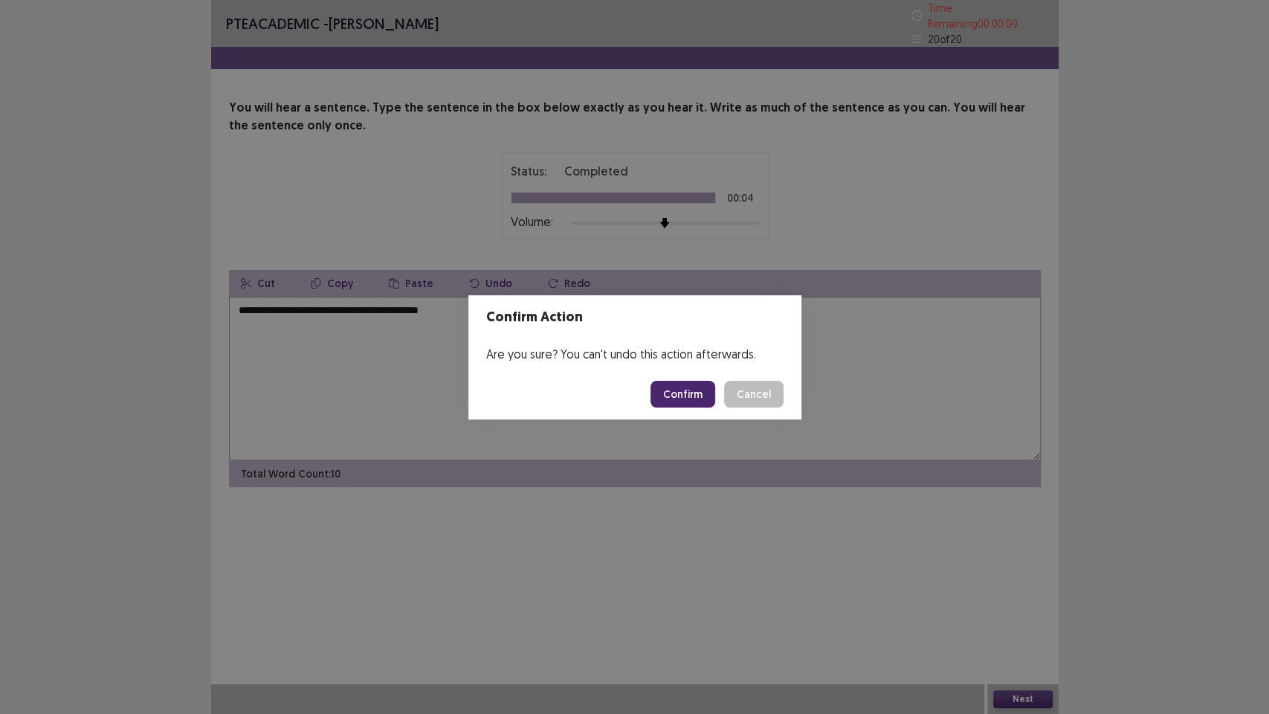
click at [667, 367] on div "Are you sure? You can't undo this action afterwards." at bounding box center [634, 354] width 333 height 30
click at [688, 396] on button "Confirm" at bounding box center [682, 394] width 65 height 27
